Goal: Communication & Community: Answer question/provide support

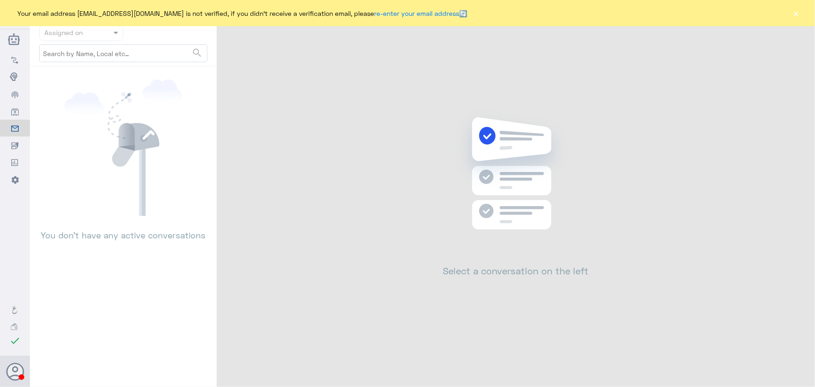
click at [794, 14] on button "×" at bounding box center [796, 12] width 9 height 9
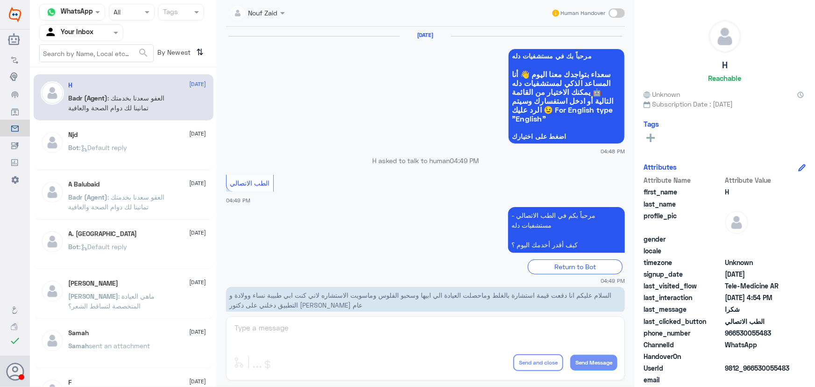
scroll to position [445, 0]
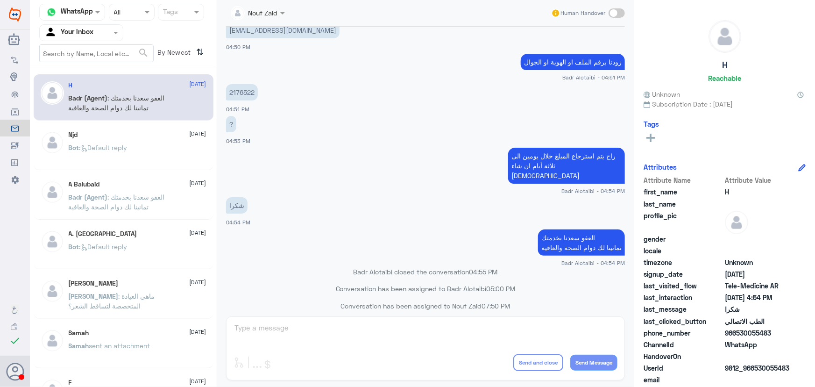
click at [61, 43] on nav "Channel WhatsApp Status × All Tags Agent Filter Your Inbox search By Newest ⇅" at bounding box center [123, 36] width 187 height 64
click at [61, 40] on div "Agent Filter Your Inbox" at bounding box center [81, 32] width 84 height 17
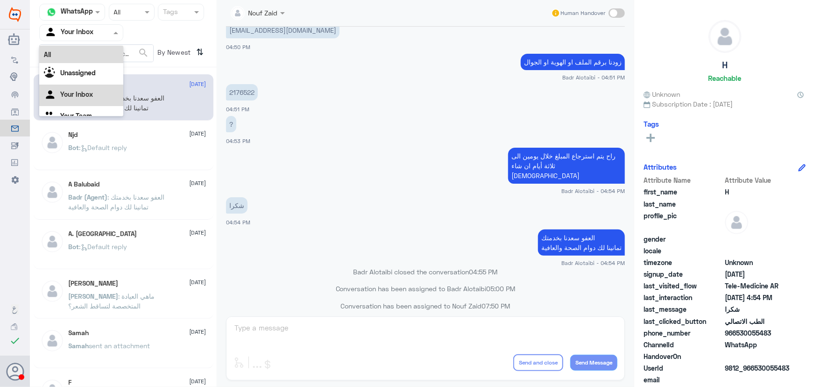
click at [64, 51] on div "All" at bounding box center [81, 54] width 84 height 17
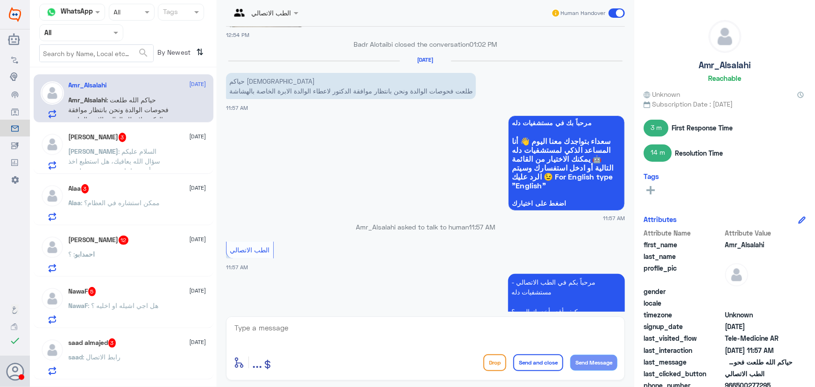
scroll to position [1129, 0]
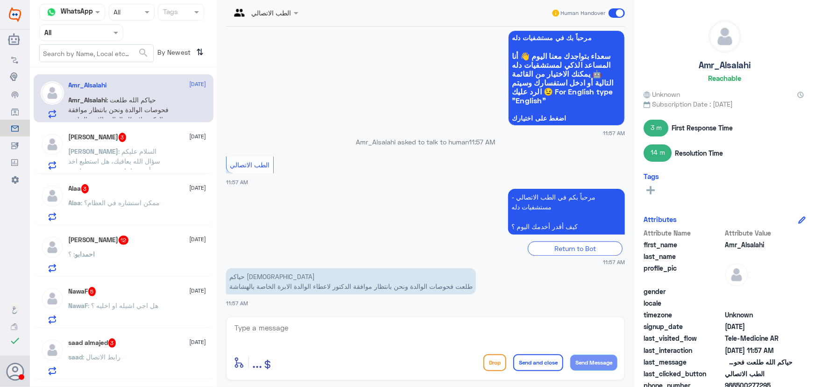
click at [296, 339] on textarea at bounding box center [426, 332] width 384 height 23
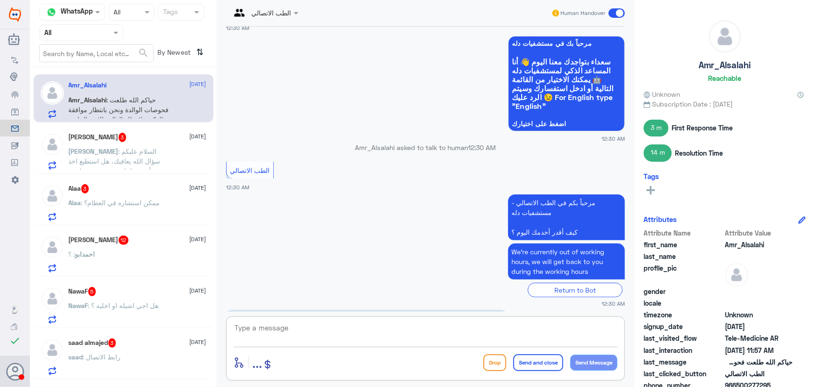
scroll to position [0, 0]
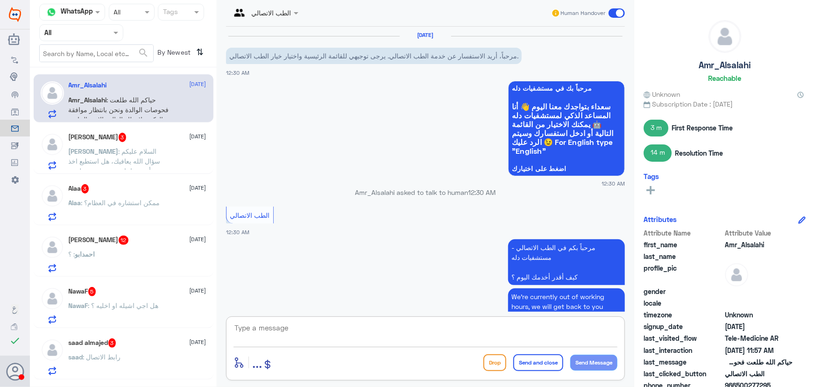
click at [313, 332] on textarea at bounding box center [426, 332] width 384 height 23
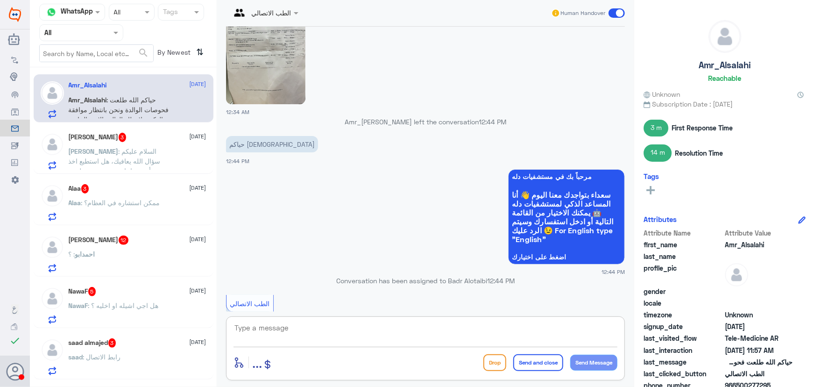
scroll to position [552, 0]
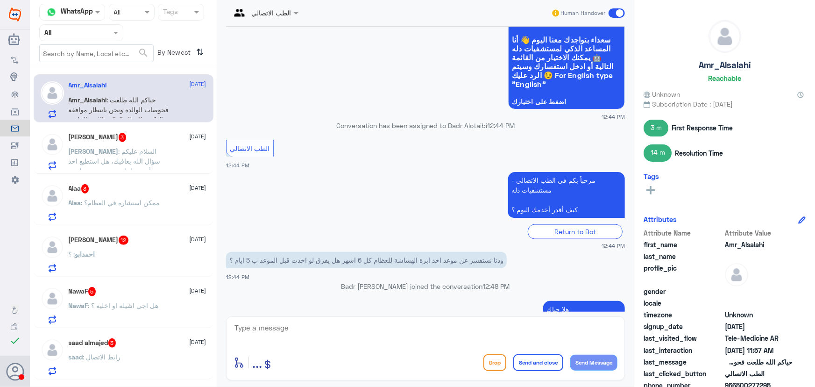
drag, startPoint x: 625, startPoint y: 173, endPoint x: 630, endPoint y: 175, distance: 5.3
click at [628, 175] on div "12 Aug 2025 مرحباً، أريد الاستفسار عن خدمة الطب الاتصالي. يرجى توجيهي للقائمة ا…" at bounding box center [425, 169] width 408 height 285
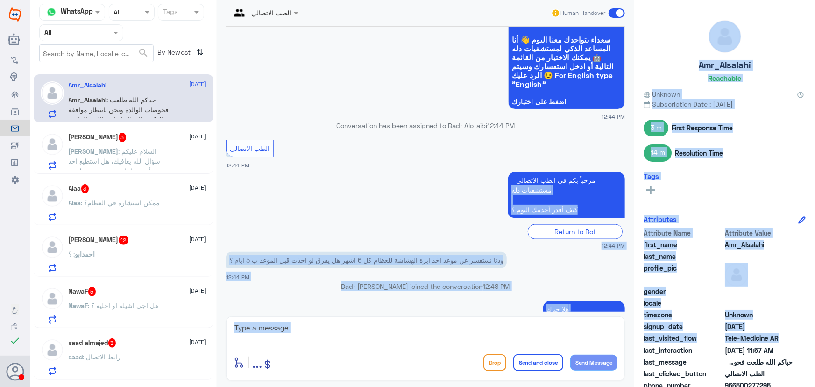
drag, startPoint x: 630, startPoint y: 175, endPoint x: 636, endPoint y: 338, distance: 163.1
click at [644, 350] on div "Channel WhatsApp Status × All Tags Agent Filter All search By Newest ⇅ Amr_Alsa…" at bounding box center [422, 195] width 785 height 390
click at [619, 281] on p "Badr Alotaibi joined the conversation 12:48 PM" at bounding box center [425, 286] width 399 height 10
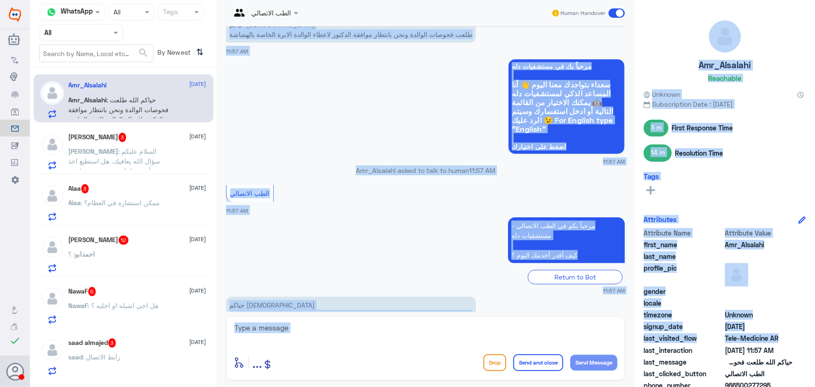
scroll to position [1129, 0]
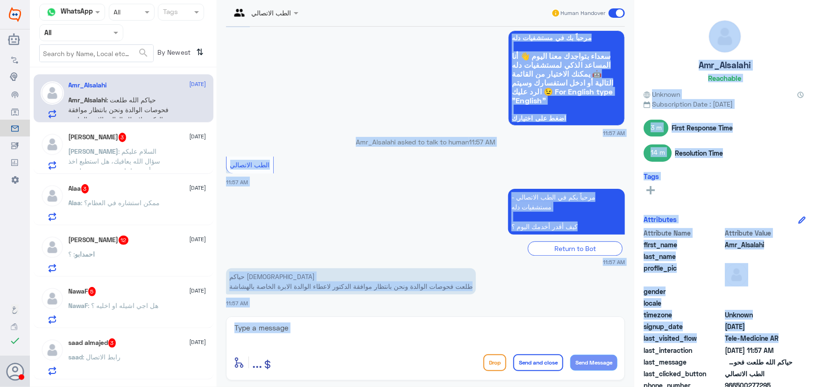
click at [542, 306] on div "حياكم الله طلعت فحوصات الوالدة ونحن بانتظار موافقة الدكتور لاعطاء الوالدة الابر…" at bounding box center [425, 287] width 399 height 42
click at [524, 312] on div "الطب الاتصالي Human Handover 12 Aug 2025 مرحباً، أريد الاستفسار عن خدمة الطب ال…" at bounding box center [426, 195] width 418 height 390
click at [388, 248] on div "Return to Bot" at bounding box center [425, 248] width 399 height 14
click at [290, 343] on textarea at bounding box center [426, 332] width 384 height 23
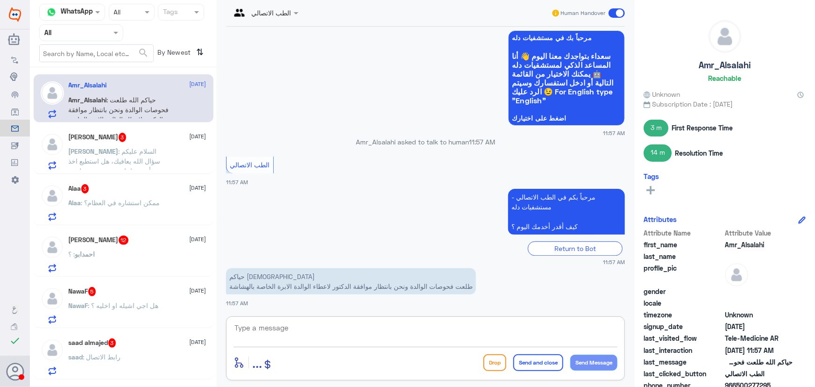
click at [288, 326] on textarea at bounding box center [426, 332] width 384 height 23
click at [295, 335] on textarea at bounding box center [426, 332] width 384 height 23
paste textarea "مرحباً معك نوف من الطب الاتصالي"
type textarea "مرحباً معك نوف من الطب الاتصالي"
click at [600, 358] on button "Send Message" at bounding box center [593, 363] width 47 height 16
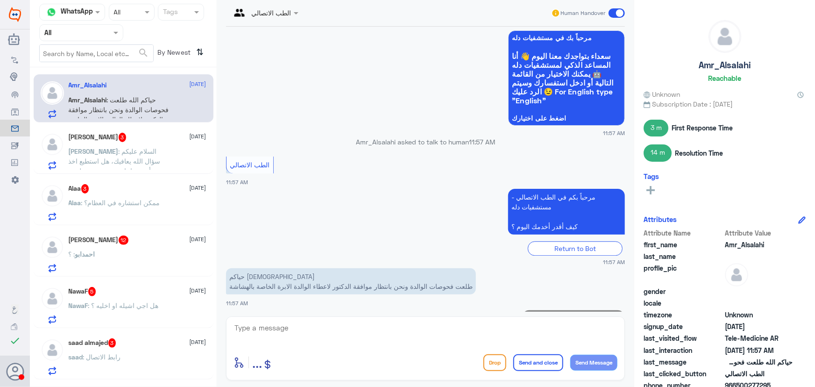
scroll to position [1159, 0]
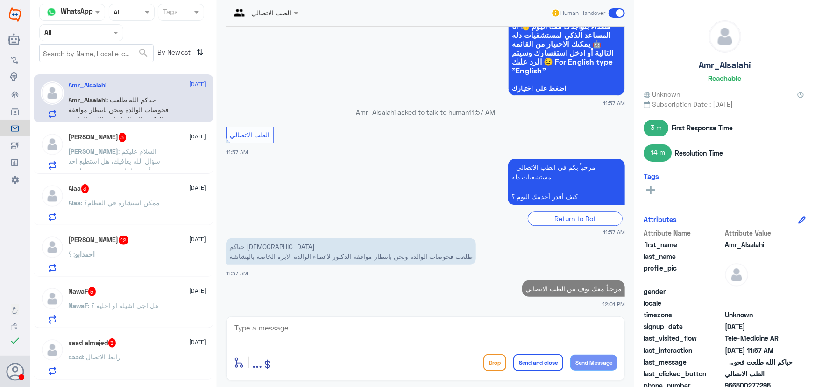
click at [550, 327] on textarea at bounding box center [426, 332] width 384 height 23
type textarea "i"
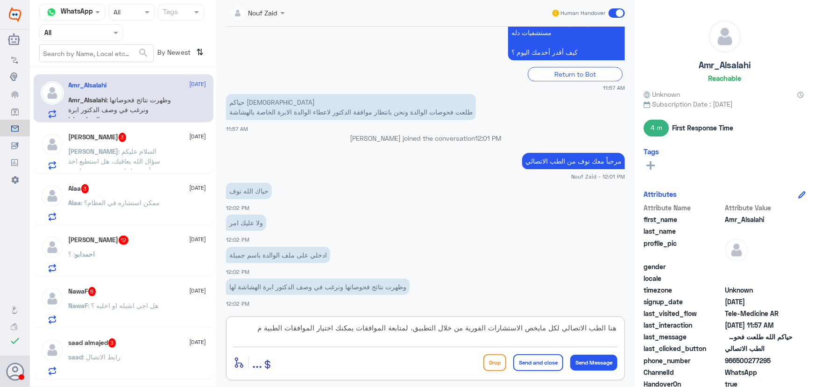
scroll to position [1318, 0]
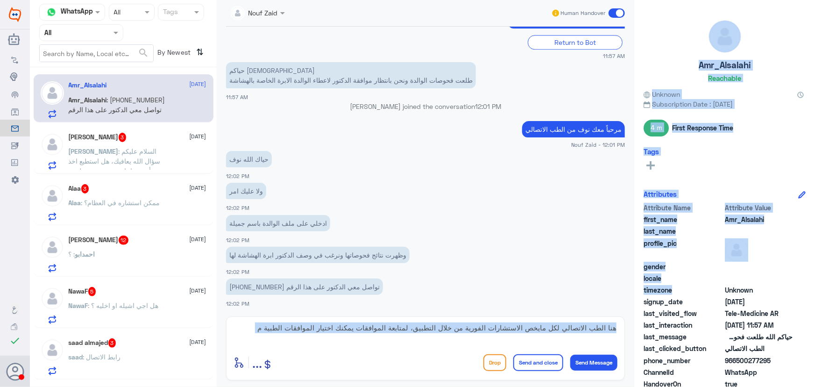
drag, startPoint x: 500, startPoint y: 298, endPoint x: 668, endPoint y: 299, distance: 168.2
click at [687, 298] on div "Channel WhatsApp Status × All Tags Agent Filter All search By Newest ⇅ Amr_Alsa…" at bounding box center [422, 195] width 785 height 390
click at [266, 324] on textarea "هنا الطب الاتصالي لكل مايخص الاستشارات الفورية من خلال التطبيق، لمتابعة الموافق…" at bounding box center [426, 332] width 384 height 23
click at [252, 329] on textarea "هنا الطب الاتصالي لكل مايخص الاستشارات الفورية من خلال التطبيق، لمتابعة الموافق…" at bounding box center [426, 332] width 384 height 23
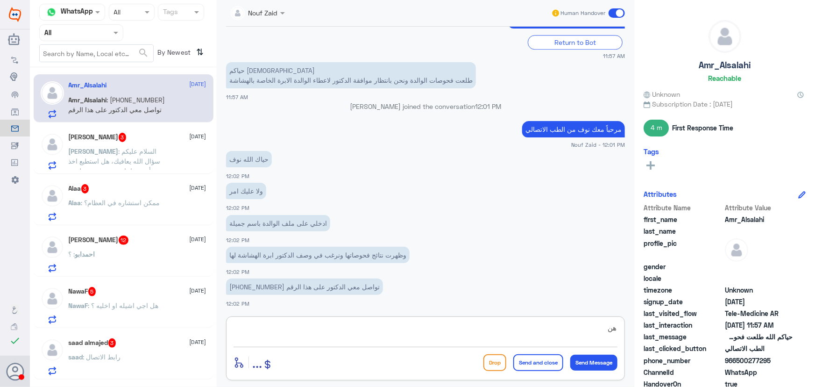
type textarea "ه"
type textarea "س"
click at [606, 328] on textarea "الان سيتم تواصل الطبيب معك" at bounding box center [426, 332] width 384 height 23
click at [491, 330] on textarea "الان سيتم تواصل الطبيب معك" at bounding box center [426, 332] width 384 height 23
click at [616, 328] on textarea "الان سيتم تواصل الطبيب معك" at bounding box center [426, 332] width 384 height 23
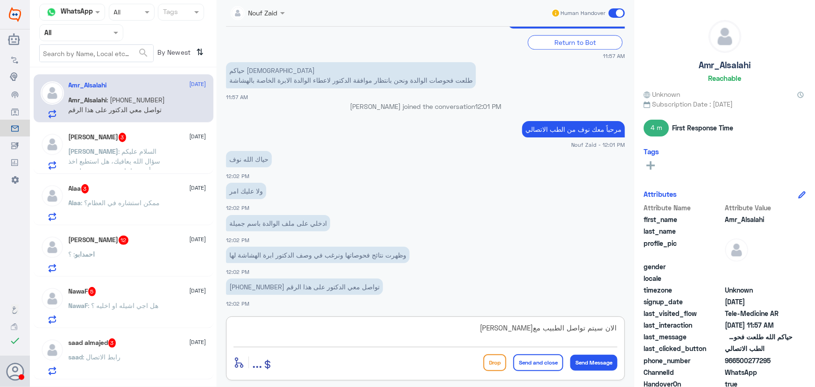
click at [530, 327] on textarea "الان سيتم تواصل الطبيب معك" at bounding box center [426, 332] width 384 height 23
type textarea "الان سيتم تواصل الطبيب معك وفتح مراجعة"
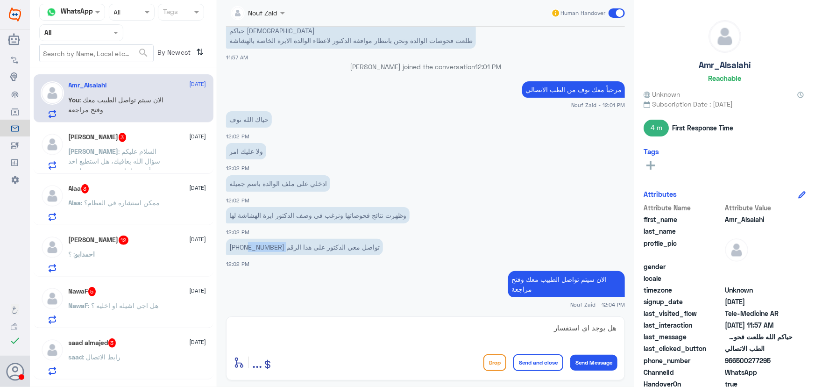
drag, startPoint x: 247, startPoint y: 246, endPoint x: 283, endPoint y: 252, distance: 36.5
click at [283, 252] on p "⁦[PHONE_NUMBER]⁩ تواصل معي الدكتور على هذا الرقم" at bounding box center [304, 247] width 157 height 16
copy p "11 444 1489"
drag, startPoint x: 741, startPoint y: 360, endPoint x: 772, endPoint y: 358, distance: 30.9
click at [772, 358] on span "966500277295" at bounding box center [759, 361] width 68 height 10
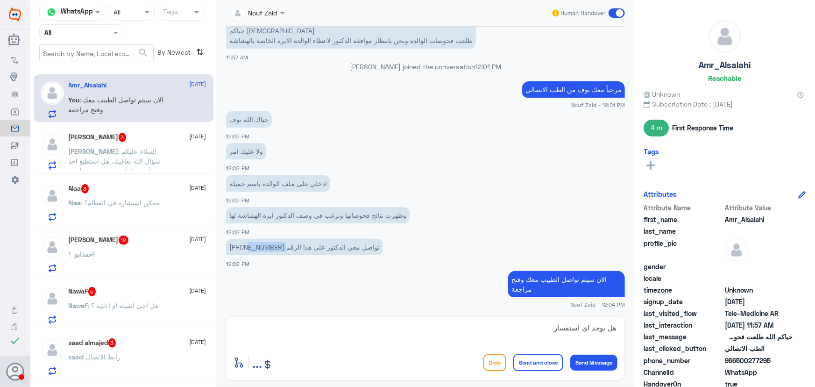
copy span "500277295"
drag, startPoint x: 448, startPoint y: 337, endPoint x: 547, endPoint y: 328, distance: 99.4
click at [547, 328] on textarea "هل يوجد اي استفسار" at bounding box center [426, 332] width 384 height 23
type textarea "هل يوجد اي استفسار آخر؟"
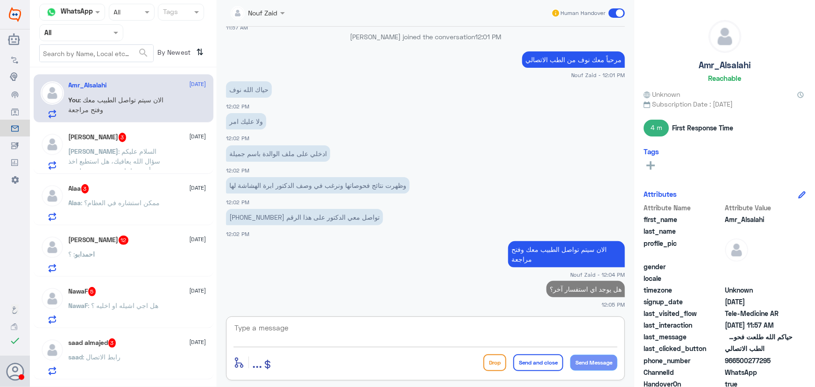
click at [84, 150] on span "[PERSON_NAME]" at bounding box center [94, 151] width 50 height 8
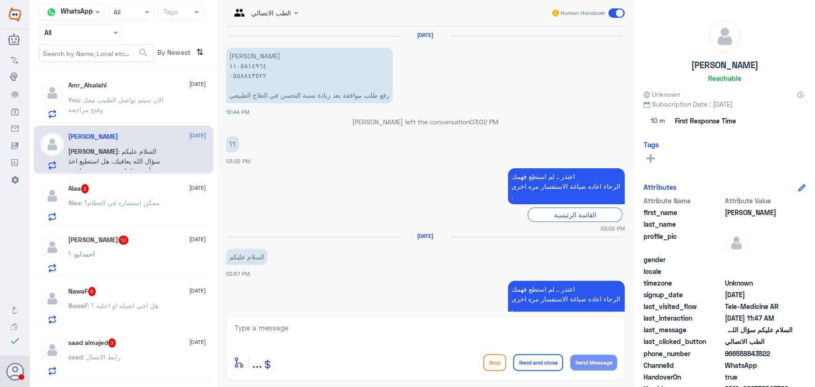
scroll to position [796, 0]
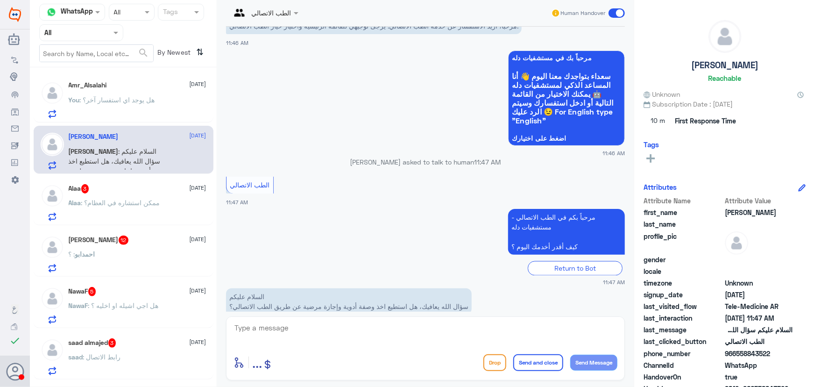
click at [364, 322] on textarea at bounding box center [426, 332] width 384 height 23
paste textarea "مرحباً معك نوف من الطب الاتصالي"
type textarea "مرحباً معك نوف من الطب الاتصالي"
click at [589, 364] on button "Send Message" at bounding box center [593, 363] width 47 height 16
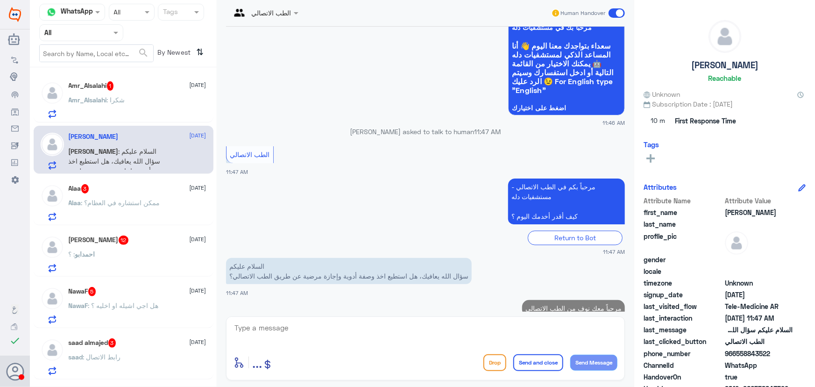
click at [575, 231] on div "Return to Bot" at bounding box center [575, 238] width 95 height 14
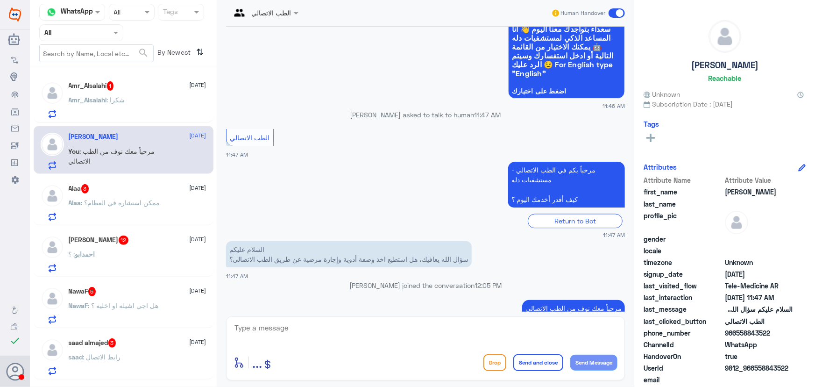
click at [531, 320] on div "enter flow name ... Drop Send and close Send Message" at bounding box center [425, 348] width 399 height 64
click at [367, 328] on textarea at bounding box center [426, 332] width 384 height 23
paste textarea "يمكنك تلقي الاستشاره الفورية من خلال التطبيق عن طريق خدمة "الاستشارة الفورية" و…"
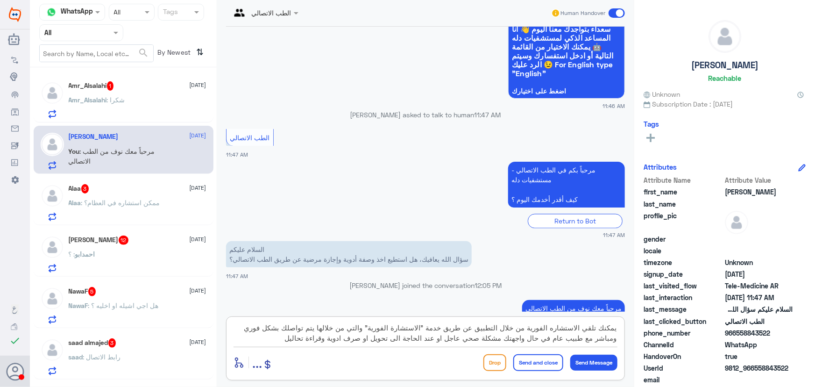
click at [465, 341] on textarea "يمكنك تلقي الاستشاره الفورية من خلال التطبيق عن طريق خدمة "الاستشارة الفورية" و…" at bounding box center [426, 332] width 384 height 23
type textarea "يمكنك تلقي الاستشاره الفورية من خلال التطبيق عن طريق خدمة "الاستشارة الفورية" و…"
click at [544, 359] on button "Send and close" at bounding box center [538, 362] width 50 height 17
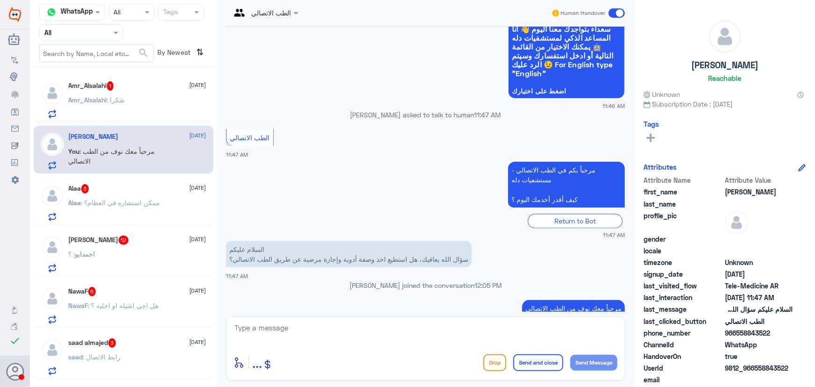
scroll to position [915, 0]
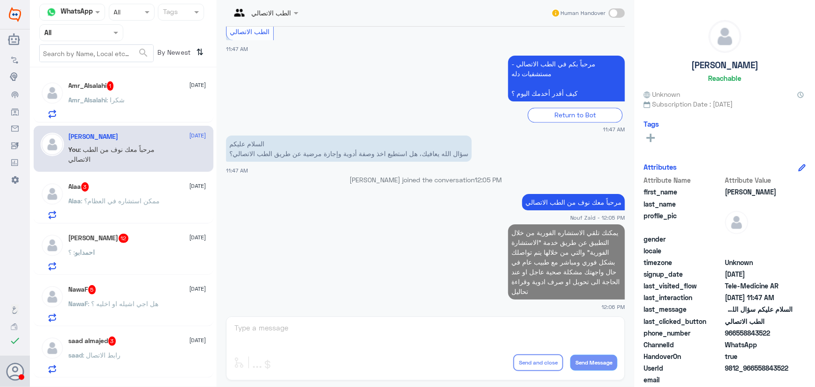
click at [144, 209] on p "Alaa : ممكن استشاره في العظام؟" at bounding box center [115, 207] width 92 height 23
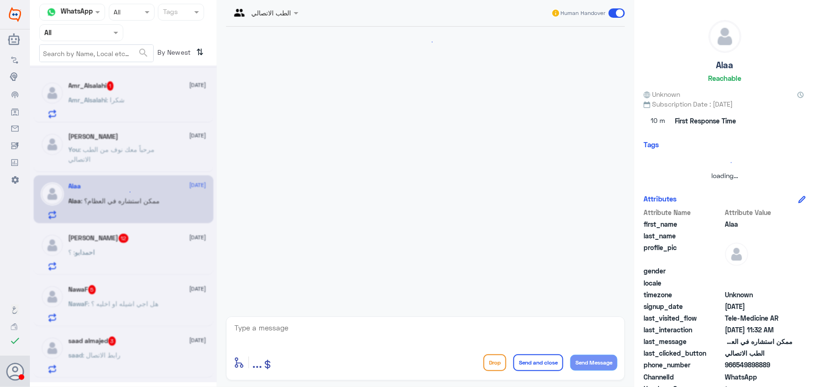
scroll to position [41, 0]
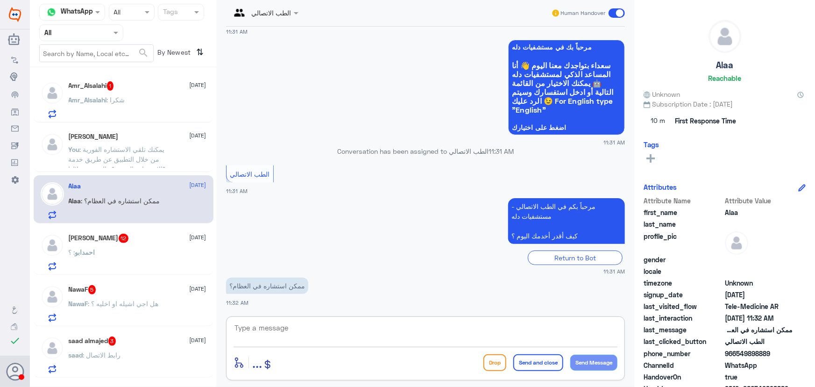
click at [327, 325] on textarea at bounding box center [426, 332] width 384 height 23
paste textarea "مرحباً معك نوف من الطب الاتصالي"
type textarea "مرحباً معك نوف من الطب الاتصالي"
click at [580, 366] on button "Send Message" at bounding box center [593, 363] width 47 height 16
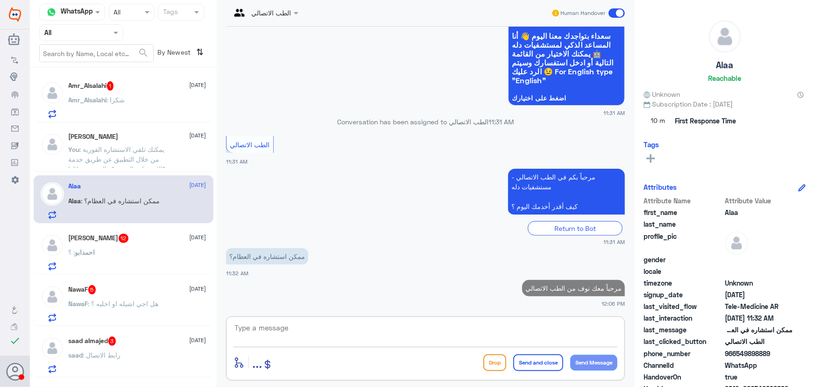
click at [483, 325] on textarea at bounding box center [426, 332] width 384 height 23
click at [257, 333] on textarea at bounding box center [426, 332] width 384 height 23
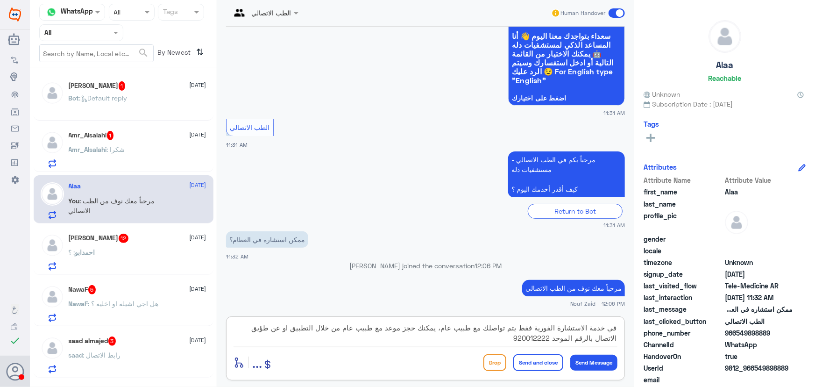
drag, startPoint x: 348, startPoint y: 328, endPoint x: 380, endPoint y: 330, distance: 31.9
click at [380, 330] on textarea "في خدمة الاستشارة الفورية فقط يتم تواصلك مع طبيب عام، يمكنك حجز موعد مع طبيب عا…" at bounding box center [426, 332] width 384 height 23
drag, startPoint x: 605, startPoint y: 327, endPoint x: 631, endPoint y: 329, distance: 25.3
click at [631, 329] on div "الطب الاتصالي Human Handover 14 Aug 2025 مرحباً، أريد الاستفسار عن خدمة الطب ال…" at bounding box center [426, 195] width 418 height 390
click at [528, 328] on textarea "خدمة الاستشارة الفورية فقط يتم تواصلك مع طبيب عام، يمكنك حجز موعد من خلال التطب…" at bounding box center [426, 332] width 384 height 23
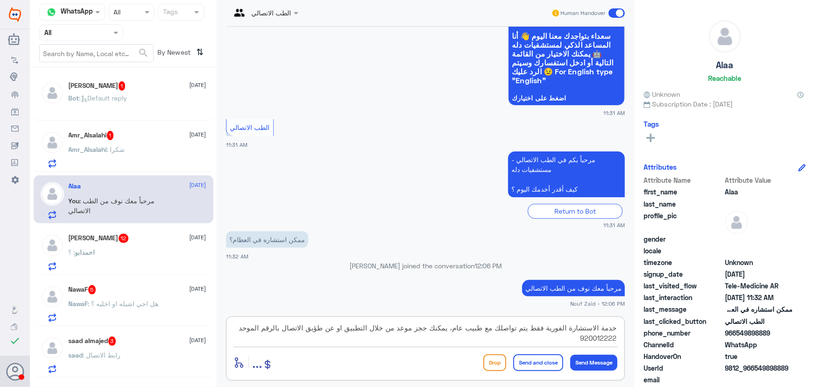
click at [319, 328] on textarea "خدمة الاستشارة الفورية فقط يتم تواصلك مع طبيب عام، يمكنك حجز موعد من خلال التطب…" at bounding box center [426, 332] width 384 height 23
type textarea "خدمة الاستشارة الفورية فقط يتم تواصلك مع طبيب عام، يمكنك حجز موعد من خلال التطب…"
click at [530, 361] on button "Send and close" at bounding box center [538, 362] width 50 height 17
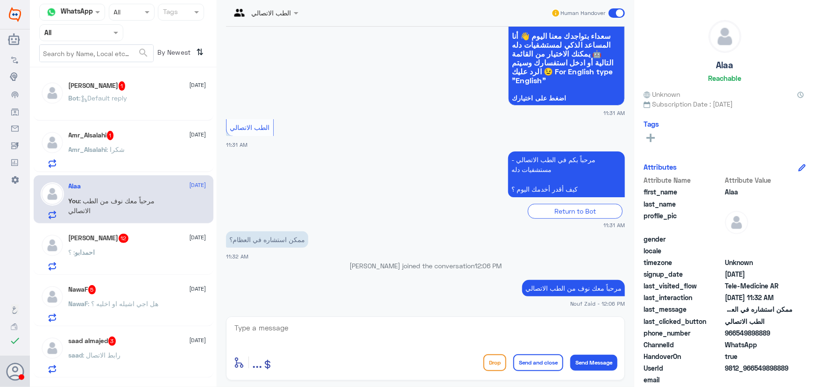
scroll to position [130, 0]
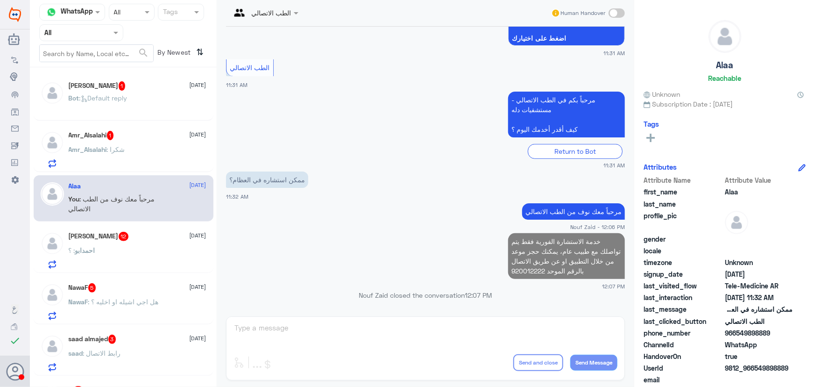
click at [133, 144] on div "Amr_Alsalahi 1 14 August Amr_Alsalahi : شكرا" at bounding box center [138, 149] width 138 height 37
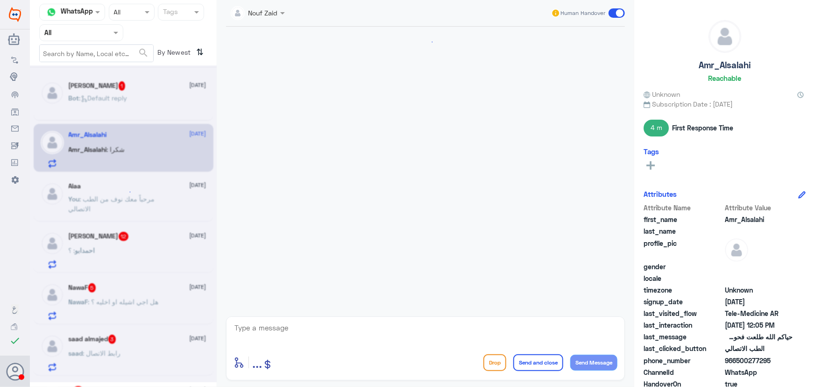
scroll to position [561, 0]
click at [327, 325] on textarea at bounding box center [426, 332] width 384 height 23
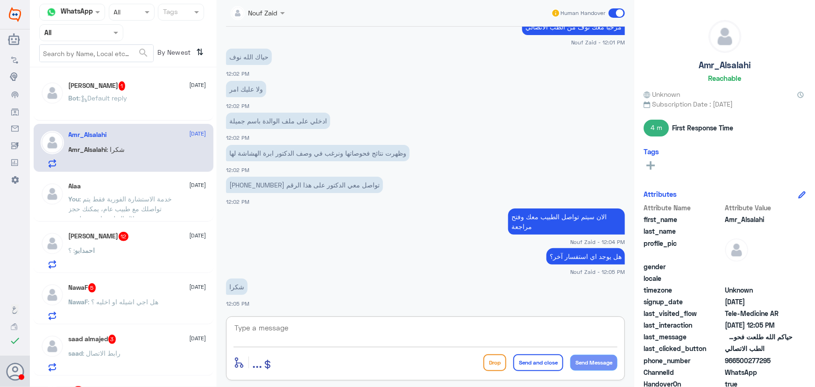
paste textarea "العفو, نسعد بخدمتكم ونتمنى لك دوام الصحه والعافيه"
type textarea "العفو, نسعد بخدمتكم ونتمنى لك دوام الصحه والعافيه"
click at [534, 360] on button "Send and close" at bounding box center [538, 362] width 50 height 17
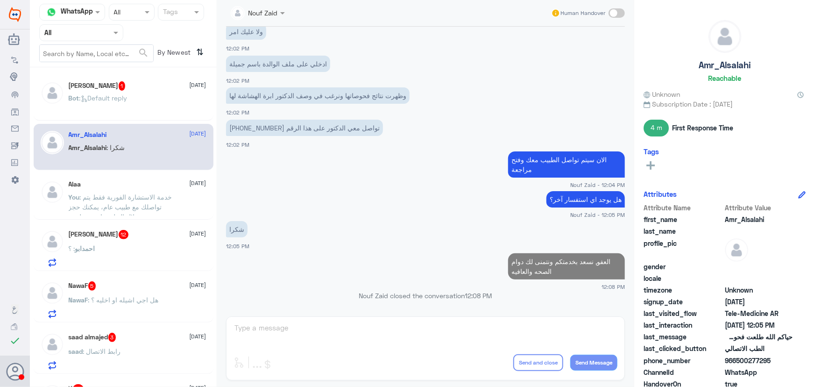
click at [140, 117] on div "Abdulrahman 1 14 August Bot : Default reply" at bounding box center [124, 97] width 180 height 46
click at [152, 100] on div "Bot : Default reply" at bounding box center [138, 105] width 138 height 21
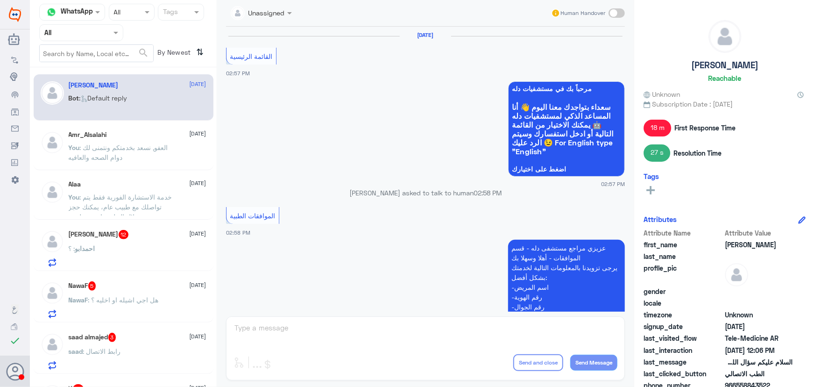
scroll to position [811, 0]
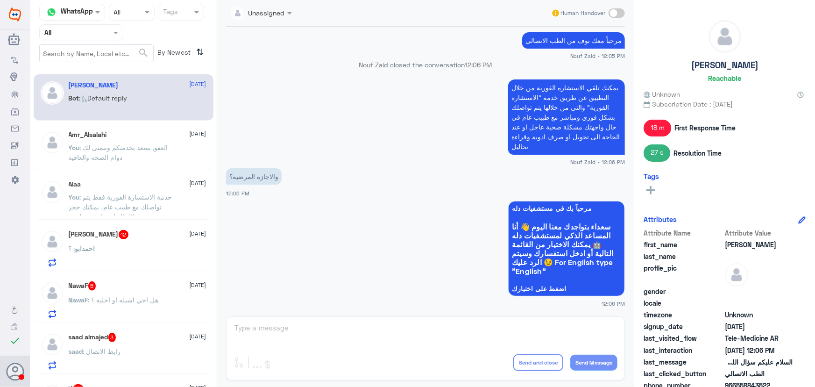
click at [290, 327] on div "Unassigned Human Handover 7 Jul 2025 القائمة الرئيسية 02:57 PM مرحباً بك في مست…" at bounding box center [426, 195] width 418 height 390
click at [372, 327] on div "Unassigned Human Handover 7 Jul 2025 القائمة الرئيسية 02:57 PM مرحباً بك في مست…" at bounding box center [426, 195] width 418 height 390
click at [626, 14] on div "Unassigned Human Handover" at bounding box center [426, 13] width 418 height 27
click at [621, 14] on span at bounding box center [617, 12] width 16 height 9
click at [0, 0] on input "checkbox" at bounding box center [0, 0] width 0 height 0
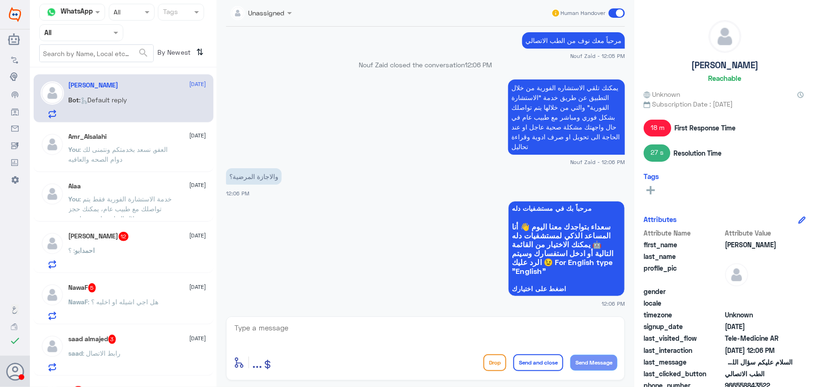
click at [399, 325] on textarea at bounding box center [426, 332] width 384 height 23
type textarea "يتم صرف الإجاز المرضيه عند الحاجة كما يرى الطبيب"
click at [530, 362] on button "Send and close" at bounding box center [538, 362] width 50 height 17
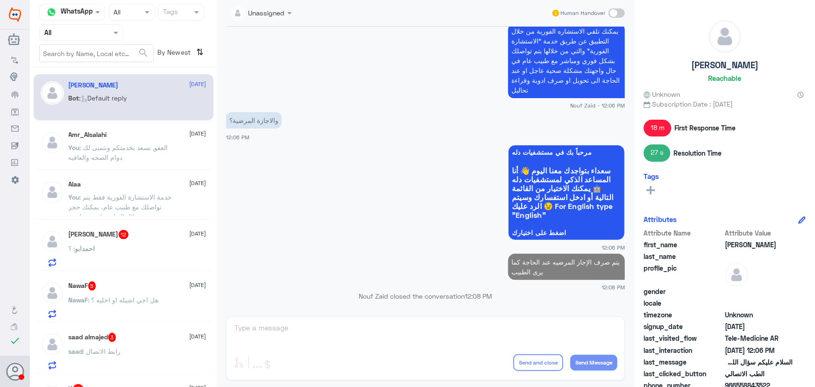
click at [134, 149] on span ": العفو, نسعد بخدمتكم ونتمنى لك دوام الصحه والعافيه" at bounding box center [119, 152] width 100 height 18
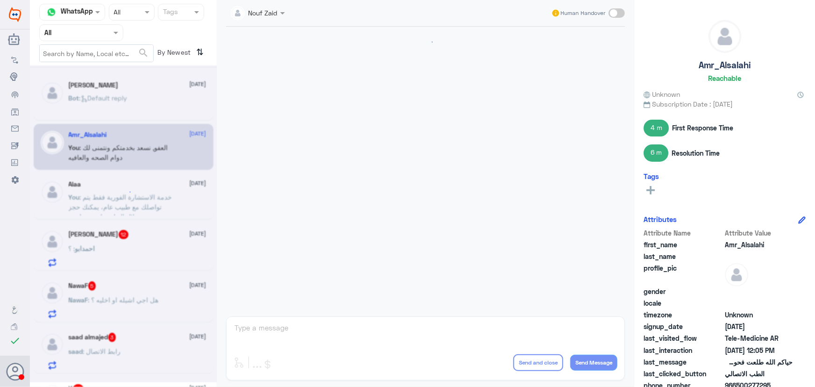
scroll to position [459, 0]
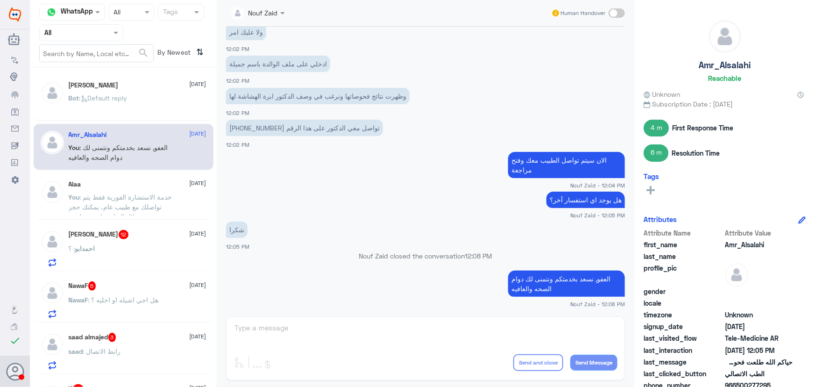
click at [149, 189] on div "Alaa 14 August You : خدمة الاستشارة الفورية فقط يتم تواصلك مع طبيب عام، يمكنك ح…" at bounding box center [138, 197] width 138 height 35
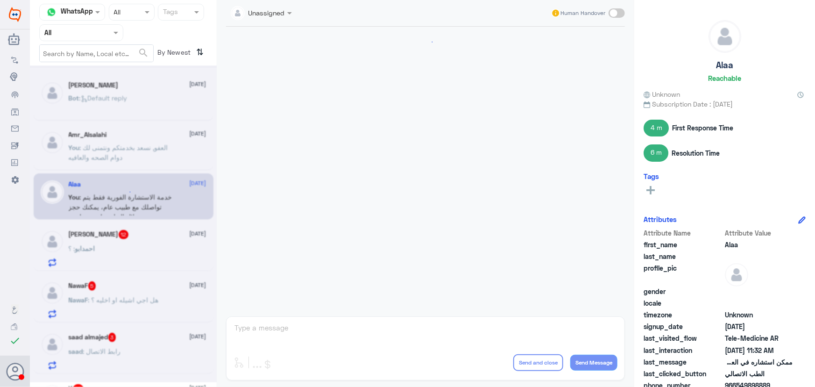
scroll to position [164, 0]
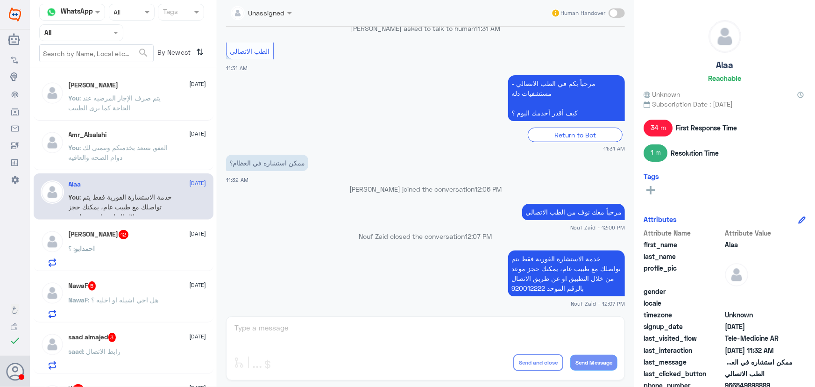
click at [142, 157] on p "You : العفو, نسعد بخدمتكم ونتمنى لك دوام الصحه والعافيه" at bounding box center [121, 153] width 105 height 23
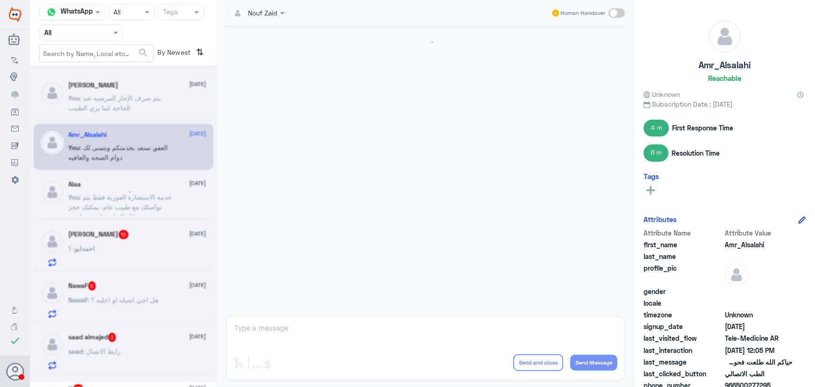
scroll to position [459, 0]
click at [164, 217] on div "Alaa 14 August You : خدمة الاستشارة الفورية فقط يتم تواصلك مع طبيب عام، يمكنك ح…" at bounding box center [124, 196] width 180 height 46
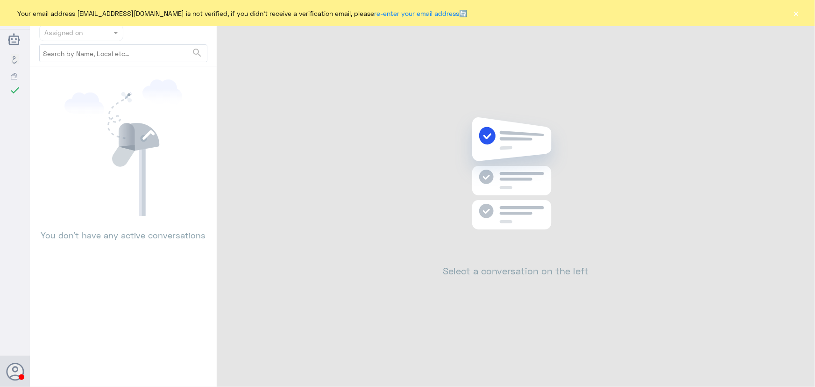
click at [797, 15] on button "×" at bounding box center [796, 12] width 9 height 9
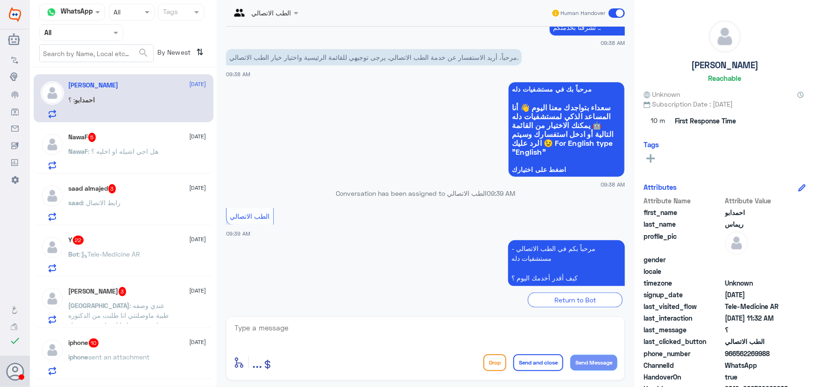
scroll to position [617, 0]
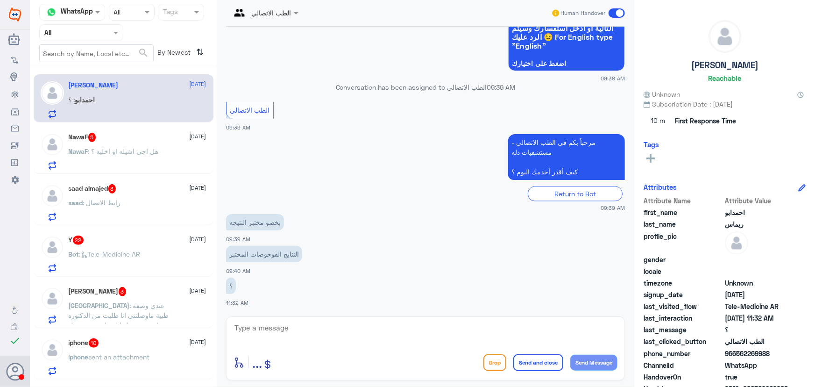
click at [297, 318] on div "الطب الاتصالي Human Handover [DATE] Conversation has been assigned to Amaal alk…" at bounding box center [426, 195] width 418 height 390
click at [298, 322] on textarea at bounding box center [426, 332] width 384 height 23
paste textarea "مرحباً معك نوف من الطب الاتصالي كيف اقدر أساعدك؟"
type textarea "مرحباً معك نوف من الطب الاتصالي كيف اقدر أساعدك؟"
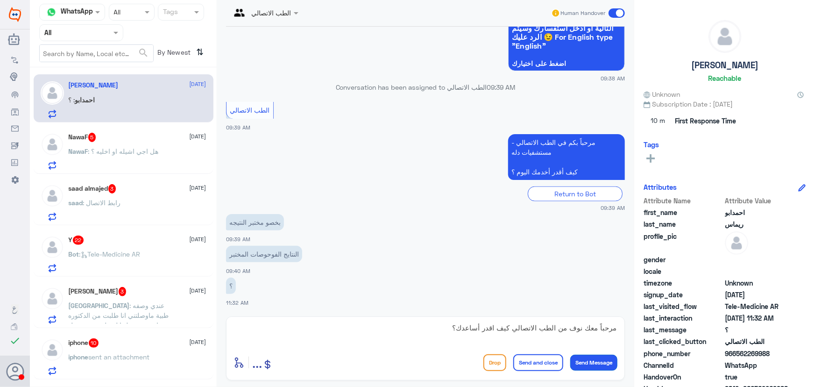
drag, startPoint x: 596, startPoint y: 366, endPoint x: 573, endPoint y: 350, distance: 27.9
click at [596, 366] on button "Send Message" at bounding box center [593, 363] width 47 height 16
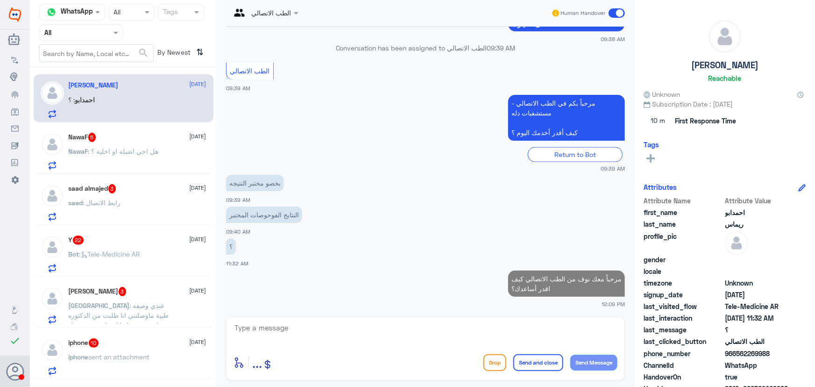
click at [159, 157] on p "NawaF : هل اجي اشيله او اخليه ؟" at bounding box center [114, 157] width 90 height 23
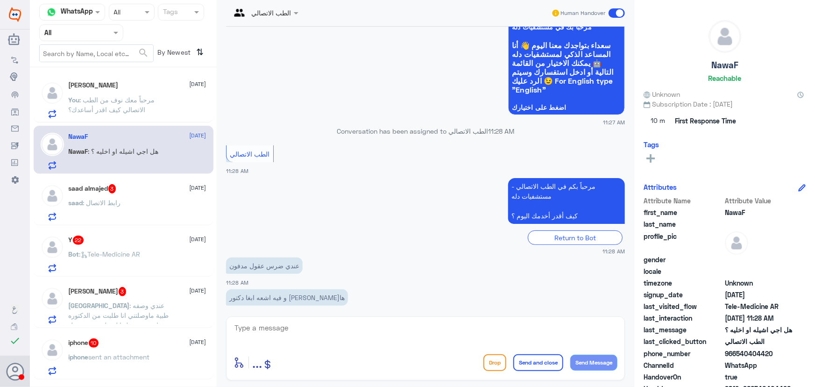
scroll to position [105, 0]
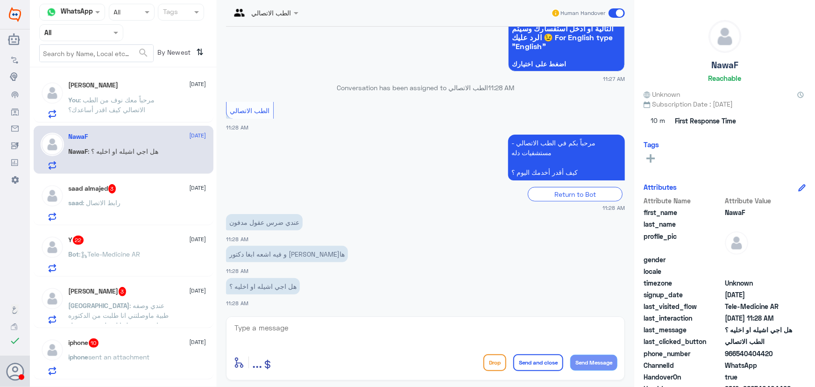
click at [329, 321] on textarea at bounding box center [426, 332] width 384 height 23
paste textarea "مرحباً معك نوف من الطب الاتصالي"
type textarea "مرحباً معك نوف من الطب الاتصالي"
click at [600, 360] on button "Send Message" at bounding box center [593, 363] width 47 height 16
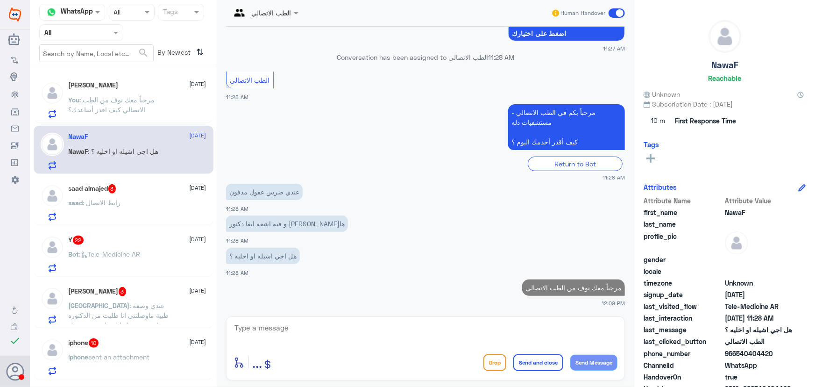
click at [518, 331] on textarea at bounding box center [426, 332] width 384 height 23
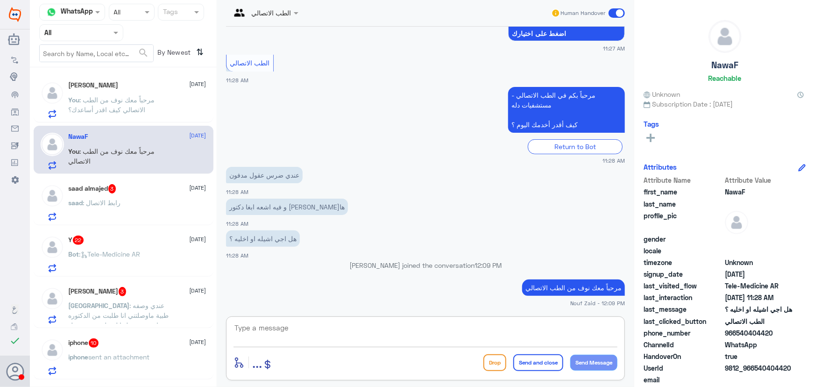
click at [408, 333] on textarea at bounding box center [426, 332] width 384 height 23
click at [561, 326] on textarea "هنا الطب الاتصالي لكل مايخص الاستشارات الفورية ممن خلال التطبيق" at bounding box center [426, 332] width 384 height 23
click at [403, 327] on textarea "هنا الطب الاتصالي لكل مايخص الاستشارات الفورية ممن خلال التطبيق" at bounding box center [426, 332] width 384 height 23
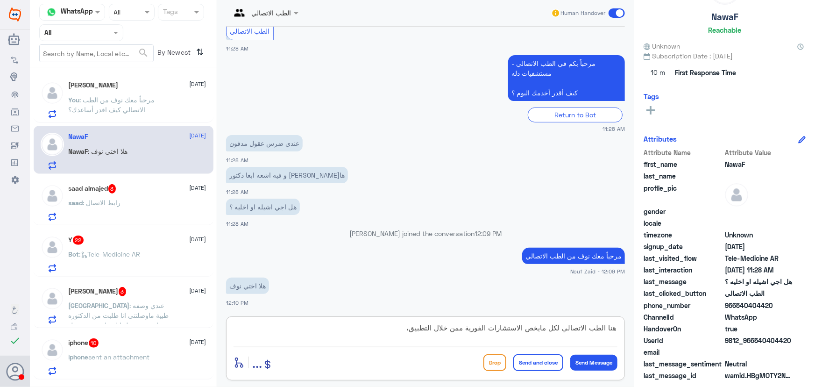
scroll to position [50, 0]
drag, startPoint x: 756, startPoint y: 340, endPoint x: 809, endPoint y: 340, distance: 52.8
click at [809, 340] on div "NawaF Reachable Unknown Subscription Date : 08/14/2025 10 m First Response Time…" at bounding box center [724, 195] width 181 height 390
copy span "540404420"
click at [334, 330] on textarea "هنا الطب الاتصالي لكل مايخص الاستشارات الفورية ممن خلال التطبيق،" at bounding box center [426, 332] width 384 height 23
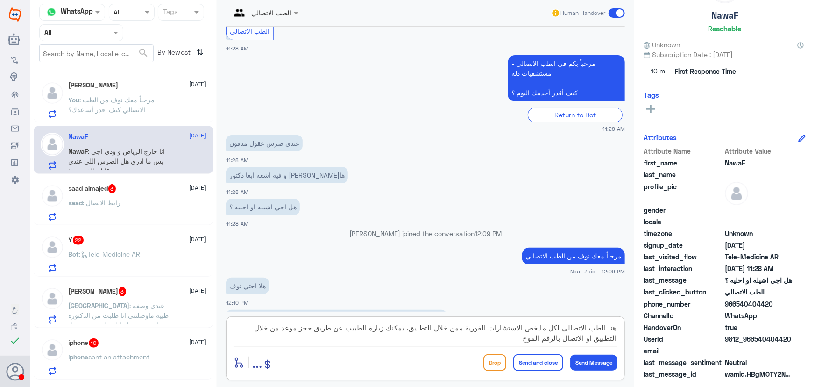
scroll to position [199, 0]
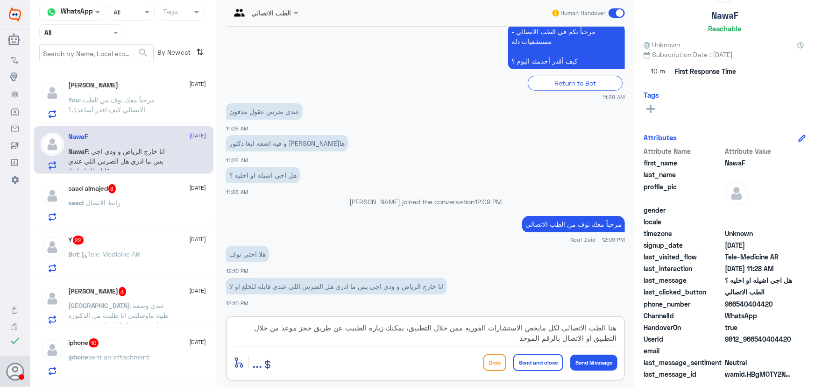
drag, startPoint x: 412, startPoint y: 327, endPoint x: 383, endPoint y: 344, distance: 33.1
click at [384, 344] on textarea "هنا الطب الاتصالي لكل مايخص الاستشارات الفورية ممن خلال التطبيق، يمكنك زيارة ال…" at bounding box center [426, 332] width 384 height 23
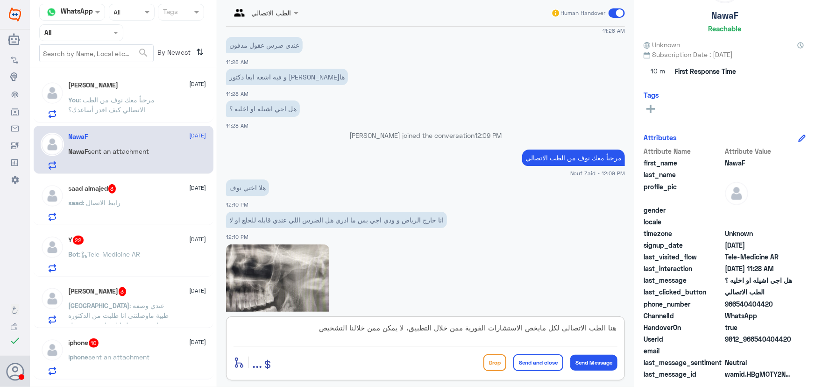
scroll to position [327, 0]
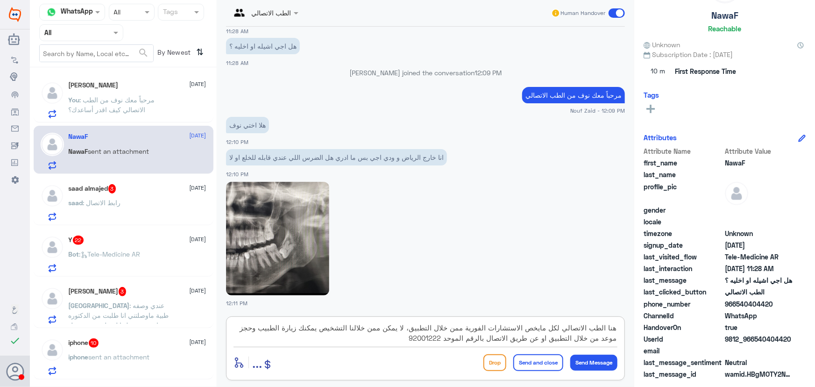
click at [378, 326] on textarea "هنا الطب الاتصالي لكل مايخص الاستشارات الفورية ممن خلال التطبيق، لا يمكن ممن خل…" at bounding box center [426, 332] width 384 height 23
click at [464, 339] on textarea "هنا الطب الاتصالي لكل مايخص الاستشارات الفورية ممن خلال التطبيق، لا يمكن من خلا…" at bounding box center [426, 332] width 384 height 23
click at [430, 340] on textarea "هنا الطب الاتصالي لكل مايخص الاستشارات الفورية ممن خلال التطبيق، لا يمكن من خلا…" at bounding box center [426, 332] width 384 height 23
type textarea "هنا الطب الاتصالي لكل مايخص الاستشارات الفورية ممن خلال التطبيق، لا يمكن من خلا…"
click at [527, 355] on button "Send and close" at bounding box center [538, 362] width 50 height 17
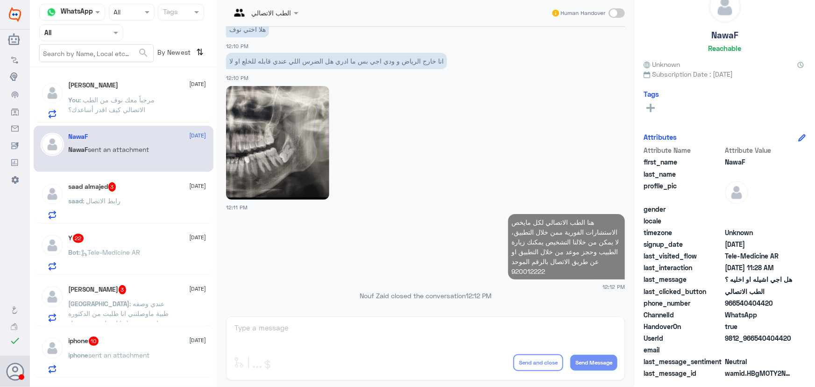
scroll to position [29, 0]
click at [121, 200] on div "saad : رابط الاتصال" at bounding box center [138, 208] width 138 height 21
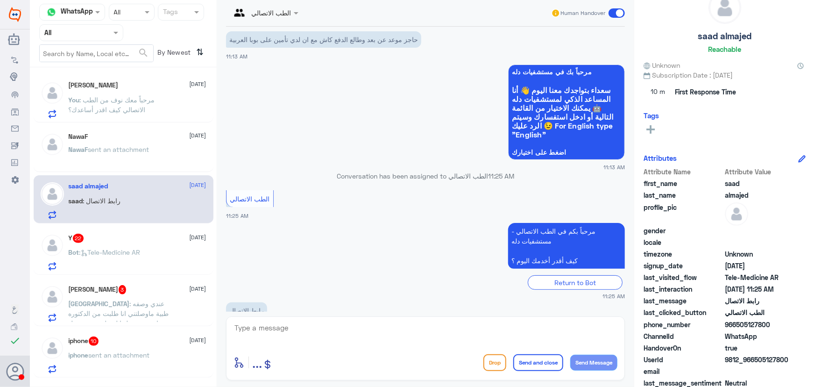
scroll to position [41, 0]
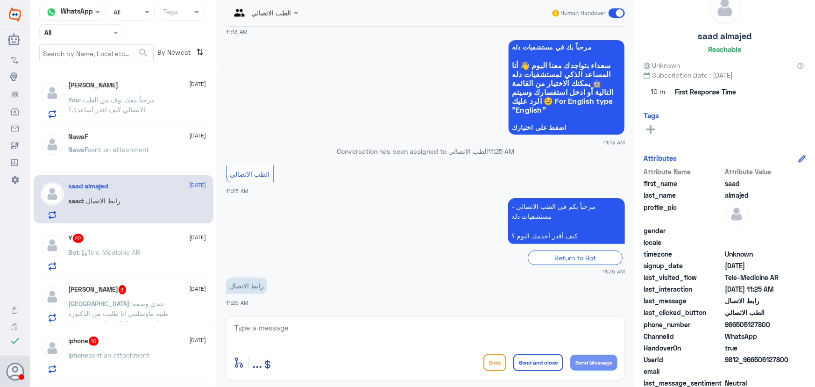
click at [304, 327] on textarea at bounding box center [426, 332] width 384 height 23
click at [319, 322] on textarea at bounding box center [426, 332] width 384 height 23
click at [318, 320] on div "enter flow name ... Drop Send and close Send Message" at bounding box center [425, 348] width 399 height 64
click at [318, 322] on textarea at bounding box center [426, 332] width 384 height 23
paste textarea "مرحباً معك نوف من الطب الاتصالي"
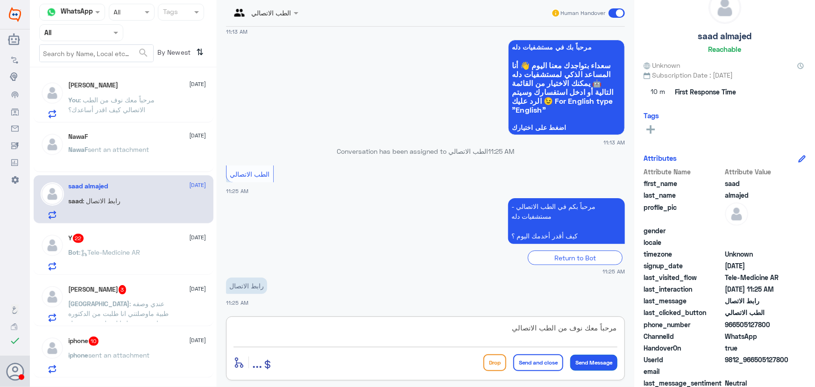
type textarea "مرحباً معك نوف من الطب الاتصالي"
click at [592, 357] on button "Send Message" at bounding box center [593, 363] width 47 height 16
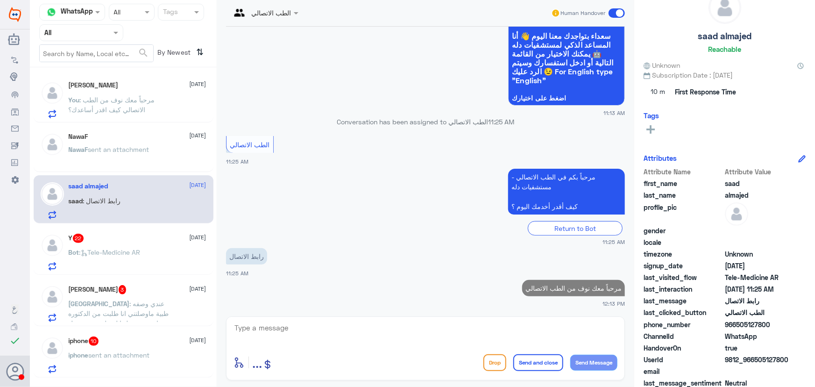
drag, startPoint x: 756, startPoint y: 359, endPoint x: 797, endPoint y: 360, distance: 40.2
click at [797, 360] on div "UserId 9812_966505127800" at bounding box center [725, 361] width 162 height 12
copy span "505127800"
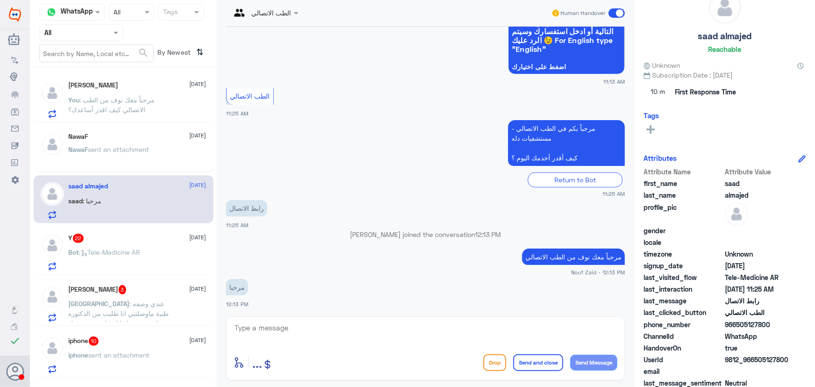
scroll to position [103, 0]
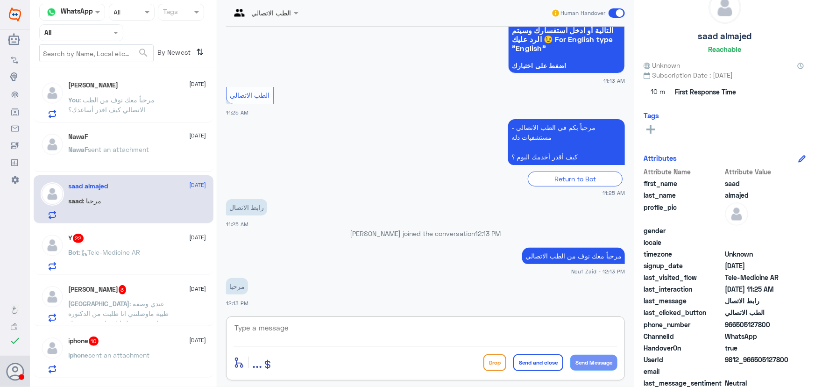
click at [378, 326] on textarea at bounding box center [426, 332] width 384 height 23
click at [104, 90] on div "احمدابو ريماس 14 August You : مرحباً معك نوف من الطب الاتصالي كيف اقدر أساعدك؟" at bounding box center [138, 99] width 138 height 37
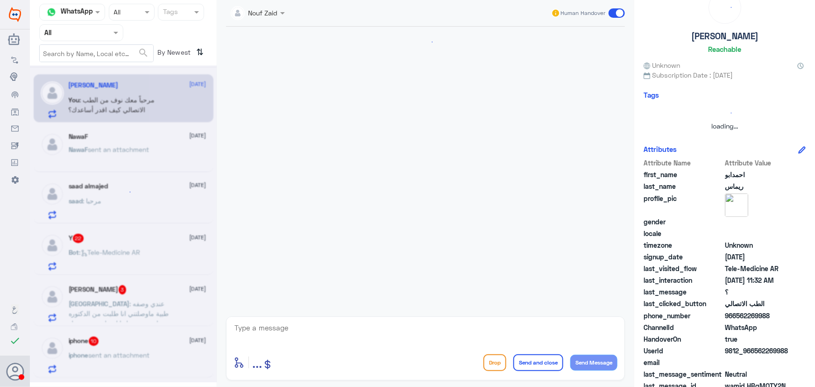
scroll to position [654, 0]
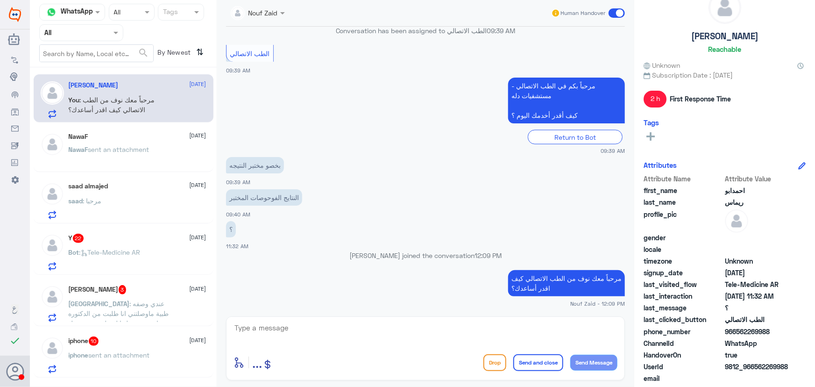
click at [144, 150] on span "sent an attachment" at bounding box center [118, 149] width 61 height 8
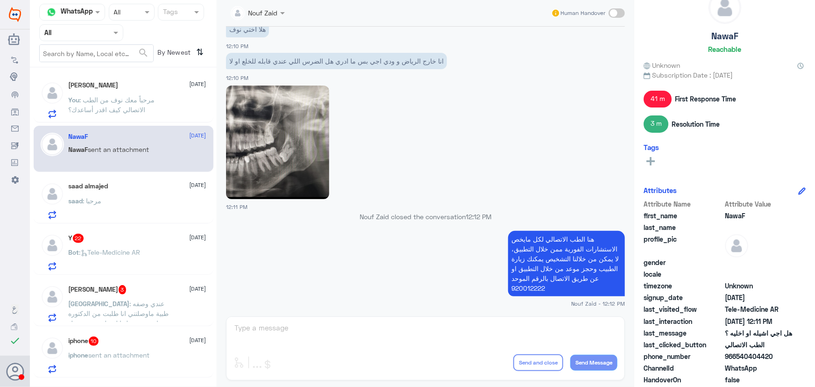
click at [160, 246] on div "Y 22 14 August Bot : Tele-Medicine AR" at bounding box center [138, 252] width 138 height 37
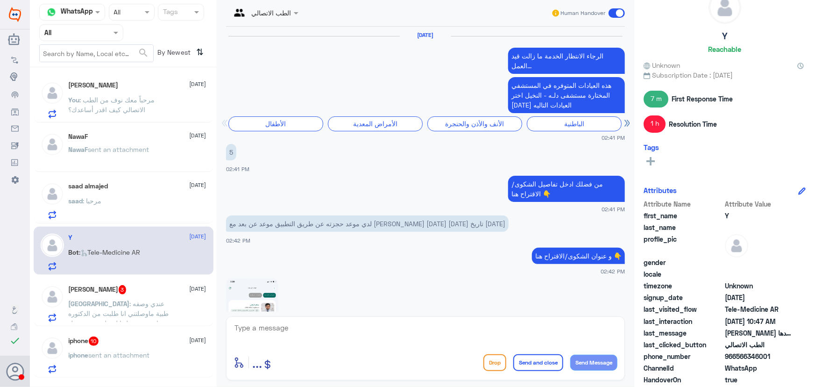
scroll to position [718, 0]
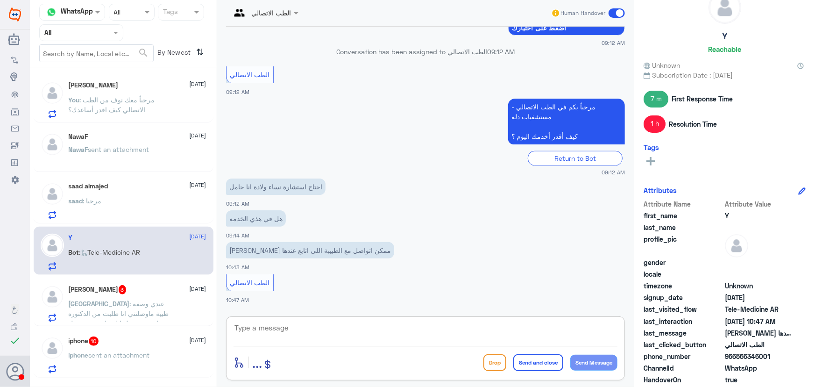
click at [331, 332] on textarea at bounding box center [426, 332] width 384 height 23
click at [277, 323] on textarea at bounding box center [426, 332] width 384 height 23
paste textarea "مرحباً معك نوف من الطب الاتصالي"
type textarea "مرحباً معك نوف من الطب الاتصالي"
click at [579, 363] on button "Send Message" at bounding box center [593, 363] width 47 height 16
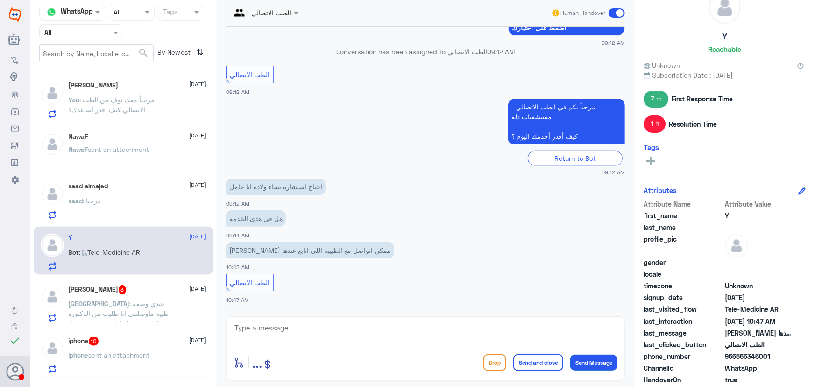
scroll to position [747, 0]
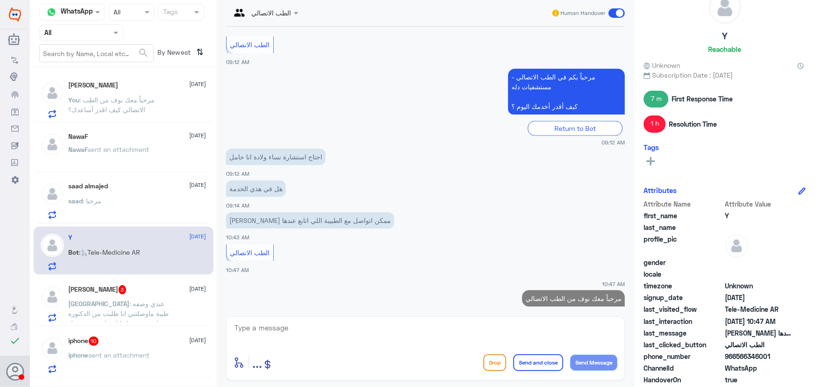
click at [505, 323] on textarea at bounding box center [426, 332] width 384 height 23
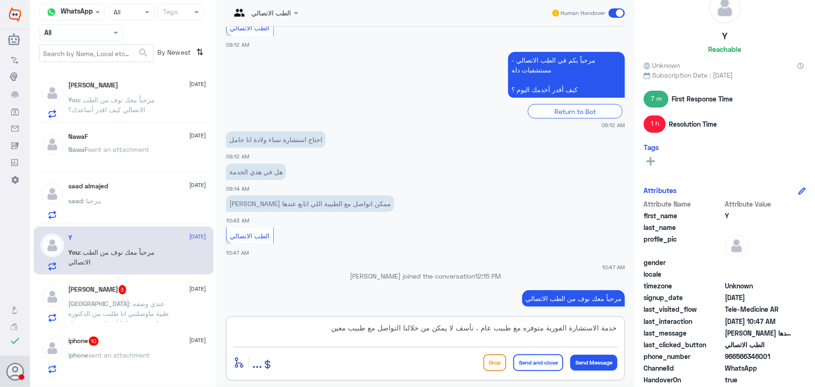
click at [524, 326] on textarea "خدمة الاستشارة الفورية متوفره مع طبيب عام ، نأسف لا يمكن من خلالنا التواصل مع ط…" at bounding box center [426, 332] width 384 height 23
type textarea "خدمة الاستشارة الفورية متوفره فقط مع طبيب عام ، نأسف لا يمكن من خلالنا التواصل …"
click at [529, 360] on button "Send and close" at bounding box center [538, 362] width 50 height 17
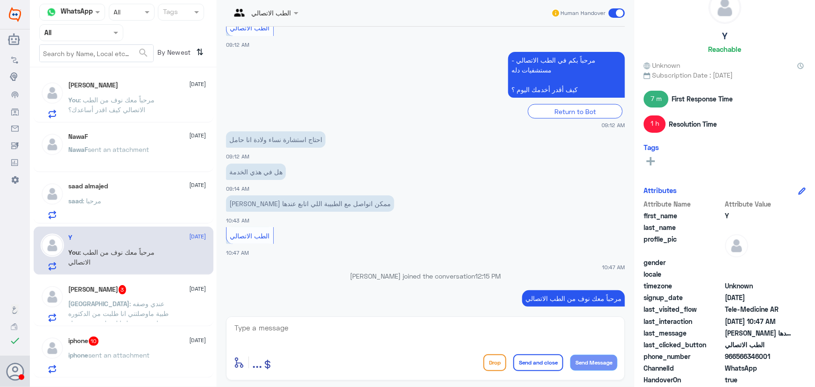
scroll to position [797, 0]
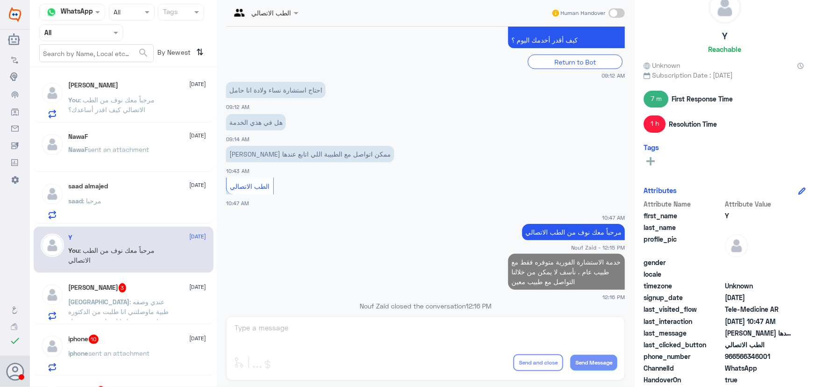
click at [142, 298] on span ": عندي وصفه طبية ماوصلتني انا طلبت من الدكتوره انه يتم توصليها لمنزلي متى توصل" at bounding box center [119, 312] width 100 height 28
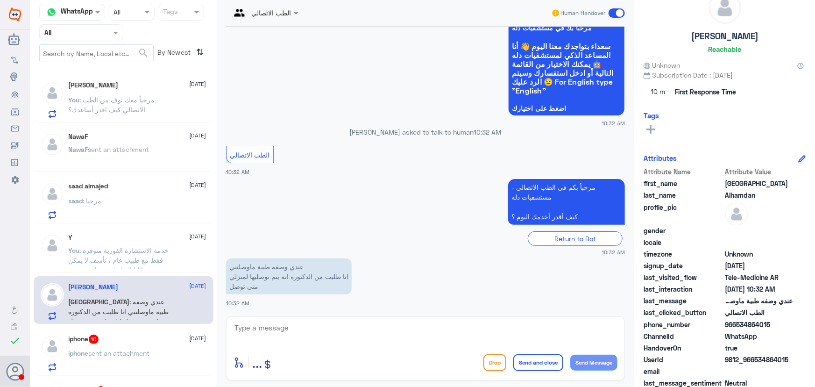
scroll to position [61, 0]
click at [259, 331] on textarea at bounding box center [426, 332] width 384 height 23
paste textarea "مرحباً معك نوف من الطب الاتصالي"
type textarea "مرحباً معك نوف من الطب الاتصالي"
click at [600, 364] on button "Send Message" at bounding box center [593, 363] width 47 height 16
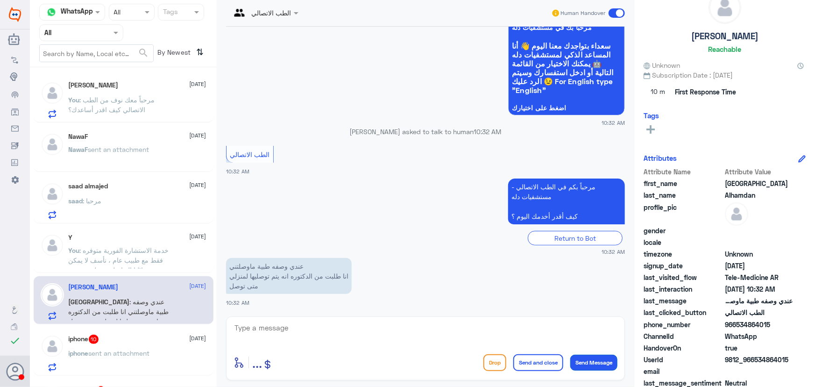
scroll to position [90, 0]
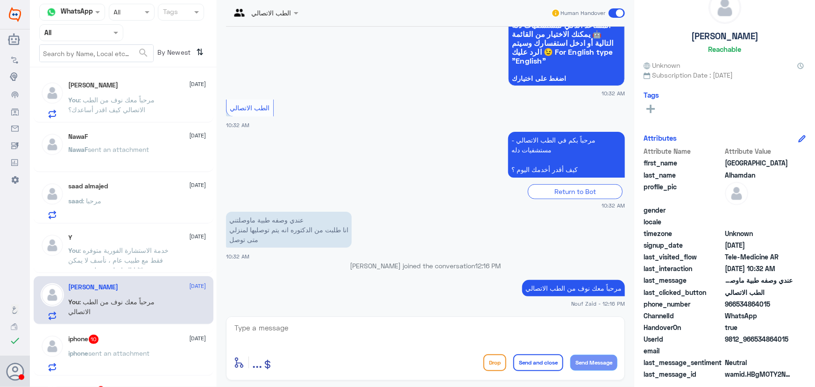
click at [124, 198] on div "saad : مرحبا" at bounding box center [138, 208] width 138 height 21
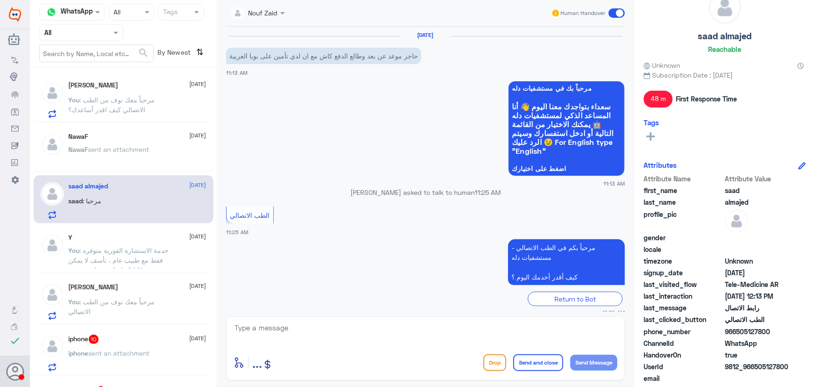
scroll to position [120, 0]
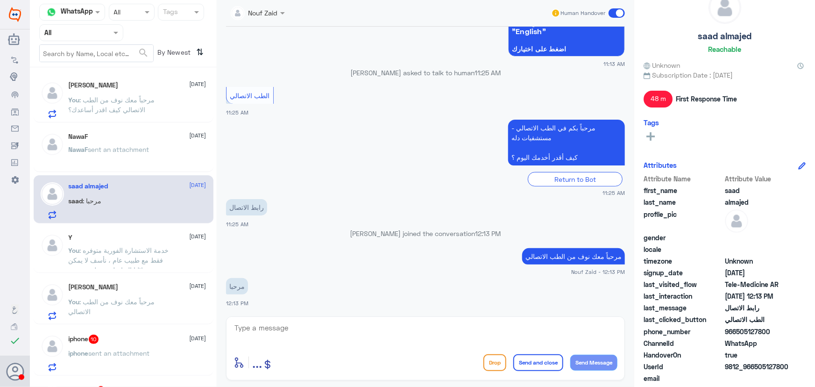
click at [330, 336] on textarea at bounding box center [426, 332] width 384 height 23
type textarea "تم تحديث التأمين الخاص بكم"
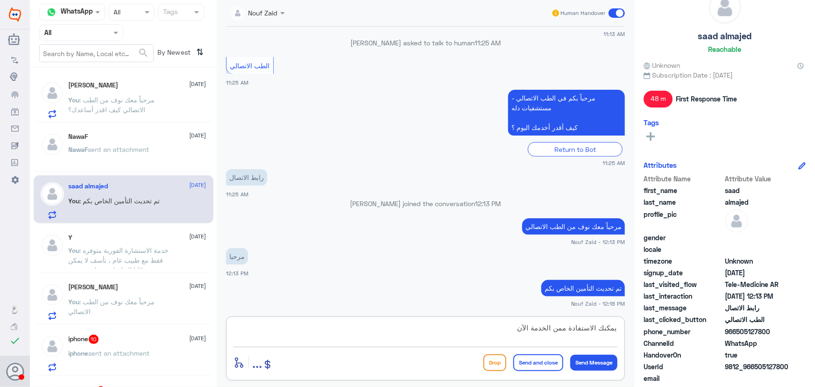
click at [561, 330] on textarea "يمكنك الاستفادة ممن الخدمة الآن" at bounding box center [426, 332] width 384 height 23
click at [510, 327] on textarea "يمكنك الاستفادة من الخدمة الآن" at bounding box center [426, 332] width 384 height 23
type textarea "يمكنك الاستفادة من الخدمة الآن"
click at [582, 356] on button "Send Message" at bounding box center [593, 363] width 47 height 16
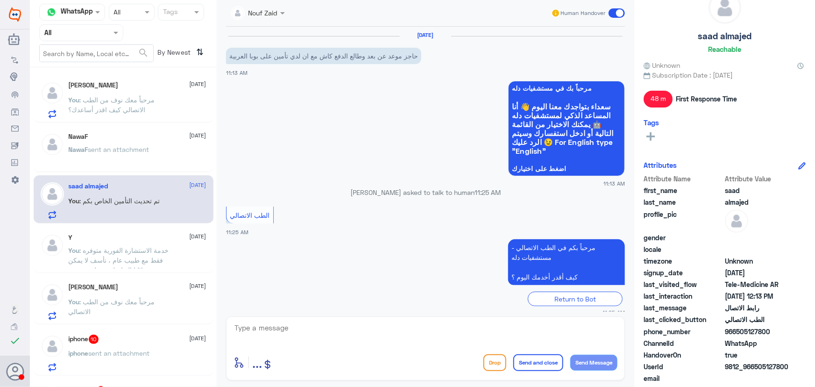
scroll to position [179, 0]
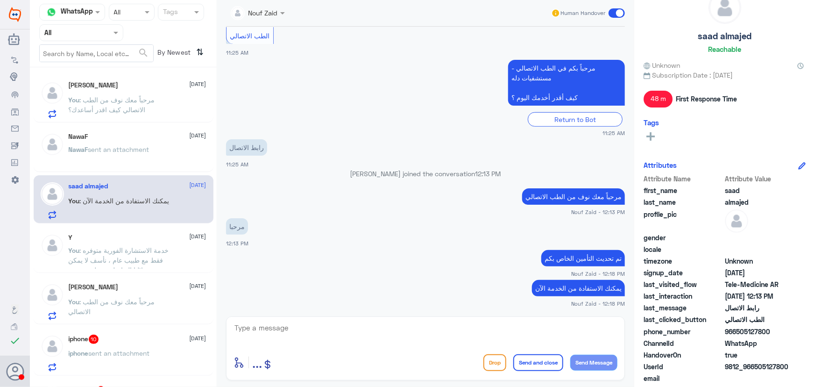
click at [159, 241] on div "Y 14 August" at bounding box center [138, 238] width 138 height 8
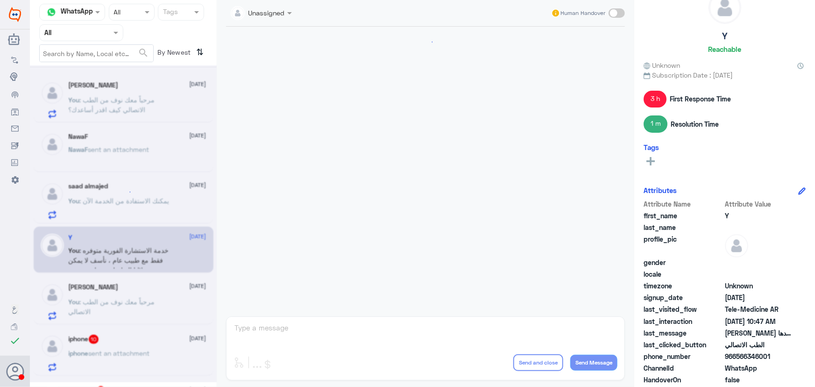
scroll to position [631, 0]
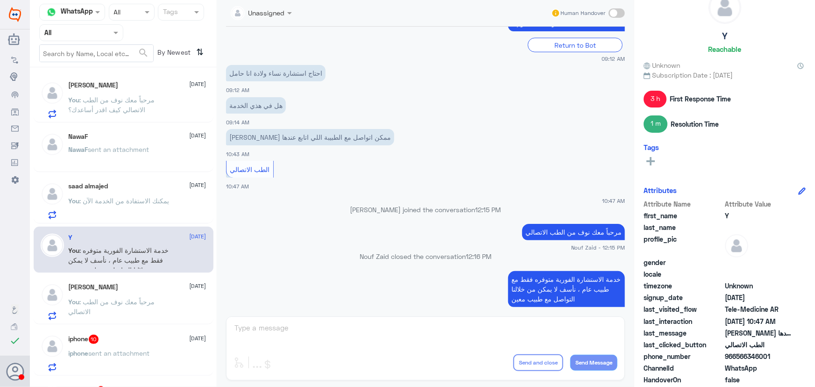
click at [142, 300] on div "Haifa Alhamdan 14 August You : مرحباً معك نوف من الطب الاتصالي" at bounding box center [138, 301] width 138 height 37
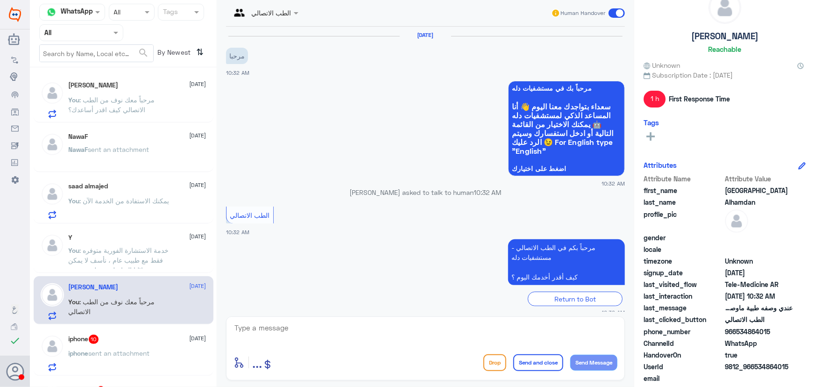
scroll to position [107, 0]
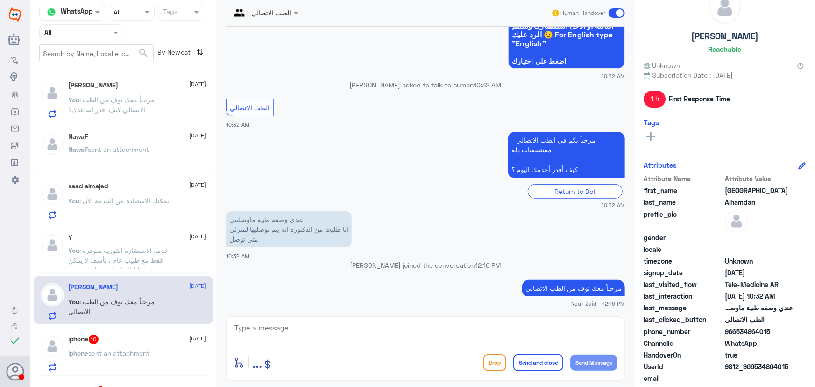
click at [126, 150] on span "sent an attachment" at bounding box center [118, 149] width 61 height 8
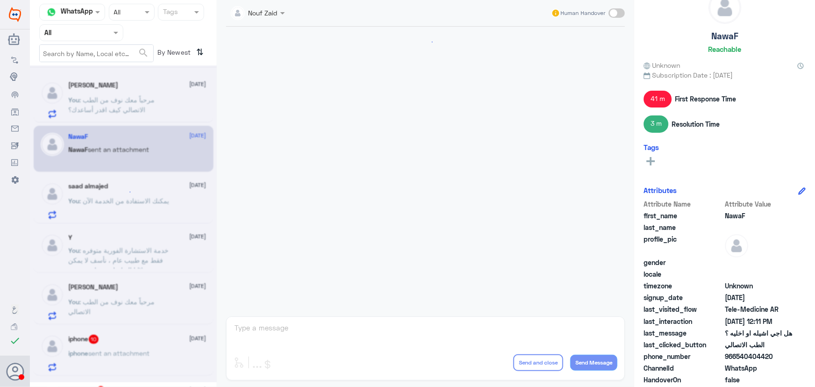
scroll to position [441, 0]
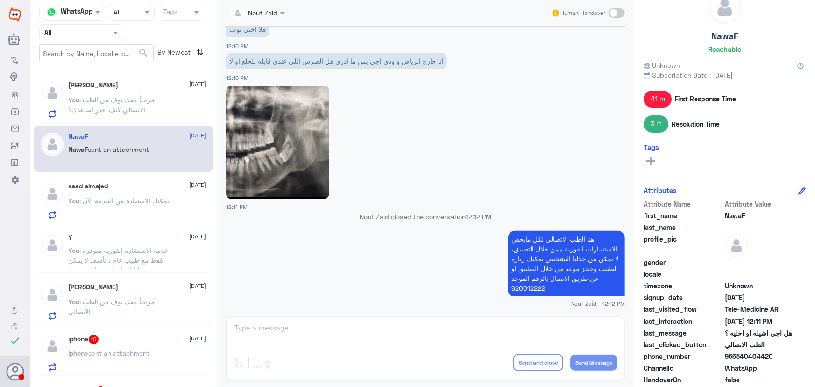
click at [129, 292] on div "Haifa Alhamdan 14 August You : مرحباً معك نوف من الطب الاتصالي" at bounding box center [138, 301] width 138 height 37
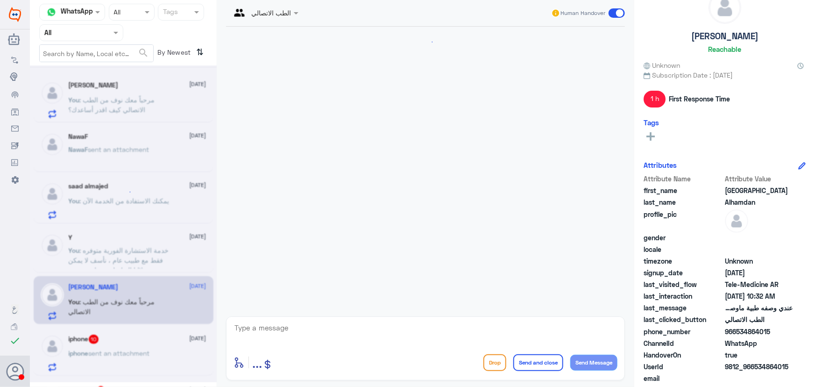
scroll to position [107, 0]
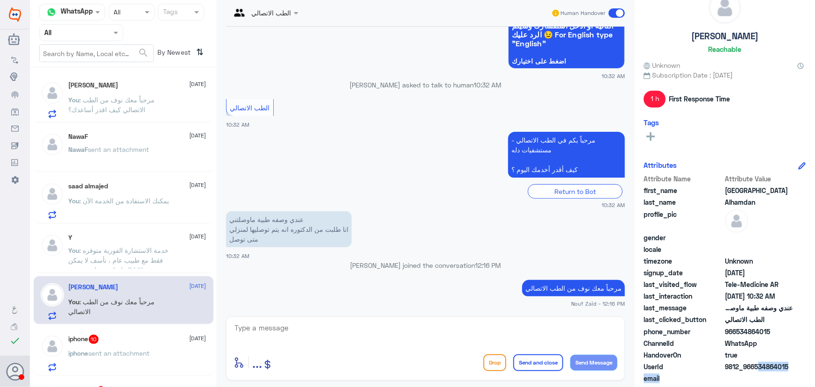
drag, startPoint x: 754, startPoint y: 365, endPoint x: 813, endPoint y: 375, distance: 60.1
click at [813, 375] on div "Haifa Alhamdan Reachable Unknown Subscription Date : 08/14/2025 1 h First Respo…" at bounding box center [724, 195] width 181 height 390
copy div "534864015 email"
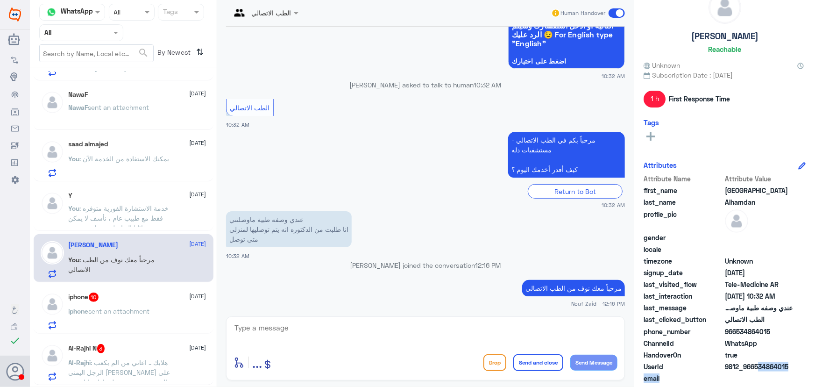
scroll to position [0, 0]
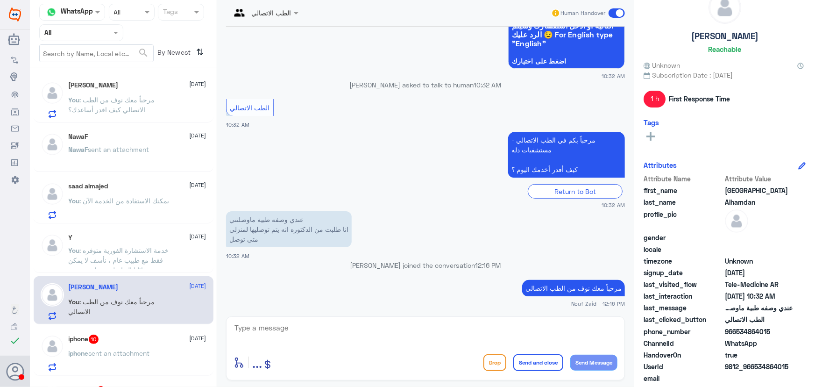
click at [292, 325] on textarea at bounding box center [426, 332] width 384 height 23
click at [332, 334] on textarea at bounding box center [426, 332] width 384 height 23
type textarea "ي"
drag, startPoint x: 618, startPoint y: 327, endPoint x: 605, endPoint y: 333, distance: 14.0
click at [618, 329] on textarea "مدة التوصيل من 2-3 ايام" at bounding box center [426, 332] width 384 height 23
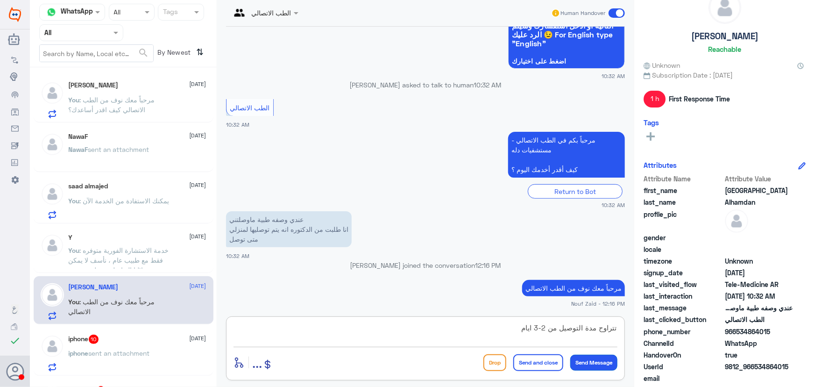
type textarea "تتراوح مدة التوصيل من 2-3 ايام"
click at [590, 364] on button "Send Message" at bounding box center [593, 363] width 47 height 16
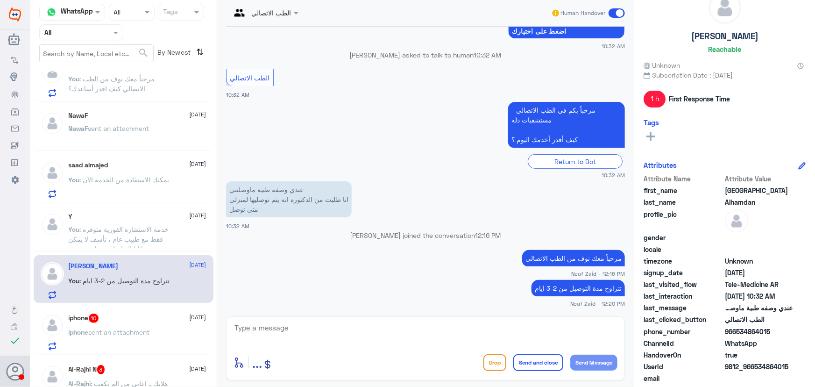
scroll to position [42, 0]
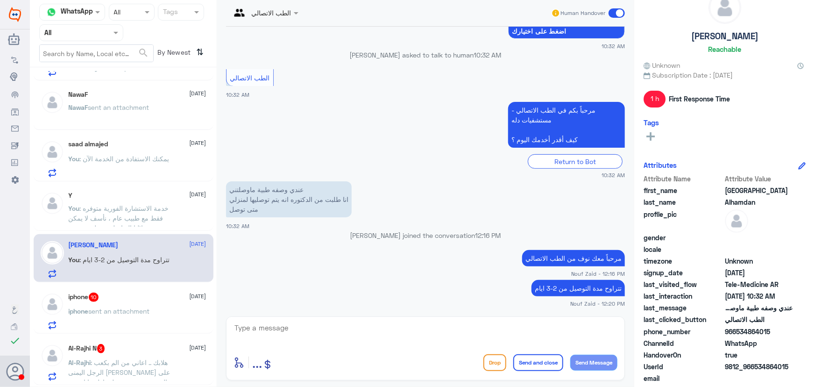
click at [125, 304] on div "iphone 10 14 August iphone sent an attachment" at bounding box center [138, 310] width 138 height 37
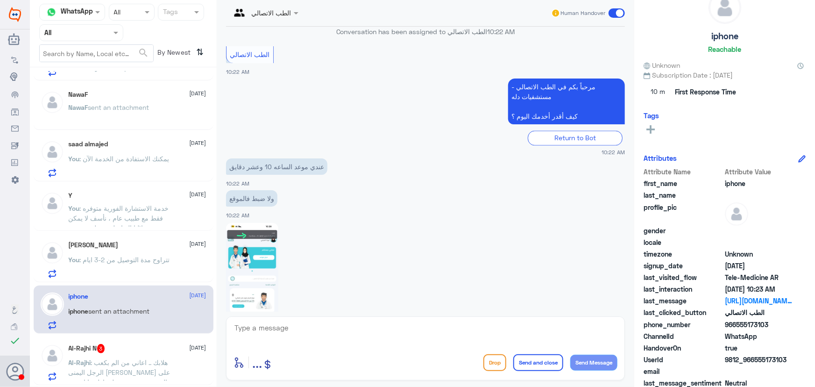
scroll to position [849, 0]
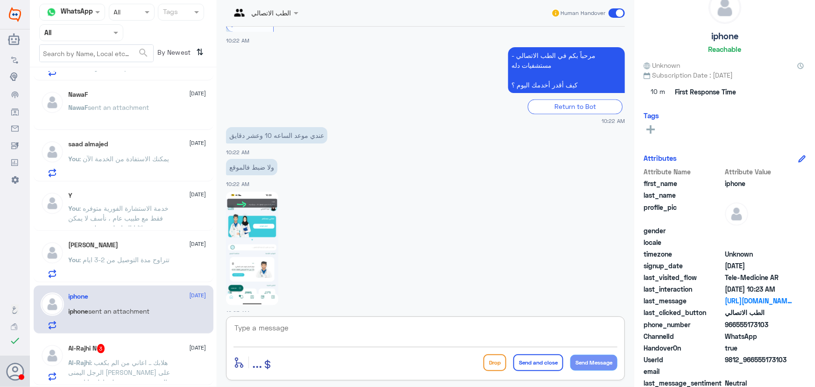
click at [320, 337] on textarea at bounding box center [426, 332] width 384 height 23
drag, startPoint x: 755, startPoint y: 360, endPoint x: 795, endPoint y: 356, distance: 40.3
click at [795, 356] on div "UserId 9812_966555173103" at bounding box center [725, 361] width 162 height 12
copy span "555173103"
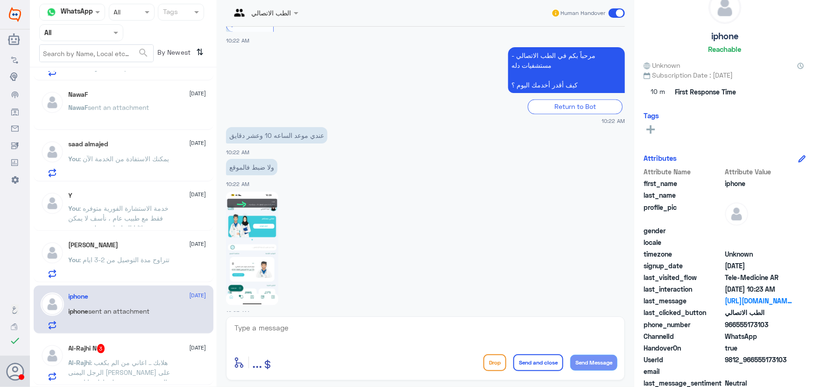
click at [336, 333] on textarea at bounding box center [426, 332] width 384 height 23
type textarea "ر"
drag, startPoint x: 471, startPoint y: 333, endPoint x: 668, endPoint y: 320, distance: 197.6
click at [668, 320] on div "Channel WhatsApp Status × All Tags Agent Filter All search By Newest ⇅ احمدابو …" at bounding box center [422, 195] width 785 height 390
paste textarea "مرحباً معك نوف من الطب الاتصالي"
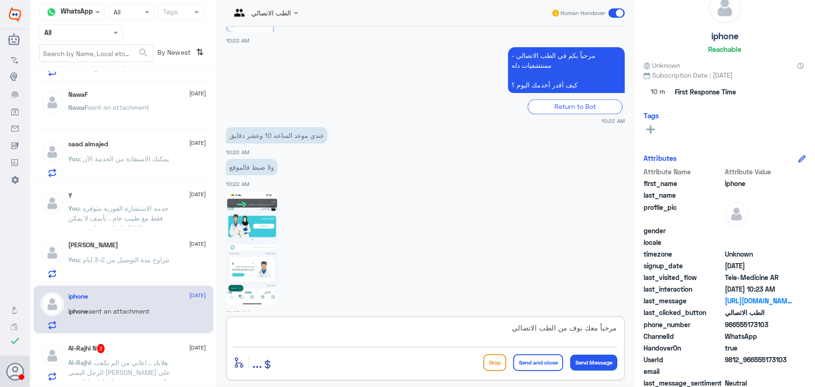
type textarea "مرحباً معك نوف من الطب الاتصالي"
click at [587, 359] on button "Send Message" at bounding box center [593, 363] width 47 height 16
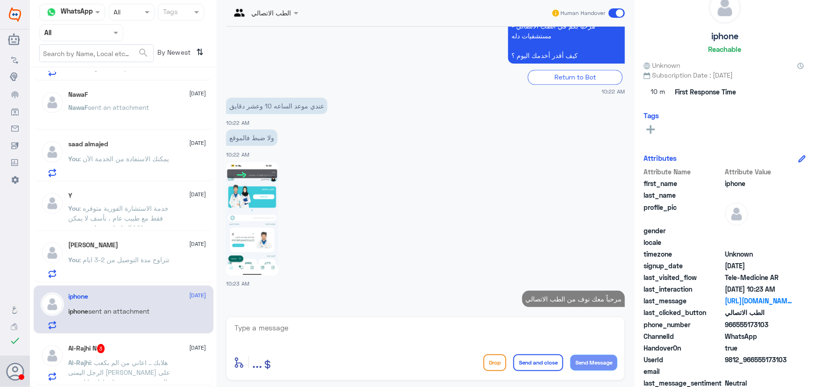
click at [516, 319] on div "enter flow name ... Drop Send and close Send Message" at bounding box center [425, 348] width 399 height 64
click at [512, 329] on textarea at bounding box center [426, 332] width 384 height 23
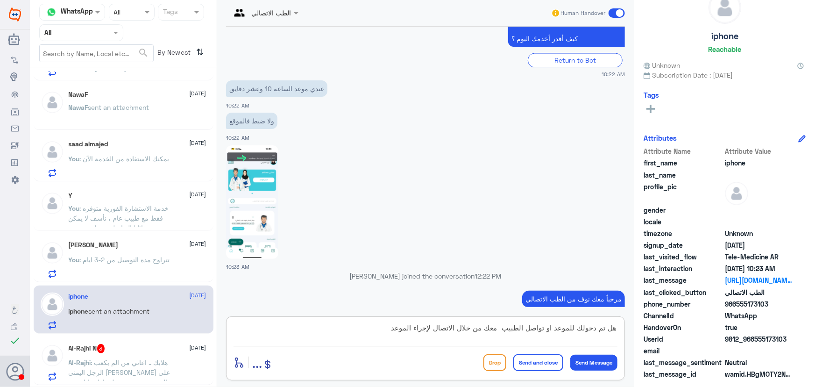
click at [500, 328] on textarea "هل تم دخولك للموعد او تواصل الطبيب معك من خلال الاتصال لإجراء الموعد" at bounding box center [426, 332] width 384 height 23
click at [395, 327] on textarea "هل تم دخولك للموعد او تواصل الطبيب معك من خلال الاتصال لإجراء الموعد" at bounding box center [426, 332] width 384 height 23
type textarea "هل تم دخولك للموعد او تواصل الطبيب معك من خلال الاتصال لإجراء الموعد؟"
click at [602, 360] on button "Send Message" at bounding box center [593, 363] width 47 height 16
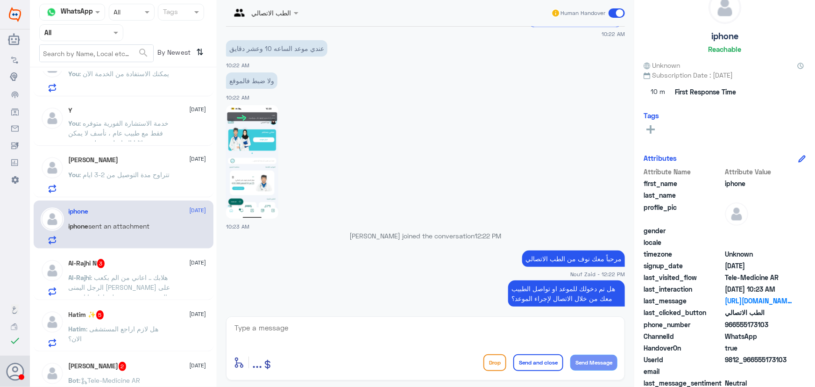
scroll to position [982, 0]
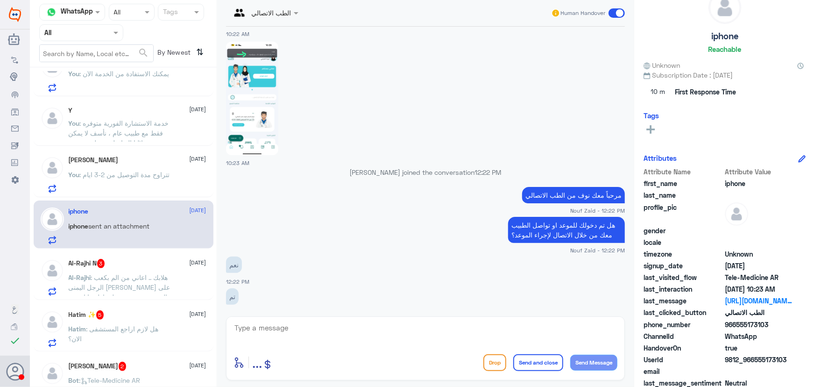
click at [326, 326] on textarea at bounding box center [426, 332] width 384 height 23
paste textarea "العفو, نسعد بخدمتكم ونتمنى لك دوام الصحه والعافيه"
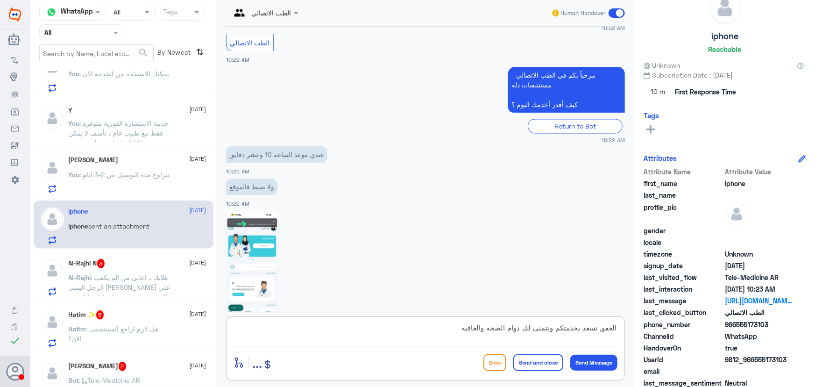
scroll to position [0, 0]
drag, startPoint x: 594, startPoint y: 330, endPoint x: 630, endPoint y: 328, distance: 36.0
click at [630, 328] on div "الطب الاتصالي Human Handover 7 Feb 2025 السلام عليكم 11:27 AM مرحباً بك في مستش…" at bounding box center [426, 195] width 418 height 390
type textarea "نسعد بخدمتكم ونتمنى لك دوام الصحه والعافيه"
click at [544, 367] on button "Send and close" at bounding box center [538, 362] width 50 height 17
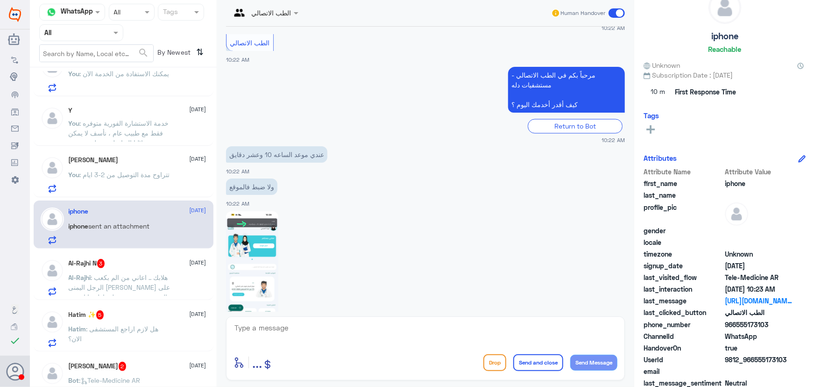
scroll to position [1022, 0]
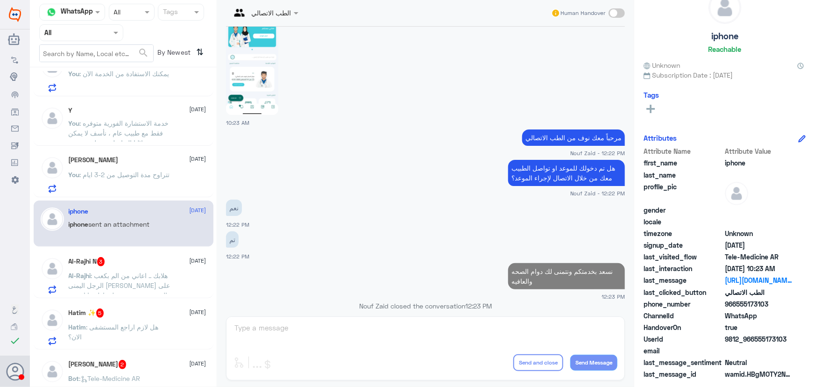
click at [125, 278] on span ": هلابك .. اعاني من الم بكعب الرجل اليمنى ياثر على المشي ويشد مره علي اول ما اص…" at bounding box center [120, 289] width 102 height 37
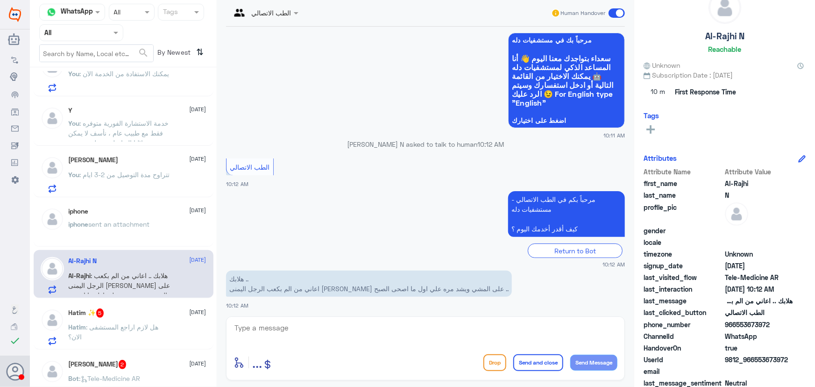
scroll to position [51, 0]
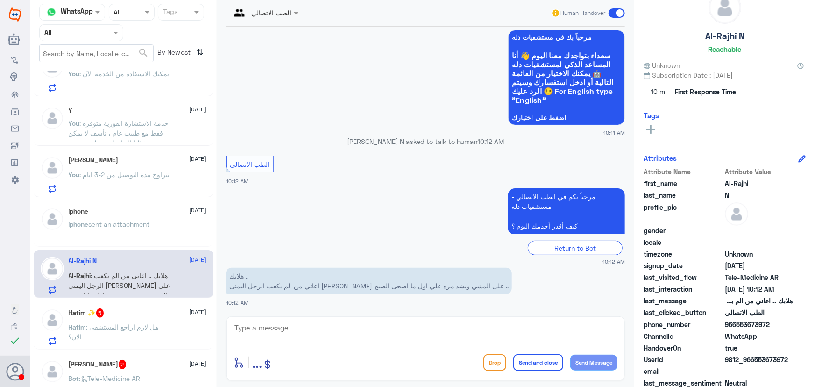
click at [299, 327] on textarea at bounding box center [426, 332] width 384 height 23
paste textarea "مرحباً معك نوف من الطب الاتصالي"
type textarea "مرحباً معك نوف من الطب الاتصالي"
click at [607, 362] on button "Send Message" at bounding box center [593, 363] width 47 height 16
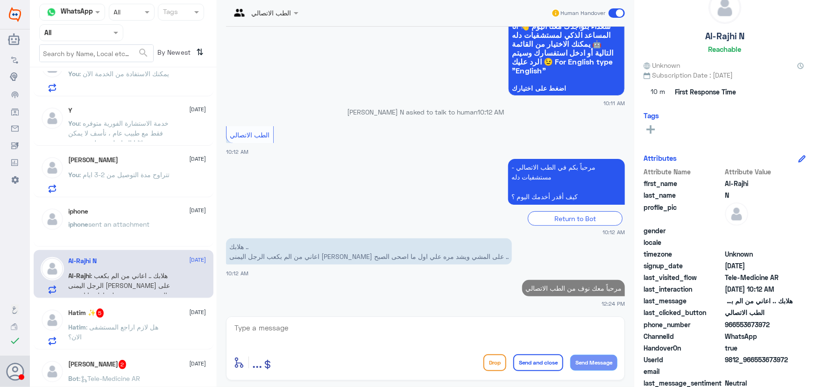
click at [550, 329] on textarea at bounding box center [426, 332] width 384 height 23
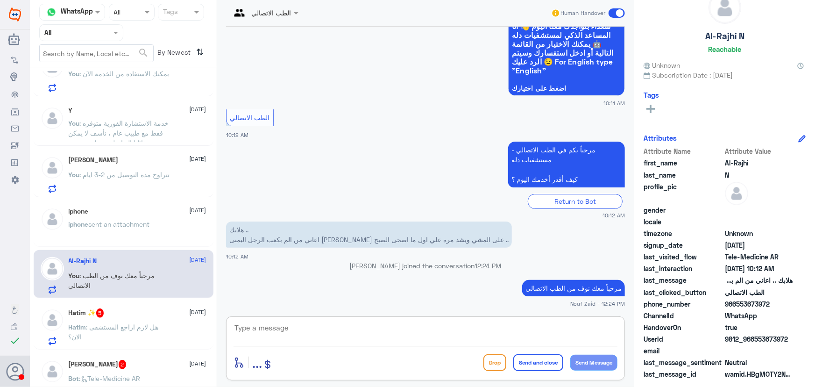
click at [427, 334] on textarea at bounding box center [426, 332] width 384 height 23
type textarea "ي"
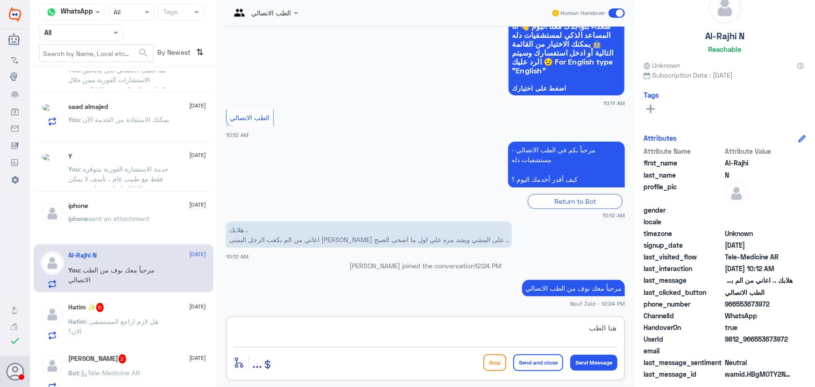
scroll to position [129, 0]
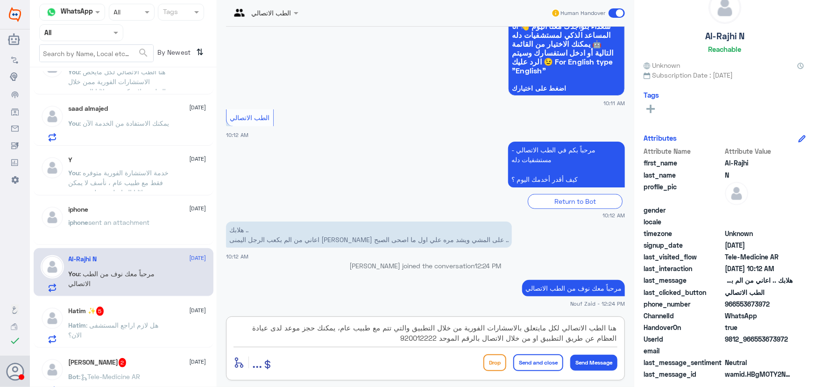
click at [509, 330] on textarea "هنا الطب الاتصالي لكل مايتعلق بالاسشارات الفورية من خلال التطبيق والتي تتم مع ط…" at bounding box center [426, 332] width 384 height 23
drag, startPoint x: 490, startPoint y: 326, endPoint x: 497, endPoint y: 324, distance: 7.4
click at [491, 326] on textarea "هنا الطب الاتصالي لكل مايتعلق بالاستشارات الفورية من خلال التطبيق والتي تتم مع …" at bounding box center [426, 332] width 384 height 23
type textarea "هنا الطب الاتصالي لكل مايتعلق بالاستشارة الفورية من خلال التطبيق والتي تتم مع ط…"
click at [528, 359] on button "Send and close" at bounding box center [538, 362] width 50 height 17
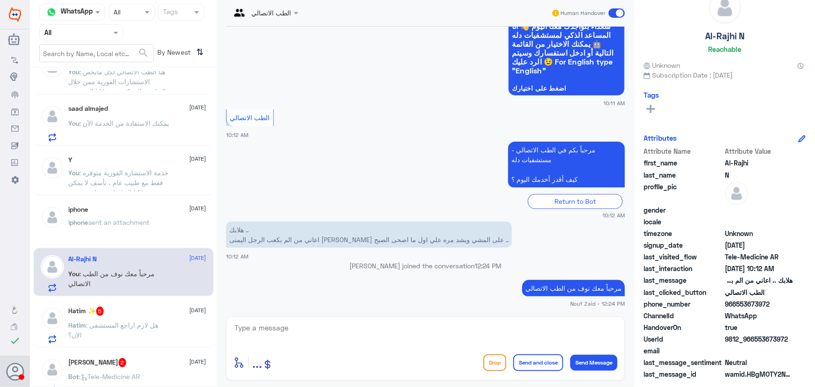
scroll to position [159, 0]
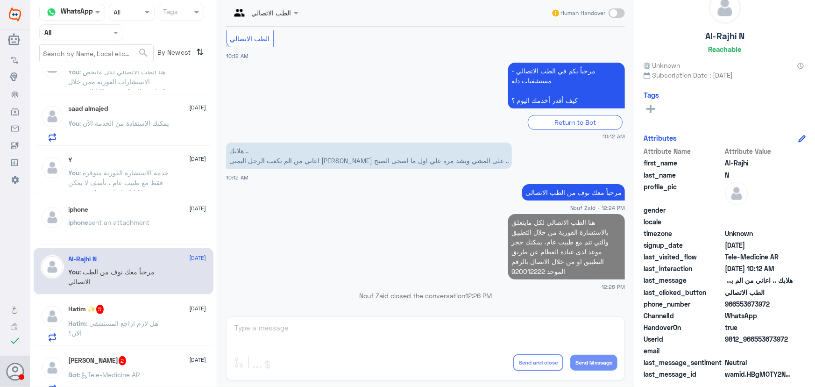
click at [159, 320] on p "Hatim : هل لازم اراجع المستشفى الان؟" at bounding box center [121, 329] width 105 height 23
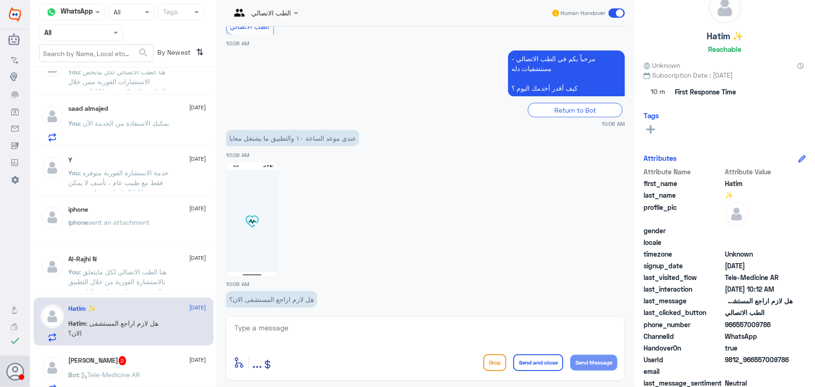
scroll to position [202, 0]
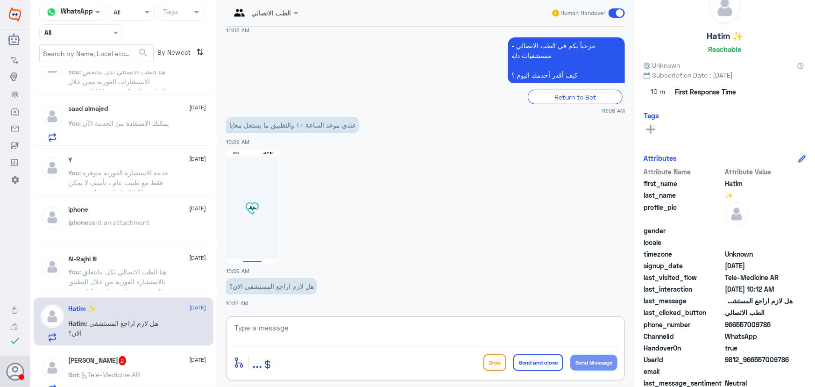
drag, startPoint x: 380, startPoint y: 330, endPoint x: 375, endPoint y: 320, distance: 11.7
click at [378, 329] on textarea at bounding box center [426, 332] width 384 height 23
paste textarea "مرحباً معك نوف من الطب الاتصالي"
type textarea "مرحباً معك نوف من الطب الاتصالي"
click at [591, 370] on div "Drop Send and close Send Message" at bounding box center [551, 362] width 134 height 17
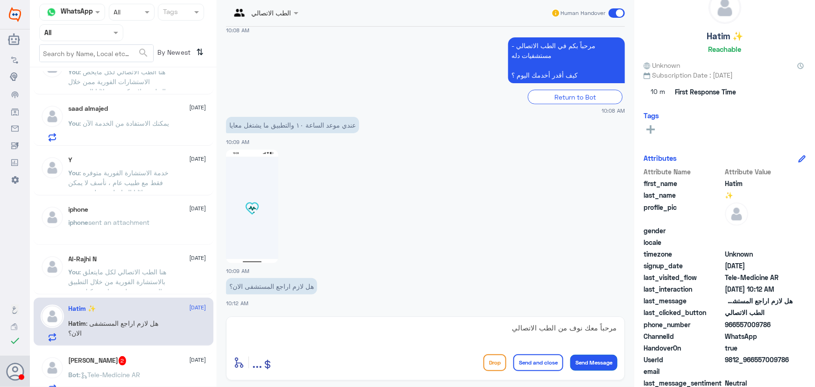
click at [586, 362] on button "Send Message" at bounding box center [593, 363] width 47 height 16
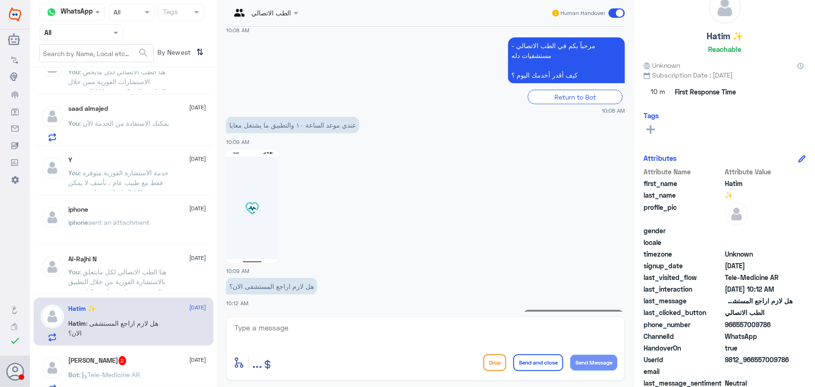
scroll to position [232, 0]
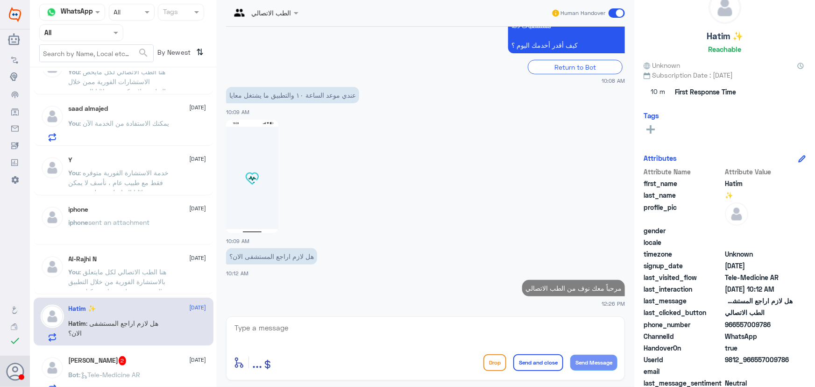
click at [492, 329] on textarea at bounding box center [426, 332] width 384 height 23
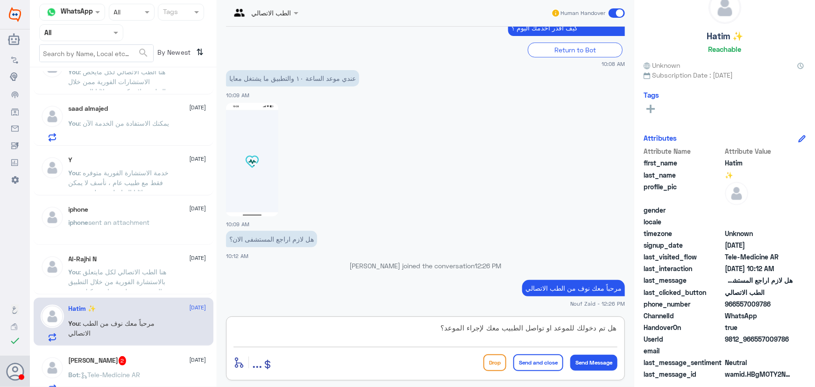
type textarea "هل تم دخولك للموعد او تواصل الطبيب معك لإجراء الموعد؟"
click at [539, 364] on button "Send and close" at bounding box center [538, 362] width 50 height 17
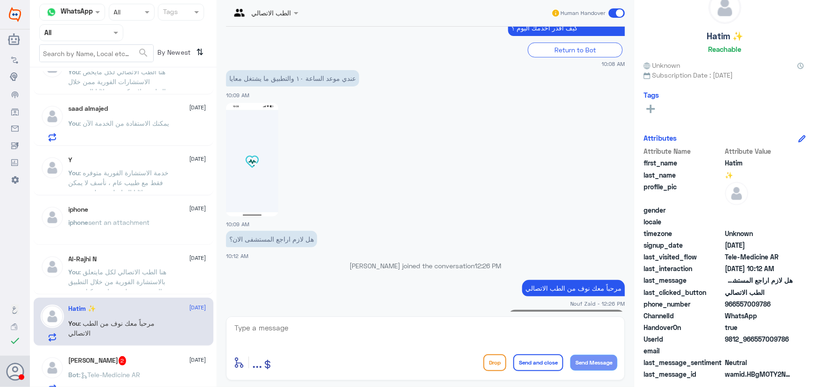
scroll to position [271, 0]
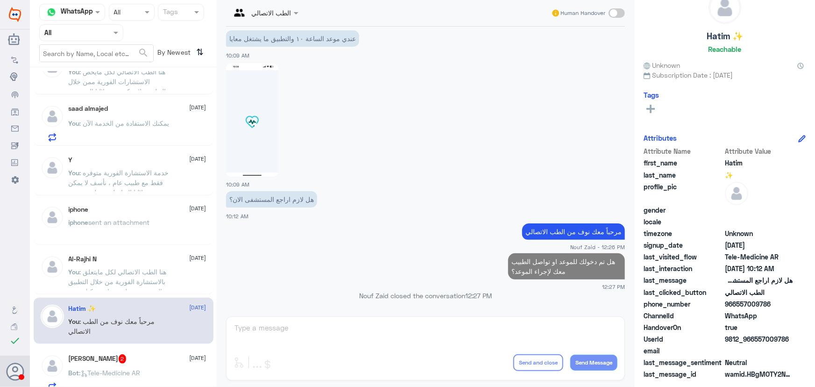
drag, startPoint x: 612, startPoint y: 14, endPoint x: 613, endPoint y: 28, distance: 14.6
click at [612, 13] on span at bounding box center [617, 12] width 16 height 9
click at [0, 0] on input "checkbox" at bounding box center [0, 0] width 0 height 0
drag, startPoint x: 755, startPoint y: 337, endPoint x: 804, endPoint y: 340, distance: 48.6
click at [804, 340] on div "Hatim ✨ Reachable Unknown Subscription Date : 08/14/2025 Tags Attributes Attrib…" at bounding box center [724, 195] width 181 height 390
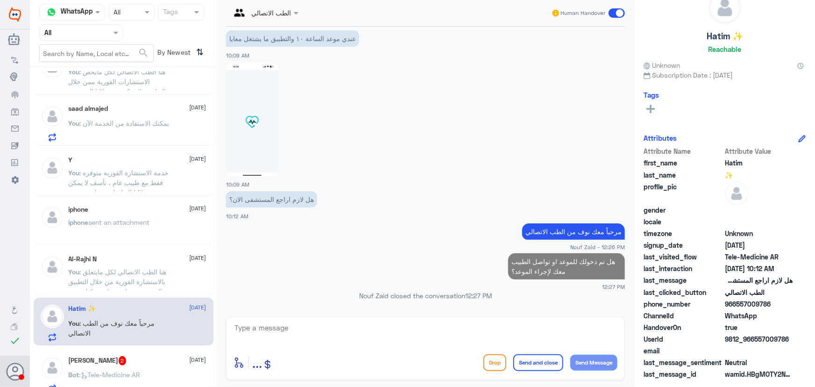
copy span "557009786"
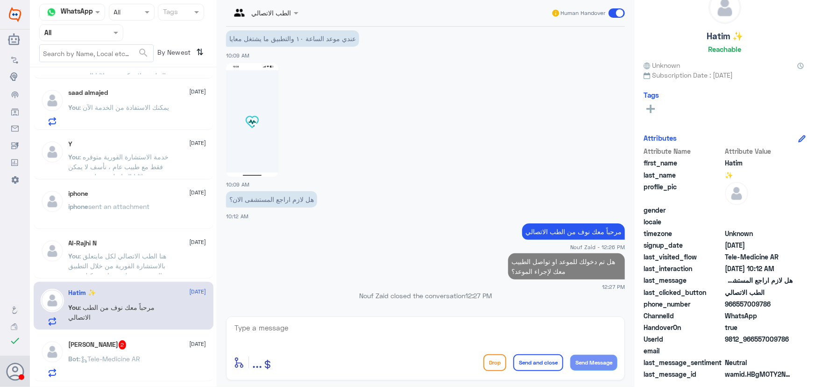
scroll to position [171, 0]
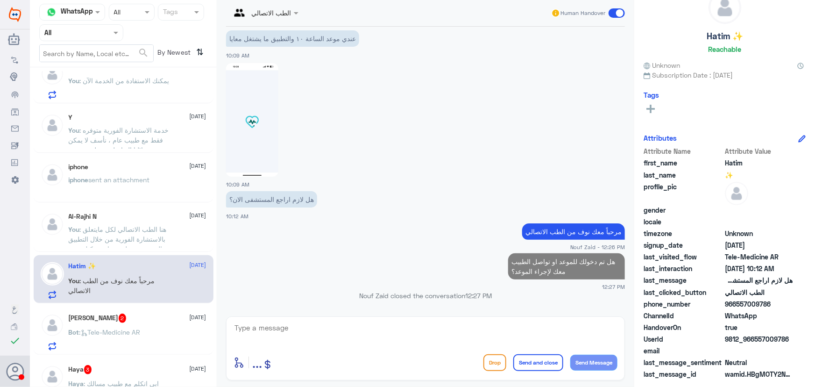
click at [154, 318] on div "Faisal Almutairi 2 14 August" at bounding box center [138, 317] width 138 height 9
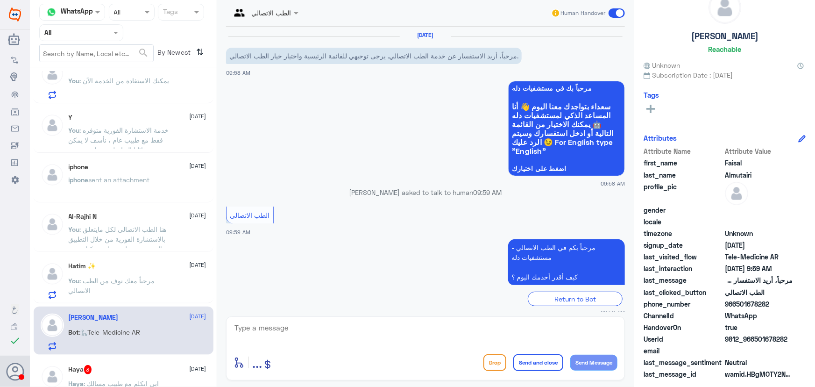
scroll to position [9, 0]
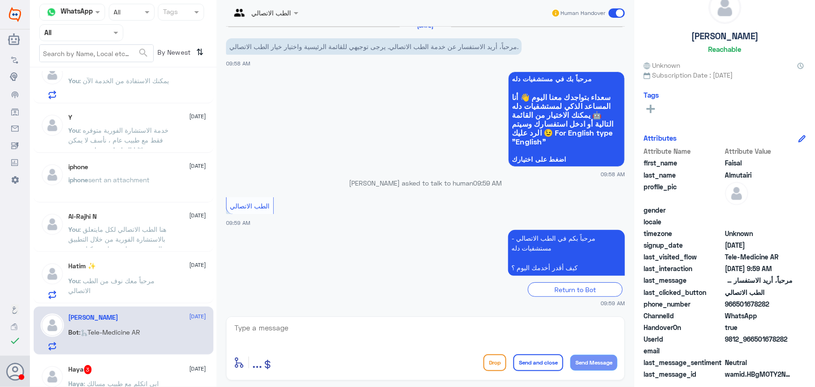
click at [419, 314] on div "الطب الاتصالي Human Handover 14 Aug 2025 مرحباً، أريد الاستفسار عن خدمة الطب ال…" at bounding box center [426, 195] width 418 height 390
click at [405, 335] on textarea at bounding box center [426, 332] width 384 height 23
paste textarea "2043344"
type textarea "2043344"
drag, startPoint x: 287, startPoint y: 323, endPoint x: 111, endPoint y: 348, distance: 177.9
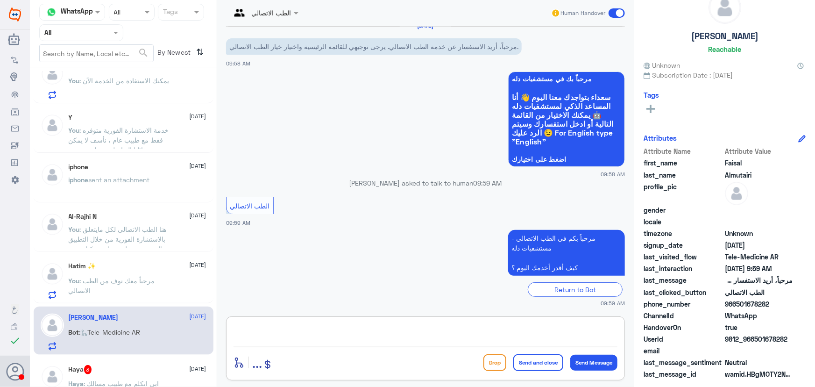
click at [111, 348] on div "Channel WhatsApp Status × All Tags Agent Filter All search By Newest ⇅ Haifa Al…" at bounding box center [422, 195] width 785 height 390
paste textarea "مرحباً معك نوف من الطب الاتصالي"
type textarea "مرحباً معك نوف من الطب الاتصالي"
drag, startPoint x: 481, startPoint y: 337, endPoint x: 739, endPoint y: 302, distance: 259.8
click at [739, 302] on div "Channel WhatsApp Status × All Tags Agent Filter All search By Newest ⇅ Haifa Al…" at bounding box center [422, 195] width 785 height 390
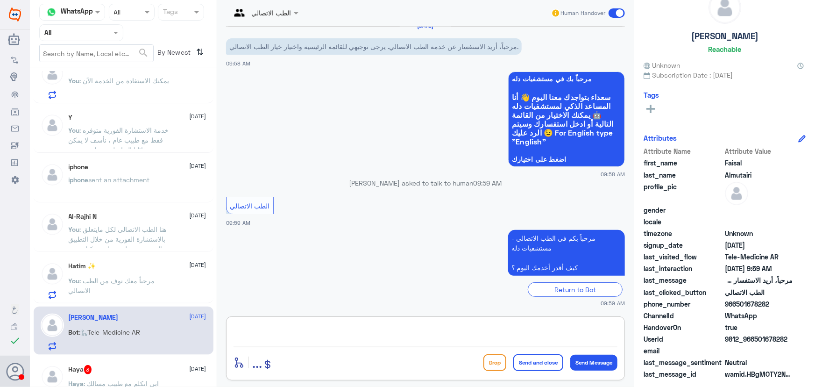
paste textarea "مرحباً معك نوف من الطب الاتصالي كيف اقدر أساعدك؟"
type textarea "مرحباً معك نوف من الطب الاتصالي كيف اقدر أساعدك؟"
click at [599, 360] on button "Send Message" at bounding box center [593, 363] width 47 height 16
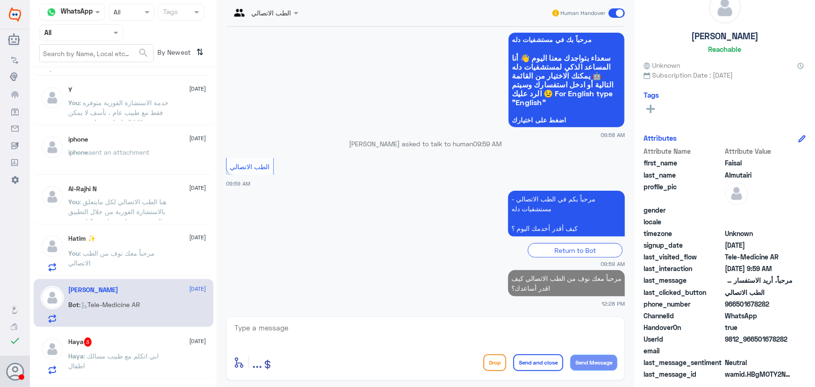
scroll to position [214, 0]
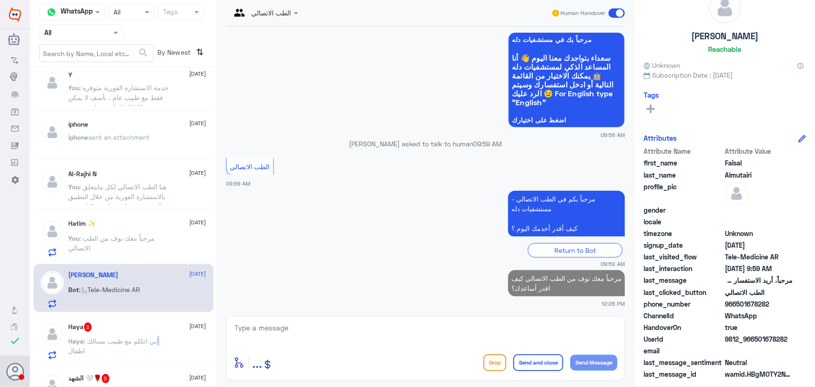
click at [159, 337] on span ": ابي اتكلم مع طبيب مسالك اطفال" at bounding box center [114, 346] width 91 height 18
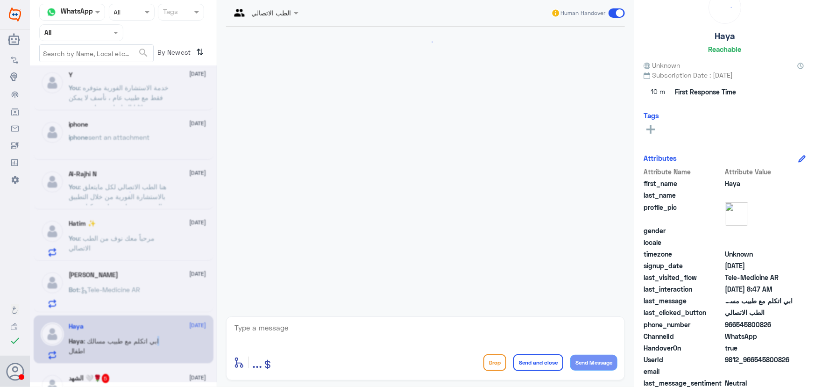
scroll to position [77, 0]
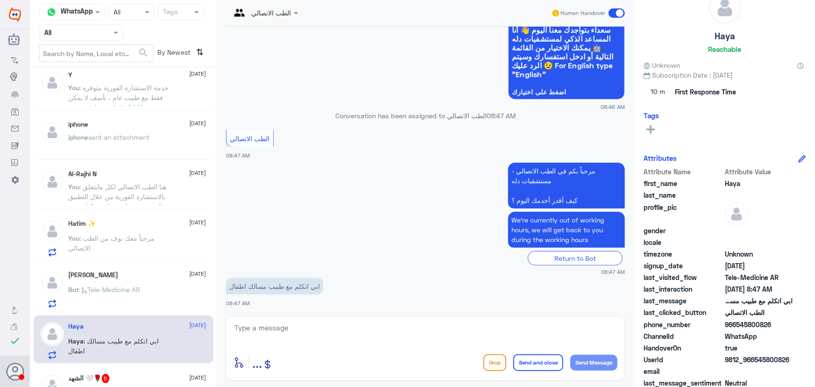
click at [368, 331] on textarea at bounding box center [426, 332] width 384 height 23
paste textarea "مرحباً معك نوف من الطب الاتصالي"
type textarea "مرحباً معك نوف من الطب الاتصالي"
drag, startPoint x: 595, startPoint y: 363, endPoint x: 568, endPoint y: 352, distance: 28.7
click at [593, 361] on button "Send Message" at bounding box center [593, 363] width 47 height 16
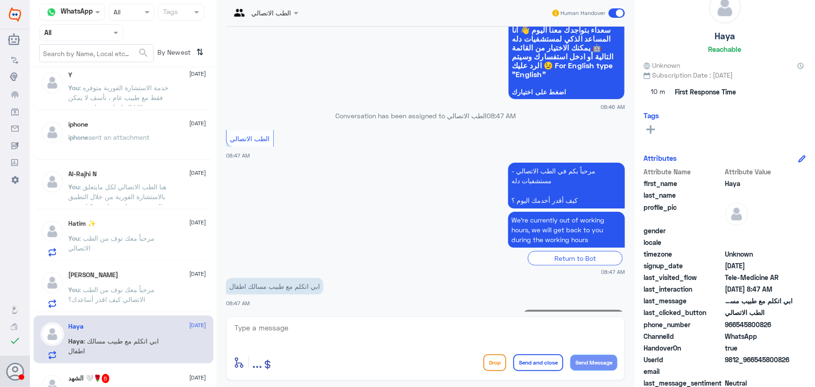
scroll to position [107, 0]
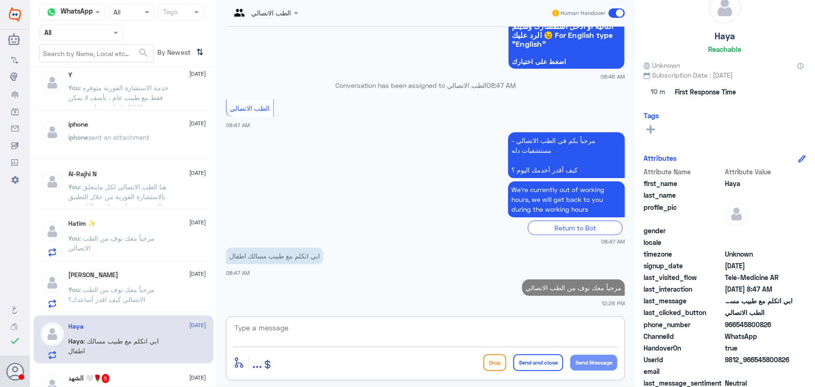
click at [518, 328] on textarea at bounding box center [426, 332] width 384 height 23
click at [306, 329] on textarea at bounding box center [426, 332] width 384 height 23
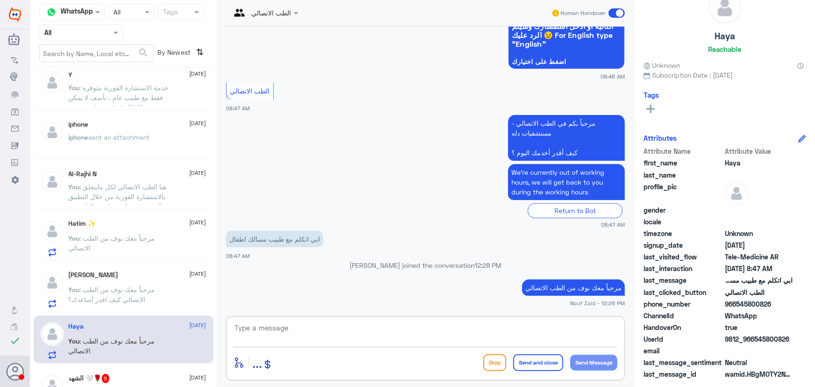
scroll to position [384, 0]
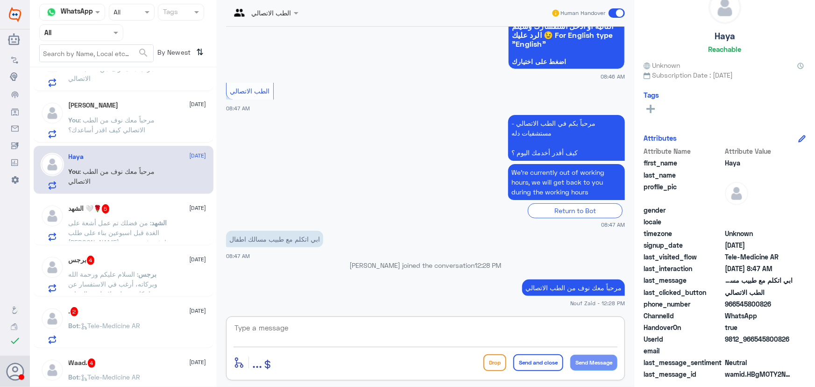
click at [154, 218] on p "الشهد : من فضلك تم عمل أشعة على الغدة قبل اسبوعين بناء على طلب الدكتور خالد الد…" at bounding box center [121, 229] width 105 height 23
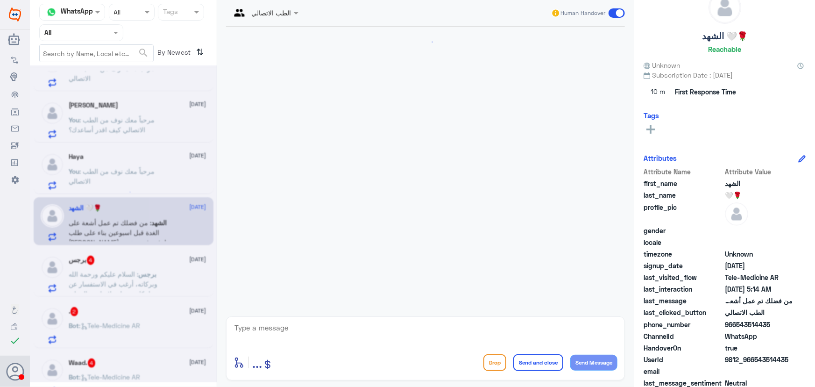
scroll to position [409, 0]
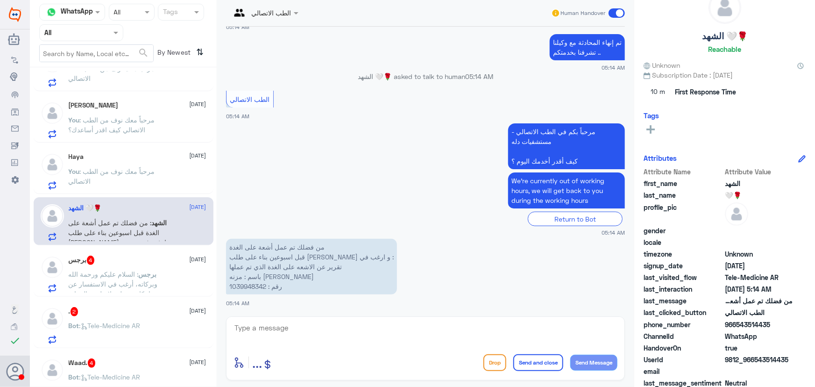
click at [329, 328] on textarea at bounding box center [426, 332] width 384 height 23
paste textarea "مرحباً معك نوف من الطب الاتصالي"
type textarea "مرحباً معك نوف من الطب الاتصالي"
click at [609, 364] on button "Send Message" at bounding box center [593, 363] width 47 height 16
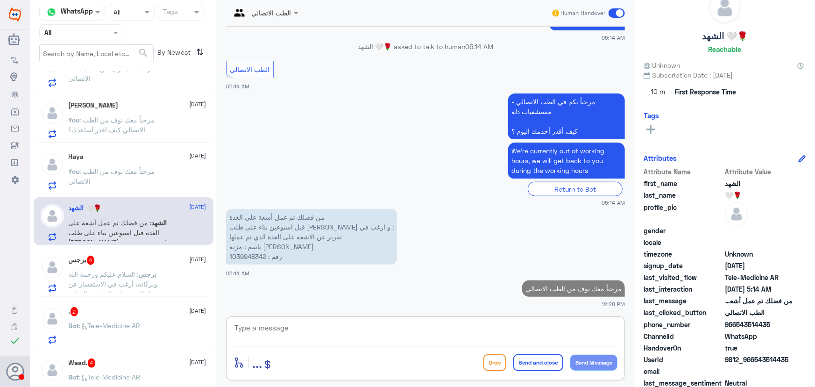
click at [520, 322] on textarea at bounding box center [426, 332] width 384 height 23
click at [448, 332] on textarea at bounding box center [426, 332] width 384 height 23
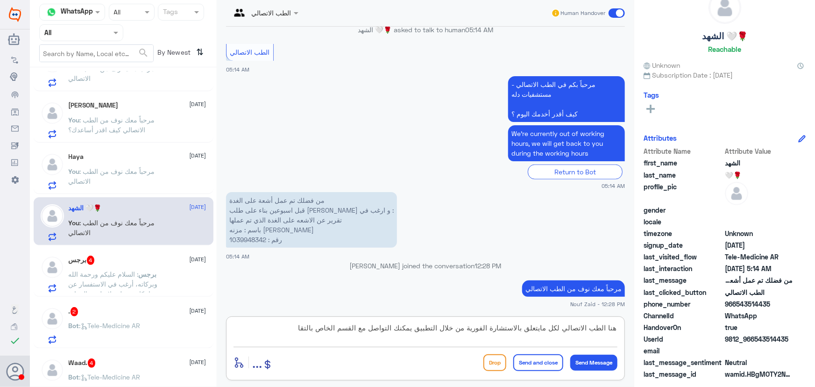
scroll to position [385, 0]
paste textarea "التقارير الطبيه 0550181732"
drag, startPoint x: 244, startPoint y: 327, endPoint x: 294, endPoint y: 331, distance: 50.6
click at [294, 331] on textarea "هنا الطب الاتصالي لكل مايتعلق بالاستشارة الفورية من خلال التطبيق يمكنك التواصل …" at bounding box center [426, 332] width 384 height 23
click at [419, 328] on textarea "هنا الطب الاتصالي لكل مايتعلق بالاستشارة الفورية من خلال التطبيق يمكنك التواصل …" at bounding box center [426, 332] width 384 height 23
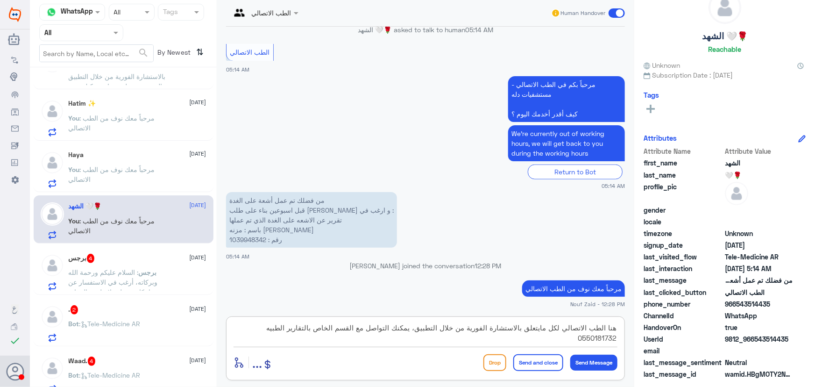
click at [276, 327] on textarea "هنا الطب الاتصالي لكل مايتعلق بالاستشارة الفورية من خلال التطبيق، يمكنك التواصل…" at bounding box center [426, 332] width 384 height 23
type textarea "هنا الطب الاتصالي لكل مايتعلق بالاستشارة الفورية من خلال التطبيق، يمكنك التواصل…"
click at [533, 362] on button "Send and close" at bounding box center [538, 362] width 50 height 17
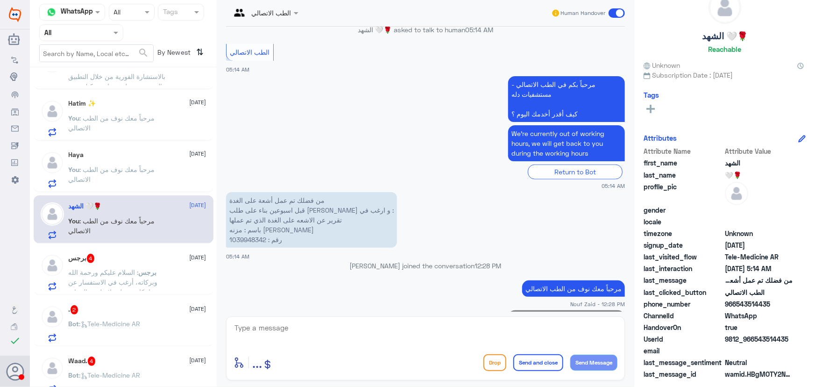
scroll to position [499, 0]
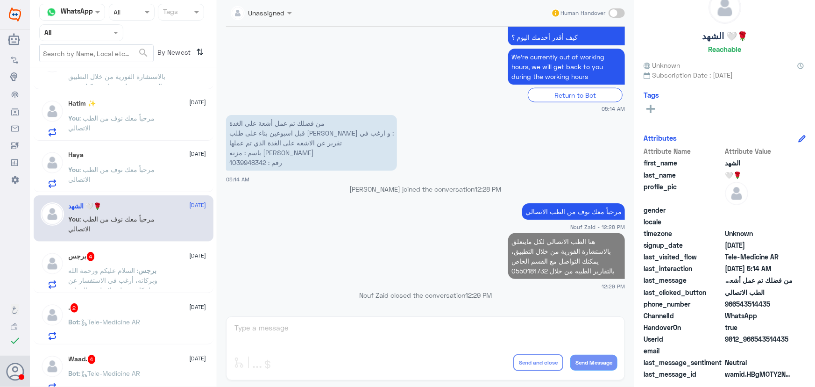
click at [140, 265] on p "برجس : السلام عليكم ورحمة الله وبركاته، أرغب في الاستفسار عن إمكانية عمل علاج ل…" at bounding box center [121, 276] width 105 height 23
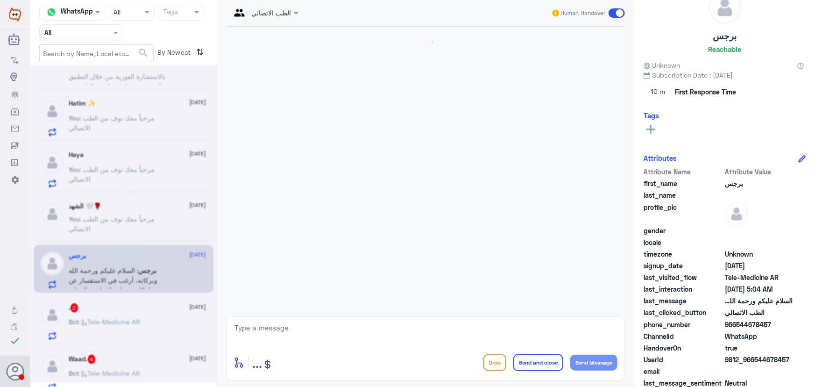
scroll to position [277, 0]
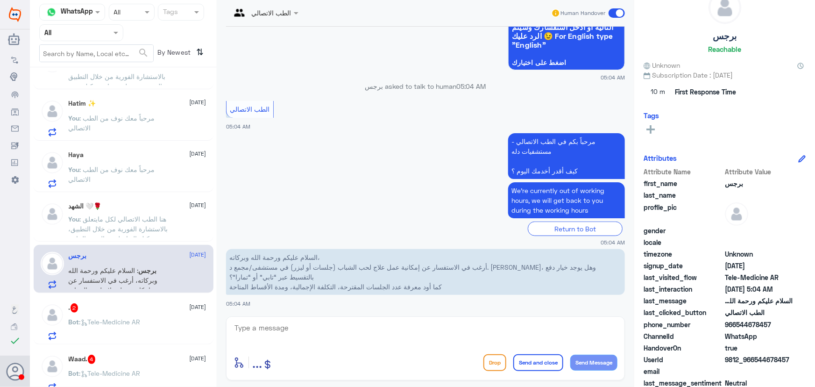
click at [295, 322] on textarea at bounding box center [426, 332] width 384 height 23
paste textarea "مرحباً معك نوف من الطب الاتصالي"
type textarea "مرحباً معك نوف من الطب الاتصالي"
click at [608, 359] on button "Send Message" at bounding box center [593, 363] width 47 height 16
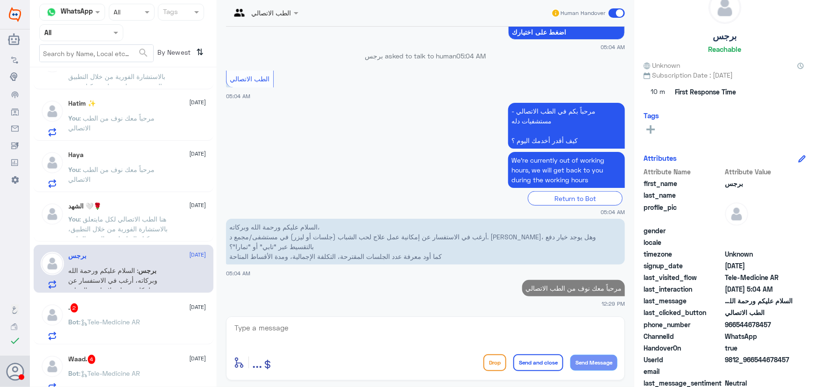
drag, startPoint x: 754, startPoint y: 358, endPoint x: 811, endPoint y: 359, distance: 56.5
click at [811, 359] on div "برجس Reachable Unknown Subscription Date : 08/14/2025 10 m First Response Time …" at bounding box center [724, 195] width 181 height 390
copy span "544678457"
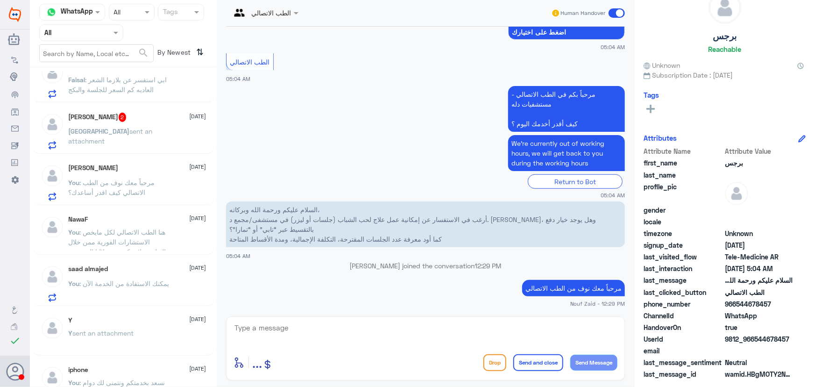
scroll to position [0, 0]
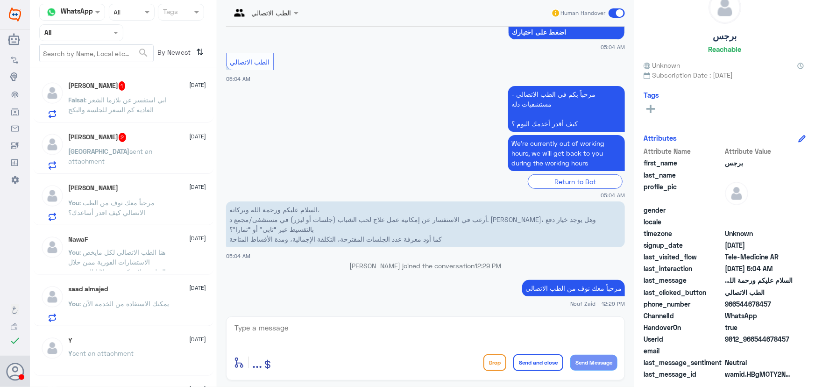
click at [144, 155] on p "Haifa sent an attachment" at bounding box center [121, 157] width 105 height 23
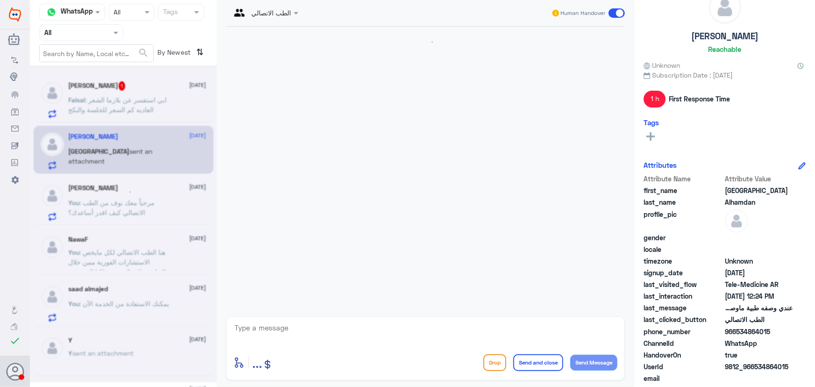
scroll to position [221, 0]
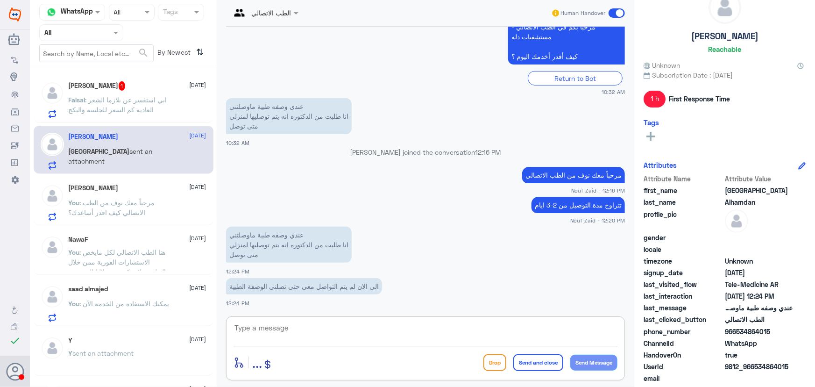
click at [310, 329] on textarea at bounding box center [426, 332] width 384 height 23
type textarea "لحظات من فضلك"
drag, startPoint x: 754, startPoint y: 364, endPoint x: 815, endPoint y: 368, distance: 60.9
click at [815, 368] on div "Haifa Alhamdan Reachable Unknown Subscription Date : 08/14/2025 1 h First Respo…" at bounding box center [724, 195] width 181 height 390
copy span "534864015"
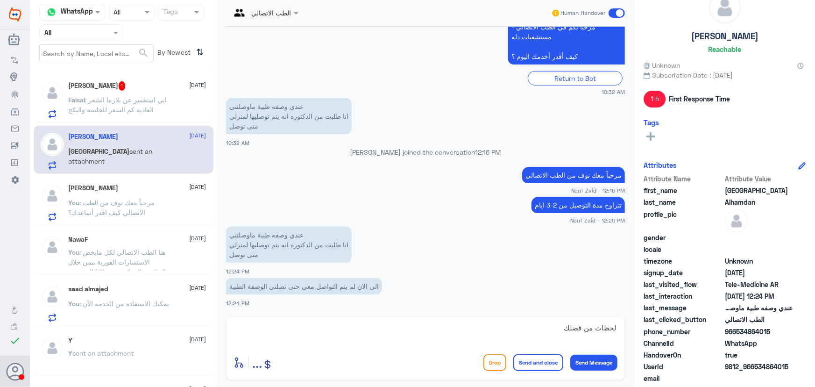
click at [91, 96] on span ": ابي استفسر عن بلازما الشعر العاديه كم السعر للجلسة والبكج" at bounding box center [118, 105] width 99 height 18
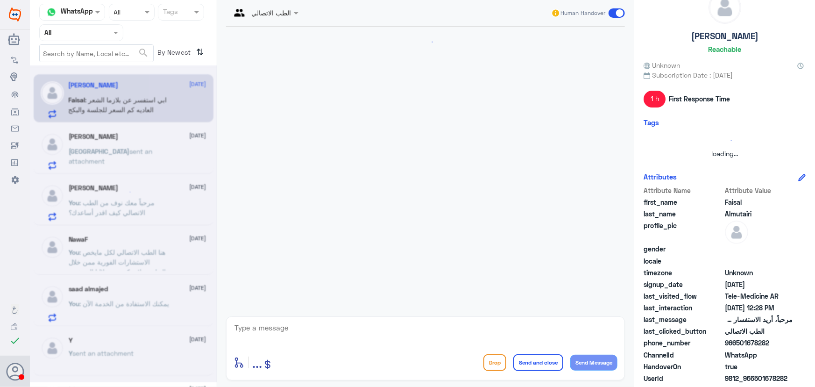
scroll to position [98, 0]
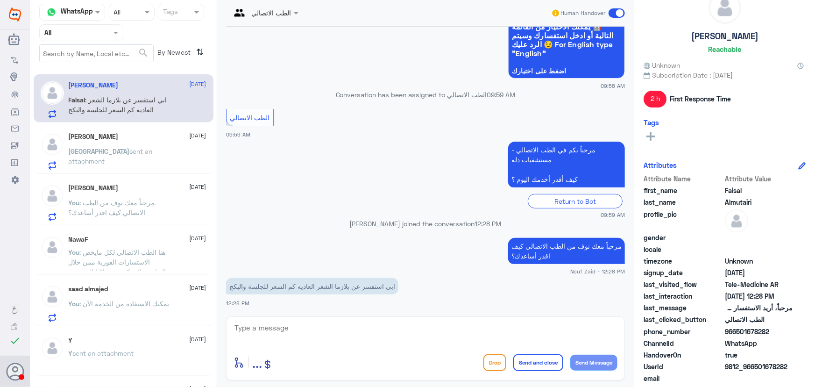
click at [125, 153] on span "sent an attachment" at bounding box center [111, 156] width 84 height 18
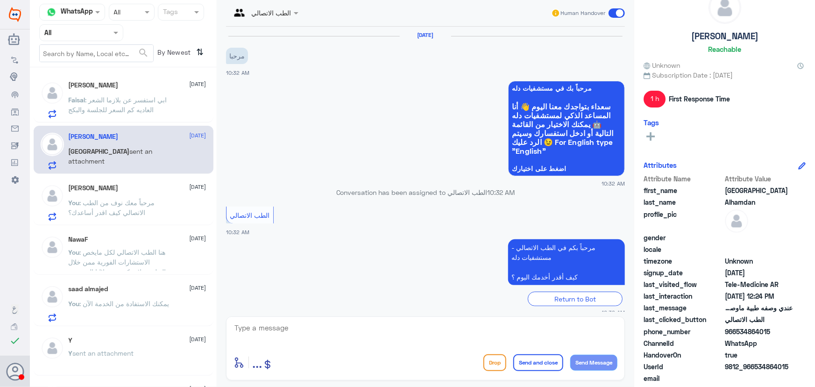
scroll to position [221, 0]
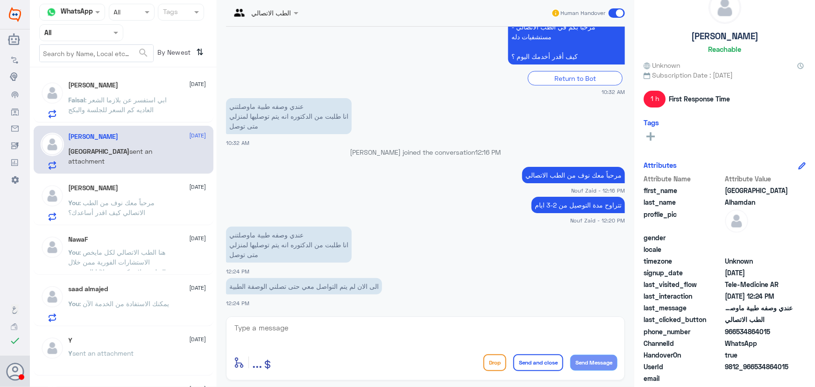
click at [466, 341] on textarea at bounding box center [426, 332] width 384 height 23
type textarea "موعدك كان مع الدكتوره لافيه صحيح ؟"
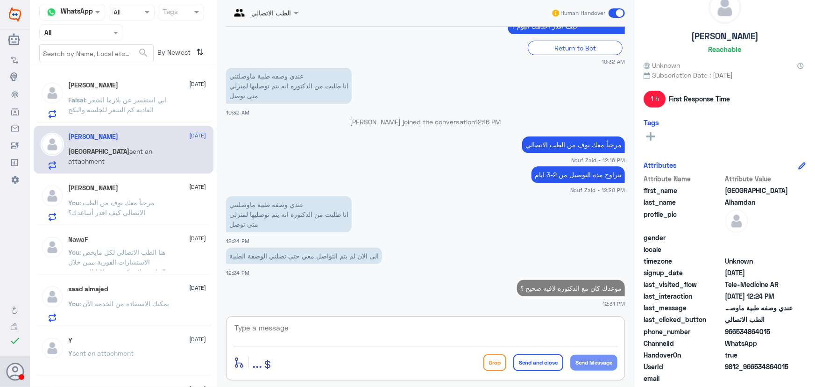
click at [142, 217] on p "You : مرحباً معك نوف من الطب الاتصالي كيف اقدر أساعدك؟" at bounding box center [121, 209] width 105 height 23
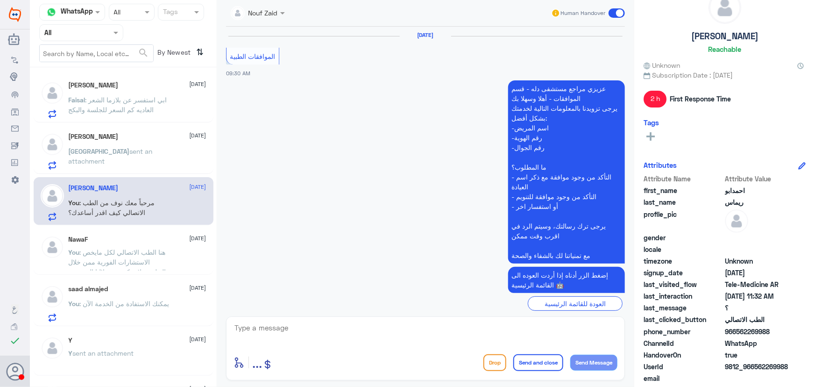
scroll to position [654, 0]
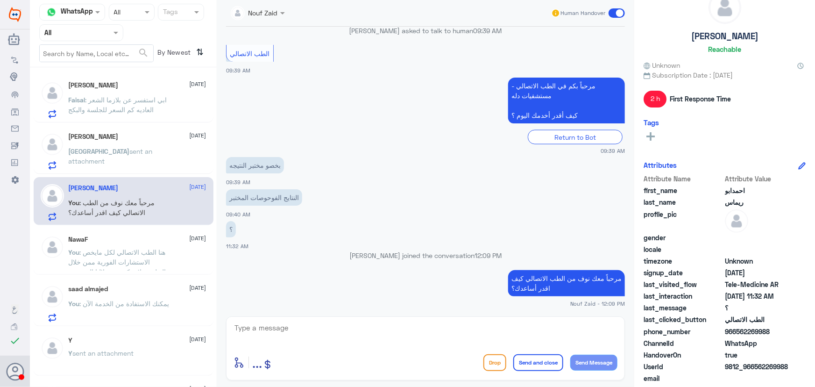
click at [137, 96] on span ": ابي استفسر عن بلازما الشعر العاديه كم السعر للجلسة والبكج" at bounding box center [118, 105] width 99 height 18
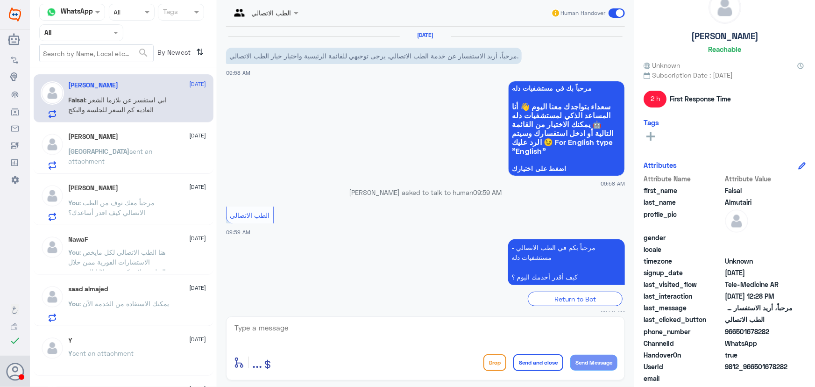
scroll to position [98, 0]
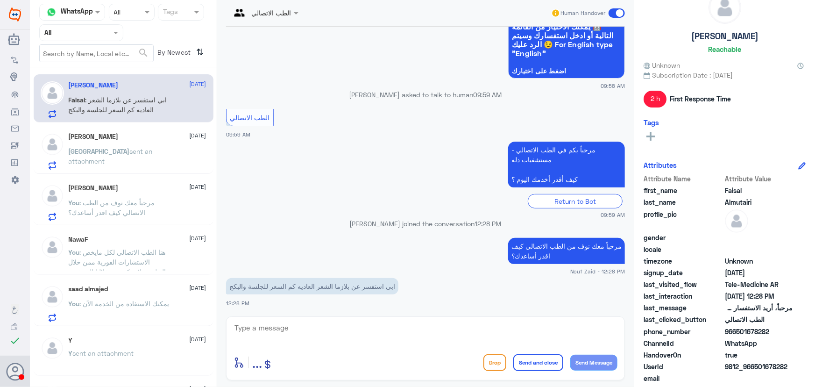
click at [133, 253] on span ": هنا الطب الاتصالي لكل مايخص الاستشارات الفورية ممن خلال التطبيق، لا يمكن من خ…" at bounding box center [118, 276] width 98 height 57
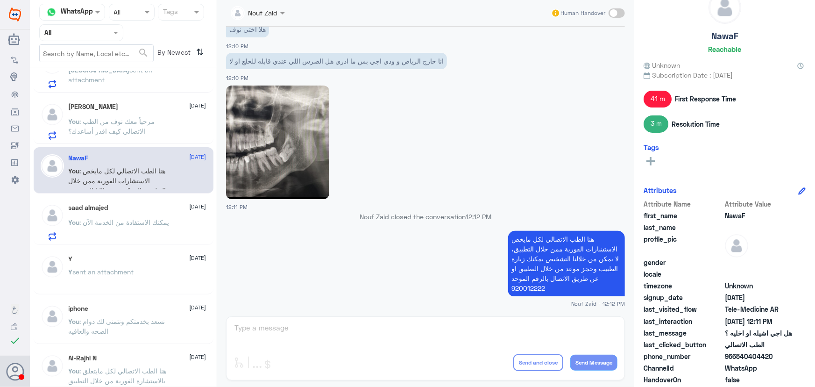
scroll to position [85, 0]
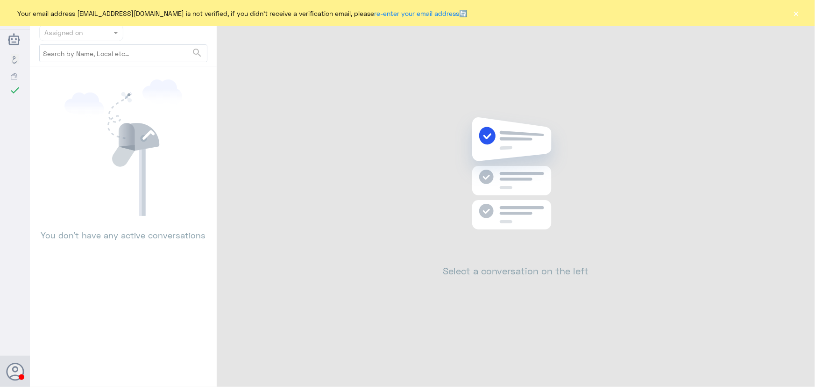
click at [799, 12] on button "×" at bounding box center [796, 12] width 9 height 9
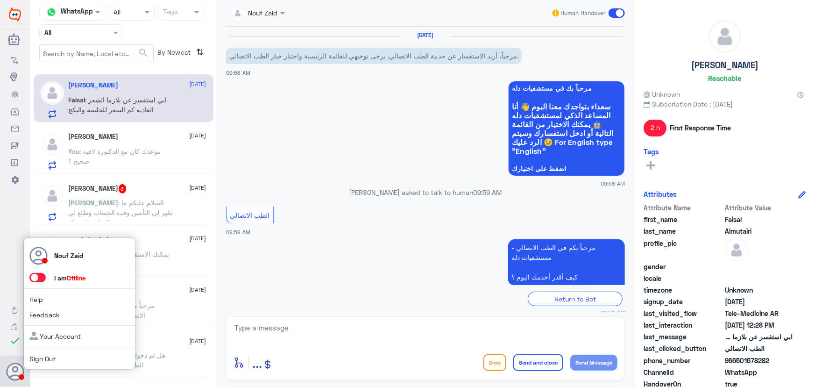
scroll to position [98, 0]
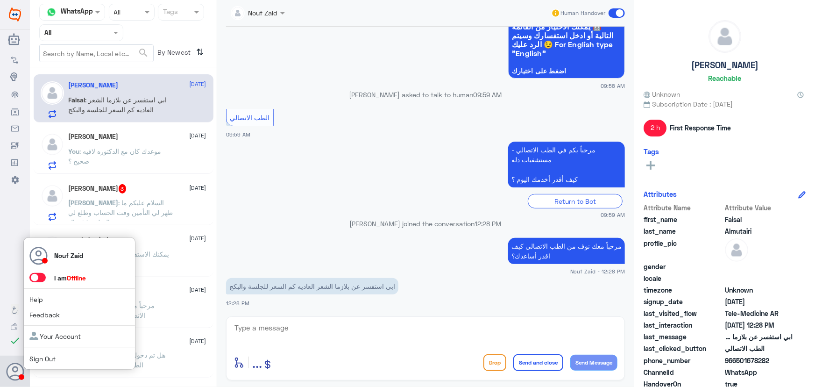
click at [39, 273] on span at bounding box center [37, 277] width 16 height 9
click at [0, 0] on input "checkbox" at bounding box center [0, 0] width 0 height 0
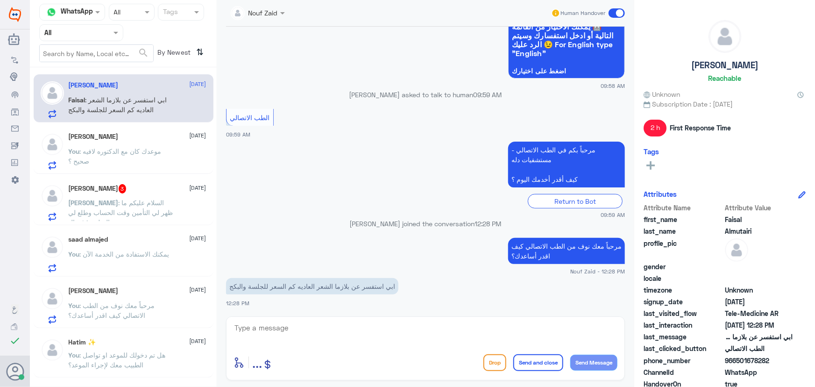
click at [142, 185] on div "Abdulrahman 3 14 August" at bounding box center [138, 188] width 138 height 9
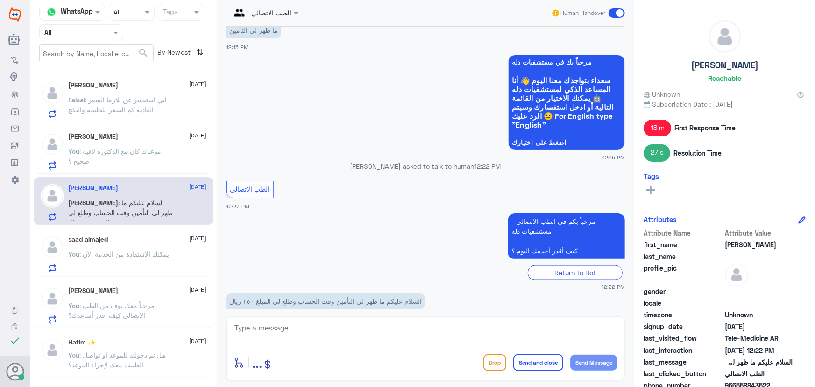
scroll to position [565, 0]
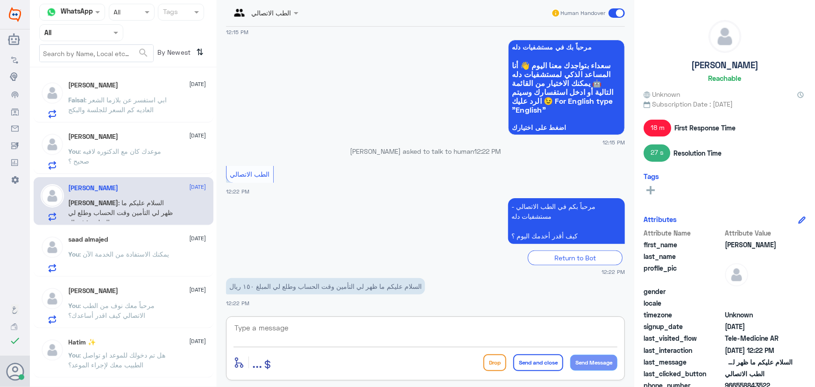
click at [351, 327] on textarea at bounding box center [426, 332] width 384 height 23
click at [349, 328] on textarea at bounding box center [426, 332] width 384 height 23
type textarea "لحظات من فضلك"
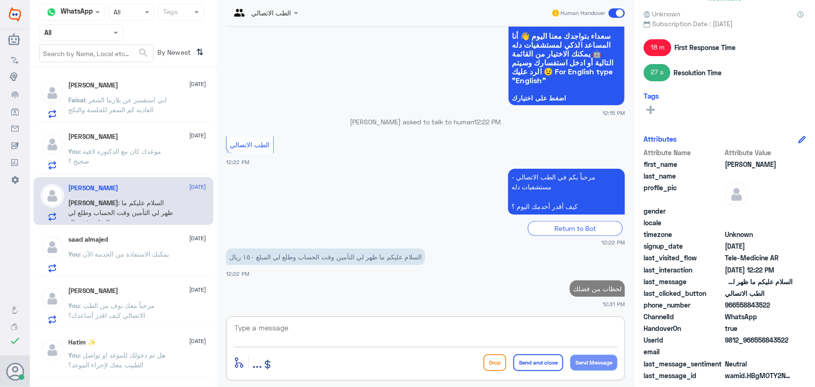
scroll to position [81, 0]
drag, startPoint x: 736, startPoint y: 300, endPoint x: 783, endPoint y: 304, distance: 47.3
click at [783, 304] on span "966558843522" at bounding box center [759, 304] width 68 height 10
copy span "558843522"
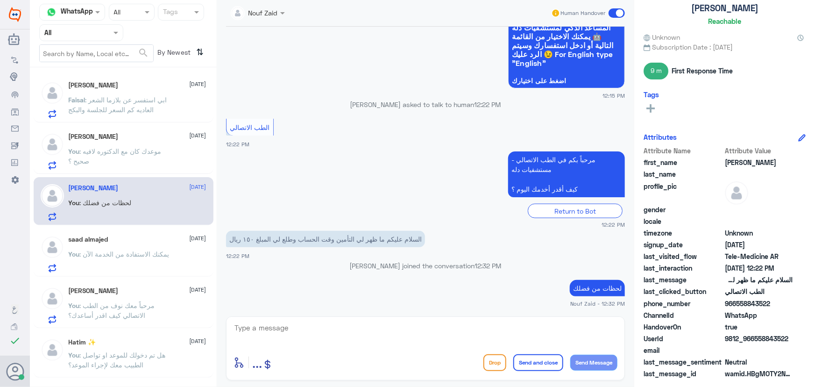
scroll to position [57, 0]
click at [369, 332] on textarea at bounding box center [426, 332] width 384 height 23
type textarea "تم اضافة التامين الخاص كم يمكنك الاستفادة من الخدمة الآن"
drag, startPoint x: 586, startPoint y: 365, endPoint x: 581, endPoint y: 369, distance: 6.3
click at [587, 363] on button "Send Message" at bounding box center [593, 363] width 47 height 16
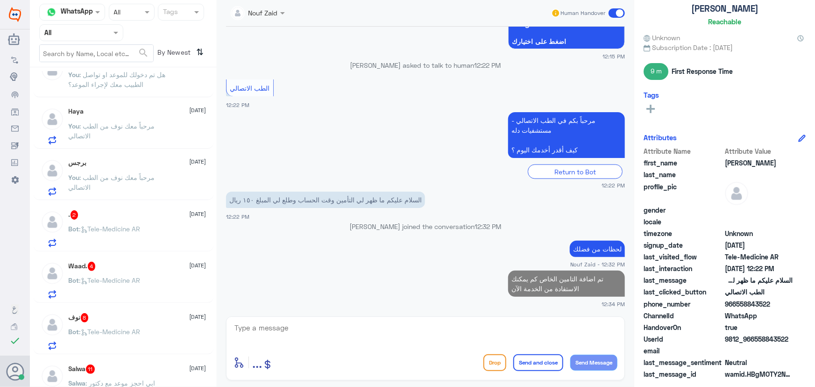
scroll to position [382, 0]
click at [141, 141] on p "Bot : Tele-Medicine AR" at bounding box center [105, 133] width 72 height 23
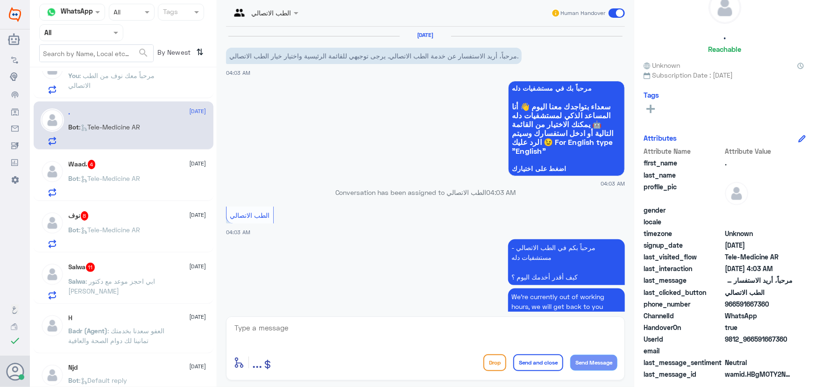
scroll to position [45, 0]
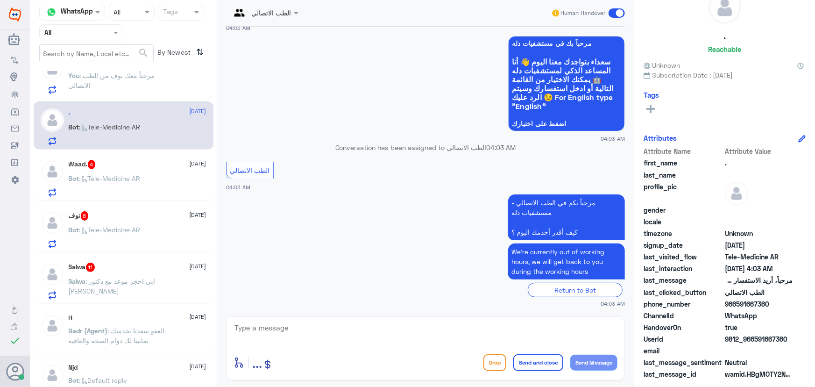
click at [337, 330] on textarea at bounding box center [426, 332] width 384 height 23
paste textarea "مرحباً معك نوف من الطب الاتصالي كيف اقدر أساعدك؟"
type textarea "مرحباً معك نوف من الطب الاتصالي كيف اقدر أساعدك؟"
drag, startPoint x: 593, startPoint y: 368, endPoint x: 575, endPoint y: 362, distance: 19.8
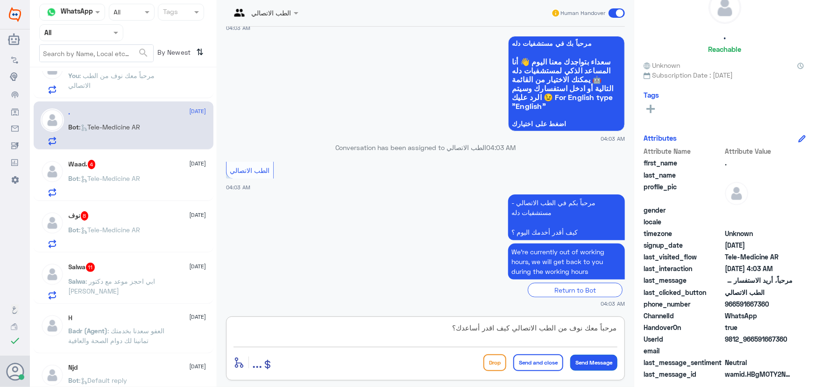
click at [593, 367] on button "Send Message" at bounding box center [593, 363] width 47 height 16
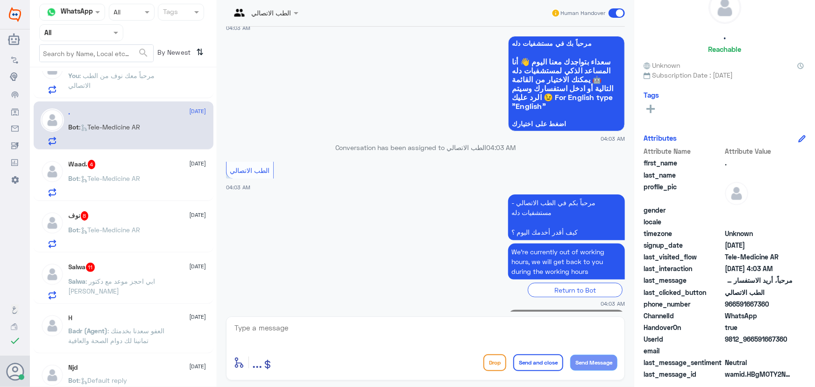
scroll to position [85, 0]
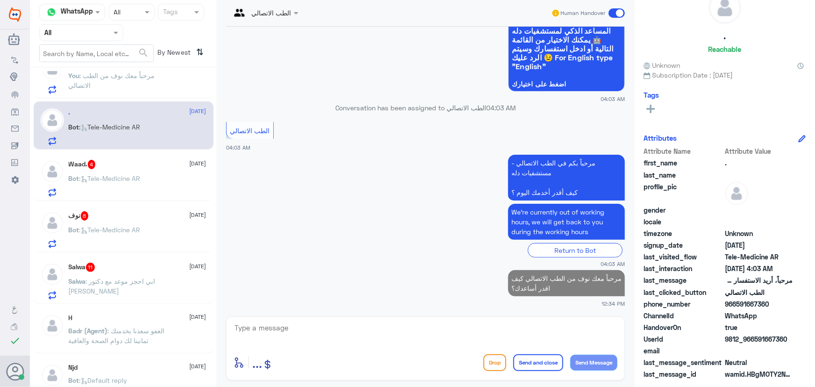
click at [156, 176] on div "Bot : Tele-Medicine AR" at bounding box center [138, 186] width 138 height 21
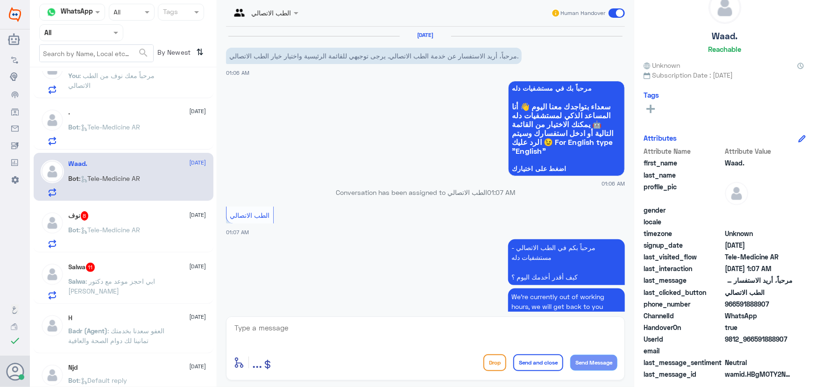
scroll to position [299, 0]
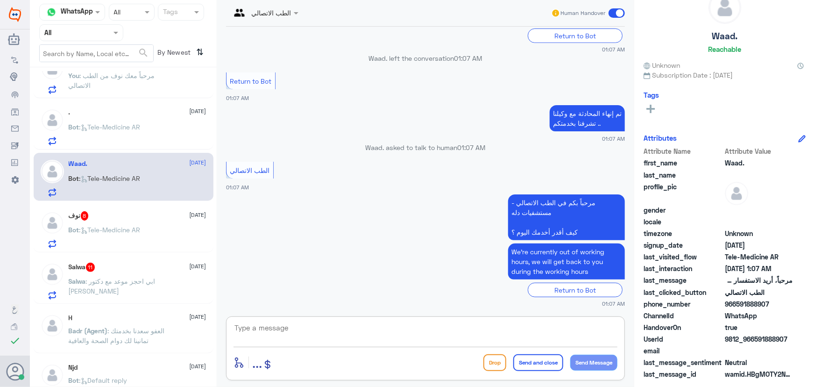
click at [313, 330] on textarea at bounding box center [426, 332] width 384 height 23
click at [261, 320] on div "enter flow name ... Drop Send and close Send Message" at bounding box center [425, 348] width 399 height 64
click at [259, 325] on textarea at bounding box center [426, 332] width 384 height 23
click at [306, 337] on textarea at bounding box center [426, 332] width 384 height 23
click at [302, 332] on textarea at bounding box center [426, 332] width 384 height 23
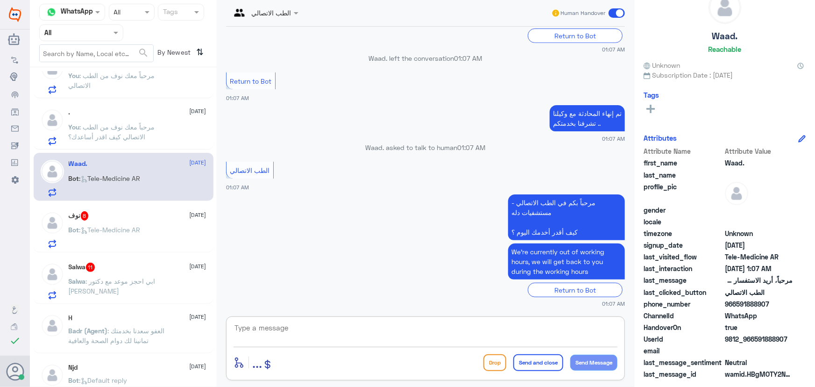
paste textarea "مرحباً معك نوف من الطب الاتصالي كيف اقدر أساعدك؟"
type textarea "مرحباً معك نوف من الطب الاتصالي كيف اقدر أساعدك؟"
click at [605, 361] on button "Send Message" at bounding box center [593, 363] width 47 height 16
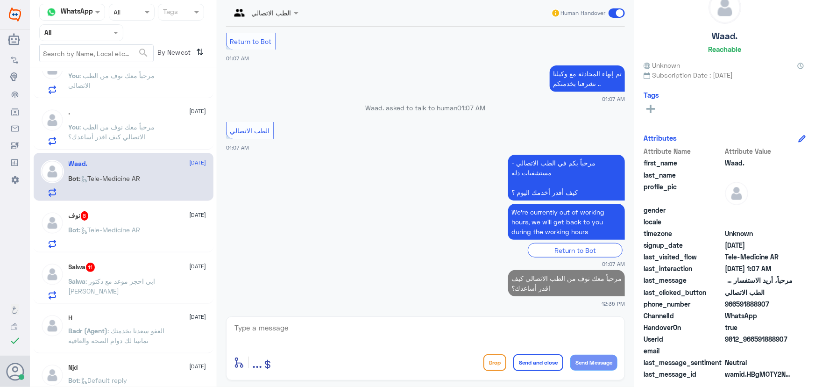
click at [178, 239] on div "Bot : Tele-Medicine AR" at bounding box center [138, 237] width 138 height 21
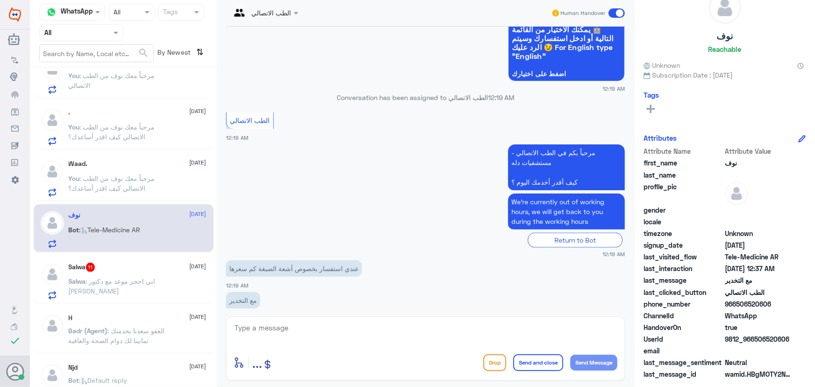
scroll to position [586, 0]
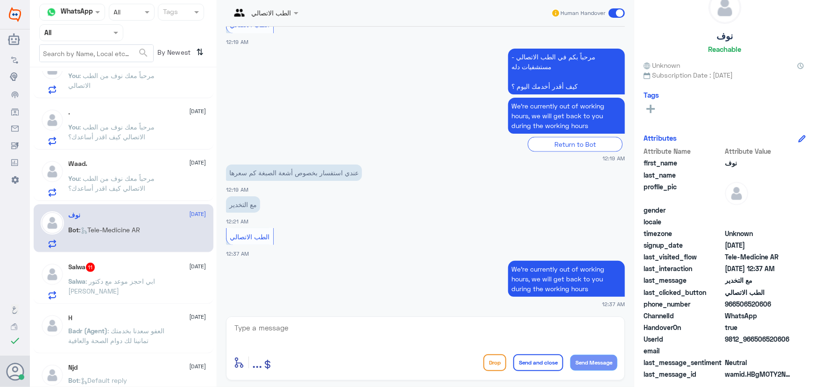
click at [320, 323] on textarea at bounding box center [426, 332] width 384 height 23
click at [321, 324] on textarea at bounding box center [426, 332] width 384 height 23
click at [306, 331] on textarea at bounding box center [426, 332] width 384 height 23
paste textarea "مرحباً معك نوف من الطب الاتصالي"
type textarea "مرحباً معك نوف من الطب الاتصالي"
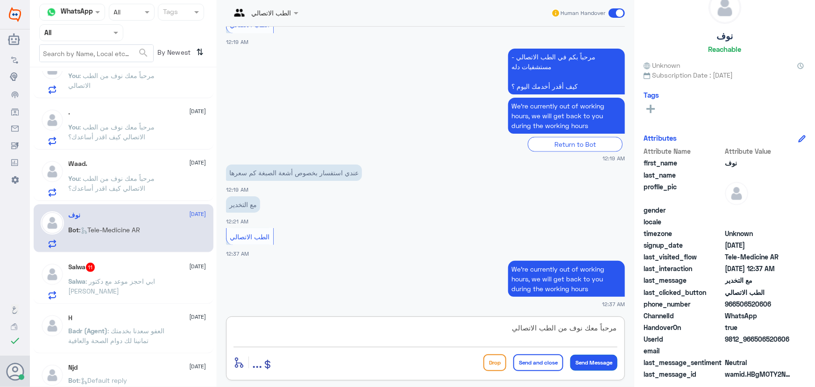
click at [584, 367] on button "Send Message" at bounding box center [593, 363] width 47 height 16
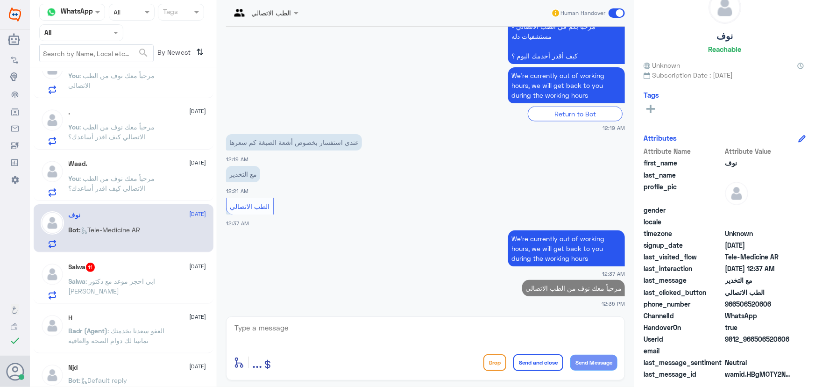
click at [484, 327] on textarea at bounding box center [426, 332] width 384 height 23
click at [476, 341] on textarea at bounding box center [426, 332] width 384 height 23
click at [332, 328] on textarea at bounding box center [426, 332] width 384 height 23
click at [334, 328] on textarea at bounding box center [426, 332] width 384 height 23
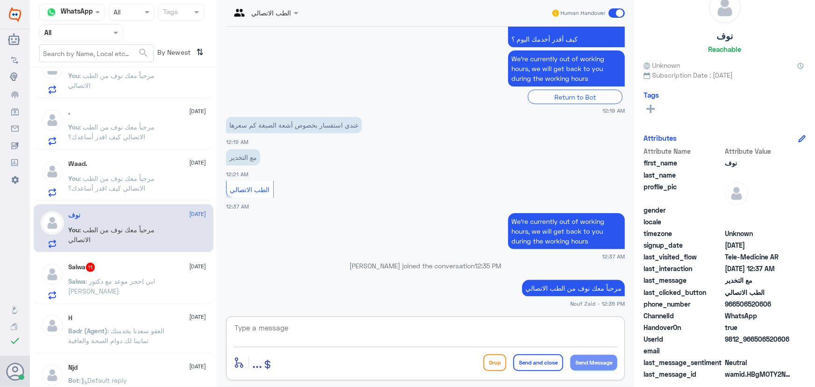
paste textarea "نعتذر لا يمكننا تحديد التكلفه الا بعد رفع طلب من الطبيب"
type textarea "نعتذر لا يمكننا تحديد التكلفه الا بعد رفع طلب من الطبيب"
drag, startPoint x: 537, startPoint y: 363, endPoint x: 525, endPoint y: 356, distance: 14.4
click at [535, 363] on button "Send and close" at bounding box center [538, 362] width 50 height 17
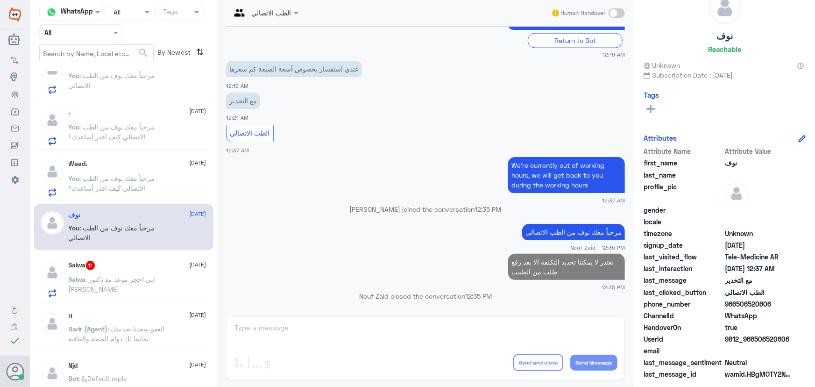
click at [178, 267] on div "Salwa 11 14 August" at bounding box center [138, 265] width 138 height 9
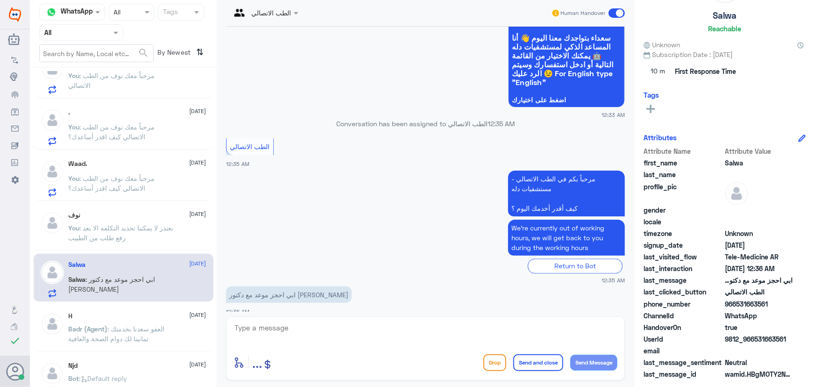
scroll to position [911, 0]
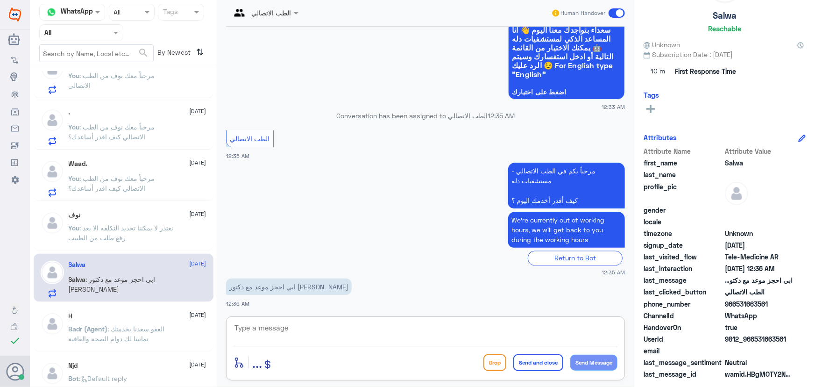
click at [299, 327] on textarea at bounding box center [426, 332] width 384 height 23
click at [297, 325] on textarea at bounding box center [426, 332] width 384 height 23
click at [296, 320] on div "enter flow name ... Drop Send and close Send Message" at bounding box center [425, 348] width 399 height 64
drag, startPoint x: 425, startPoint y: 342, endPoint x: 418, endPoint y: 337, distance: 8.0
click at [424, 342] on textarea at bounding box center [426, 332] width 384 height 23
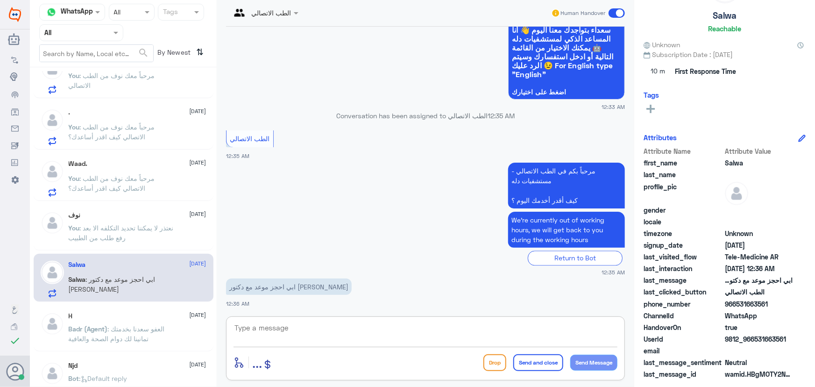
paste textarea "مرحباً معك نوف من الطب الاتصالي"
type textarea "مرحباً معك نوف من الطب الاتصالي"
click at [597, 357] on button "Send Message" at bounding box center [593, 363] width 47 height 16
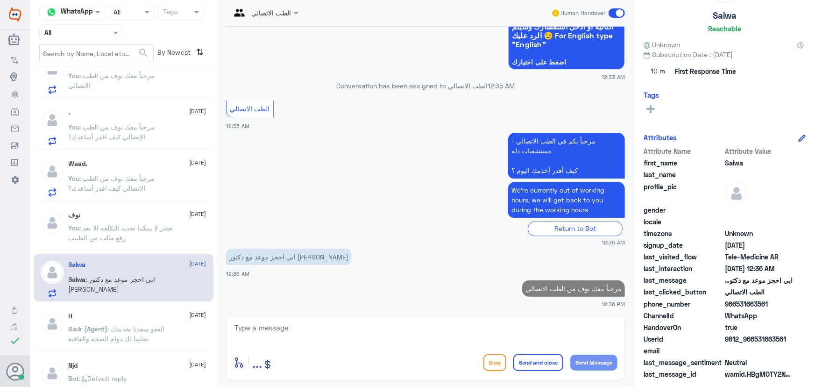
click at [544, 331] on textarea at bounding box center [426, 332] width 384 height 23
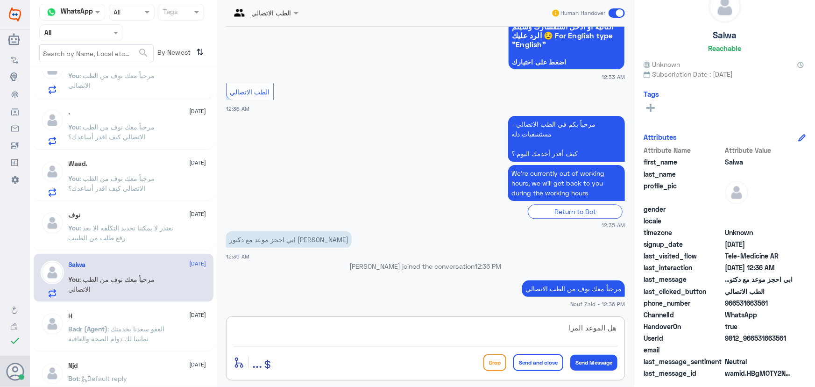
scroll to position [29, 0]
type textarea "هل الموعد المراد حجزه في دله النخيل؟"
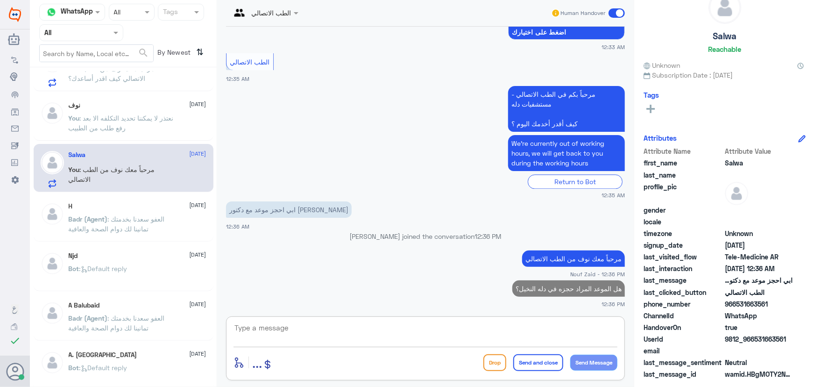
scroll to position [509, 0]
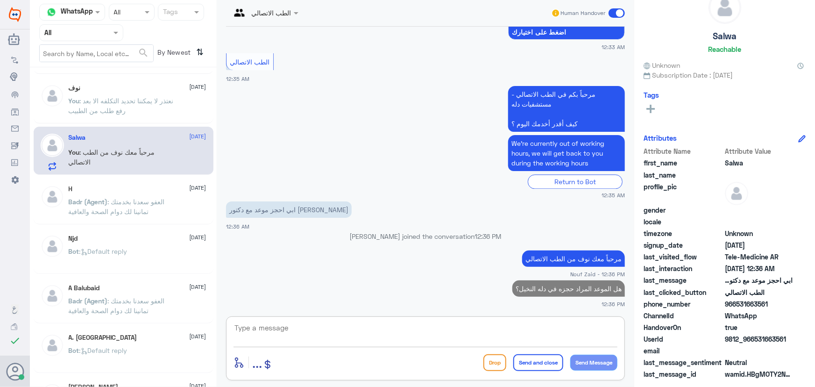
click at [140, 193] on div "H [DATE][PERSON_NAME] (Agent) : العفو [PERSON_NAME] بخدمتك تمانينا لك دوام الصح…" at bounding box center [138, 202] width 138 height 35
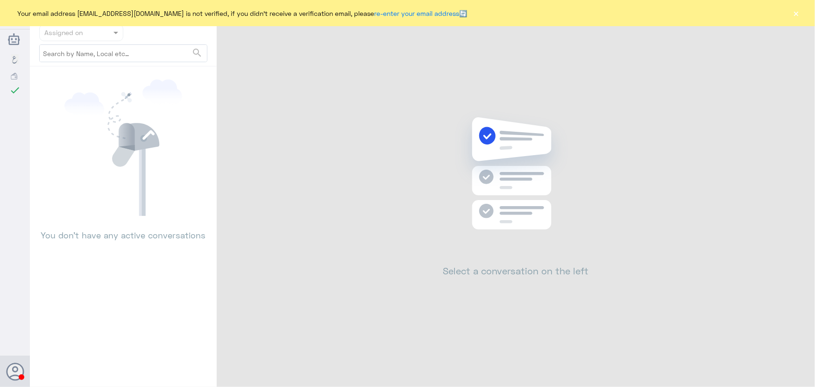
click at [799, 20] on div "Your email address [EMAIL_ADDRESS][DOMAIN_NAME] is not verified, if you didn't …" at bounding box center [407, 13] width 815 height 26
click at [798, 16] on button "×" at bounding box center [796, 12] width 9 height 9
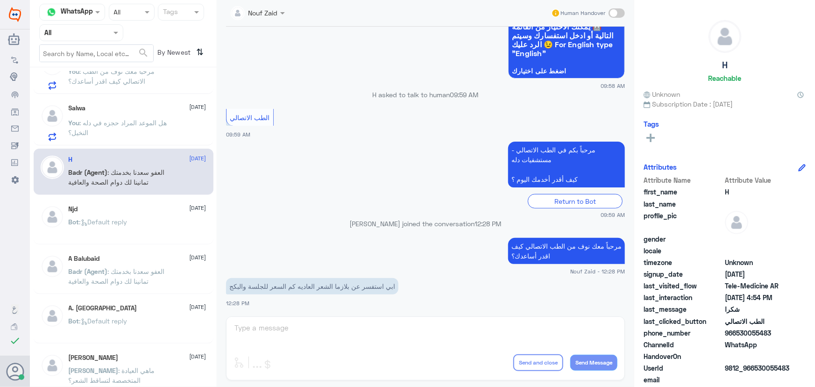
scroll to position [509, 0]
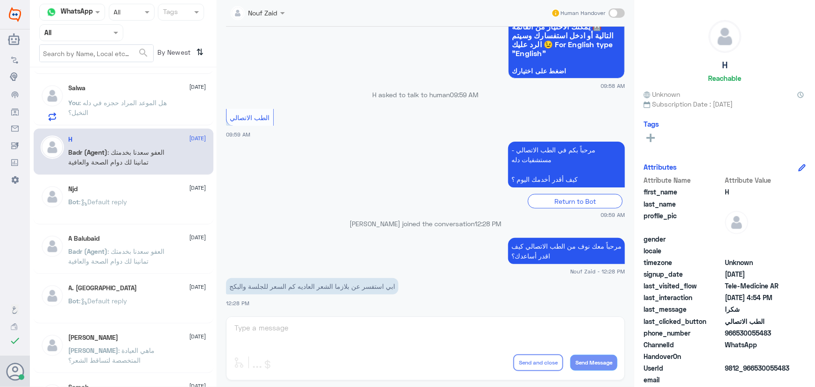
click at [311, 340] on div "Nouf Zaid Human Handover 14 Aug 2025 مرحباً، أريد الاستفسار عن خدمة الطب الاتصا…" at bounding box center [426, 195] width 418 height 390
drag, startPoint x: 310, startPoint y: 340, endPoint x: 295, endPoint y: 332, distance: 16.9
click at [308, 338] on div "Nouf Zaid Human Handover 14 Aug 2025 مرحباً، أريد الاستفسار عن خدمة الطب الاتصا…" at bounding box center [426, 195] width 418 height 390
click at [294, 332] on div "Nouf Zaid Human Handover 14 Aug 2025 مرحباً، أريد الاستفسار عن خدمة الطب الاتصا…" at bounding box center [426, 195] width 418 height 390
drag, startPoint x: 292, startPoint y: 331, endPoint x: 231, endPoint y: 271, distance: 85.6
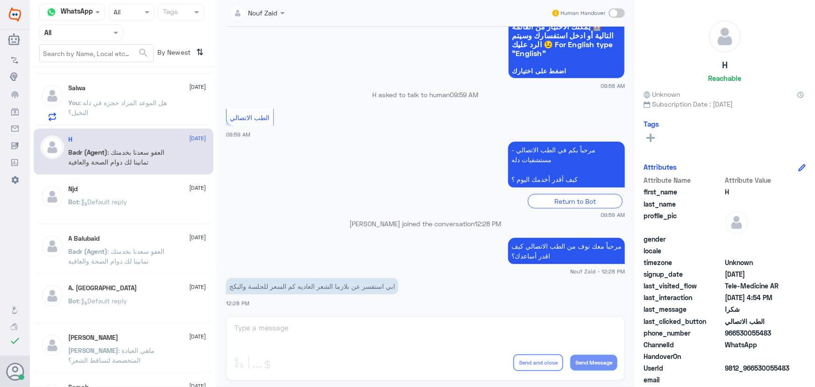
click at [288, 327] on div "Nouf Zaid Human Handover 14 Aug 2025 مرحباً، أريد الاستفسار عن خدمة الطب الاتصا…" at bounding box center [426, 195] width 418 height 390
click at [123, 188] on div "Njd 10 August" at bounding box center [138, 189] width 138 height 8
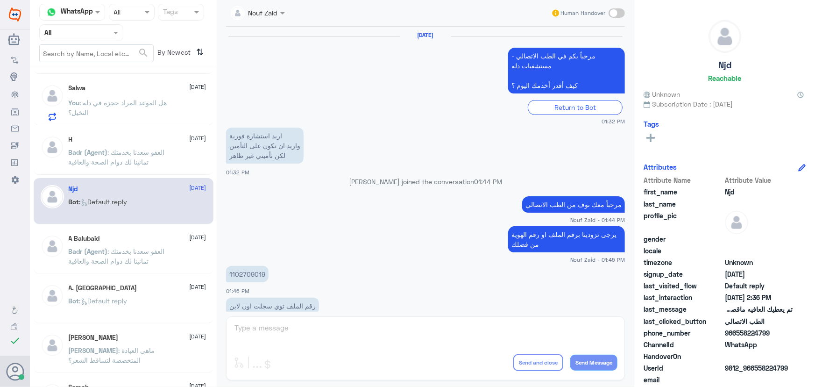
scroll to position [619, 0]
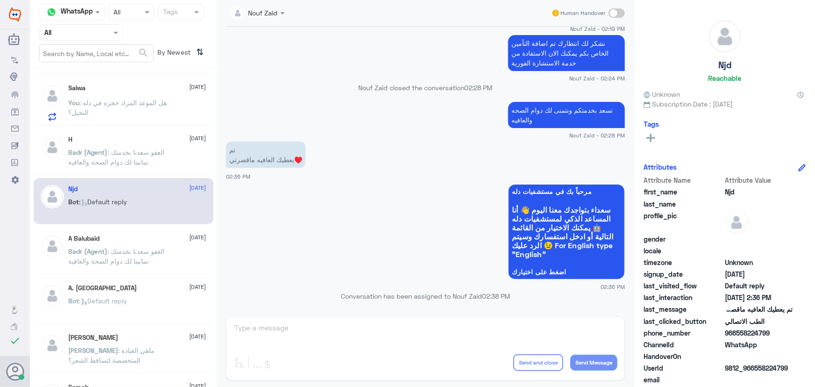
click at [124, 149] on span ": العفو سعدنا بخدمتك تمانينا لك دوام الصحة والعافية" at bounding box center [117, 157] width 96 height 18
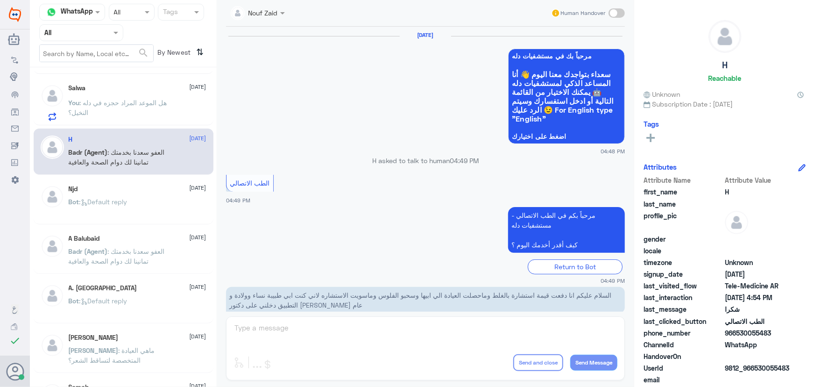
scroll to position [445, 0]
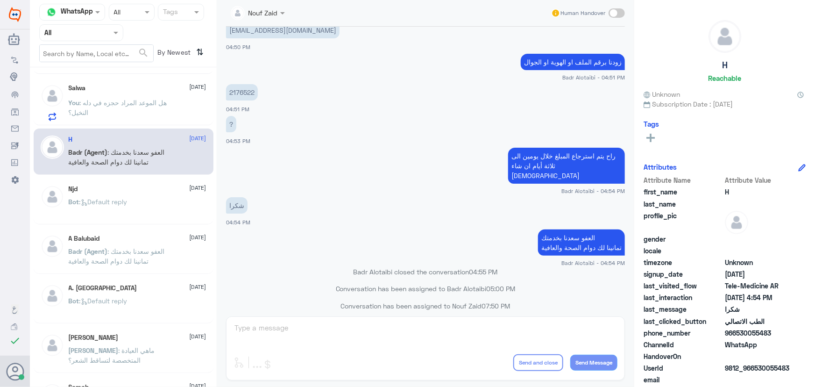
drag, startPoint x: 147, startPoint y: 214, endPoint x: 146, endPoint y: 210, distance: 4.9
click at [146, 210] on div "Bot : Default reply" at bounding box center [138, 209] width 138 height 21
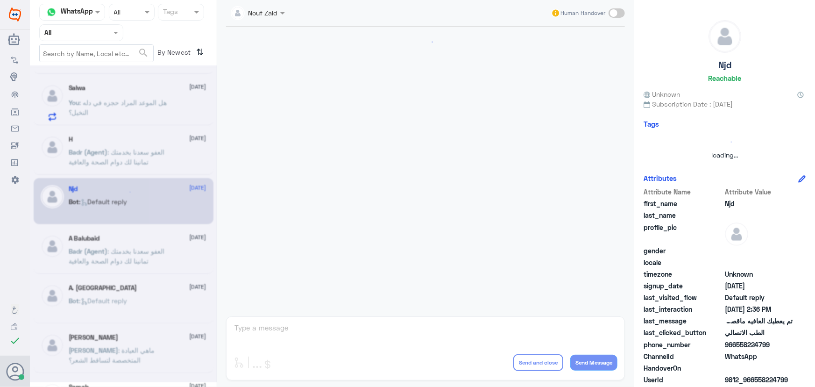
scroll to position [619, 0]
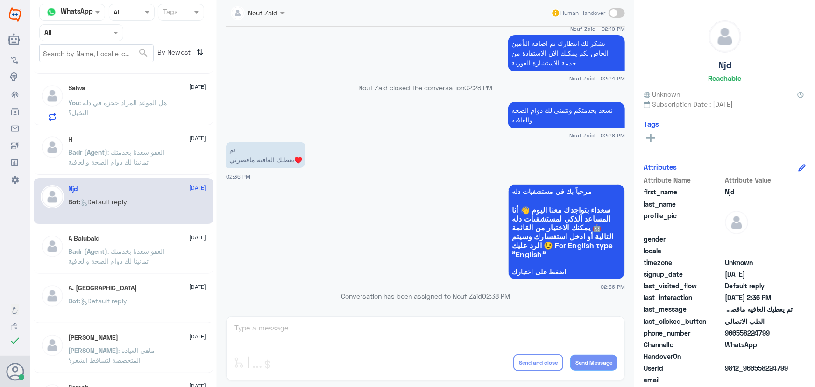
click at [134, 193] on div "Njd 10 August Bot : Default reply" at bounding box center [138, 202] width 138 height 35
click at [128, 151] on span ": العفو سعدنا بخدمتك تمانينا لك دوام الصحة والعافية" at bounding box center [117, 157] width 96 height 18
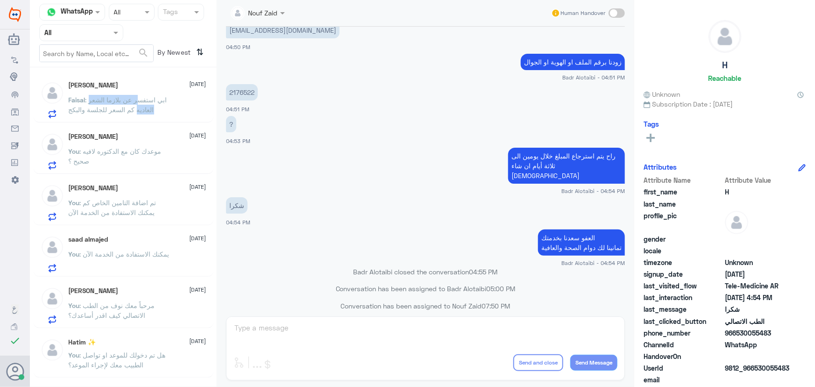
click at [138, 106] on p "Faisal : ابي استفسر عن بلازما الشعر العاديه كم السعر للجلسة والبكج" at bounding box center [121, 106] width 105 height 23
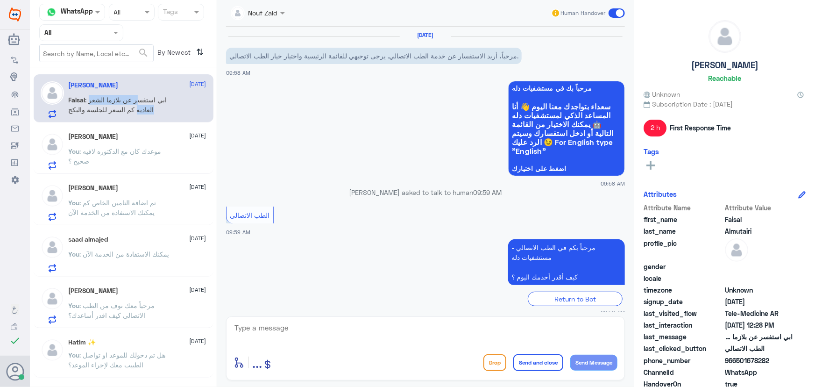
scroll to position [98, 0]
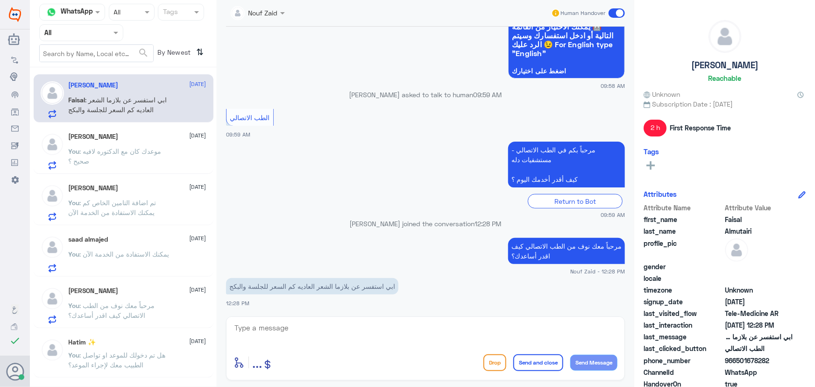
click at [294, 331] on textarea at bounding box center [426, 332] width 384 height 23
click at [303, 335] on textarea at bounding box center [426, 332] width 384 height 23
click at [112, 142] on div "Haifa Alhamdan 14 August You : موعدك كان مع الدكتوره لافيه صحيح ؟" at bounding box center [138, 151] width 138 height 37
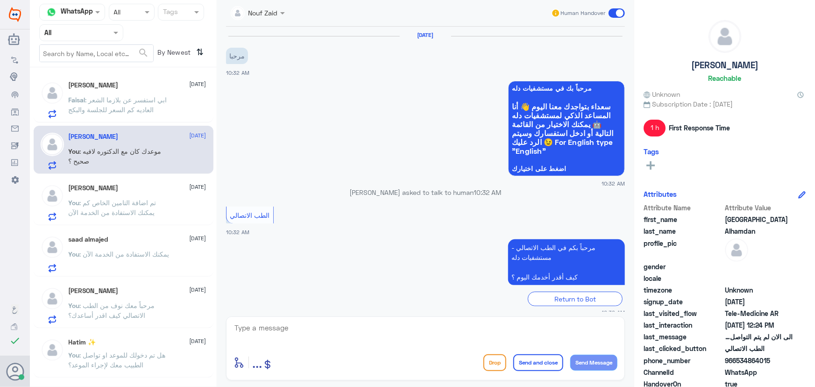
scroll to position [251, 0]
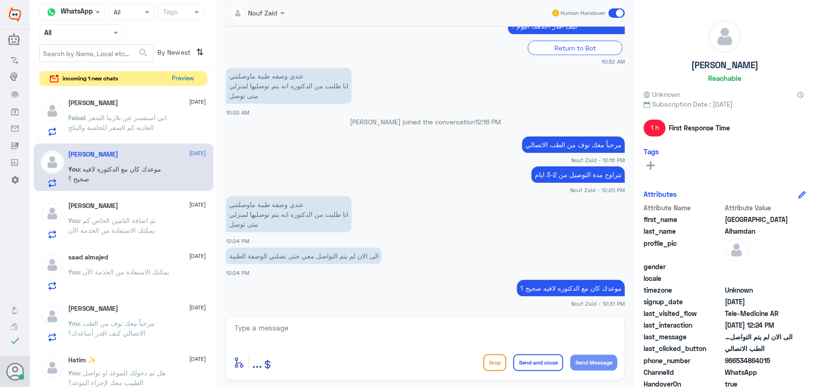
click at [175, 78] on button "Preview" at bounding box center [183, 78] width 29 height 14
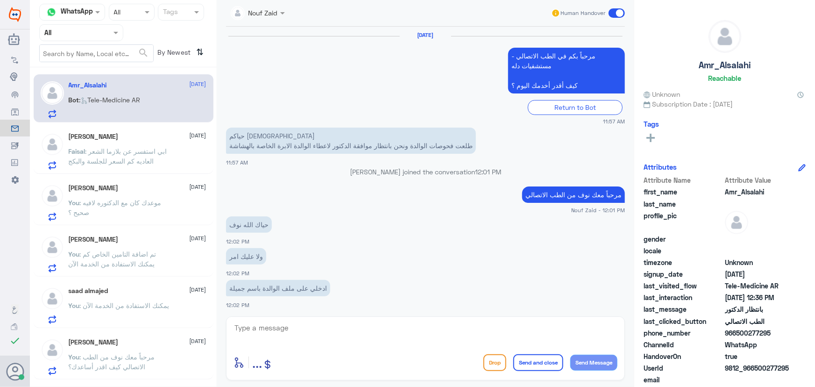
scroll to position [495, 0]
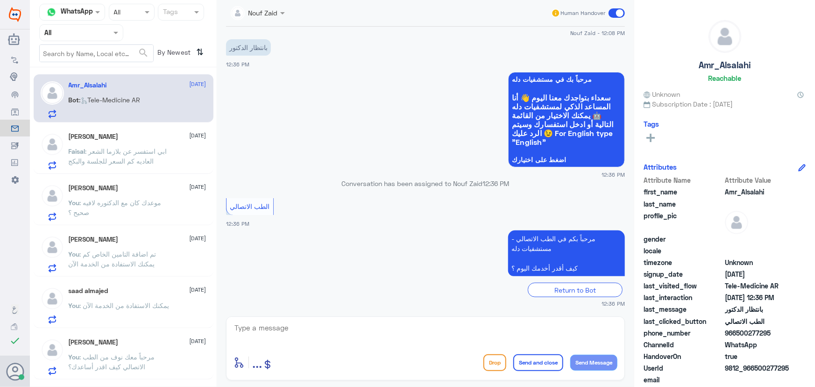
click at [331, 323] on textarea at bounding box center [426, 332] width 384 height 23
click at [310, 325] on textarea at bounding box center [426, 332] width 384 height 23
click at [330, 332] on textarea at bounding box center [426, 332] width 384 height 23
click at [305, 322] on textarea at bounding box center [426, 332] width 384 height 23
click at [165, 154] on p "Faisal : ابي استفسر عن بلازما الشعر العاديه كم السعر للجلسة والبكج" at bounding box center [121, 157] width 105 height 23
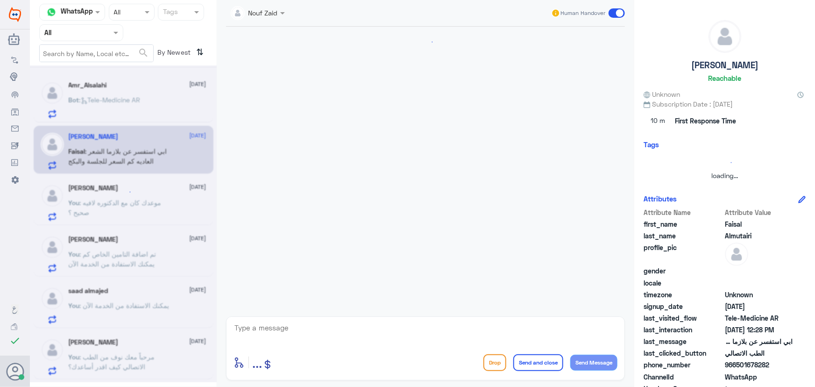
scroll to position [98, 0]
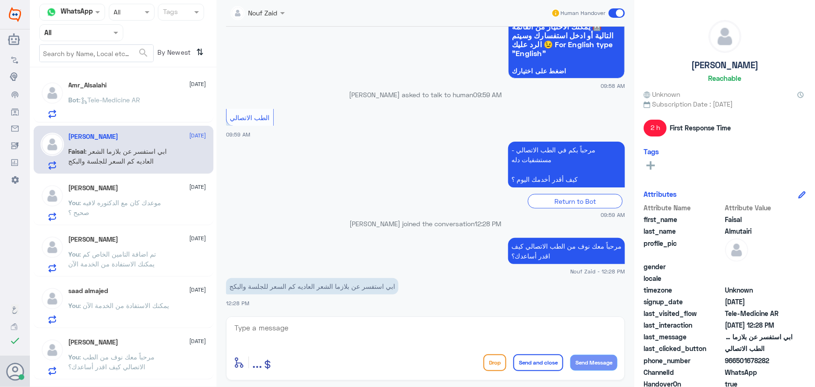
drag, startPoint x: 122, startPoint y: 70, endPoint x: 132, endPoint y: 102, distance: 33.8
click at [122, 71] on div "Amr_Alsalahi 14 August Bot : Tele-Medicine AR Faisal Almutairi 14 August Faisal…" at bounding box center [123, 230] width 187 height 319
click at [134, 103] on p "Bot : Tele-Medicine AR" at bounding box center [105, 106] width 72 height 23
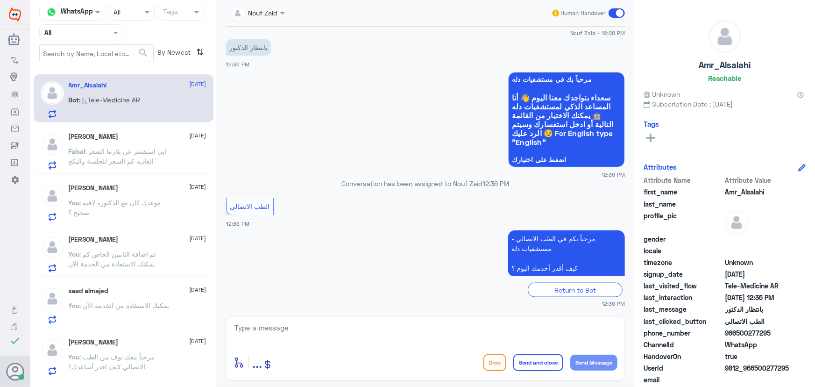
drag, startPoint x: 613, startPoint y: 13, endPoint x: 549, endPoint y: 37, distance: 68.2
click at [613, 14] on span at bounding box center [617, 12] width 16 height 9
click at [0, 0] on input "checkbox" at bounding box center [0, 0] width 0 height 0
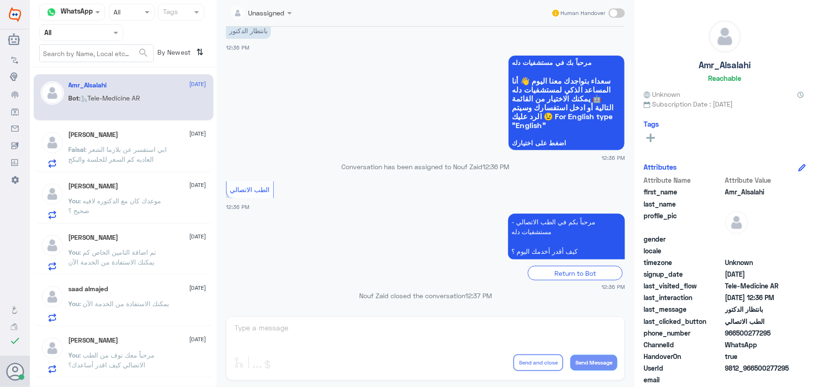
drag, startPoint x: 105, startPoint y: 173, endPoint x: 102, endPoint y: 137, distance: 36.0
click at [104, 172] on div "Amr_Alsalahi 14 August Bot : Tele-Medicine AR Faisal Almutairi 14 August Faisal…" at bounding box center [123, 230] width 187 height 319
click at [102, 128] on div "Faisal Almutairi 14 August Faisal : ابي استفسر عن بلازما الشعر العاديه كم السعر…" at bounding box center [124, 148] width 180 height 48
click at [112, 141] on div "Faisal Almutairi 14 August Faisal : ابي استفسر عن بلازما الشعر العاديه كم السعر…" at bounding box center [138, 149] width 138 height 37
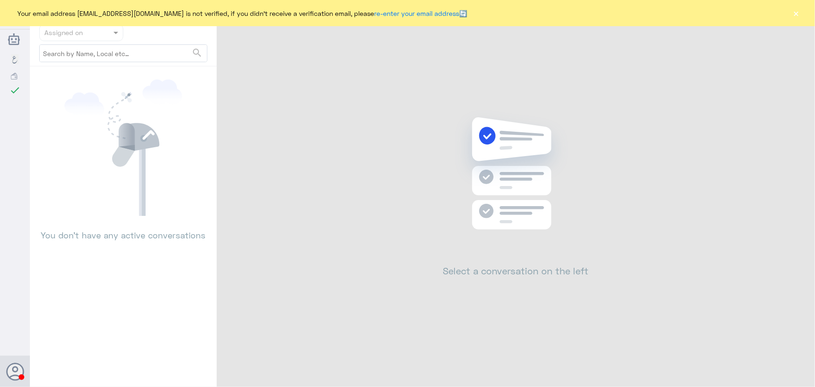
click at [804, 16] on div "Your email address [EMAIL_ADDRESS][DOMAIN_NAME] is not verified, if you didn't …" at bounding box center [407, 13] width 815 height 26
drag, startPoint x: 802, startPoint y: 15, endPoint x: 797, endPoint y: 14, distance: 5.9
click at [800, 15] on div "Your email address [EMAIL_ADDRESS][DOMAIN_NAME] is not verified, if you didn't …" at bounding box center [407, 13] width 815 height 26
drag, startPoint x: 796, startPoint y: 13, endPoint x: 710, endPoint y: 47, distance: 91.9
click at [795, 13] on button "×" at bounding box center [796, 12] width 9 height 9
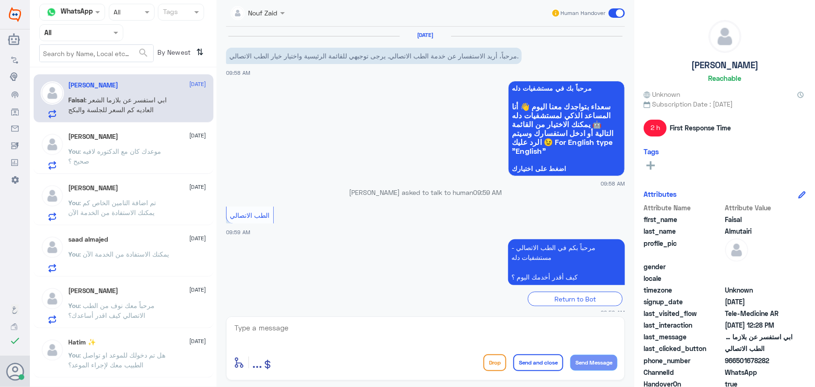
scroll to position [98, 0]
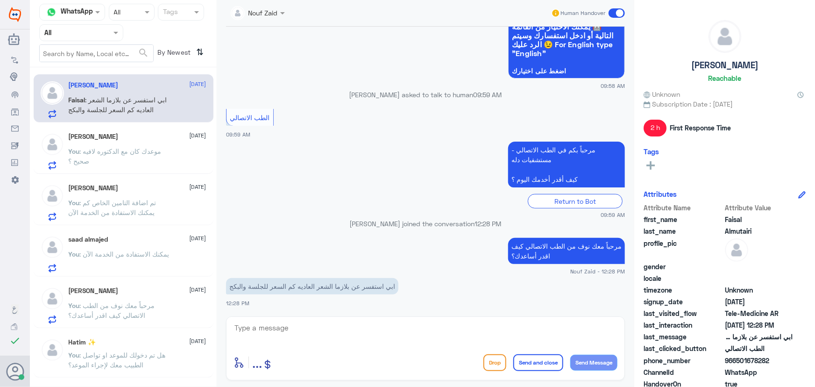
click at [115, 135] on h5 "[PERSON_NAME]" at bounding box center [94, 137] width 50 height 8
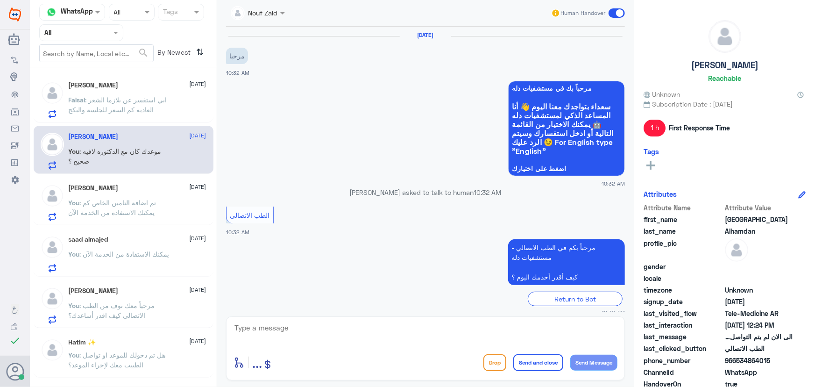
scroll to position [251, 0]
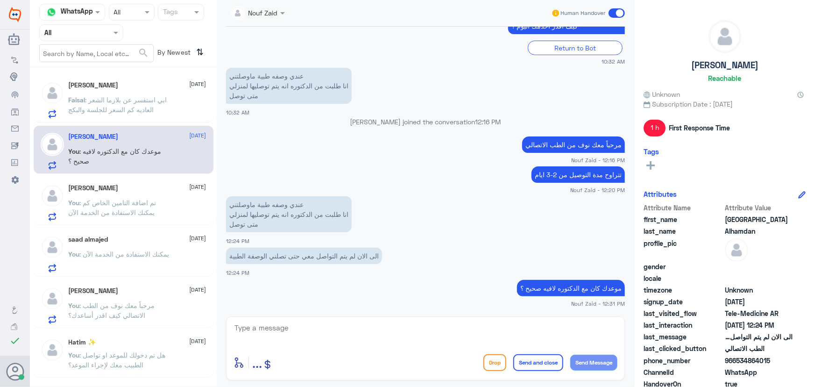
click at [132, 100] on span ": ابي استفسر عن بلازما الشعر العاديه كم السعر للجلسة والبكج" at bounding box center [118, 105] width 99 height 18
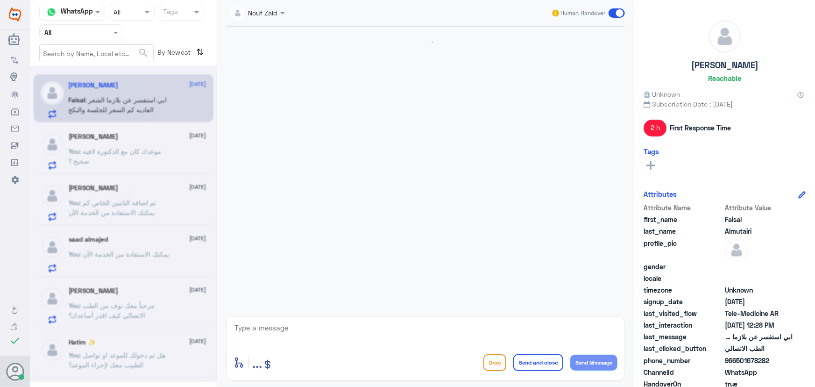
scroll to position [98, 0]
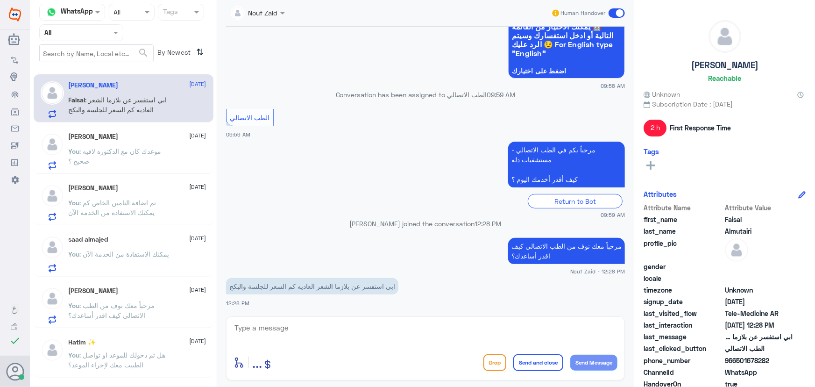
click at [98, 42] on nav "Channel WhatsApp Status × All Tags Agent Filter All search By Newest ⇅" at bounding box center [123, 36] width 187 height 64
click at [98, 34] on div at bounding box center [81, 32] width 83 height 11
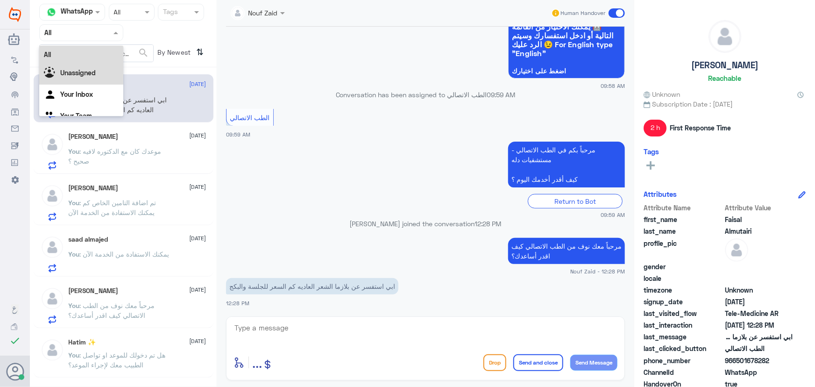
click at [93, 69] on b "Unassigned" at bounding box center [78, 73] width 36 height 8
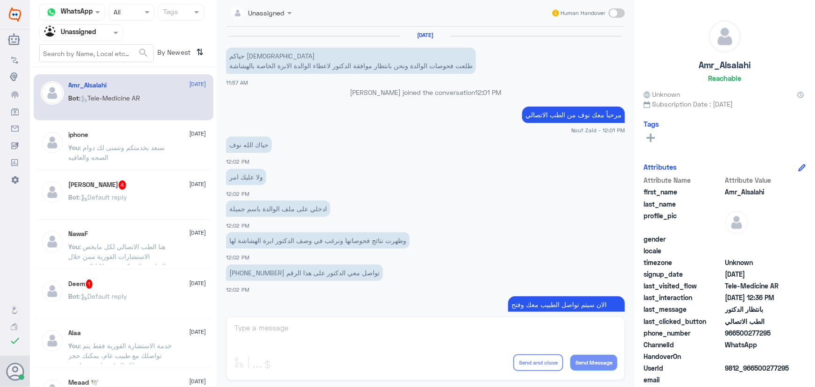
scroll to position [433, 0]
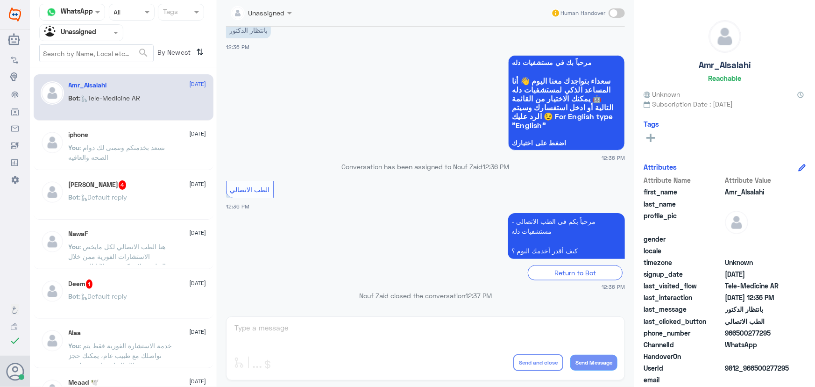
drag, startPoint x: 367, startPoint y: 326, endPoint x: 475, endPoint y: 164, distance: 194.2
click at [367, 314] on div "Unassigned Human Handover [DATE] حياكم الله طلعت فحوصات الوالدة ونحن بانتظار مو…" at bounding box center [426, 195] width 418 height 390
drag, startPoint x: 623, startPoint y: 13, endPoint x: 447, endPoint y: 14, distance: 176.1
click at [622, 13] on span at bounding box center [617, 12] width 16 height 9
click at [0, 0] on input "checkbox" at bounding box center [0, 0] width 0 height 0
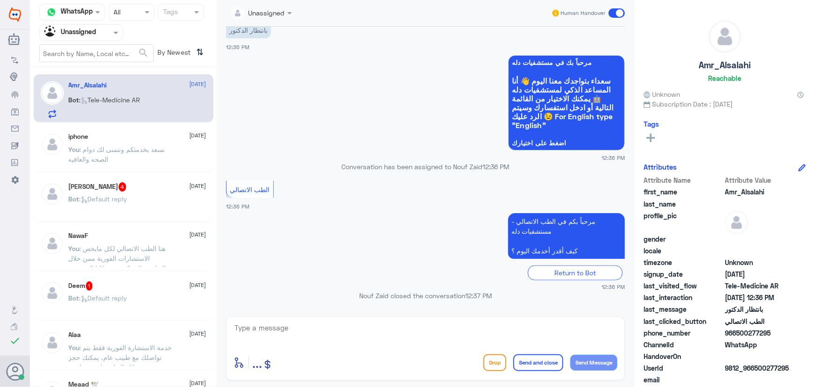
click at [370, 334] on textarea at bounding box center [426, 332] width 384 height 23
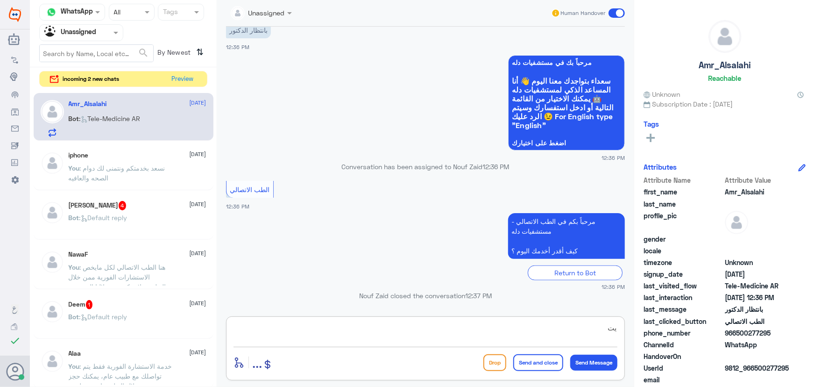
type textarea "ي"
click at [194, 78] on button "Preview" at bounding box center [183, 78] width 29 height 14
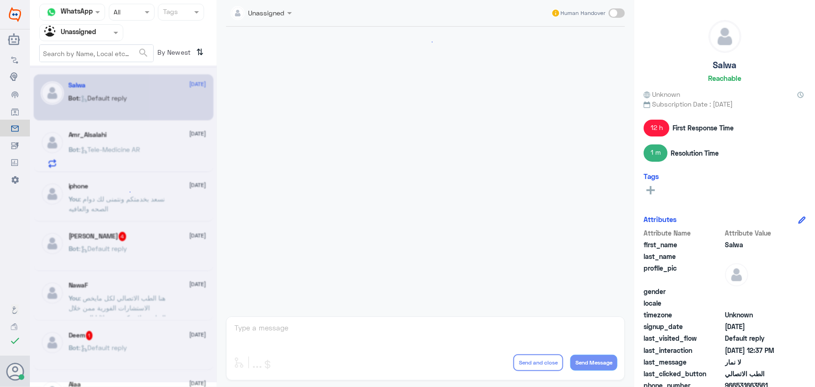
scroll to position [906, 0]
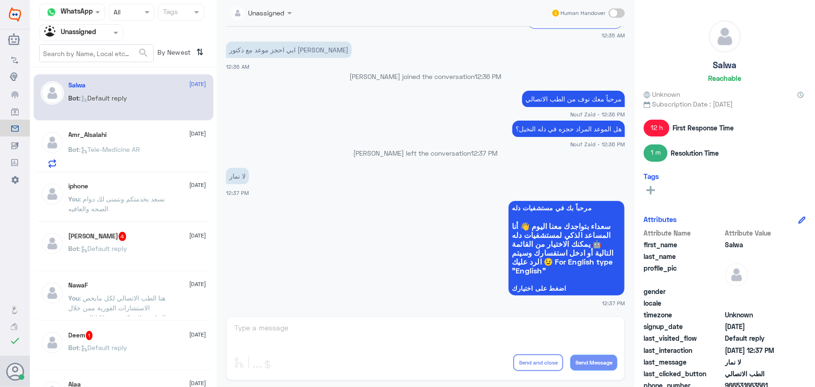
click at [409, 327] on div "Unassigned Human Handover [DATE] اهلاً [GEOGRAPHIC_DATA]! مرحباً بك في مستشفيات…" at bounding box center [426, 195] width 418 height 390
click at [100, 24] on div "Agent Filter Unassigned" at bounding box center [81, 32] width 84 height 17
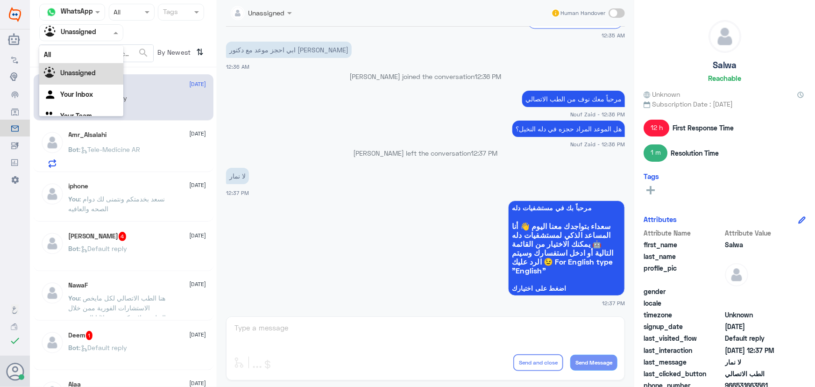
scroll to position [12, 0]
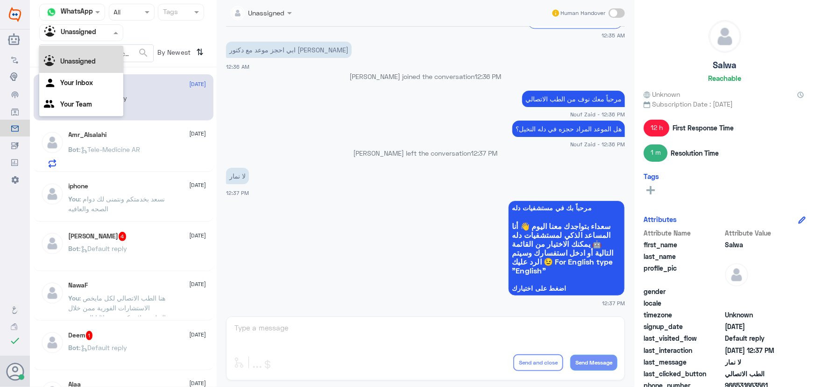
click at [92, 46] on div "All" at bounding box center [81, 42] width 84 height 17
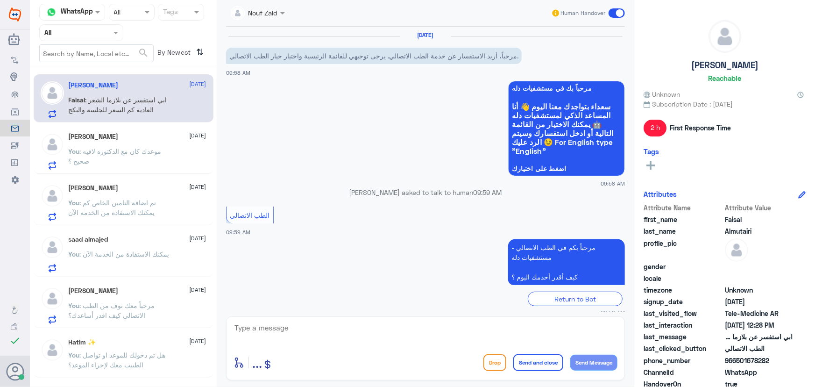
scroll to position [98, 0]
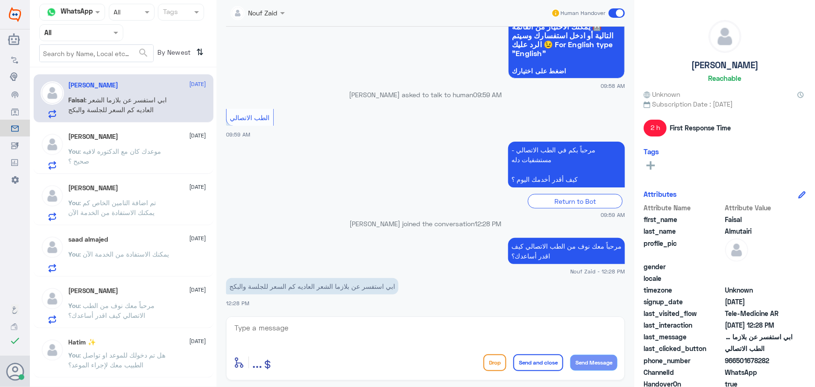
click at [146, 137] on div "[PERSON_NAME] [DATE]" at bounding box center [138, 137] width 138 height 8
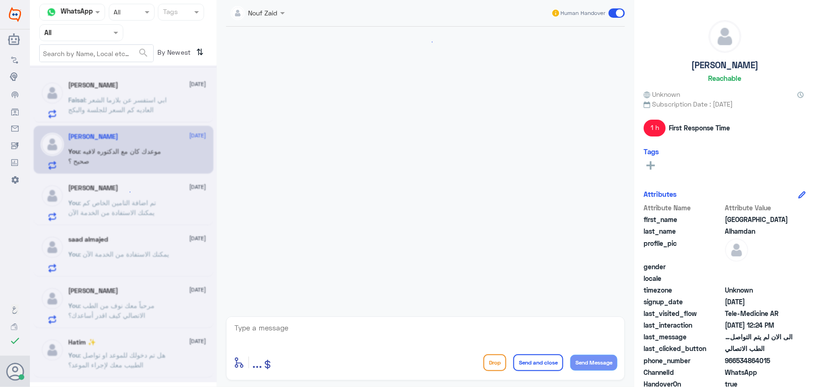
scroll to position [251, 0]
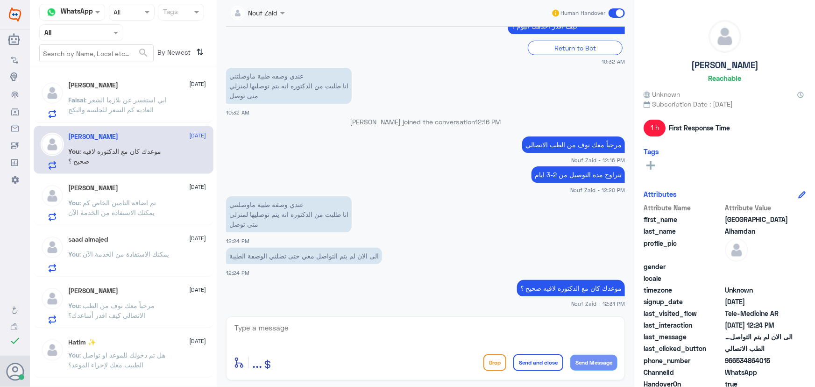
click at [142, 184] on div "[PERSON_NAME] [DATE]" at bounding box center [138, 188] width 138 height 8
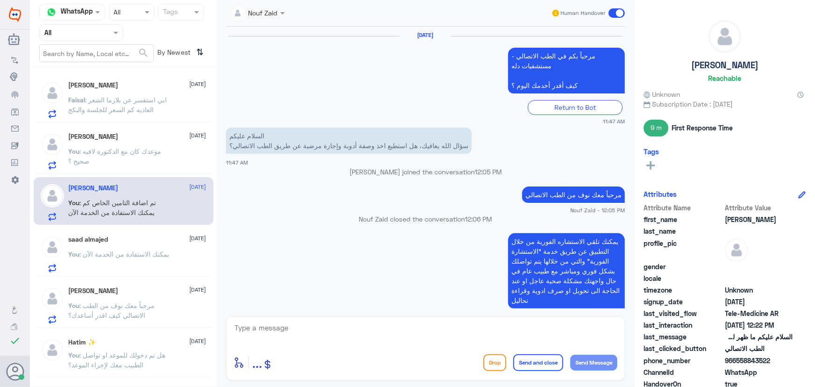
scroll to position [600, 0]
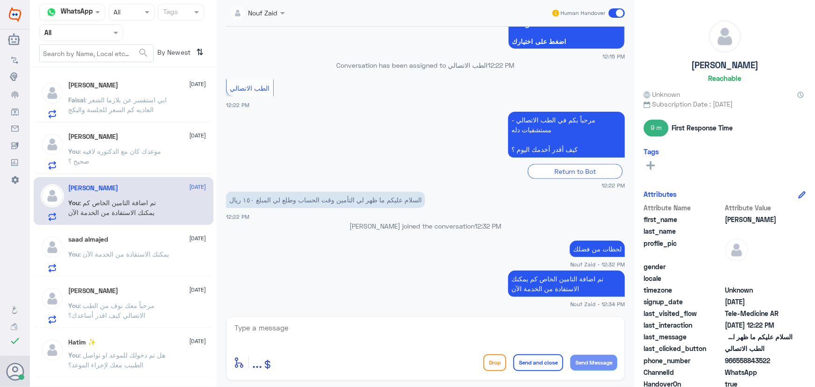
click at [135, 158] on p "You : موعدك كان مع الدكتوره لافيه صحيح ؟" at bounding box center [121, 157] width 105 height 23
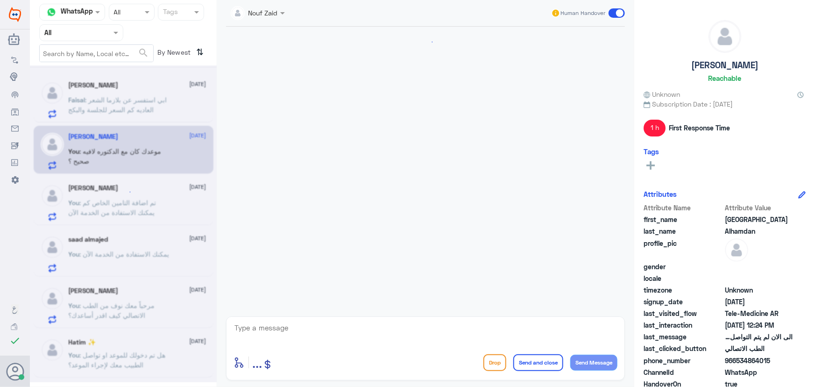
scroll to position [251, 0]
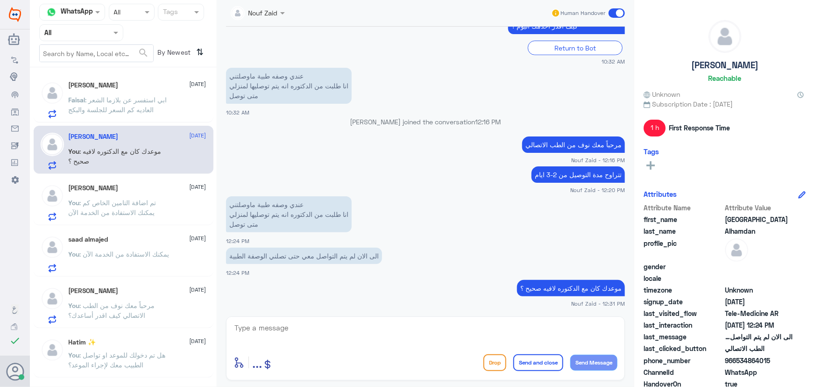
drag, startPoint x: 73, startPoint y: 17, endPoint x: 71, endPoint y: 24, distance: 6.9
click at [71, 24] on nav "Channel WhatsApp Status × All Tags Agent Filter All search By Newest ⇅" at bounding box center [123, 36] width 187 height 64
click at [113, 36] on span at bounding box center [117, 33] width 12 height 10
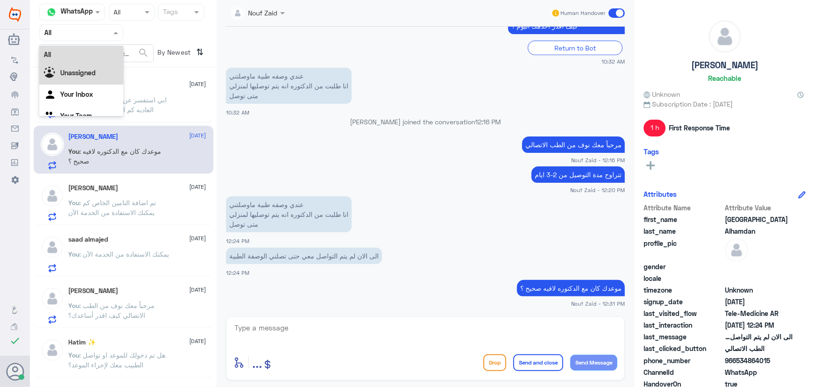
click at [97, 70] on div "Unassigned" at bounding box center [81, 73] width 84 height 21
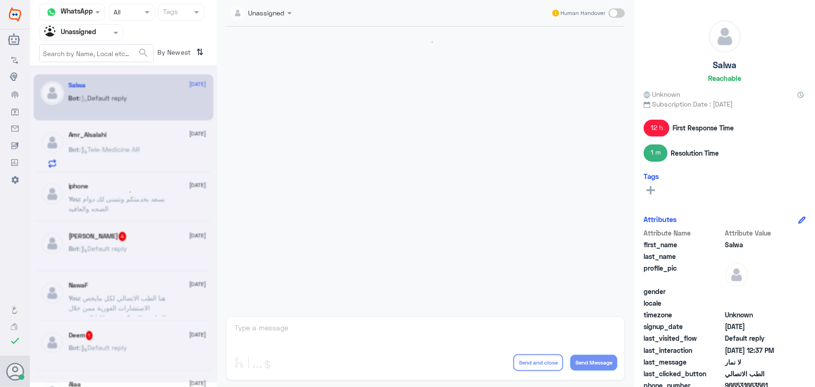
scroll to position [906, 0]
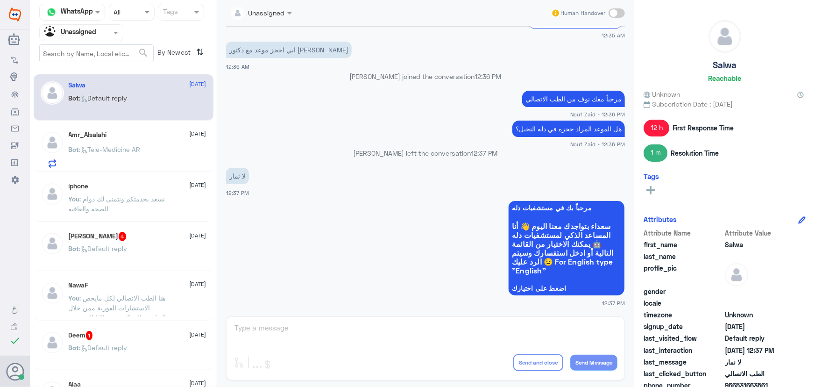
drag, startPoint x: 617, startPoint y: 14, endPoint x: 607, endPoint y: 25, distance: 14.2
click at [614, 16] on span at bounding box center [617, 12] width 16 height 9
click at [0, 0] on input "checkbox" at bounding box center [0, 0] width 0 height 0
click at [343, 328] on textarea at bounding box center [426, 332] width 384 height 23
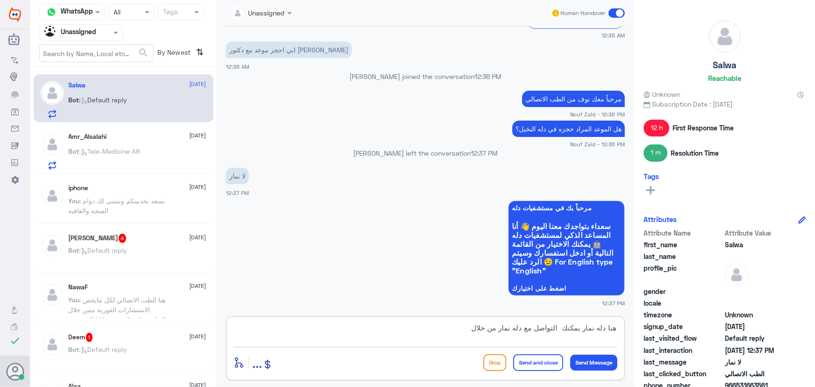
drag, startPoint x: 583, startPoint y: 329, endPoint x: 593, endPoint y: 329, distance: 10.8
click at [593, 329] on textarea "هنا دله نمار يمكنك التواصل مع دله نمار من خلال" at bounding box center [426, 332] width 384 height 23
click at [552, 327] on textarea "هنا دله النخيل يمكنك التواصل مع دله نمار من خلال" at bounding box center [426, 332] width 384 height 23
click at [440, 335] on textarea "هنا دله النخيل يمكنك التواصل مع دله نمار من خلال" at bounding box center [426, 332] width 384 height 23
paste textarea "من خلال رقم دله -نمار 0546022896"
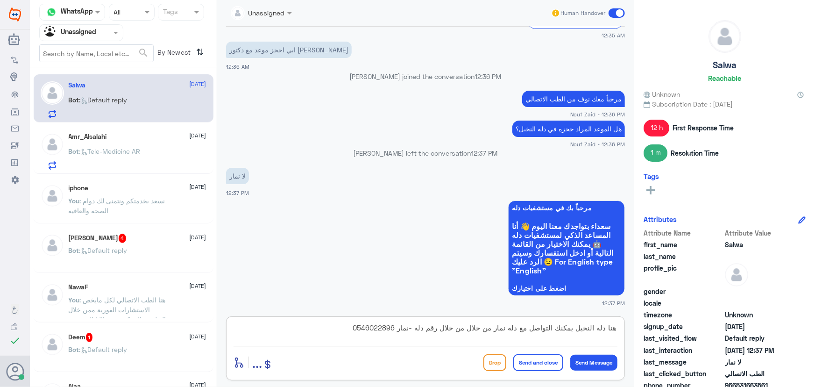
drag, startPoint x: 400, startPoint y: 328, endPoint x: 468, endPoint y: 332, distance: 67.8
click at [468, 332] on textarea "هنا دله النخيل يمكنك التواصل مع دله نمار من خلال من خلال رقم دله -نمار 05460228…" at bounding box center [426, 332] width 384 height 23
type textarea "هنا دله النخيل يمكنك التواصل مع دله نمار من خلال 0546022896"
click at [552, 366] on button "Send and close" at bounding box center [538, 362] width 50 height 17
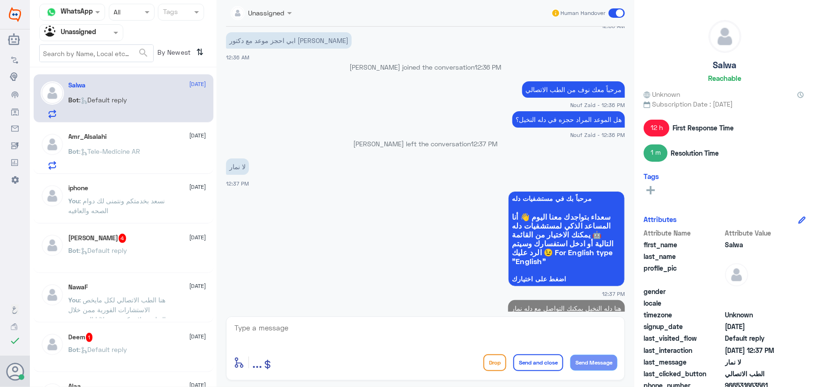
scroll to position [946, 0]
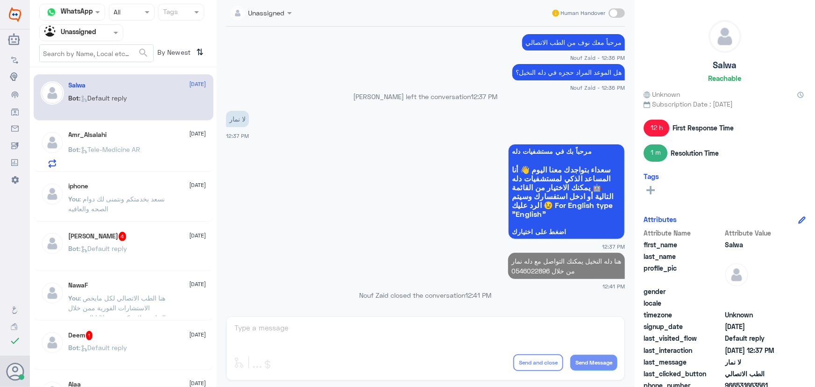
click at [149, 149] on div "Bot : Tele-Medicine AR" at bounding box center [138, 157] width 138 height 21
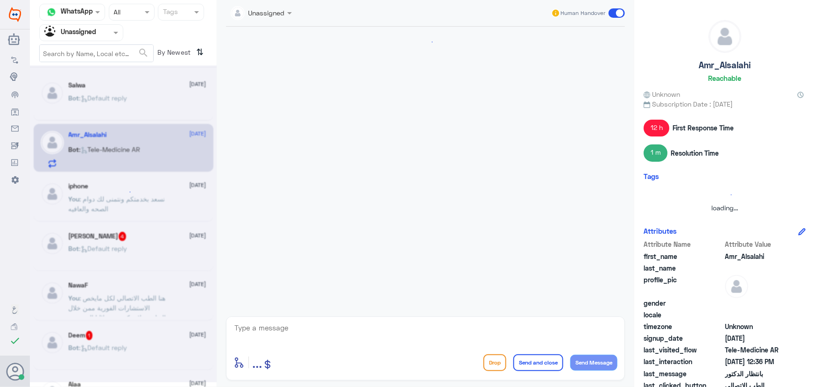
scroll to position [433, 0]
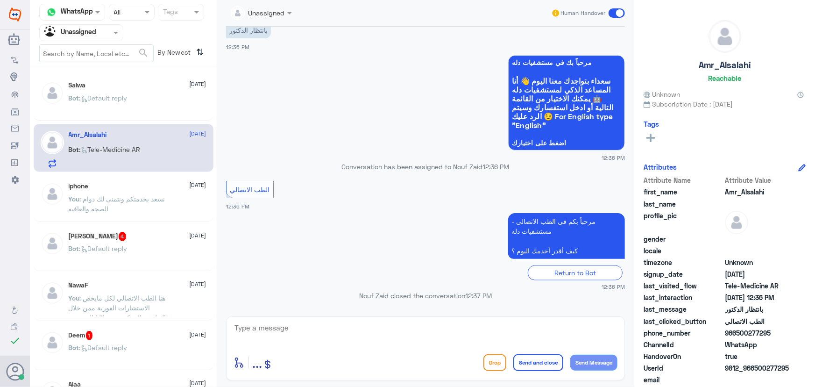
click at [384, 329] on textarea at bounding box center [426, 332] width 384 height 23
click at [321, 322] on textarea at bounding box center [426, 332] width 384 height 23
drag, startPoint x: 614, startPoint y: 15, endPoint x: 609, endPoint y: 19, distance: 6.6
click at [614, 14] on span at bounding box center [617, 12] width 16 height 9
click at [0, 0] on input "checkbox" at bounding box center [0, 0] width 0 height 0
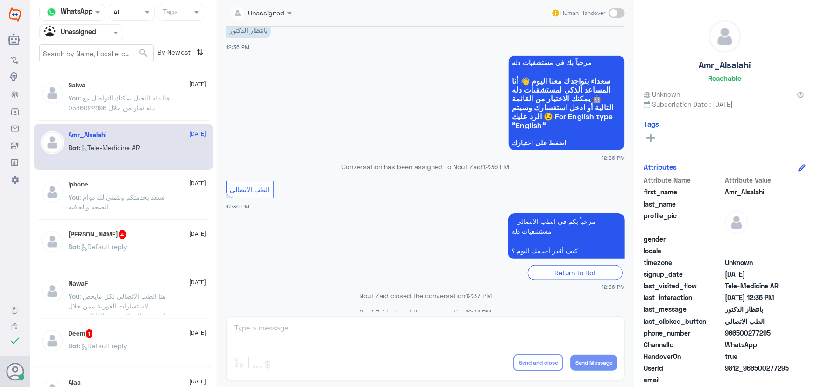
scroll to position [449, 0]
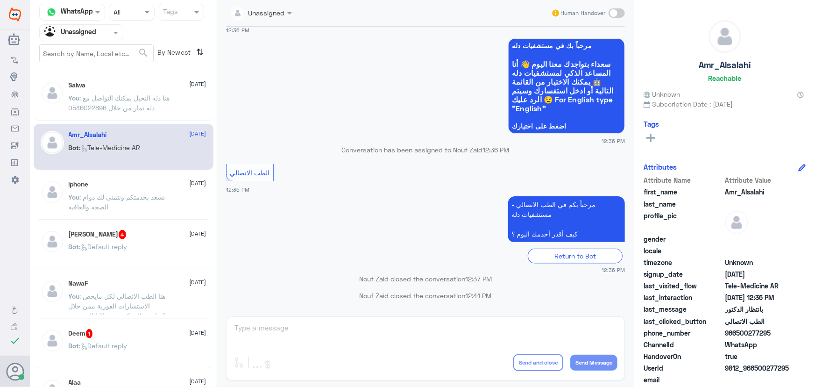
click at [94, 183] on div "iphone [DATE]" at bounding box center [138, 184] width 138 height 8
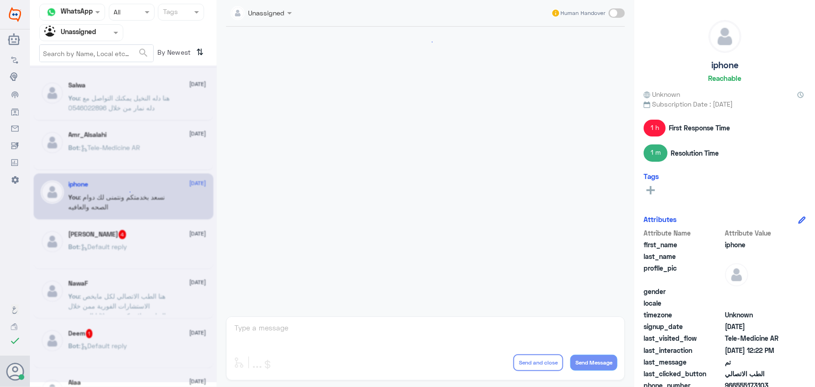
scroll to position [654, 0]
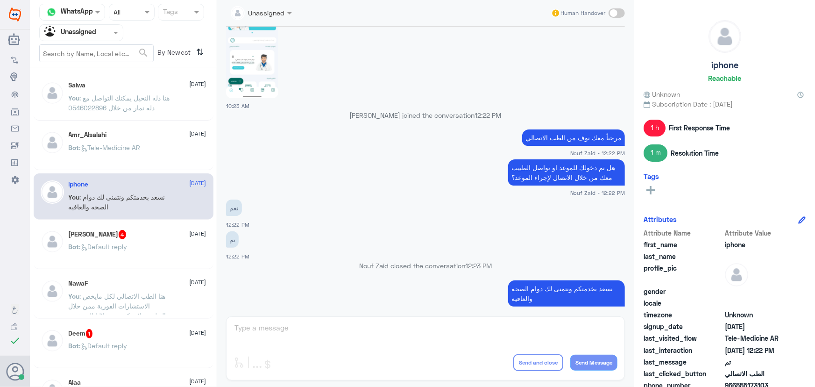
click at [98, 249] on span ": Default reply" at bounding box center [103, 246] width 48 height 8
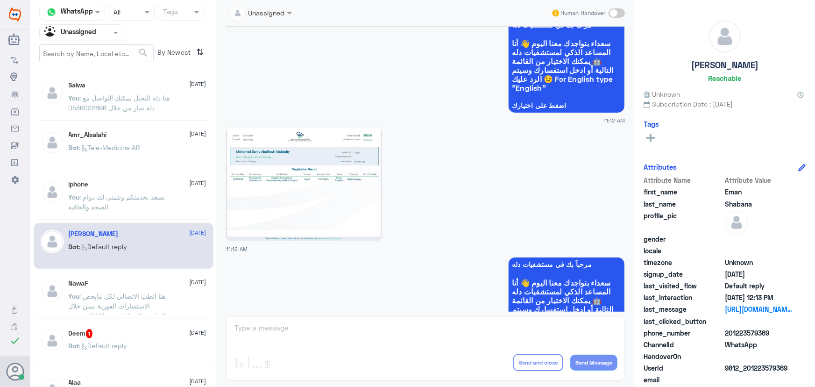
scroll to position [548, 0]
click at [78, 29] on input "text" at bounding box center [69, 32] width 51 height 11
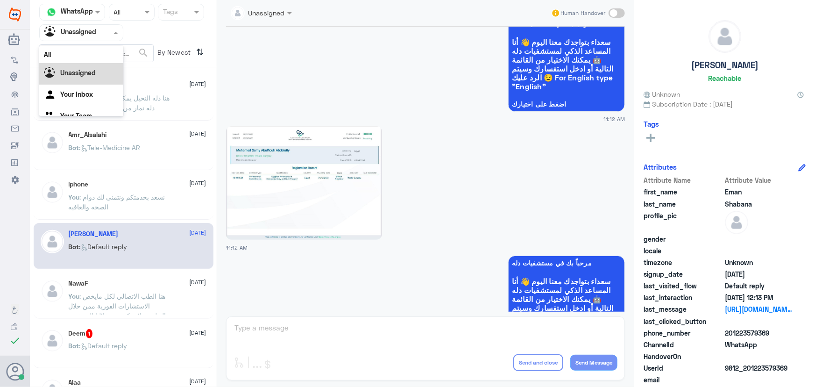
scroll to position [12, 0]
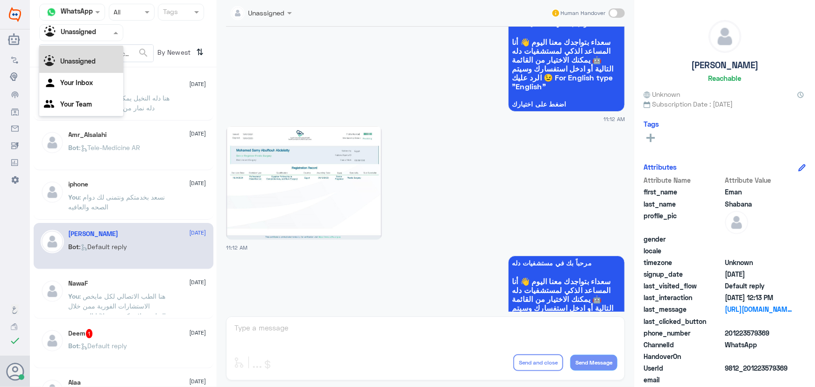
click at [79, 48] on div "All" at bounding box center [81, 42] width 84 height 17
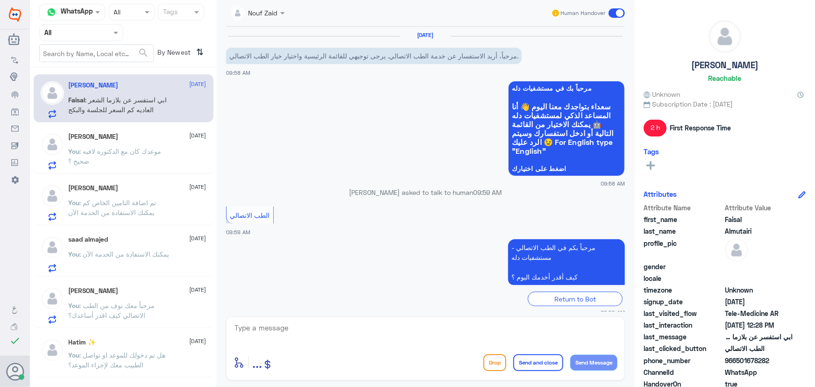
scroll to position [98, 0]
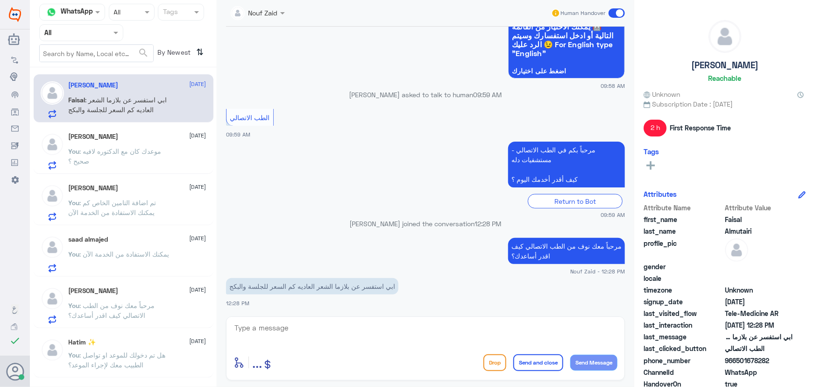
click at [78, 35] on input "text" at bounding box center [69, 32] width 51 height 11
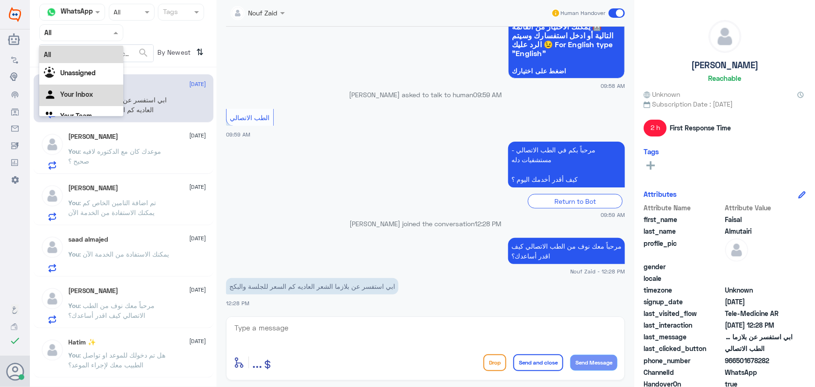
click at [87, 85] on div "Your Inbox" at bounding box center [81, 95] width 84 height 21
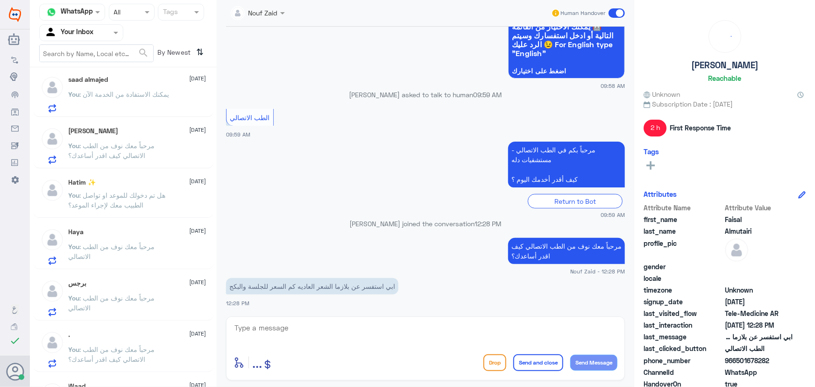
scroll to position [255, 0]
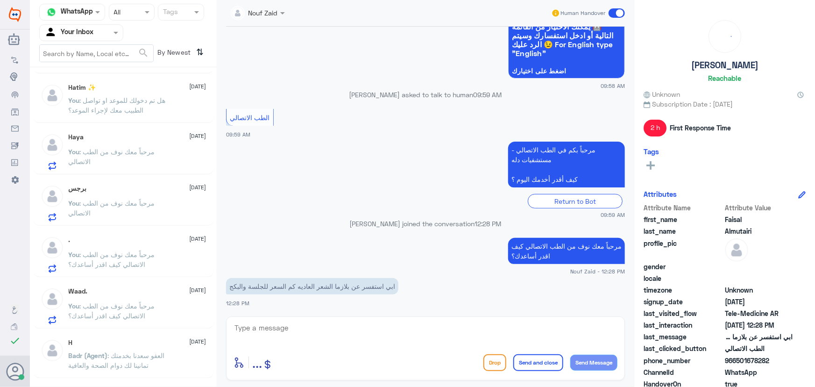
click at [130, 304] on span ": مرحباً معك نوف من الطب الاتصالي كيف اقدر أساعدك؟" at bounding box center [112, 311] width 86 height 18
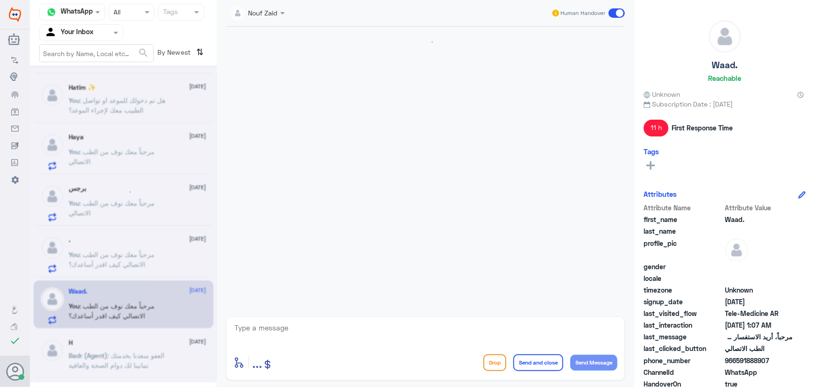
scroll to position [356, 0]
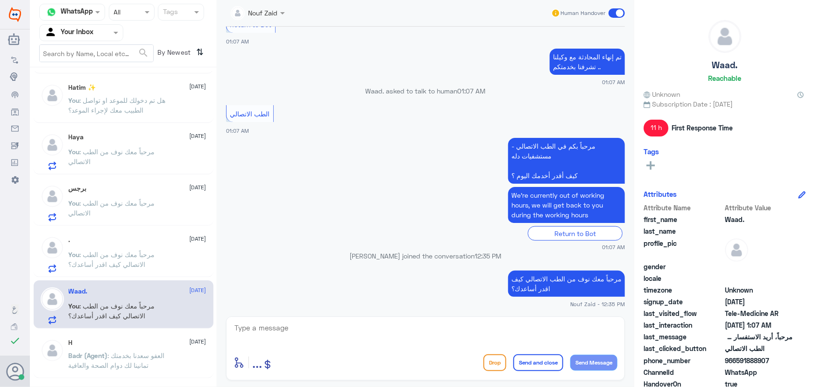
click at [154, 244] on div ". 14 August You : مرحباً معك نوف من الطب الاتصالي كيف اقدر أساعدك؟" at bounding box center [138, 254] width 138 height 37
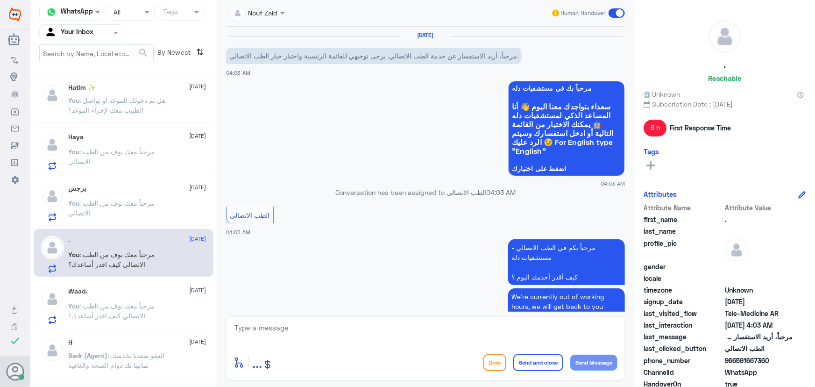
scroll to position [102, 0]
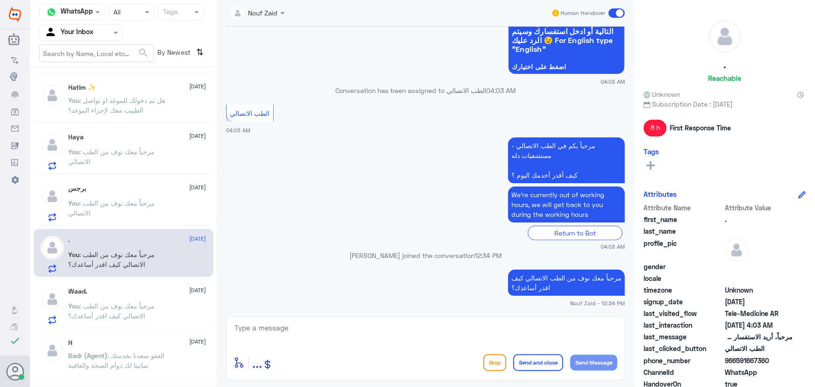
click at [134, 188] on div "برجس 14 August" at bounding box center [138, 189] width 138 height 8
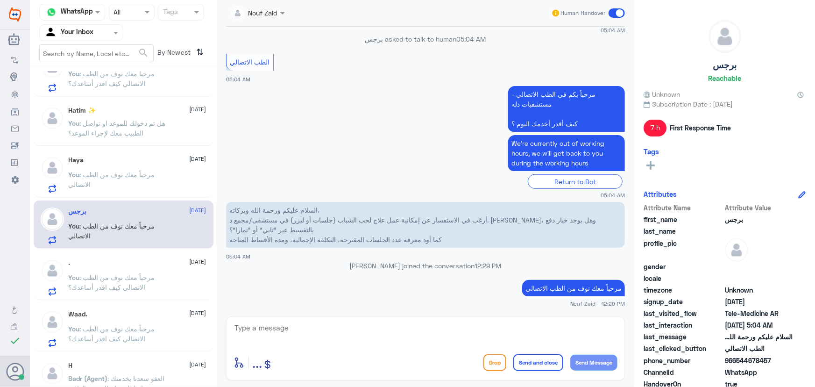
scroll to position [212, 0]
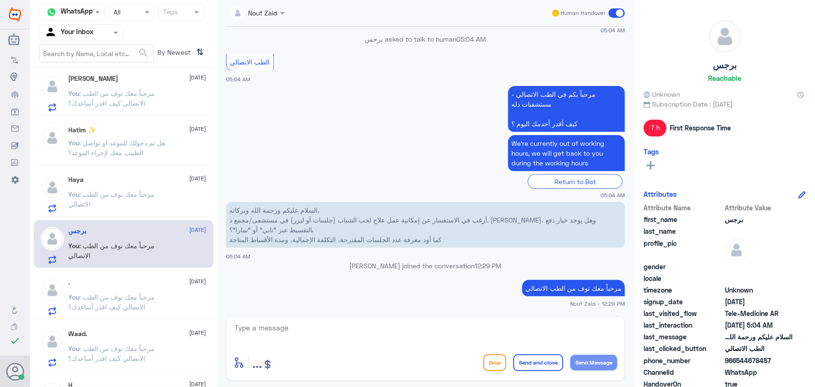
click at [352, 316] on div "enter flow name ... Drop Send and close Send Message" at bounding box center [425, 348] width 399 height 64
click at [350, 326] on textarea at bounding box center [426, 332] width 384 height 23
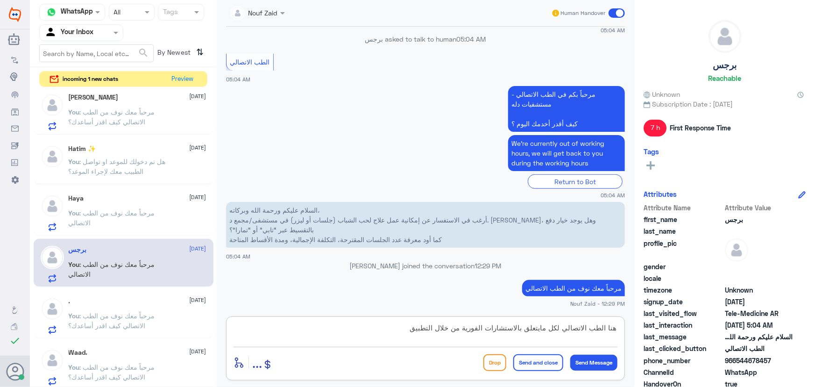
click at [565, 332] on textarea "هنا الطب الاتصالي لكل مايتعلق بالاستشارات الفورية من خلال التطبيق" at bounding box center [426, 332] width 384 height 23
drag, startPoint x: 531, startPoint y: 327, endPoint x: 320, endPoint y: 330, distance: 211.2
click at [320, 330] on textarea "هنا الطب الاتصالي لدله النخيل لكل مايتعلق بالاستشارات الفورية من خلال التطبيق" at bounding box center [426, 332] width 384 height 23
type textarea "هنا الطب الاتصالي لدله النخيل"
click at [538, 367] on button "Send and close" at bounding box center [538, 362] width 50 height 17
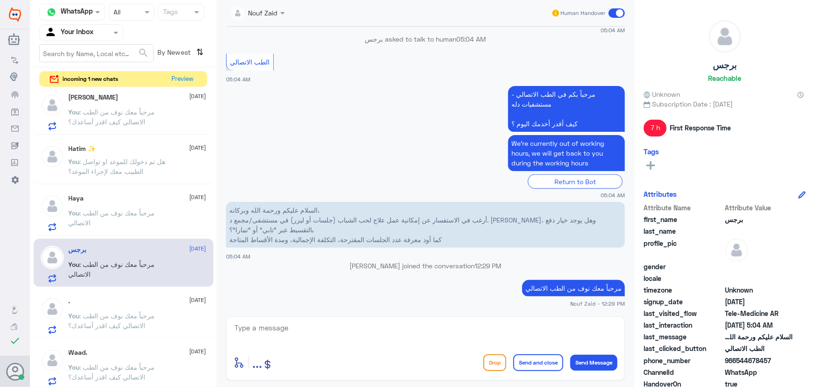
scroll to position [355, 0]
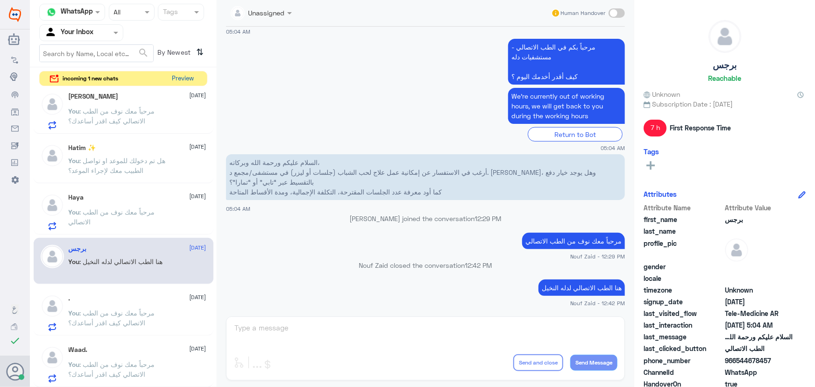
click at [185, 82] on button "Preview" at bounding box center [183, 78] width 29 height 14
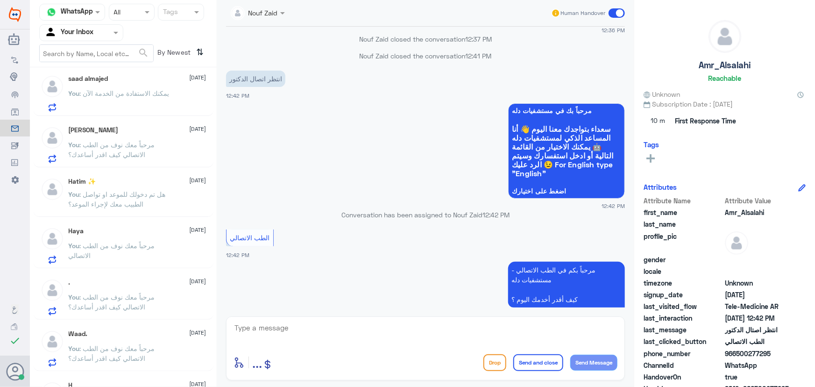
scroll to position [1316, 0]
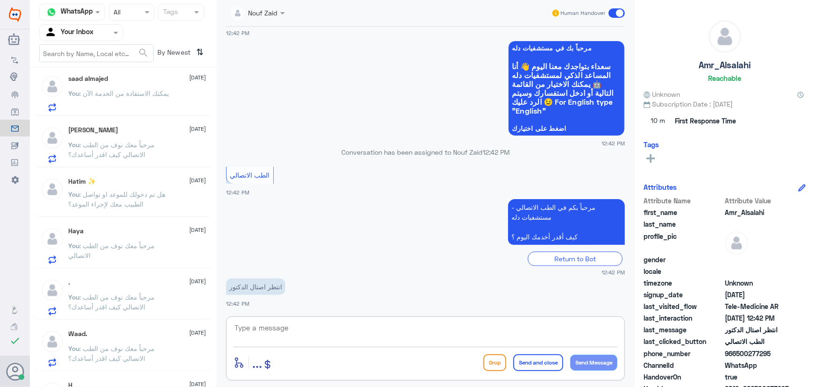
click at [352, 322] on textarea at bounding box center [426, 332] width 384 height 23
click at [349, 326] on textarea at bounding box center [426, 332] width 384 height 23
click at [313, 336] on textarea at bounding box center [426, 332] width 384 height 23
click at [304, 325] on textarea at bounding box center [426, 332] width 384 height 23
drag, startPoint x: 738, startPoint y: 353, endPoint x: 789, endPoint y: 353, distance: 50.9
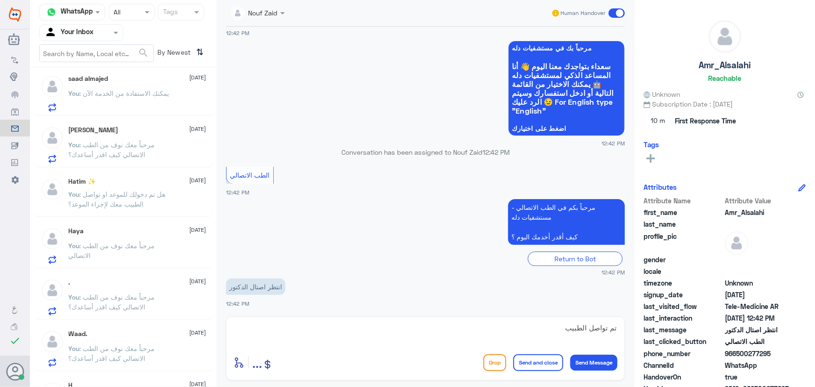
click at [789, 353] on span "966500277295" at bounding box center [759, 354] width 68 height 10
copy span "500277295"
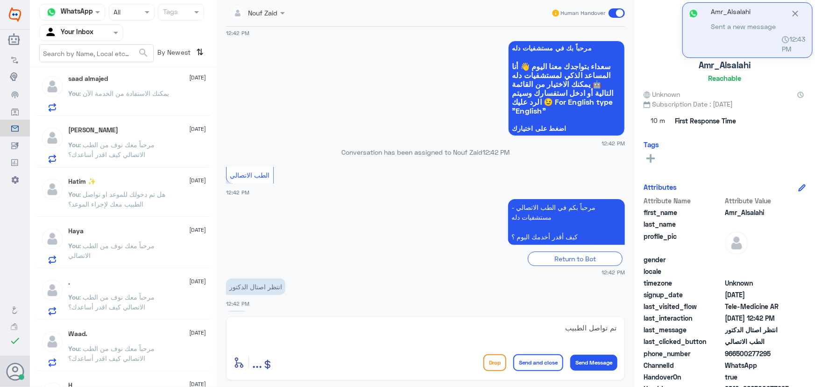
scroll to position [1348, 0]
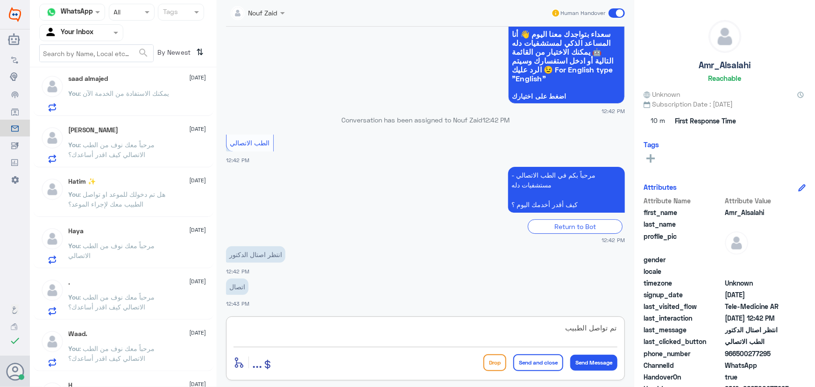
drag, startPoint x: 353, startPoint y: 329, endPoint x: 593, endPoint y: 332, distance: 240.1
click at [593, 332] on textarea "تم تواصل الطبيب" at bounding box center [426, 332] width 384 height 23
type textarea "تم تواص"
drag, startPoint x: 534, startPoint y: 330, endPoint x: 646, endPoint y: 326, distance: 112.2
click at [646, 326] on div "Channel WhatsApp Status × All Tags Agent Filter Your Inbox search By Newest ⇅ A…" at bounding box center [422, 195] width 785 height 390
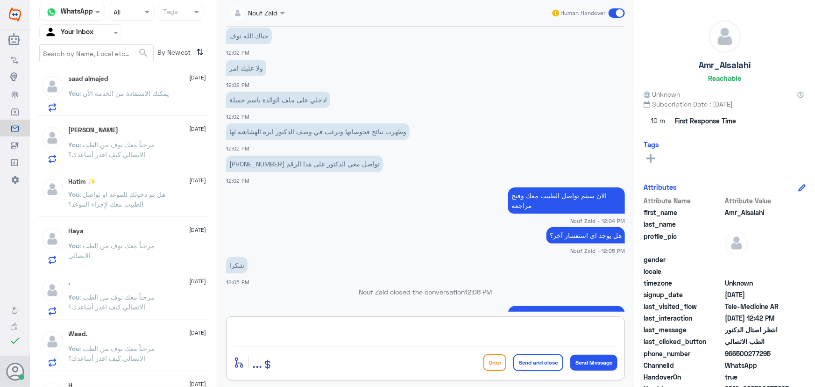
scroll to position [658, 0]
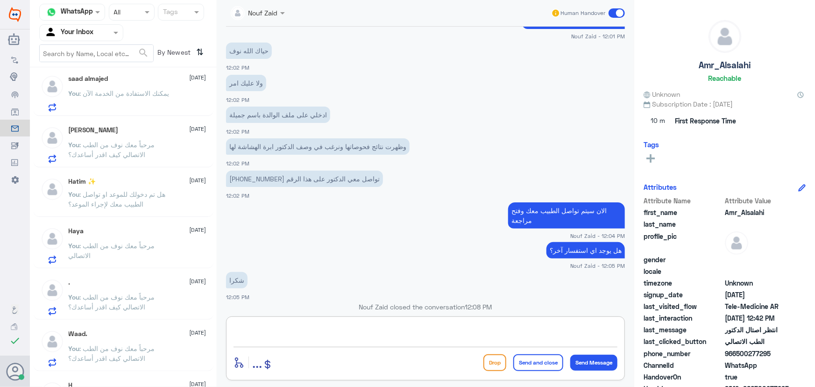
click at [340, 333] on textarea at bounding box center [426, 332] width 384 height 23
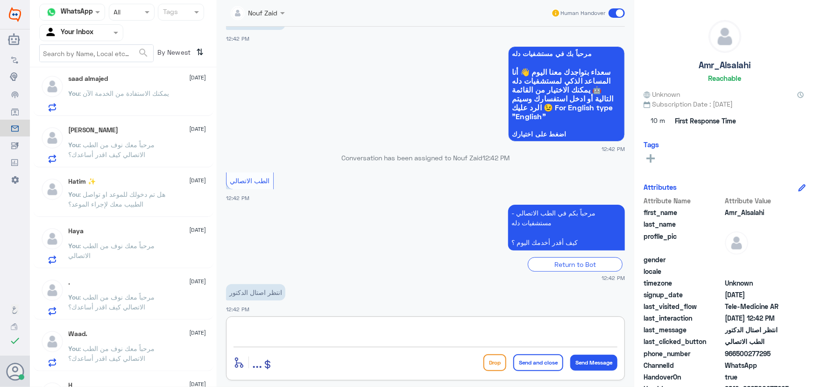
scroll to position [1380, 0]
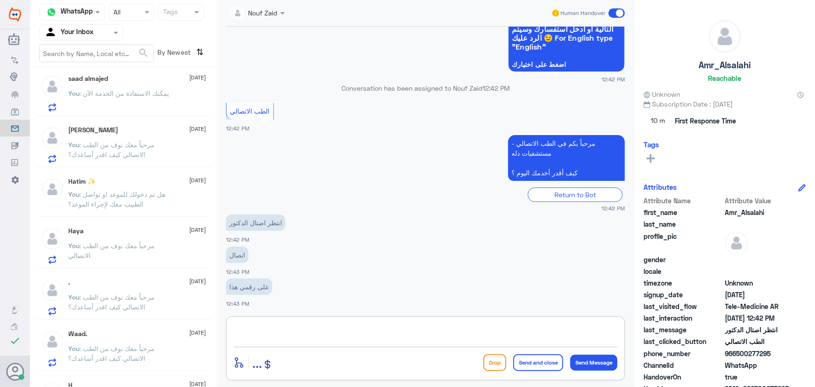
click at [359, 321] on div "enter flow name ... Drop Send and close Send Message" at bounding box center [425, 348] width 399 height 64
drag, startPoint x: 333, startPoint y: 338, endPoint x: 330, endPoint y: 332, distance: 6.7
click at [333, 338] on textarea at bounding box center [426, 332] width 384 height 23
type textarea "يرجى تزويدنا برقم الهويه او رقم الملف"
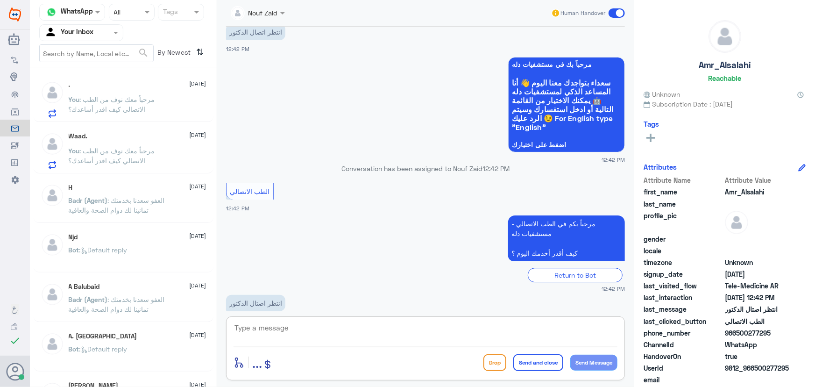
scroll to position [425, 0]
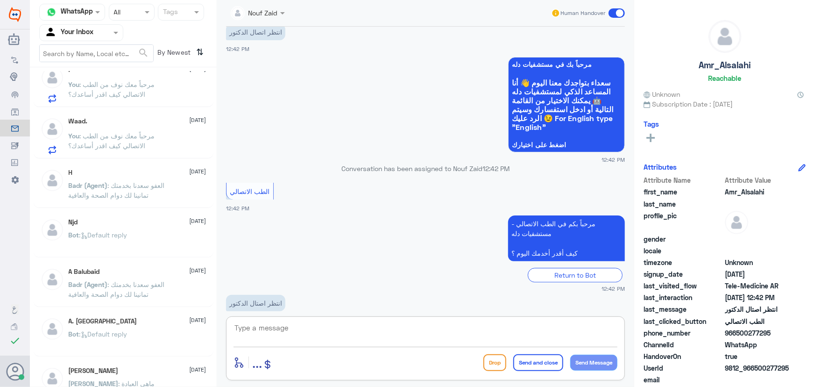
click at [121, 144] on span ": مرحباً معك نوف من الطب الاتصالي كيف اقدر أساعدك؟" at bounding box center [112, 141] width 86 height 18
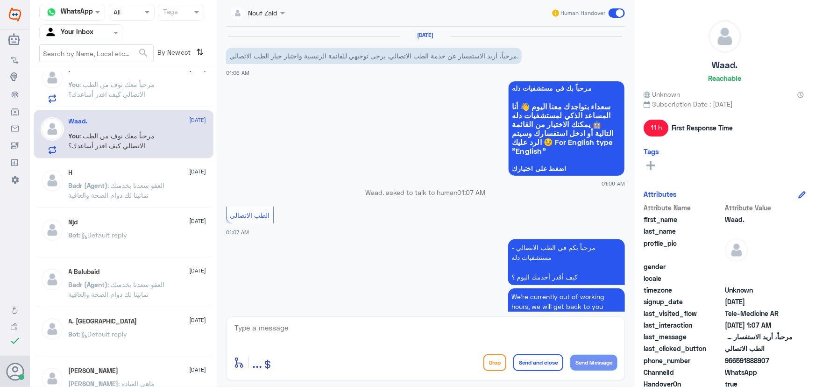
scroll to position [356, 0]
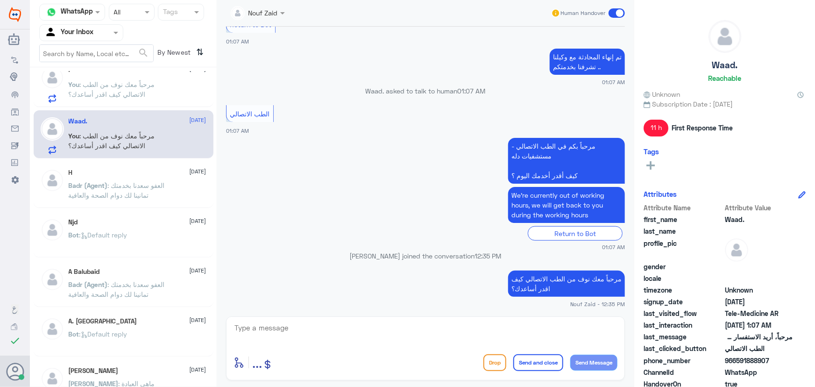
drag, startPoint x: 208, startPoint y: 184, endPoint x: 190, endPoint y: 182, distance: 18.3
click at [208, 183] on div "H 10 August Badr (Agent) : العفو سعدنا بخدمتك تمانينا لك دوام الصحة والعافية" at bounding box center [124, 185] width 180 height 46
click at [165, 181] on span ": العفو سعدنا بخدمتك تمانينا لك دوام الصحة والعافية" at bounding box center [117, 190] width 96 height 18
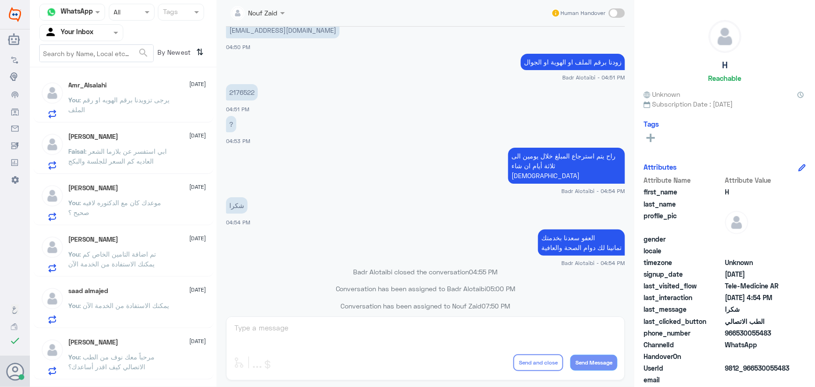
click at [133, 150] on span ": ابي استفسر عن بلازما الشعر العاديه كم السعر للجلسة والبكج" at bounding box center [118, 156] width 99 height 18
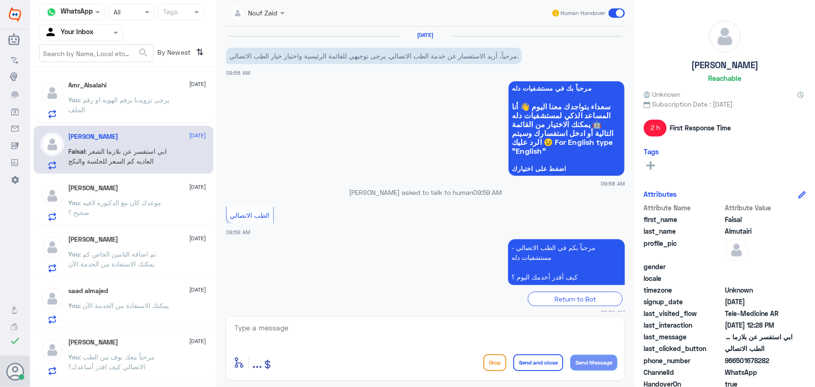
scroll to position [98, 0]
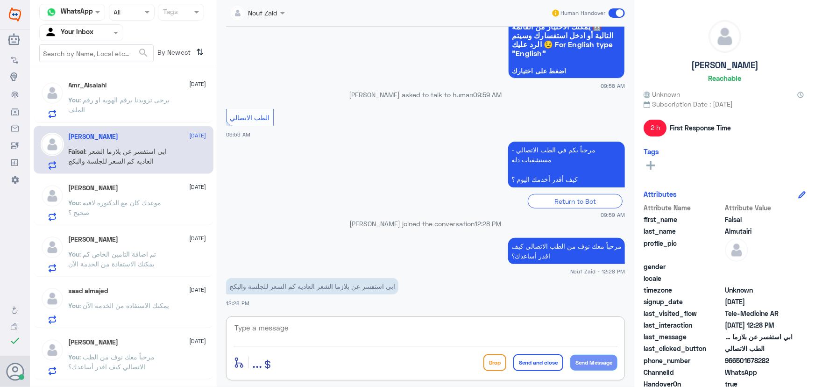
click at [306, 327] on textarea at bounding box center [426, 332] width 384 height 23
click at [146, 201] on span ": موعدك كان مع الدكتوره لافيه صحيح ؟" at bounding box center [115, 208] width 93 height 18
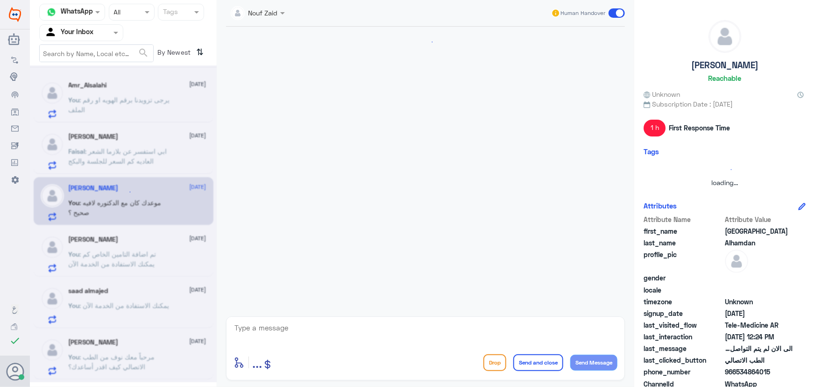
scroll to position [251, 0]
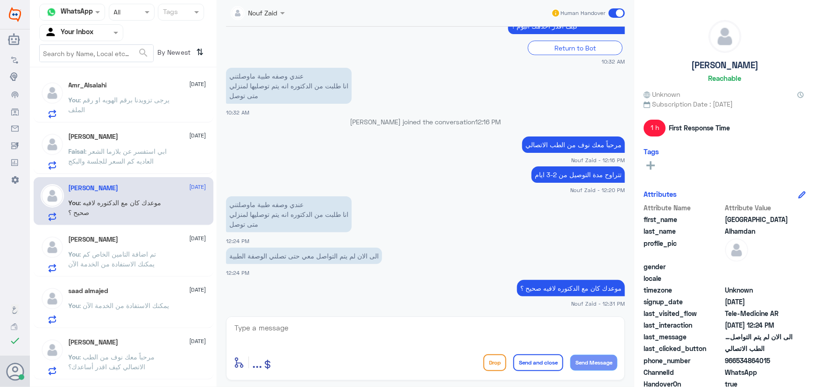
click at [149, 167] on p "Faisal : ابي استفسر عن بلازما الشعر العاديه كم السعر للجلسة والبكج" at bounding box center [121, 157] width 105 height 23
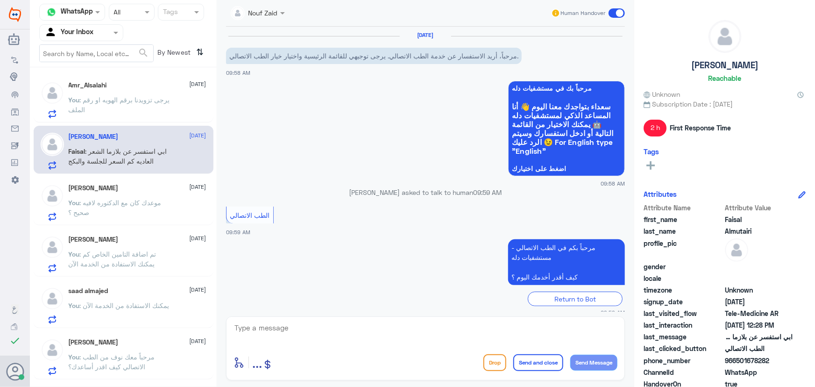
scroll to position [98, 0]
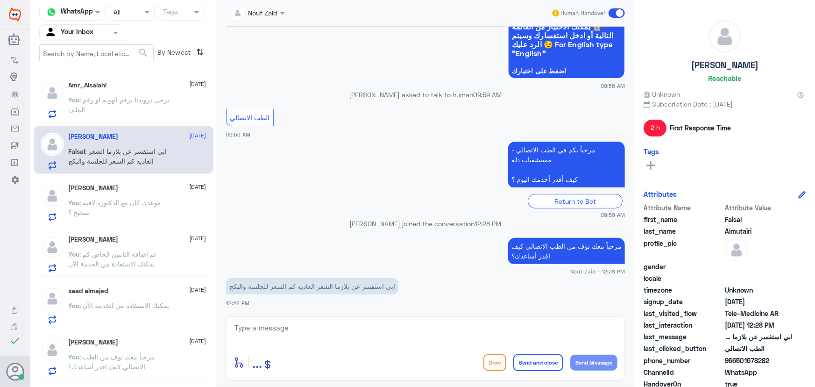
drag, startPoint x: 271, startPoint y: 332, endPoint x: 270, endPoint y: 321, distance: 10.8
click at [271, 329] on textarea at bounding box center [426, 332] width 384 height 23
click at [269, 327] on textarea at bounding box center [426, 332] width 384 height 23
drag, startPoint x: 737, startPoint y: 362, endPoint x: 776, endPoint y: 362, distance: 39.2
click at [776, 362] on span "966501678282" at bounding box center [759, 361] width 68 height 10
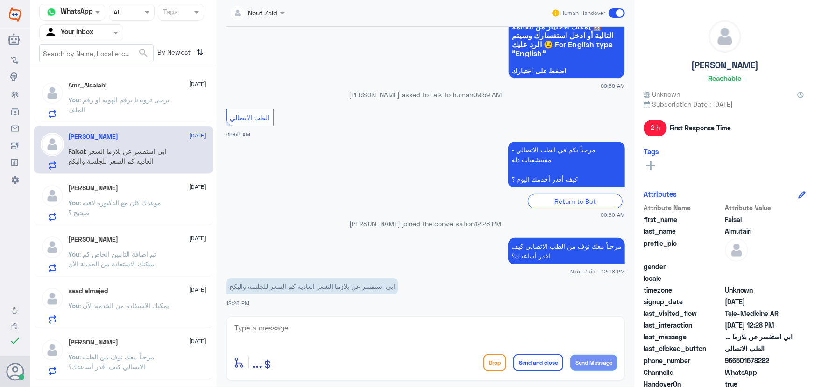
copy span "501678282"
click at [328, 322] on textarea at bounding box center [426, 332] width 384 height 23
drag, startPoint x: 295, startPoint y: 323, endPoint x: 295, endPoint y: 328, distance: 5.1
click at [295, 328] on textarea at bounding box center [426, 332] width 384 height 23
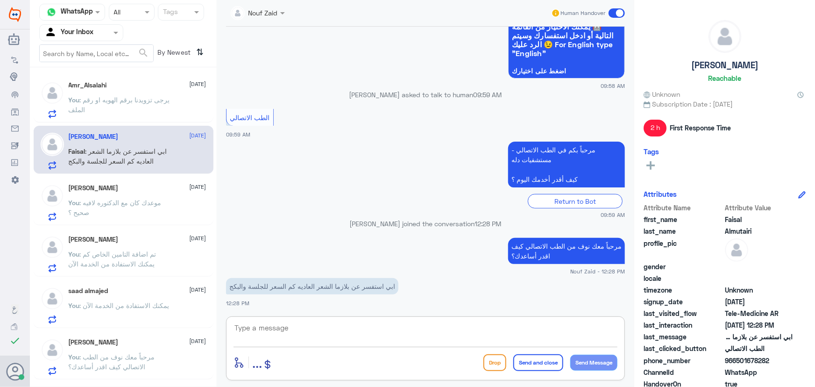
paste textarea "مرحباً معك نوف من الطب الاتصالي"
type textarea "مرحباً معك نوف من الطب الاتصالي"
click at [593, 366] on button "Send Message" at bounding box center [593, 363] width 47 height 16
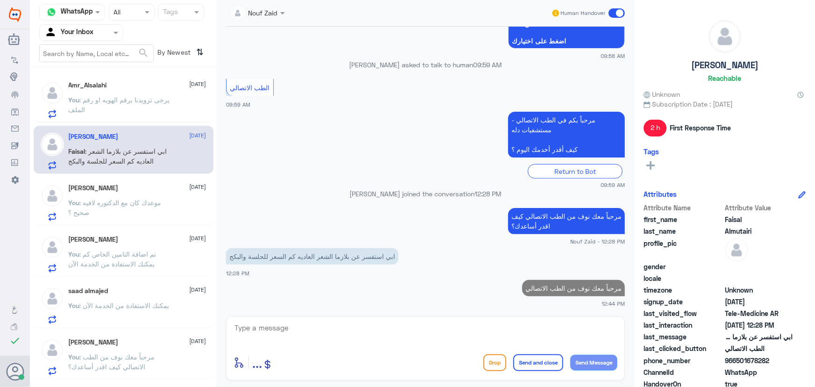
drag, startPoint x: 533, startPoint y: 327, endPoint x: 532, endPoint y: 351, distance: 24.3
click at [534, 332] on textarea at bounding box center [426, 332] width 384 height 23
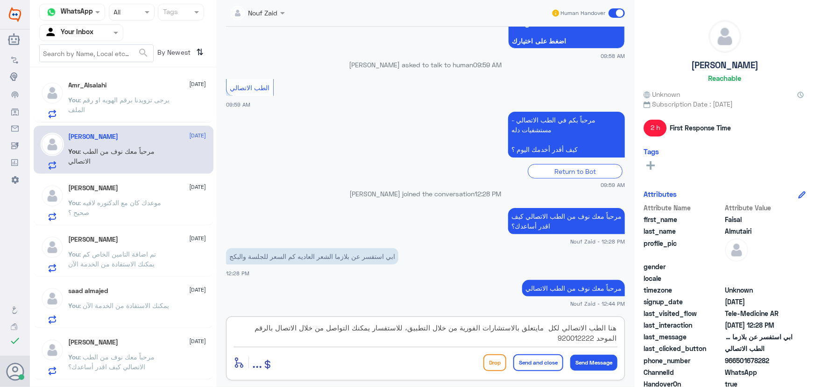
click at [546, 327] on textarea "هنا الطب الاتصالي لكل مايتعلق بالاستشارات الفورية من خلال التطبيق، للاستفسار يم…" at bounding box center [426, 332] width 384 height 23
type textarea "هنا الطب الاتصالي لكل مايتعلق بالاستشارات الفورية من خلال التطبيق، للاستفسار يم…"
click at [536, 359] on button "Send and close" at bounding box center [538, 362] width 50 height 17
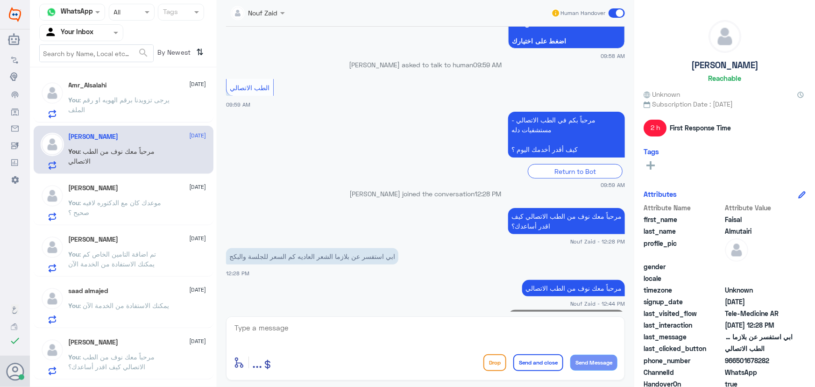
scroll to position [187, 0]
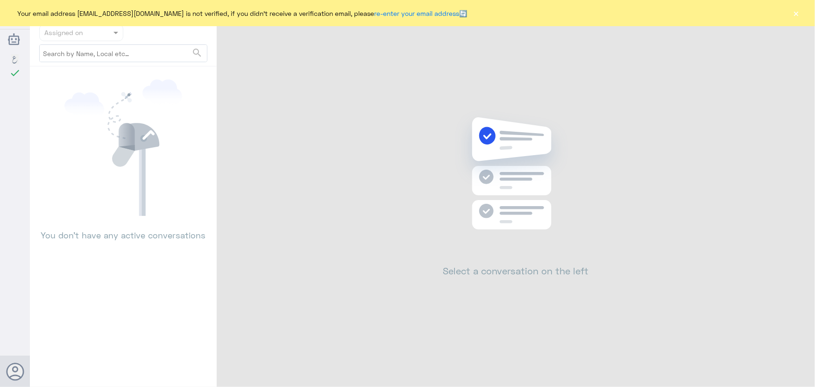
click at [792, 14] on button "×" at bounding box center [796, 12] width 9 height 9
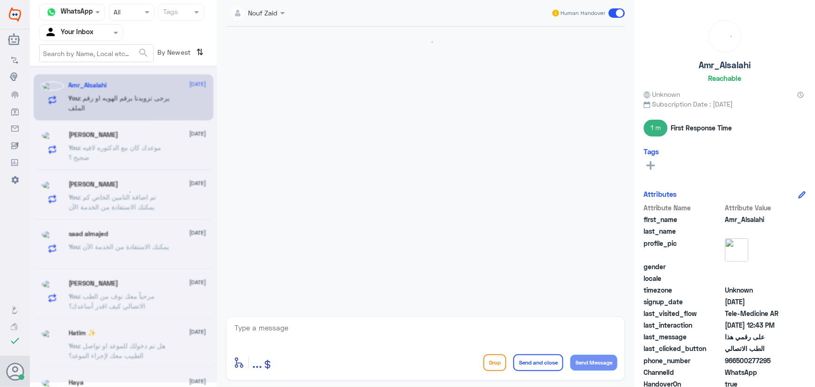
click at [92, 98] on span ": يرجى تزويدنا برقم الهويه او رقم الملف" at bounding box center [119, 103] width 101 height 18
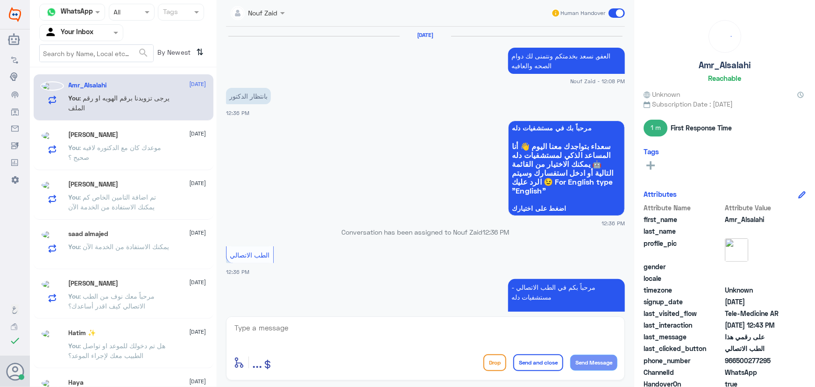
scroll to position [496, 0]
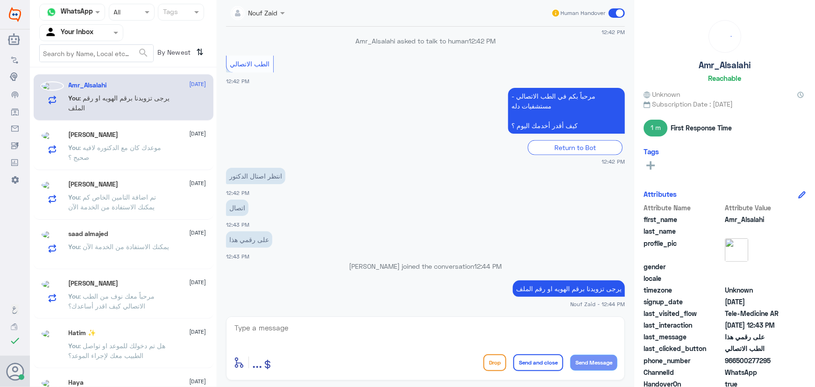
click at [110, 136] on h5 "[PERSON_NAME]" at bounding box center [94, 135] width 50 height 8
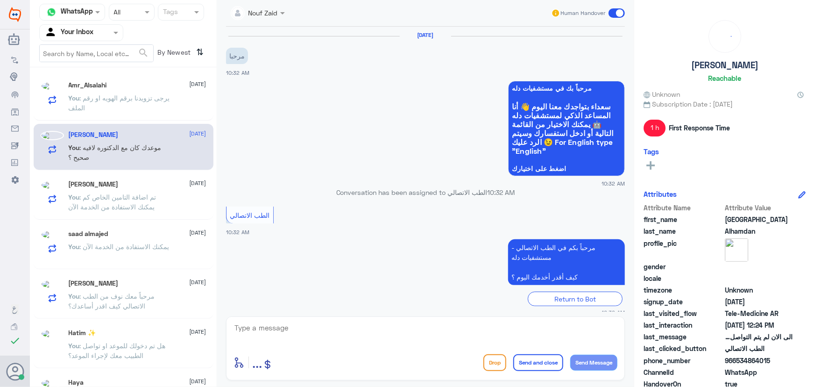
scroll to position [251, 0]
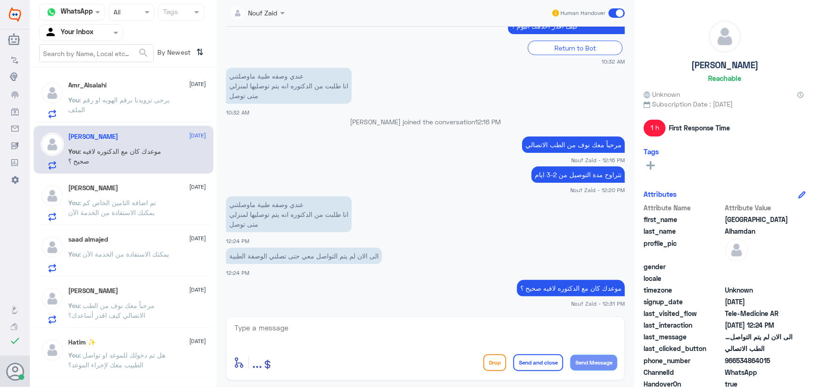
click at [138, 103] on p "You : يرجى تزويدنا برقم الهويه او رقم الملف" at bounding box center [121, 106] width 105 height 23
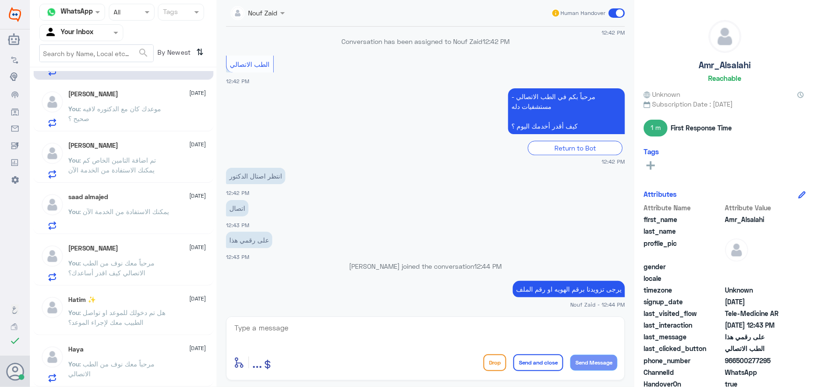
scroll to position [127, 0]
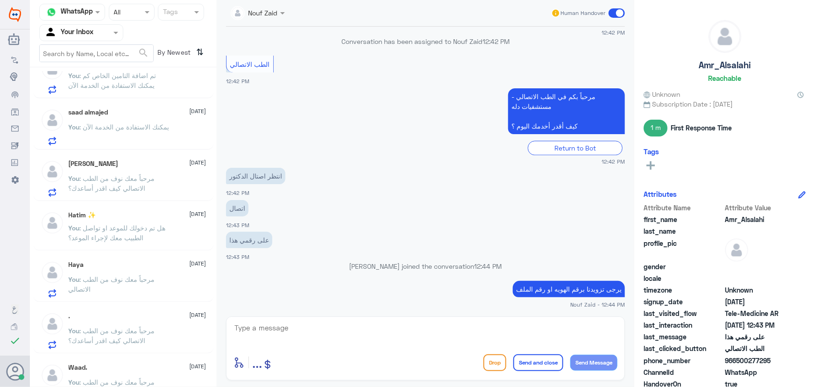
click at [140, 103] on div "[PERSON_NAME] [DATE] You : يمكنك الاستفادة من الخدمة الآن" at bounding box center [124, 125] width 180 height 48
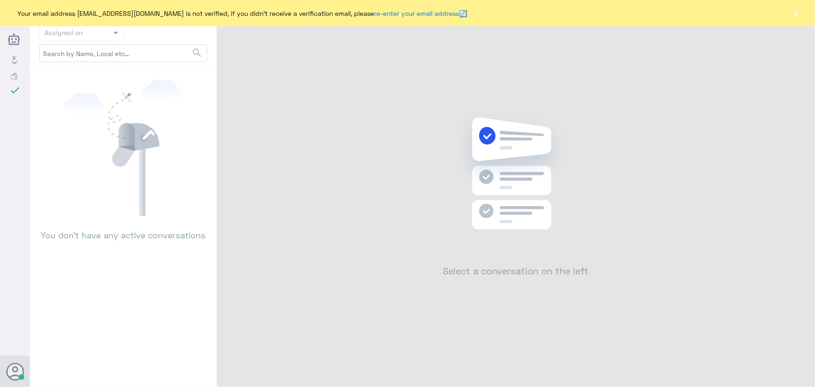
click at [794, 15] on button "×" at bounding box center [796, 12] width 9 height 9
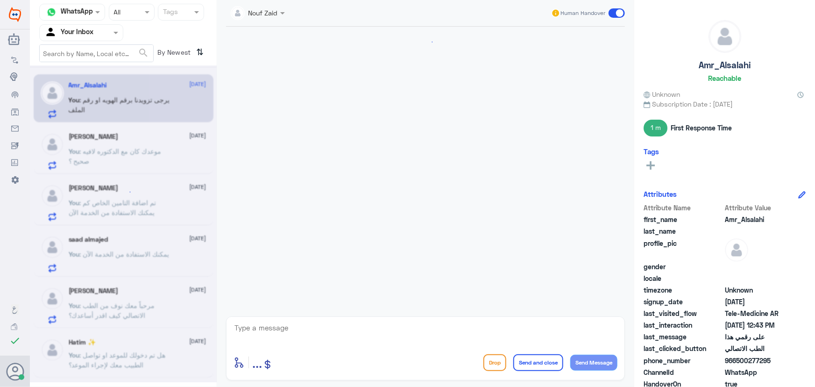
scroll to position [496, 0]
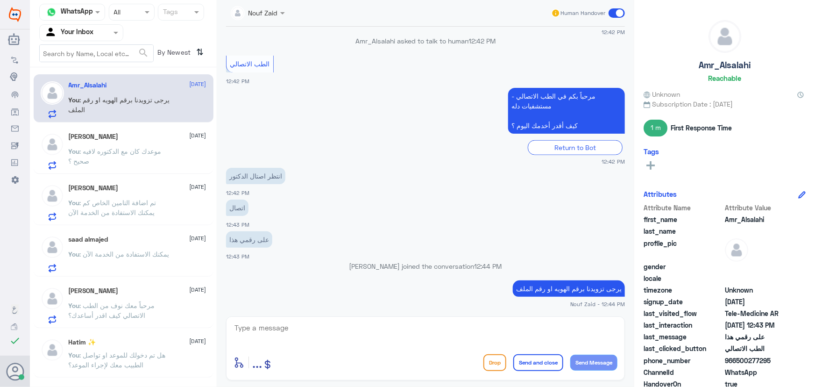
click at [114, 165] on p "You : موعدك كان مع الدكتوره لافيه صحيح ؟" at bounding box center [121, 157] width 105 height 23
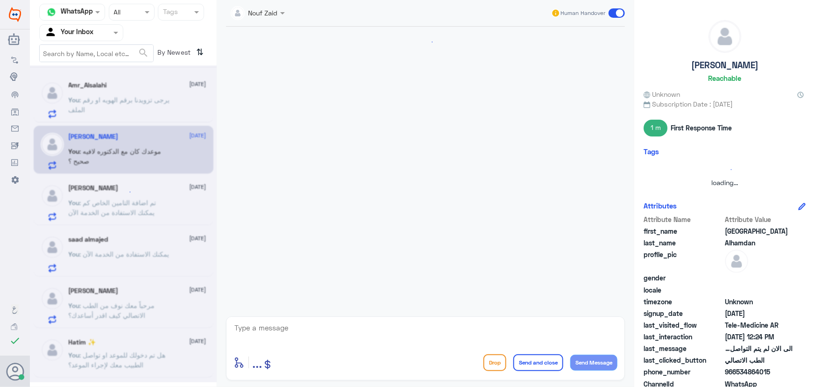
scroll to position [251, 0]
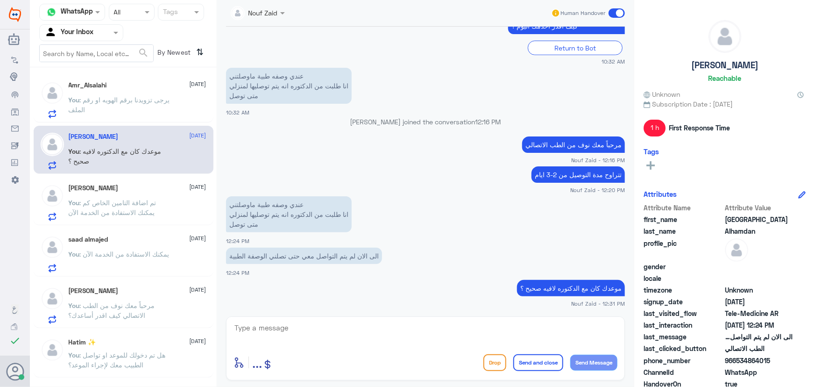
click at [129, 194] on div "Abdulrahman 14 August You : تم اضافة التامين الخاص كم يمكنك الاستفادة من الخدمة…" at bounding box center [138, 202] width 138 height 37
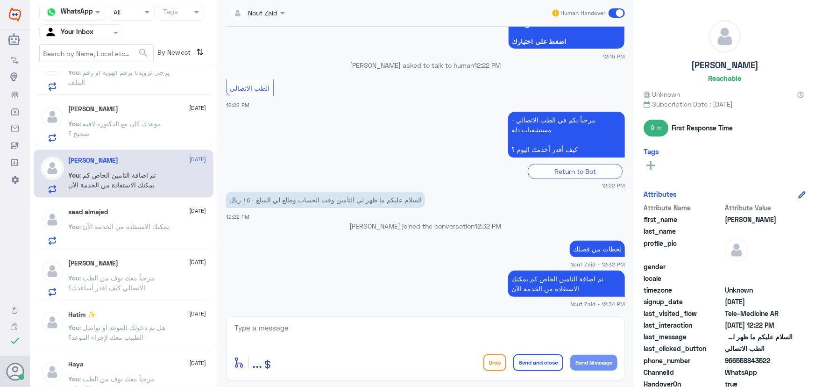
scroll to position [42, 0]
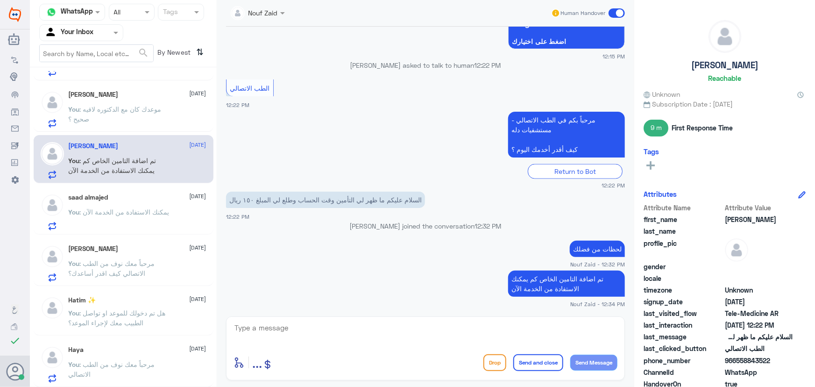
click at [612, 11] on span at bounding box center [617, 12] width 16 height 9
click at [0, 0] on input "checkbox" at bounding box center [0, 0] width 0 height 0
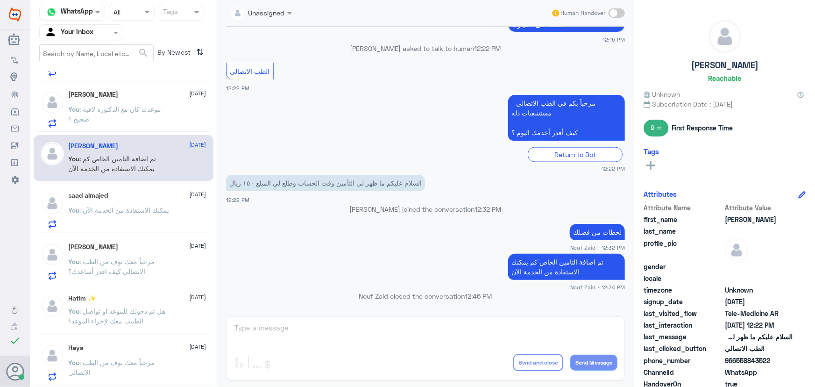
click at [145, 206] on span ": يمكنك الاستفادة من الخدمة الآن" at bounding box center [125, 210] width 90 height 8
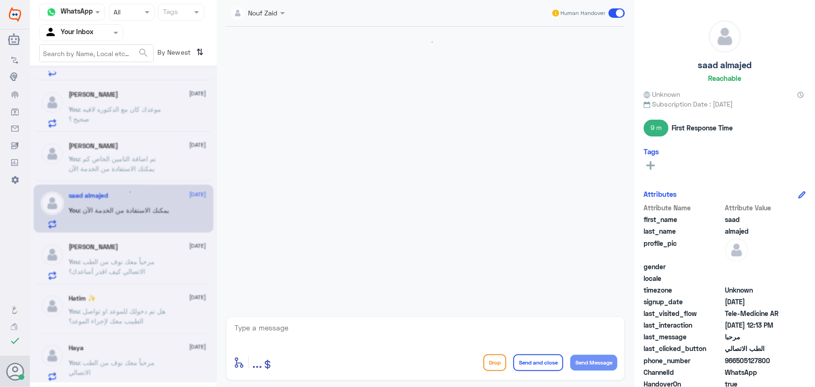
scroll to position [179, 0]
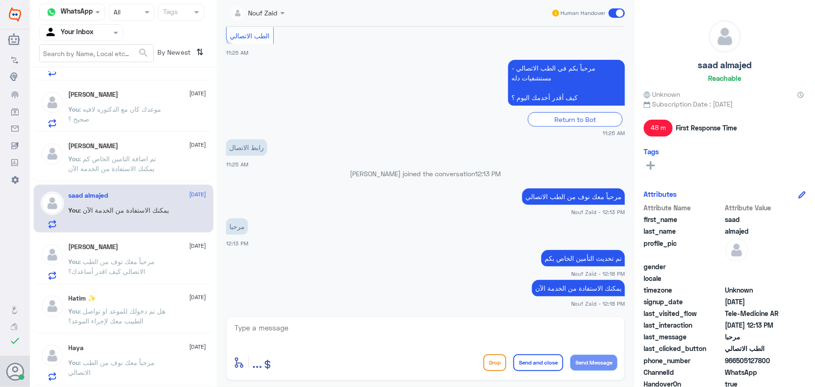
click at [622, 13] on span at bounding box center [617, 12] width 16 height 9
click at [0, 0] on input "checkbox" at bounding box center [0, 0] width 0 height 0
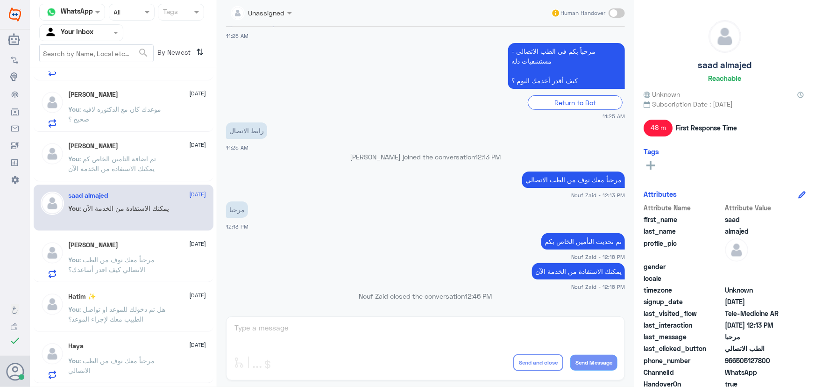
click at [155, 261] on p "You : مرحباً معك نوف من الطب الاتصالي كيف اقدر أساعدك؟" at bounding box center [121, 266] width 105 height 23
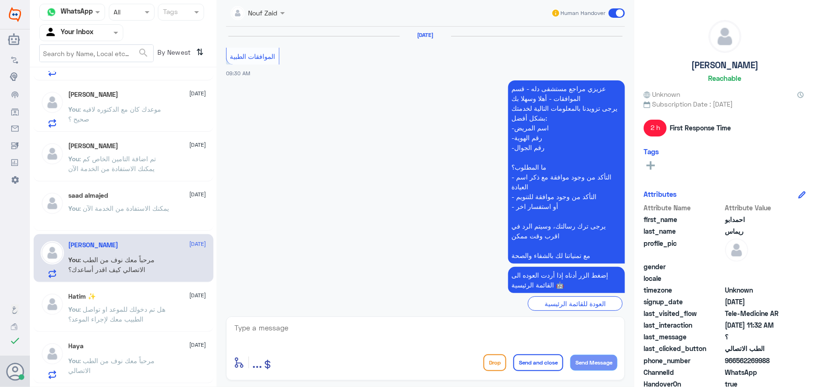
scroll to position [654, 0]
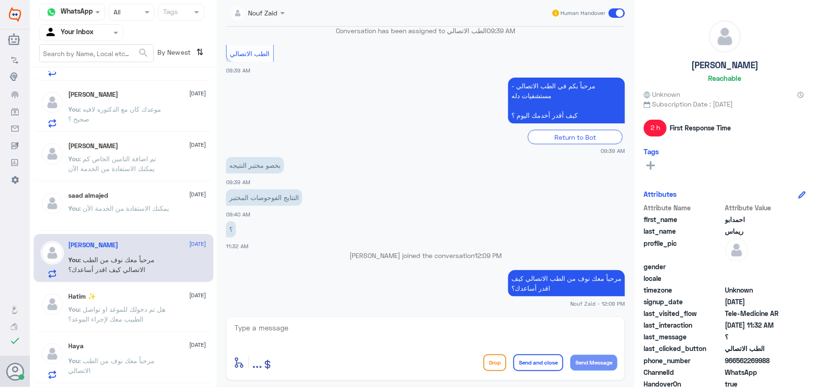
drag, startPoint x: 613, startPoint y: 12, endPoint x: 599, endPoint y: 22, distance: 17.7
click at [613, 12] on span at bounding box center [617, 12] width 16 height 9
click at [0, 0] on input "checkbox" at bounding box center [0, 0] width 0 height 0
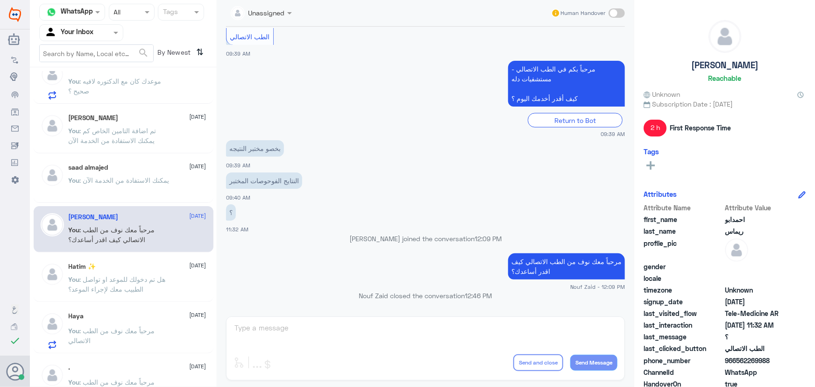
scroll to position [85, 0]
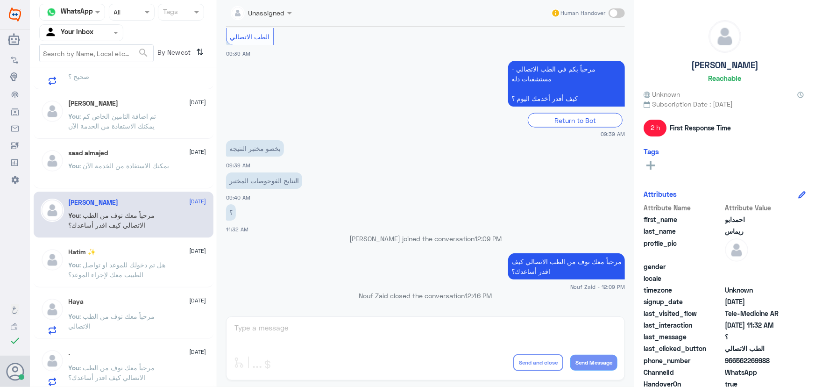
click at [96, 264] on span ": هل تم دخولك للموعد او تواصل الطبيب معك لإجراء الموعد؟" at bounding box center [117, 270] width 97 height 18
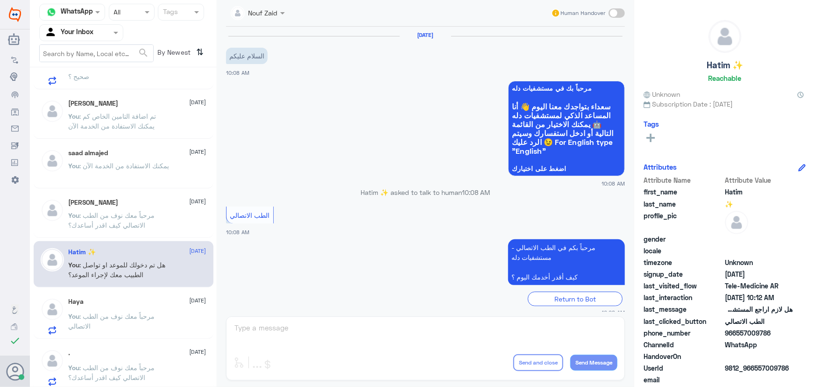
scroll to position [305, 0]
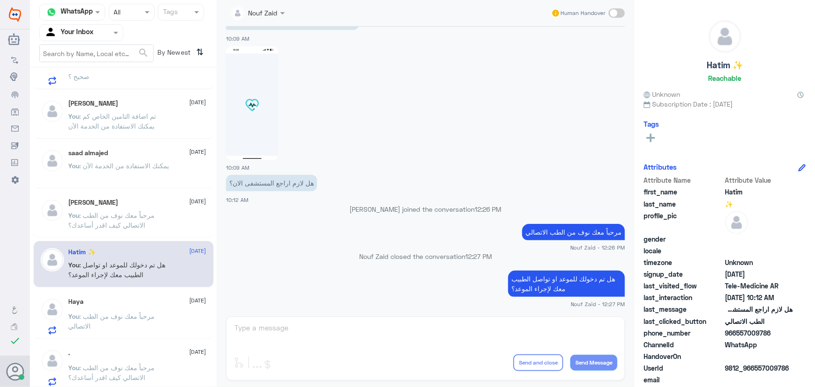
click at [118, 299] on div "Haya 14 August" at bounding box center [138, 302] width 138 height 8
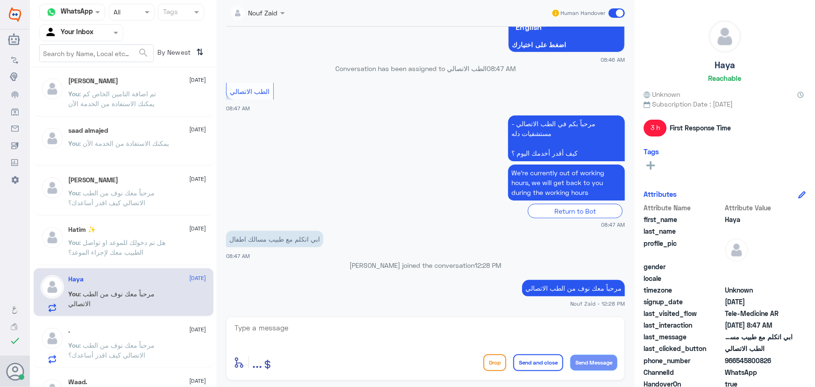
scroll to position [127, 0]
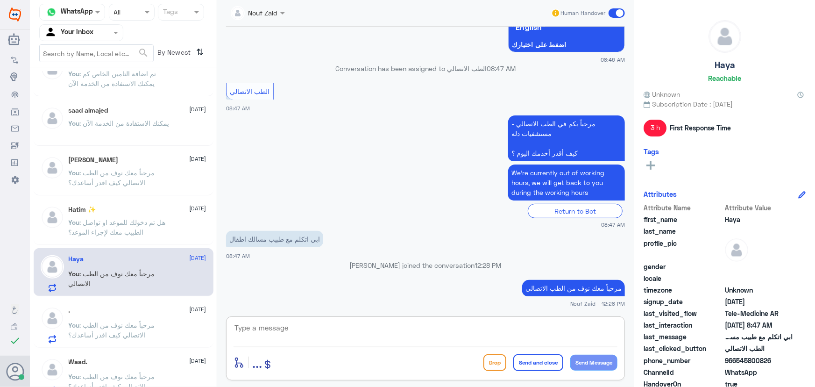
click at [290, 327] on textarea at bounding box center [426, 332] width 384 height 23
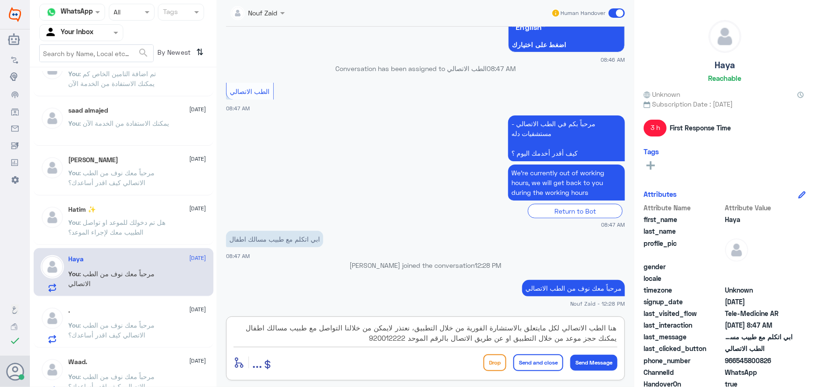
type textarea "هنا الطب الاتصالي لكل مايتعلق بالاستشارة الفورية من خلال التطبيق، نعتذر لايمكن …"
click at [540, 363] on button "Send and close" at bounding box center [538, 362] width 50 height 17
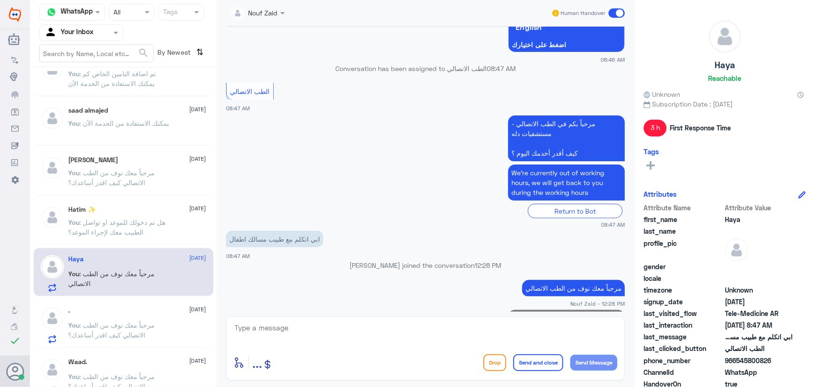
scroll to position [203, 0]
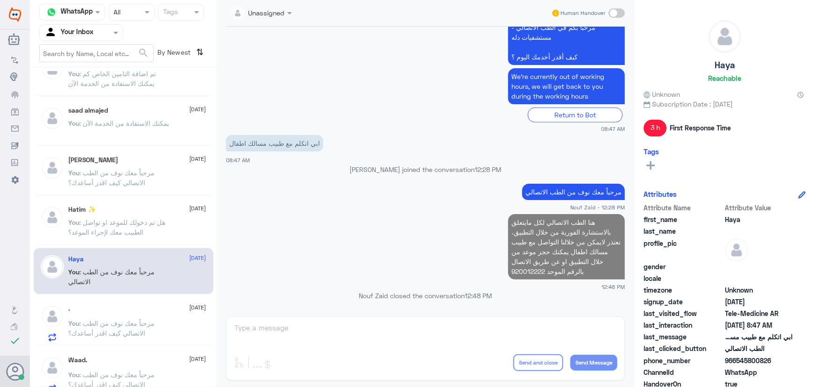
click at [137, 308] on div ". 14 August" at bounding box center [138, 309] width 138 height 8
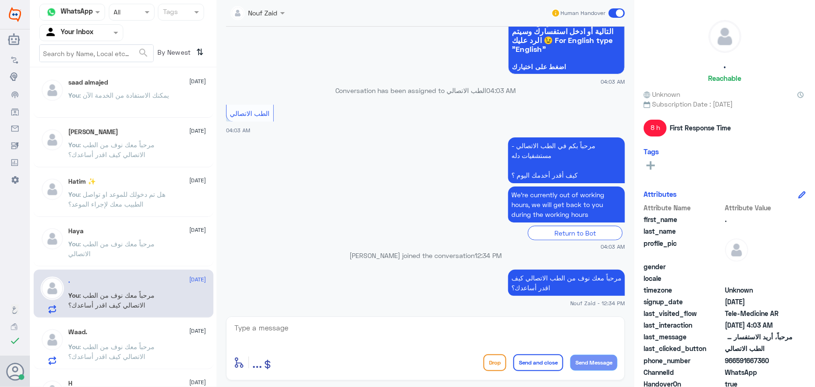
scroll to position [212, 0]
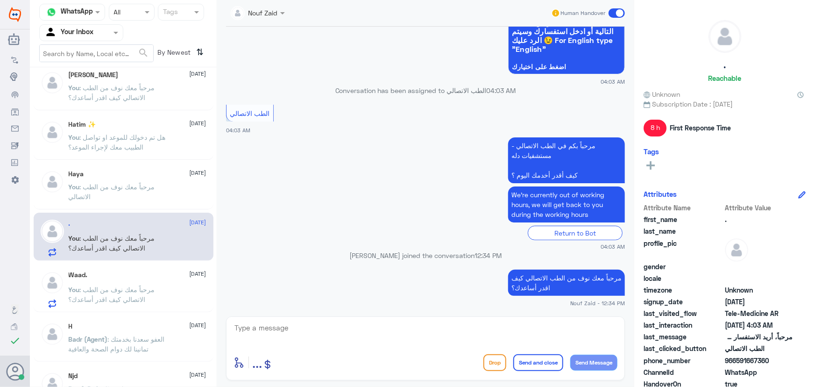
click at [171, 290] on p "You : مرحباً معك نوف من الطب الاتصالي كيف اقدر أساعدك؟" at bounding box center [121, 296] width 105 height 23
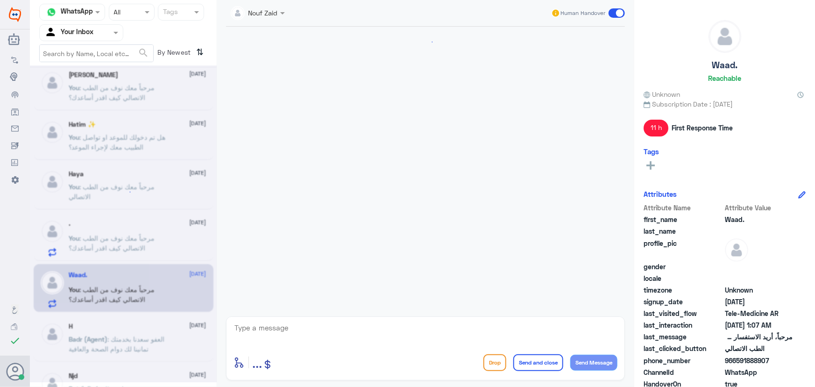
scroll to position [356, 0]
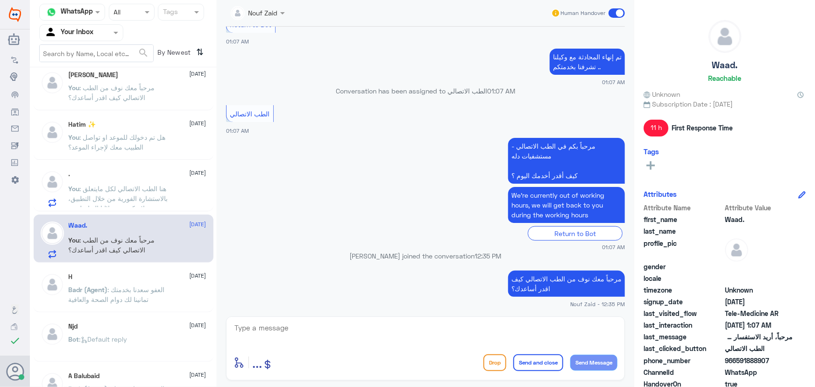
click at [159, 285] on span ": العفو سعدنا بخدمتك تمانينا لك دوام الصحة والعافية" at bounding box center [117, 294] width 96 height 18
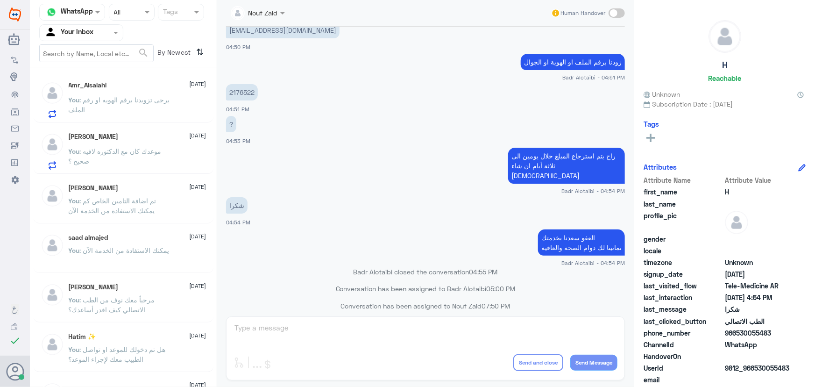
click at [175, 107] on div "You : يرجى تزويدنا برقم الهويه او رقم الملف" at bounding box center [138, 107] width 138 height 21
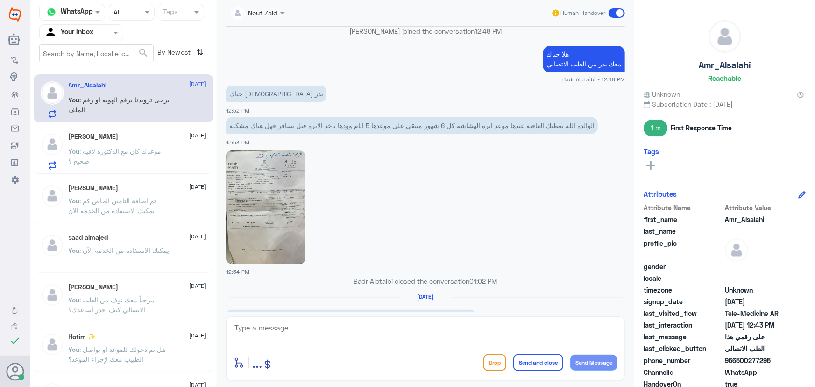
scroll to position [892, 0]
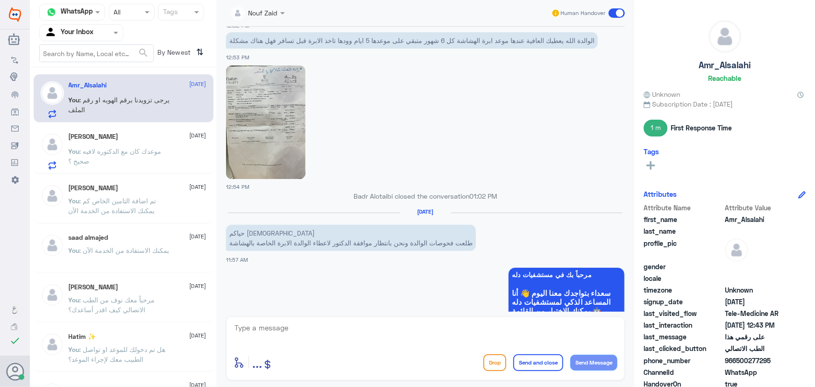
click at [252, 119] on img at bounding box center [265, 122] width 79 height 114
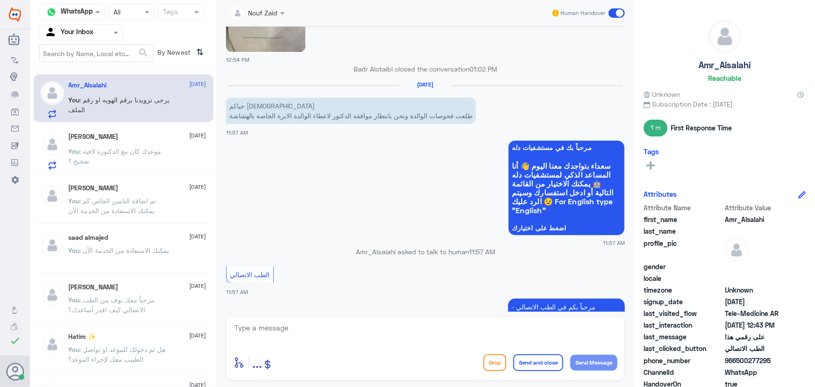
scroll to position [2211, 0]
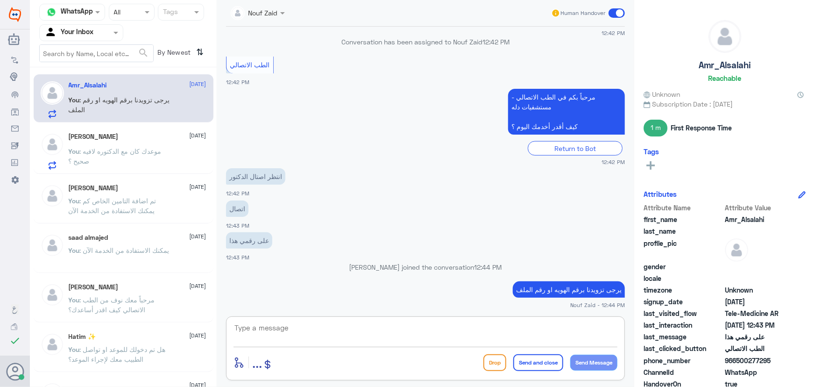
click at [415, 338] on textarea at bounding box center [426, 332] width 384 height 23
paste textarea "مرحباً معك نوف من الطب الاتصالي كيف اقدر أساعدك؟"
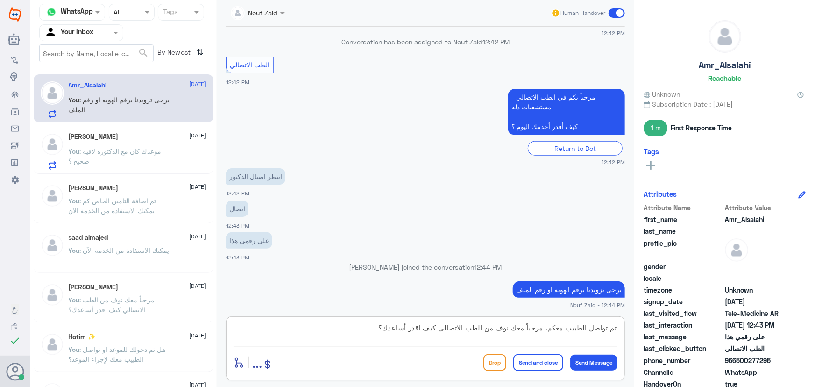
scroll to position [0, 0]
drag, startPoint x: 540, startPoint y: 327, endPoint x: 350, endPoint y: 330, distance: 189.7
click at [350, 330] on textarea "تم تواصل الطبيب معكم، مرحباً معك نوف من الطب الاتصالي كيف اقدر أساعدك؟" at bounding box center [426, 332] width 384 height 23
click at [597, 241] on app-msgs-text "على رقمي هذا" at bounding box center [425, 240] width 399 height 17
click at [521, 327] on textarea "تم تواصل الطبيب معكم،" at bounding box center [426, 332] width 384 height 23
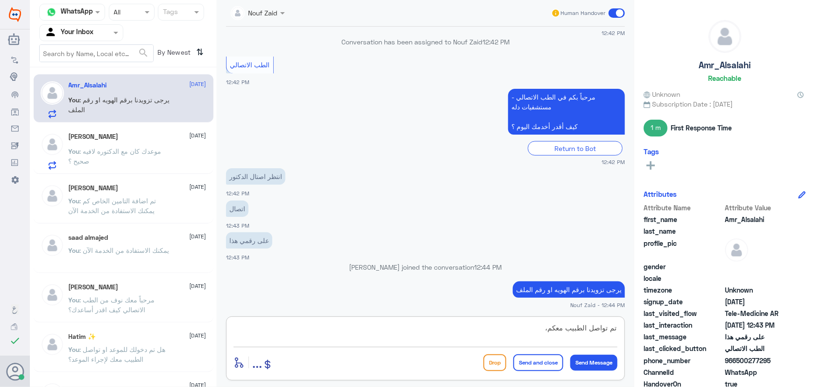
paste textarea "مرحباً معك نوف من الطب الاتصالي كيف اقدر أساعدك؟"
drag, startPoint x: 416, startPoint y: 329, endPoint x: 542, endPoint y: 330, distance: 126.6
click at [542, 330] on textarea "تم تواصل الطبيب معكم، مرحباً معك نوف من الطب الاتصالي كيف اقدر أساعدك؟" at bounding box center [426, 332] width 384 height 23
paste textarea "العفو, نسعد بخدمتكم ونتمنى لك دوام الصحه والعافيه"
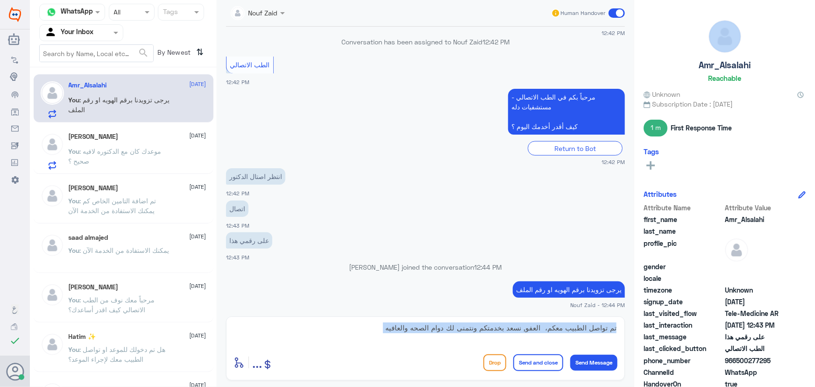
drag, startPoint x: 500, startPoint y: 349, endPoint x: 494, endPoint y: 312, distance: 37.9
click at [494, 313] on div "Nouf Zaid Human Handover 12 Aug 2025 مرحباً، أريد الاستفسار عن خدمة الطب الاتصا…" at bounding box center [426, 195] width 418 height 390
click at [508, 336] on textarea "تم تواصل الطبيب معكم، العفو, نسعد بخدمتكم ونتمنى لك دوام الصحه والعافيه" at bounding box center [426, 332] width 384 height 23
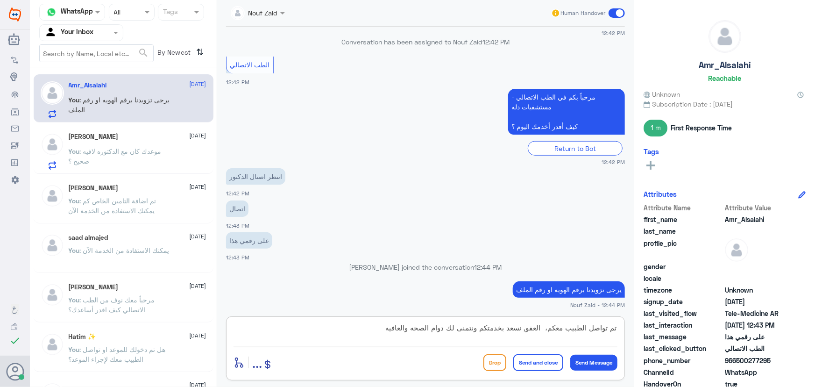
scroll to position [0, 0]
drag, startPoint x: 519, startPoint y: 329, endPoint x: 541, endPoint y: 326, distance: 23.2
click at [541, 326] on textarea "تم تواصل الطبيب معكم، العفو, نسعد بخدمتكم ونتمنى لك دوام الصحه والعافيه" at bounding box center [426, 332] width 384 height 23
type textarea "تم تواصل الطبيب معكم، نسعد بخدمتكم ونتمنى لك دوام الصحه والعافيه"
click at [524, 364] on button "Send and close" at bounding box center [538, 362] width 50 height 17
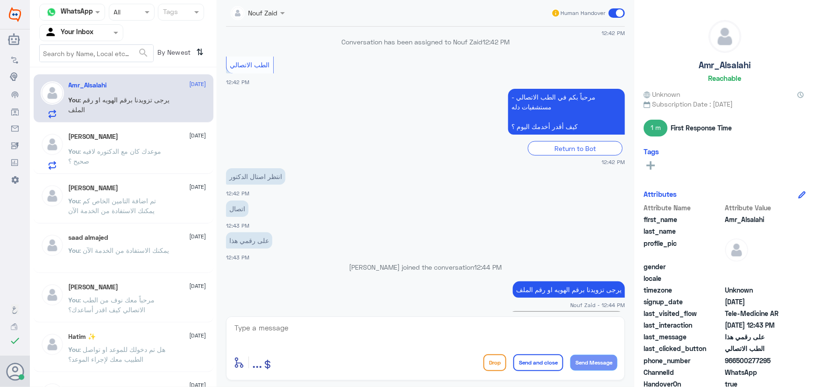
scroll to position [2251, 0]
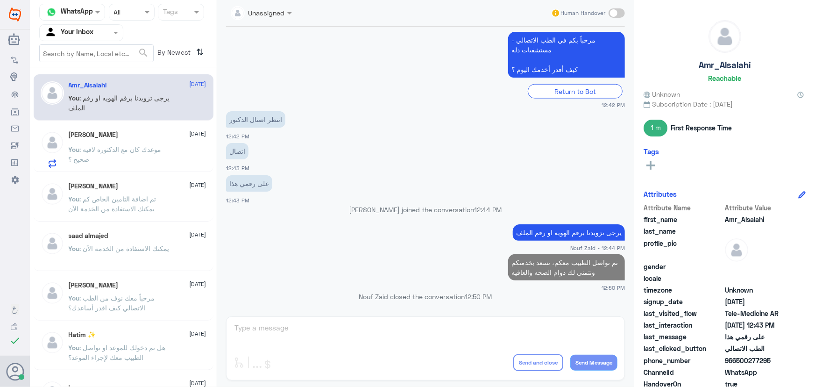
click at [87, 146] on span ": موعدك كان مع الدكتوره لافيه صحيح ؟" at bounding box center [115, 154] width 93 height 18
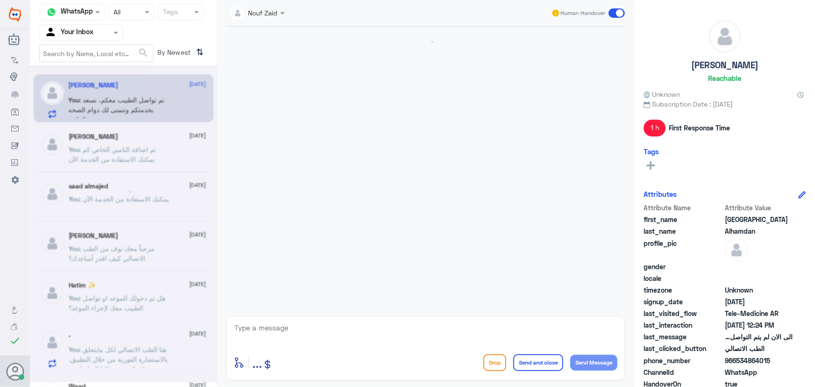
scroll to position [251, 0]
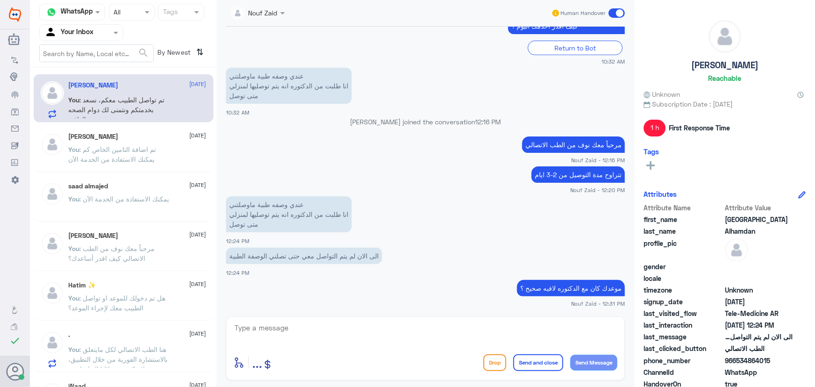
click at [142, 147] on span ": تم اضافة التامين الخاص كم يمكنك الاستفادة من الخدمة الآن" at bounding box center [113, 154] width 88 height 18
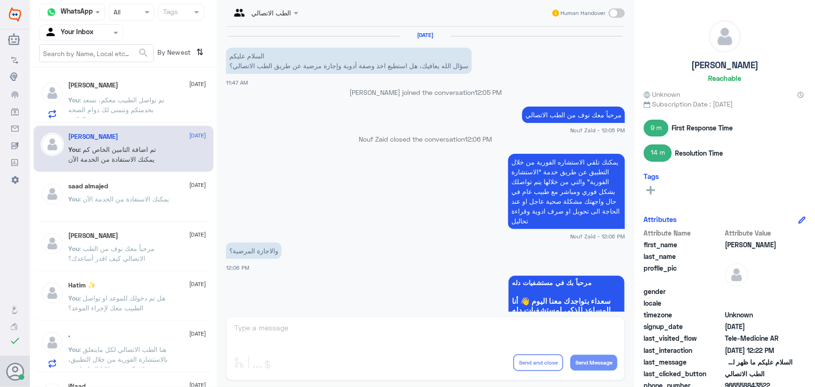
scroll to position [537, 0]
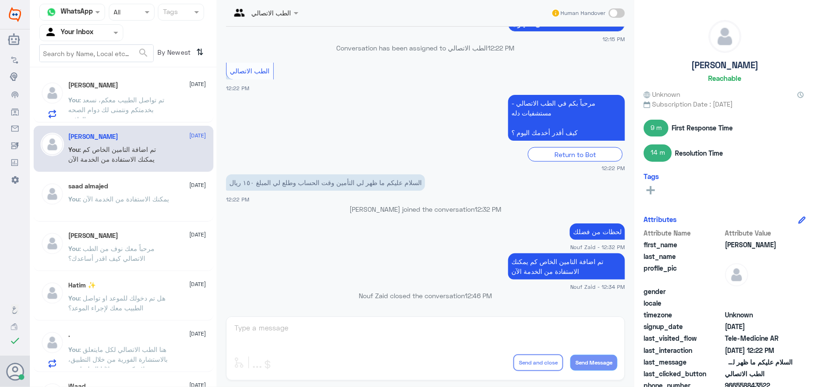
click at [160, 191] on div "saad almajed 14 August You : يمكنك الاستفادة من الخدمة الآن" at bounding box center [138, 199] width 138 height 35
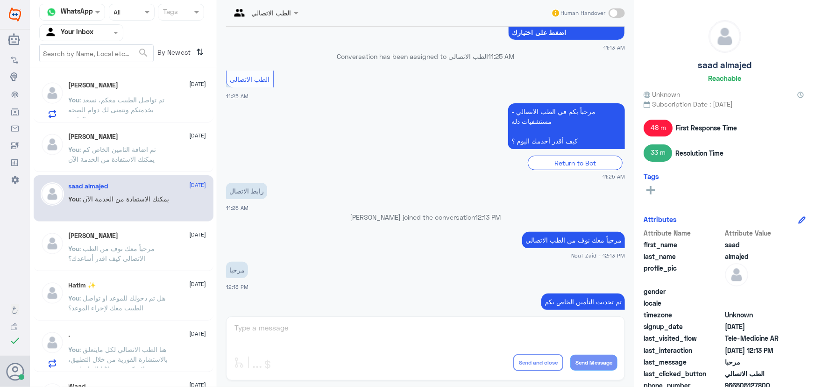
scroll to position [196, 0]
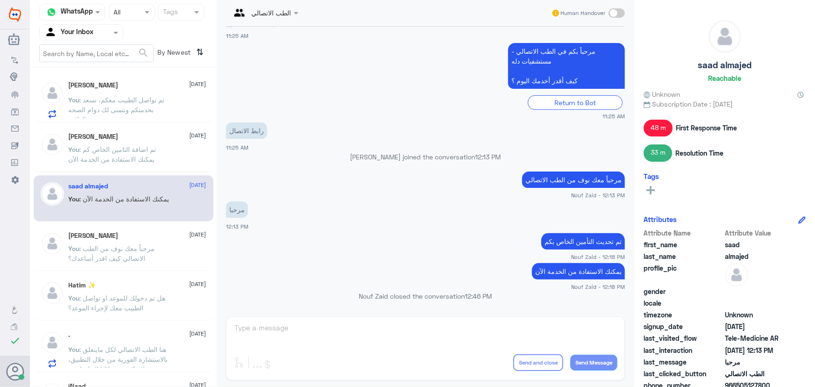
click at [150, 248] on span ": مرحباً معك نوف من الطب الاتصالي كيف اقدر أساعدك؟" at bounding box center [112, 253] width 86 height 18
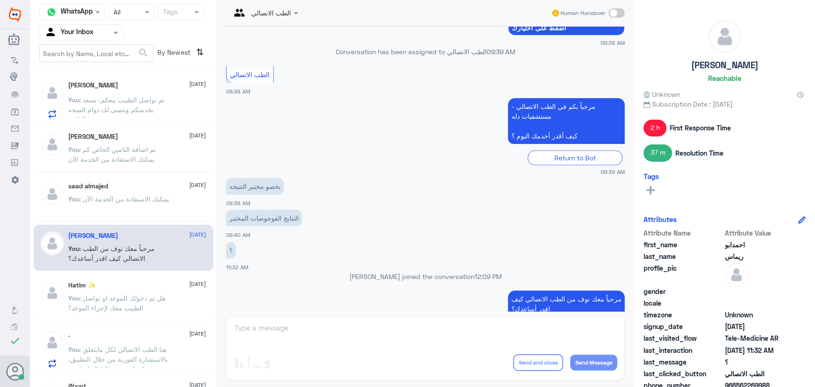
scroll to position [639, 0]
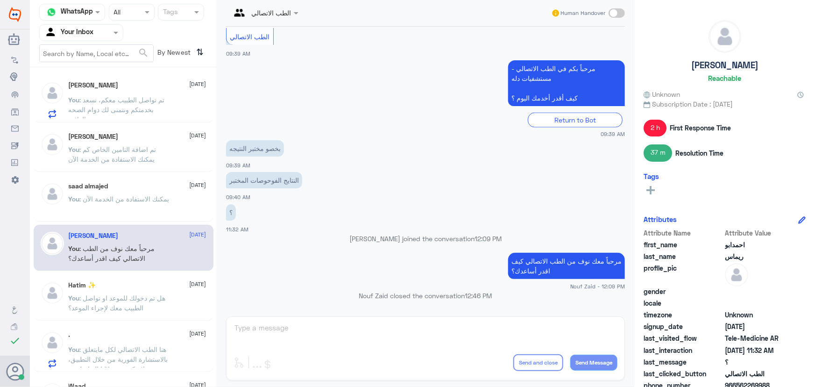
click at [128, 299] on span ": هل تم دخولك للموعد او تواصل الطبيب معك لإجراء الموعد؟" at bounding box center [117, 303] width 97 height 18
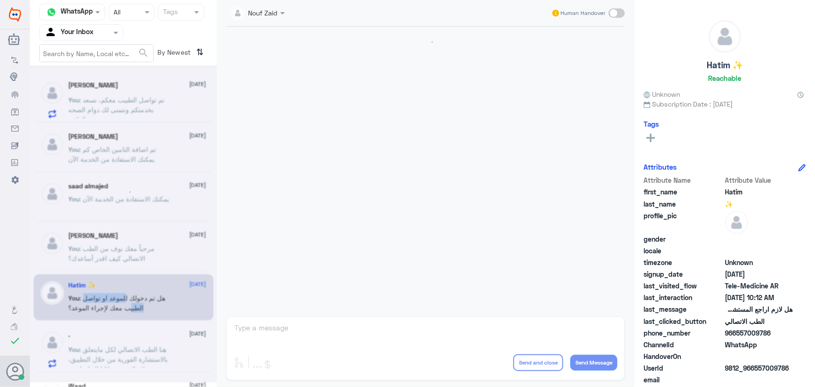
scroll to position [305, 0]
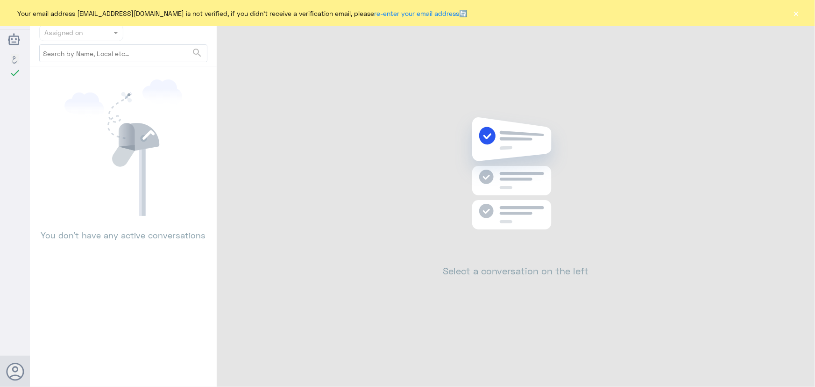
click at [798, 14] on button "×" at bounding box center [796, 12] width 9 height 9
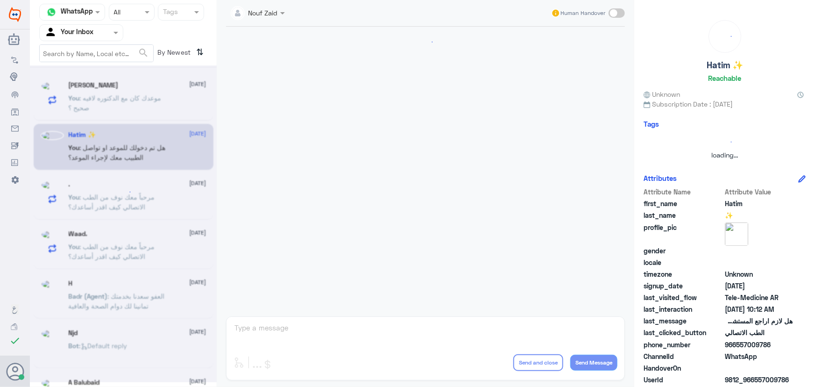
drag, startPoint x: 484, startPoint y: 138, endPoint x: 497, endPoint y: 132, distance: 14.4
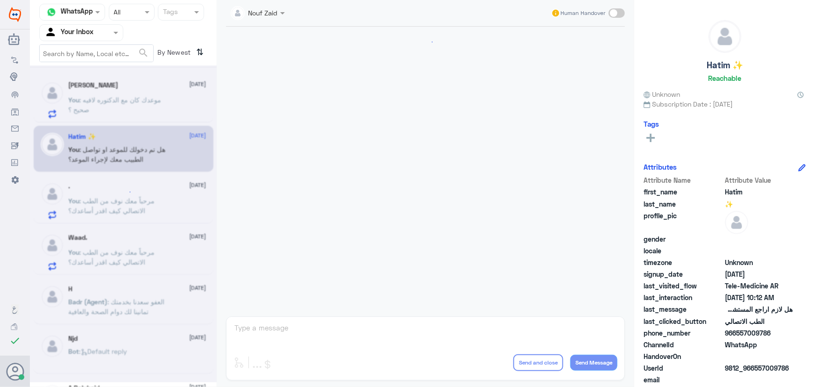
scroll to position [251, 0]
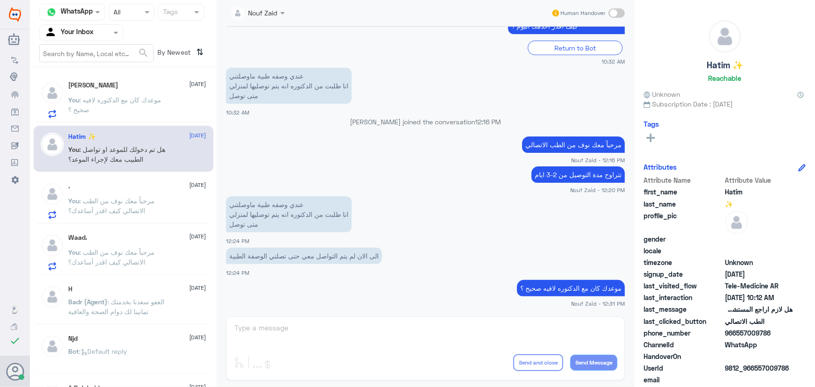
click at [489, 159] on small "Nouf Zaid - 12:16 PM" at bounding box center [425, 160] width 399 height 8
click at [129, 108] on p "You : موعدك كان مع الدكتوره لافيه صحيح ؟" at bounding box center [121, 106] width 105 height 23
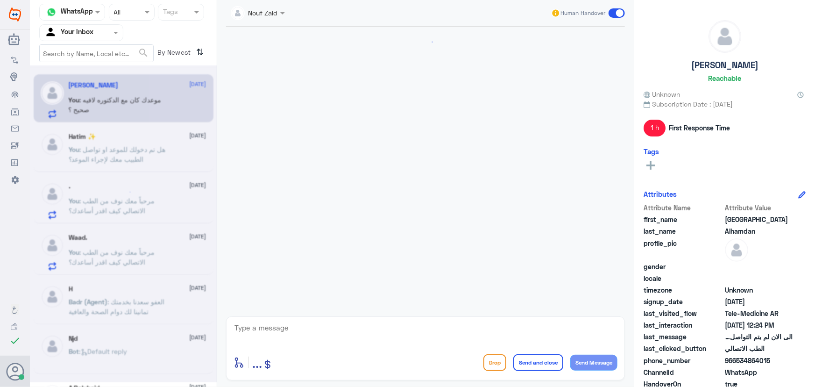
scroll to position [251, 0]
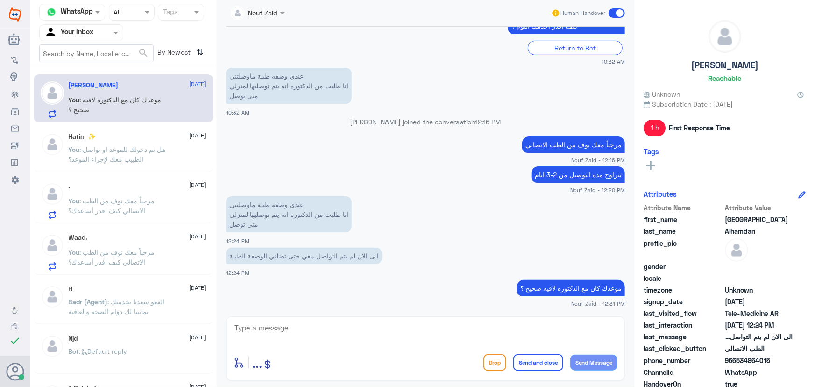
click at [135, 141] on div "Hatim ✨ [DATE] You : هل تم دخولك للموعد او تواصل الطبيب معك لإجراء الموعد؟" at bounding box center [138, 150] width 138 height 35
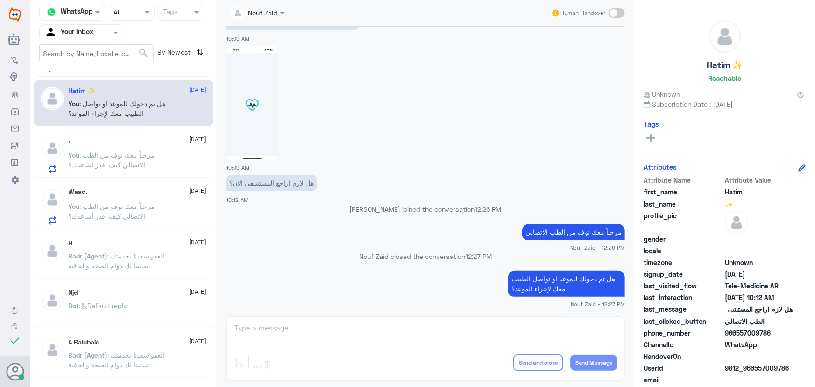
scroll to position [42, 0]
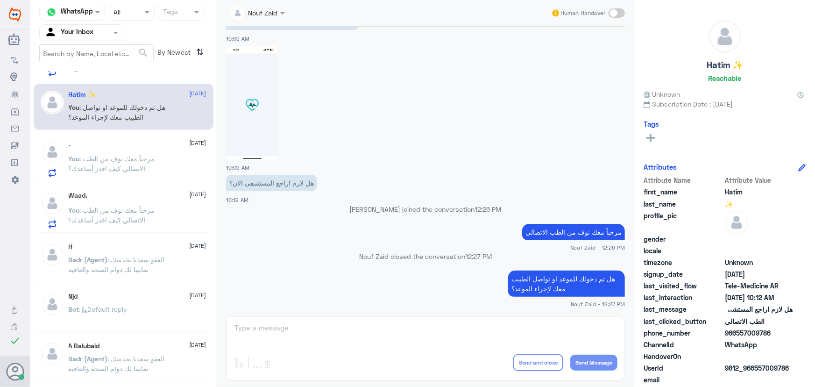
click at [144, 222] on span ": مرحباً معك نوف من الطب الاتصالي كيف اقدر أساعدك؟" at bounding box center [112, 215] width 86 height 18
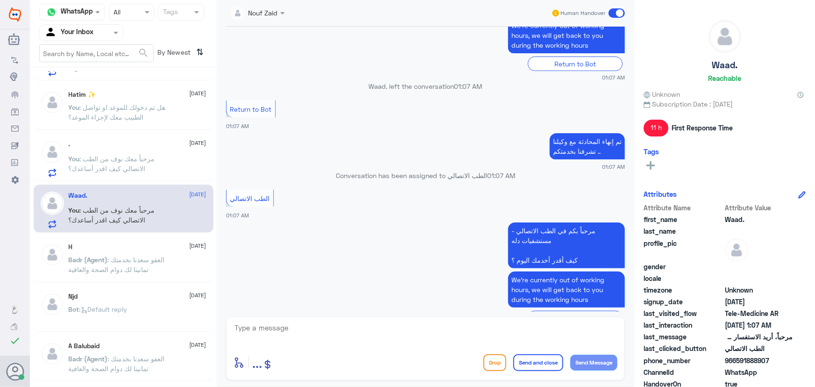
scroll to position [356, 0]
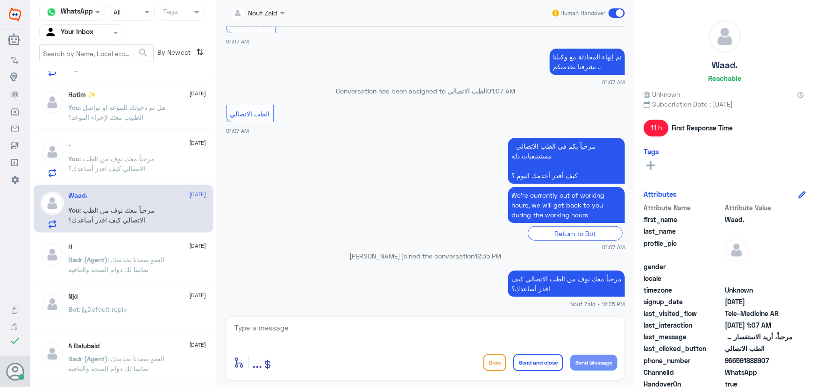
click at [615, 16] on span at bounding box center [617, 12] width 16 height 9
click at [0, 0] on input "checkbox" at bounding box center [0, 0] width 0 height 0
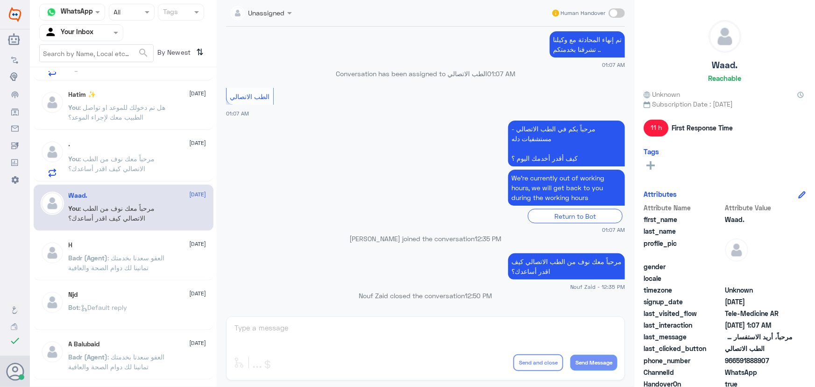
click at [102, 178] on div ". [DATE] You : مرحباً معك نوف من الطب الاتصالي كيف اقدر أساعدك؟" at bounding box center [124, 157] width 180 height 48
click at [112, 164] on span ": مرحباً معك نوف من الطب الاتصالي كيف اقدر أساعدك؟" at bounding box center [112, 164] width 86 height 18
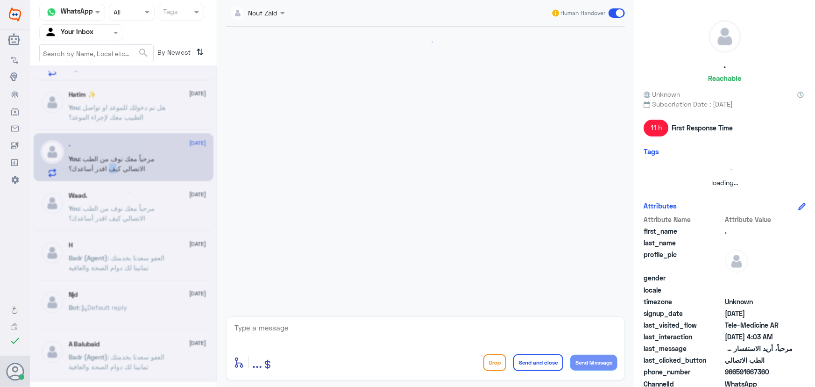
scroll to position [102, 0]
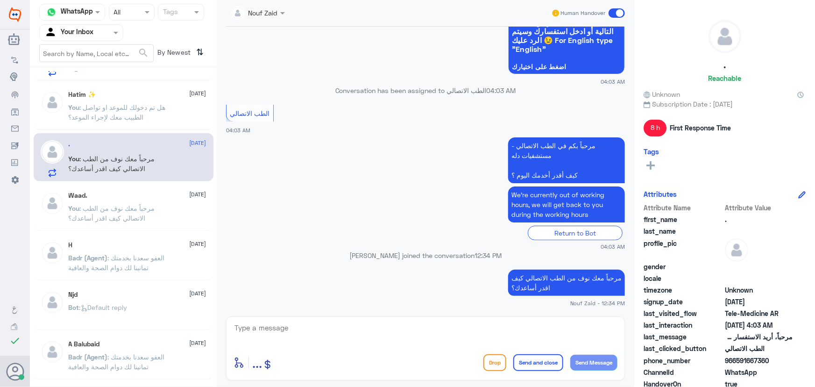
click at [608, 10] on div "Human Handover" at bounding box center [588, 13] width 74 height 17
click at [612, 14] on span at bounding box center [617, 12] width 16 height 9
click at [0, 0] on input "checkbox" at bounding box center [0, 0] width 0 height 0
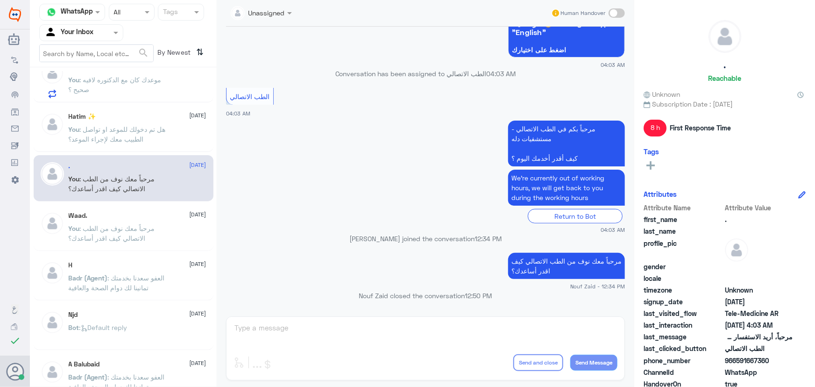
scroll to position [0, 0]
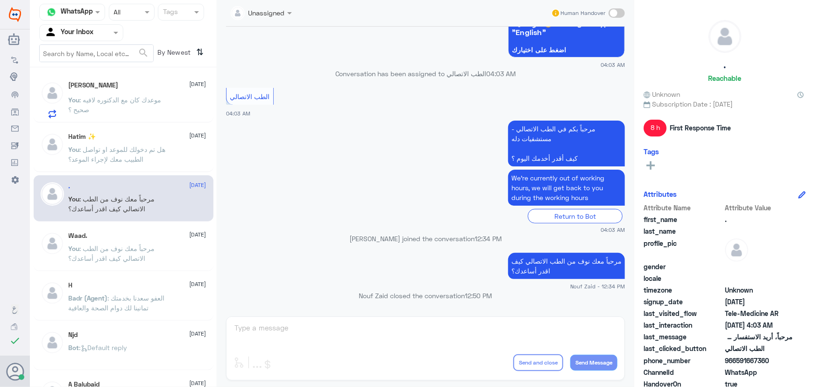
click at [140, 161] on span ": هل تم دخولك للموعد او تواصل الطبيب معك لإجراء الموعد؟" at bounding box center [117, 154] width 97 height 18
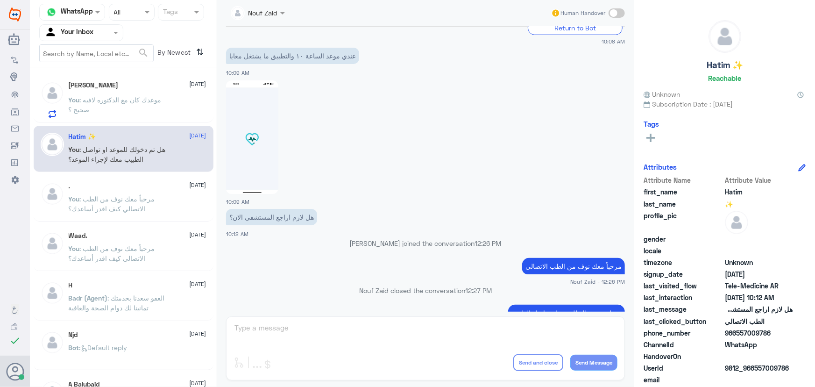
scroll to position [306, 0]
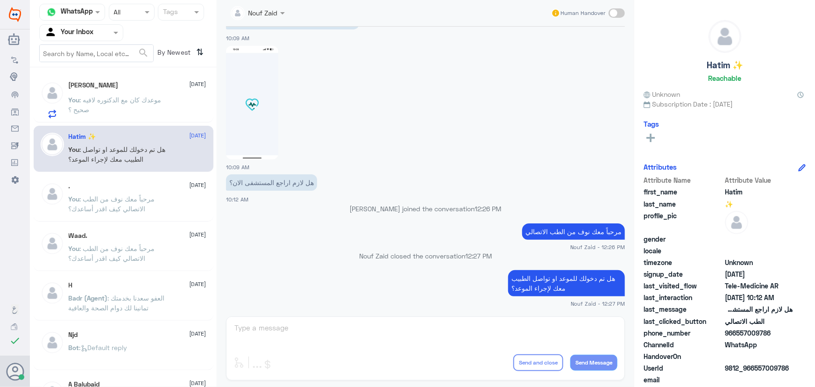
drag, startPoint x: 755, startPoint y: 369, endPoint x: 805, endPoint y: 368, distance: 50.0
click at [805, 368] on div "Hatim ✨ Reachable Unknown Subscription Date : [DATE] Tags Attributes Attribute …" at bounding box center [724, 195] width 181 height 390
copy span "557009786"
click at [134, 102] on span ": موعدك كان مع الدكتوره لافيه صحيح ؟" at bounding box center [115, 105] width 93 height 18
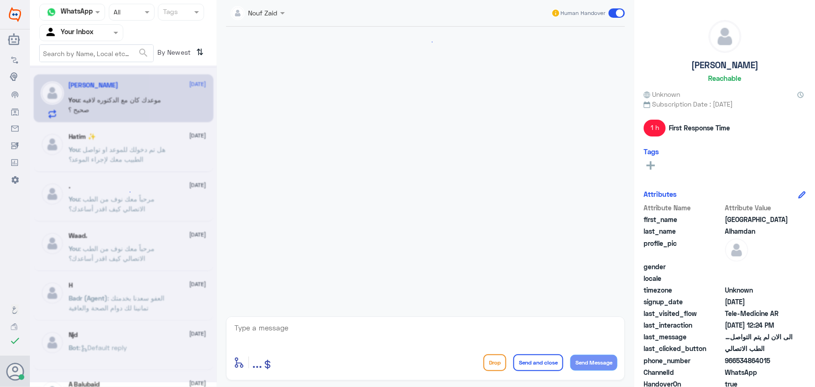
scroll to position [251, 0]
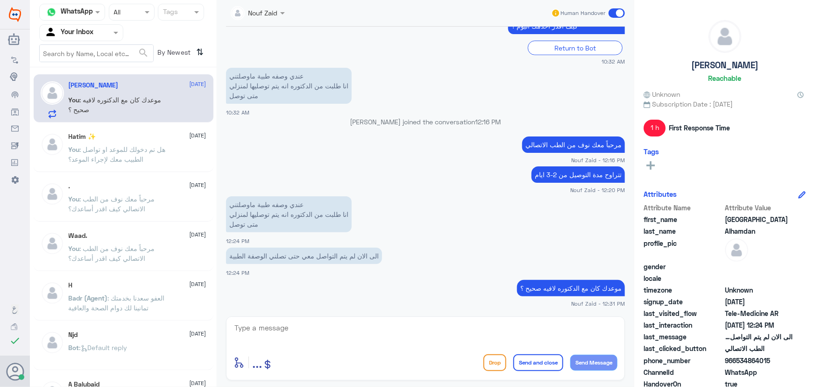
drag, startPoint x: 736, startPoint y: 361, endPoint x: 778, endPoint y: 363, distance: 41.6
click at [778, 363] on span "966534864015" at bounding box center [759, 361] width 68 height 10
copy span "534864015"
click at [159, 142] on div "Hatim ✨ [DATE] You : هل تم دخولك للموعد او تواصل الطبيب معك لإجراء الموعد؟" at bounding box center [138, 150] width 138 height 35
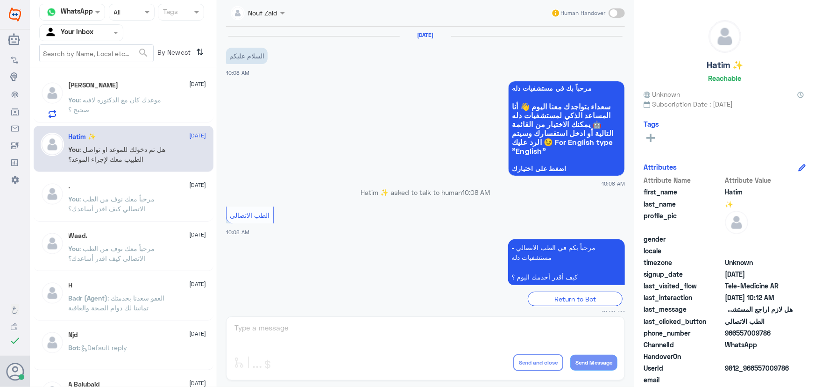
scroll to position [305, 0]
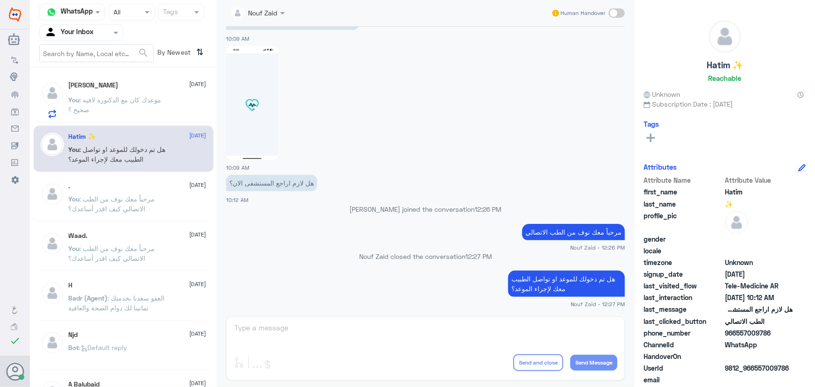
drag, startPoint x: 755, startPoint y: 368, endPoint x: 798, endPoint y: 369, distance: 43.0
click at [798, 369] on div "UserId 9812_966557009786" at bounding box center [725, 369] width 162 height 12
copy span "557009786"
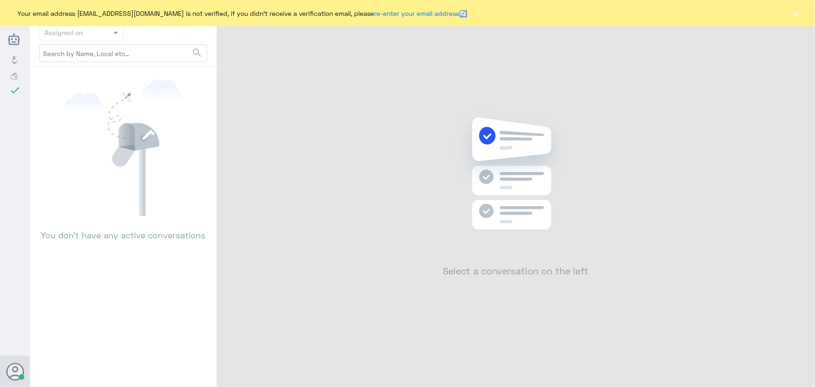
click at [791, 13] on div "Your email address [EMAIL_ADDRESS][DOMAIN_NAME] is not verified, if you didn't …" at bounding box center [407, 13] width 815 height 26
click at [793, 11] on button "×" at bounding box center [796, 12] width 9 height 9
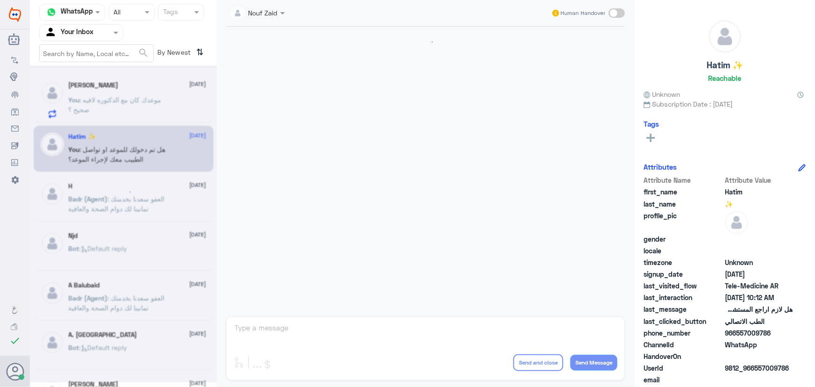
scroll to position [251, 0]
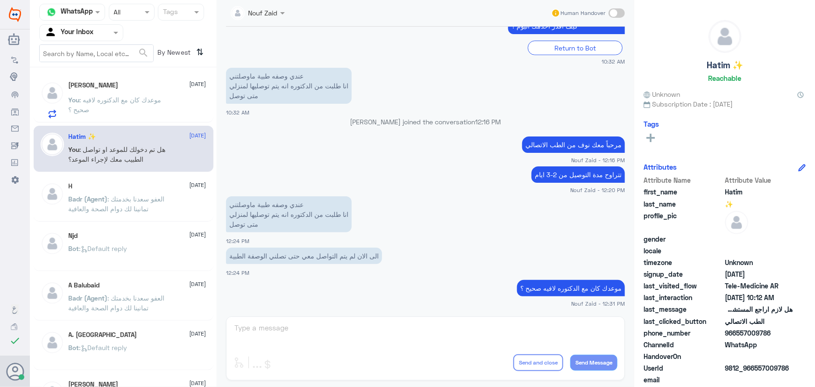
click at [128, 181] on div "H 10 August Badr (Agent) : العفو سعدنا بخدمتك تمانينا لك دوام الصحة والعافية" at bounding box center [124, 198] width 180 height 46
click at [129, 196] on span ": العفو سعدنا بخدمتك تمانينا لك دوام الصحة والعافية" at bounding box center [117, 204] width 96 height 18
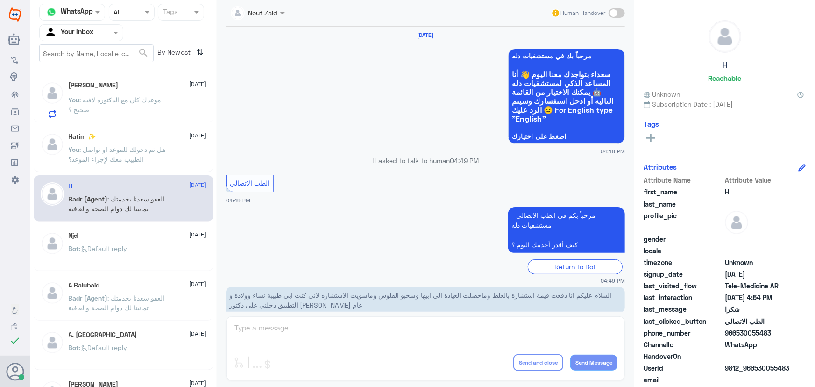
scroll to position [445, 0]
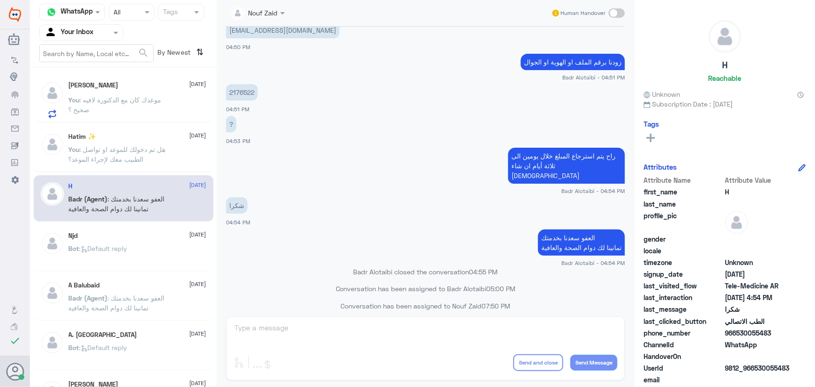
click at [128, 96] on span ": موعدك كان مع الدكتوره لافيه صحيح ؟" at bounding box center [115, 105] width 93 height 18
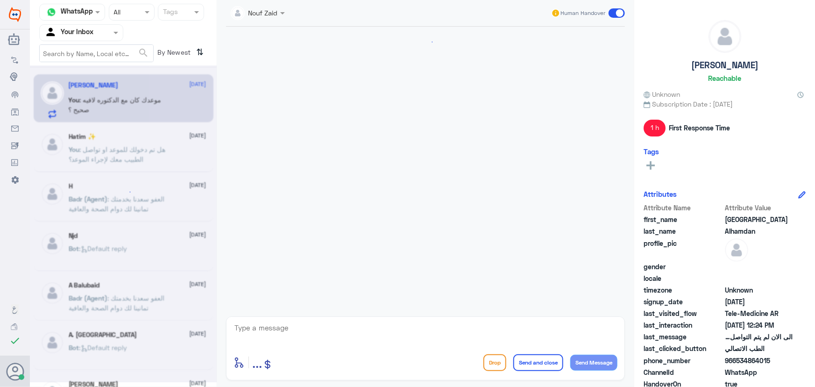
scroll to position [251, 0]
click at [139, 149] on span ": هل تم دخولك للموعد او تواصل الطبيب معك لإجراء الموعد؟" at bounding box center [117, 154] width 97 height 18
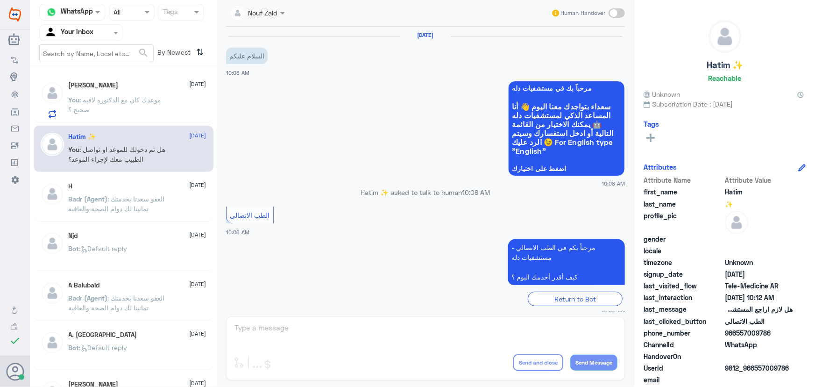
scroll to position [305, 0]
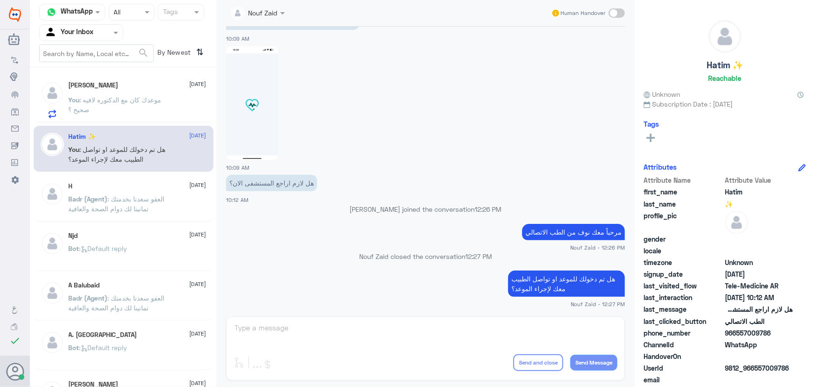
click at [619, 14] on span at bounding box center [617, 12] width 16 height 9
click at [0, 0] on input "checkbox" at bounding box center [0, 0] width 0 height 0
click at [618, 12] on span at bounding box center [617, 12] width 16 height 9
click at [0, 0] on input "checkbox" at bounding box center [0, 0] width 0 height 0
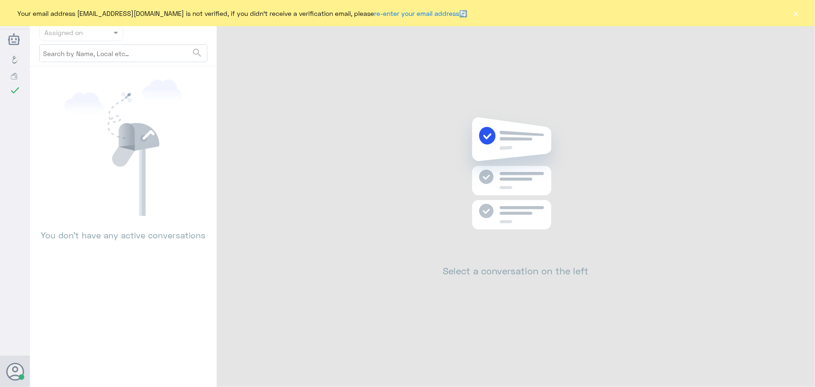
click at [794, 14] on button "×" at bounding box center [796, 12] width 9 height 9
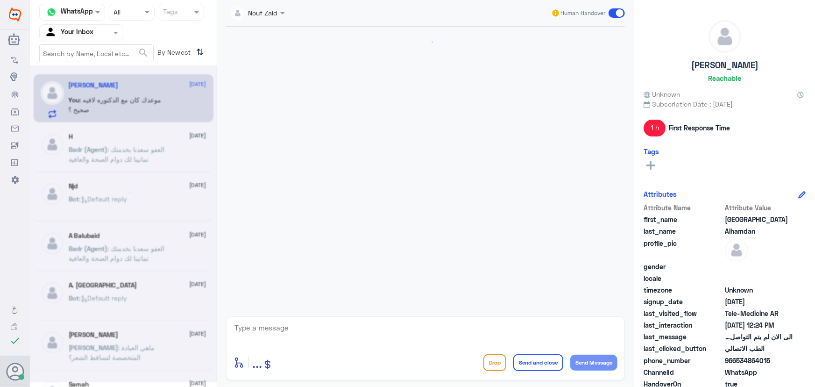
scroll to position [251, 0]
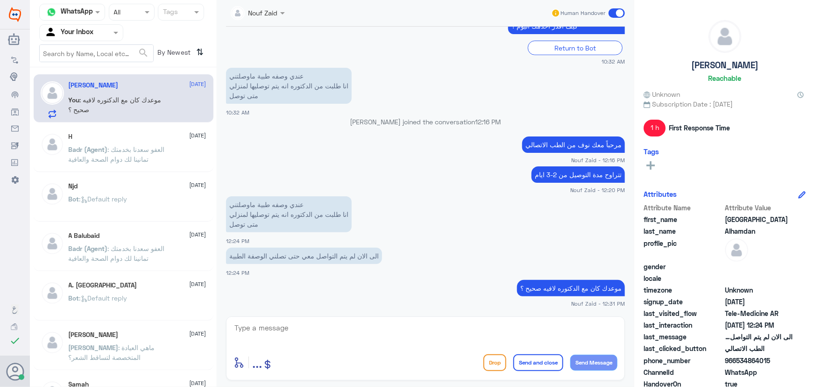
click at [142, 152] on span ": العفو سعدنا بخدمتك تمانينا لك دوام الصحة والعافية" at bounding box center [117, 154] width 96 height 18
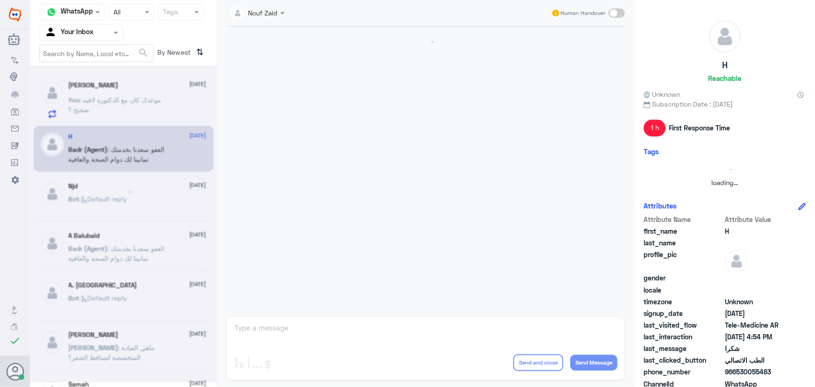
scroll to position [445, 0]
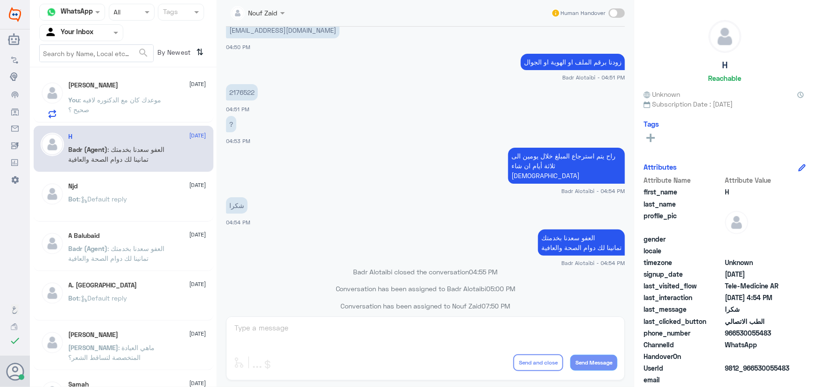
click at [145, 102] on span ": موعدك كان مع الدكتوره لافيه صحيح ؟" at bounding box center [115, 105] width 93 height 18
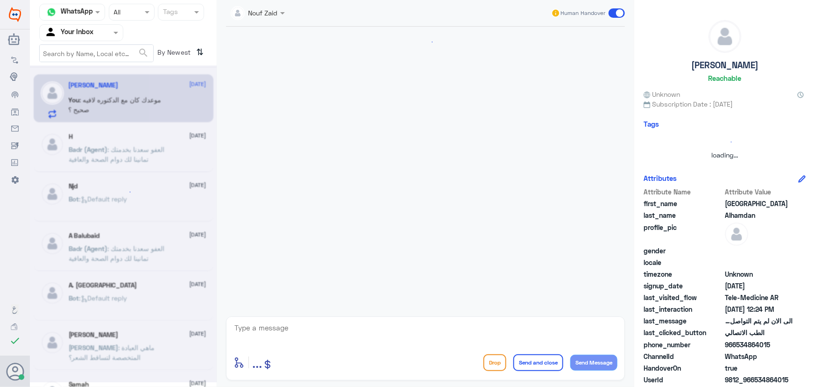
scroll to position [251, 0]
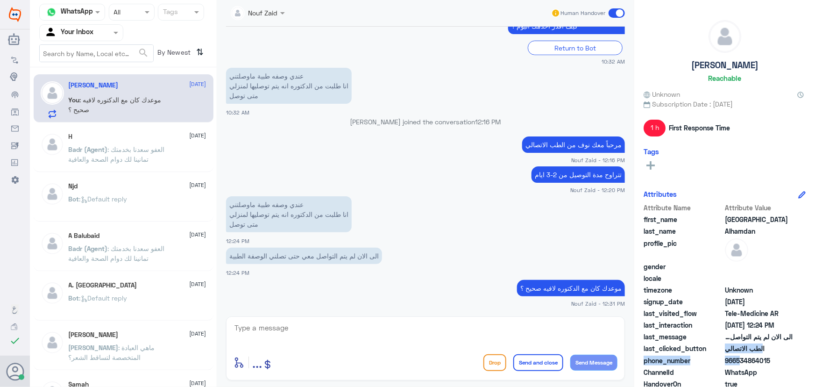
drag, startPoint x: 736, startPoint y: 360, endPoint x: 815, endPoint y: 355, distance: 78.7
click at [815, 355] on div "[PERSON_NAME] Reachable Unknown Subscription Date : [DATE] 1 h First Response T…" at bounding box center [724, 195] width 181 height 390
click at [756, 360] on span "966534864015" at bounding box center [759, 361] width 68 height 10
drag, startPoint x: 736, startPoint y: 361, endPoint x: 773, endPoint y: 365, distance: 37.1
click at [773, 365] on div "phone_number [PHONE_NUMBER]" at bounding box center [725, 362] width 162 height 12
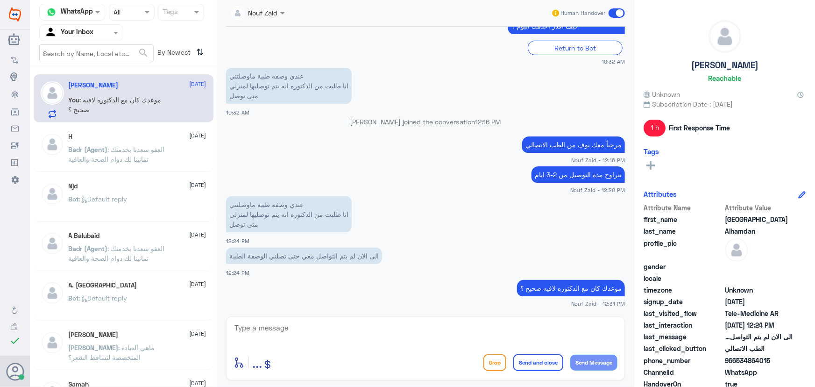
copy span "534864015"
click at [420, 328] on textarea at bounding box center [426, 332] width 384 height 23
type textarea "ت"
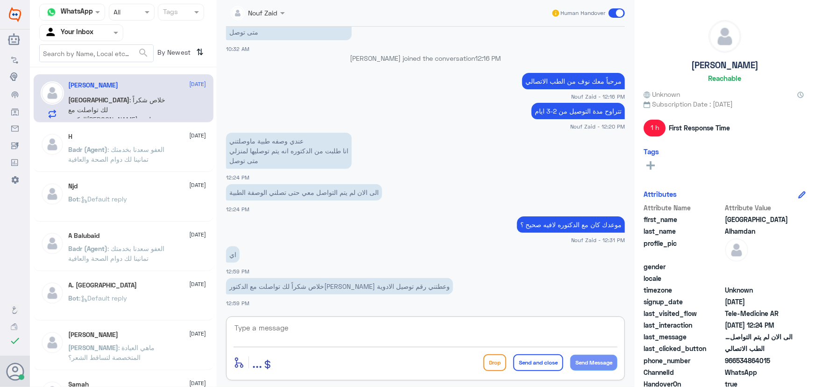
click at [430, 322] on textarea at bounding box center [426, 332] width 384 height 23
click at [284, 336] on textarea at bounding box center [426, 332] width 384 height 23
type textarea "ا"
type textarea "تم التواصل مع الصيدلية عزيزتي"
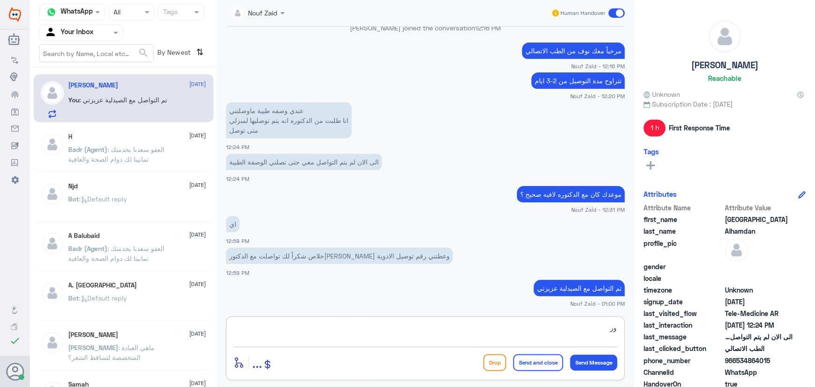
type textarea "و"
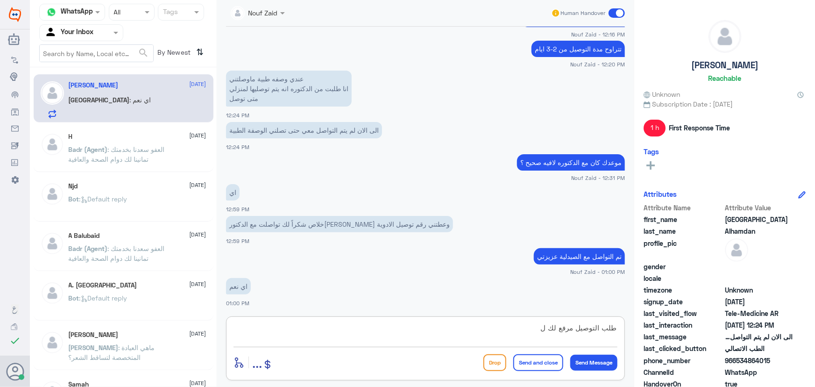
type textarea "طلب التوصيل مرفع لك"
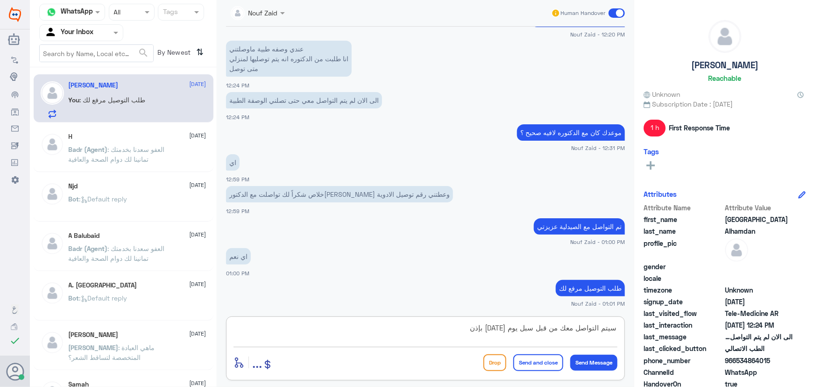
scroll to position [439, 0]
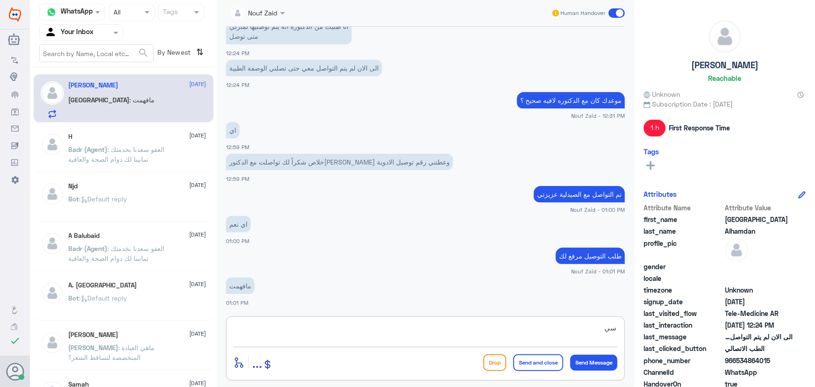
type textarea "س"
click at [370, 321] on textarea at bounding box center [426, 332] width 384 height 23
click at [366, 335] on textarea at bounding box center [426, 332] width 384 height 23
click at [287, 334] on textarea at bounding box center [426, 332] width 384 height 23
paste textarea "العفو, نسعد بخدمتكم ونتمنى لك دوام الصحه والعافيه"
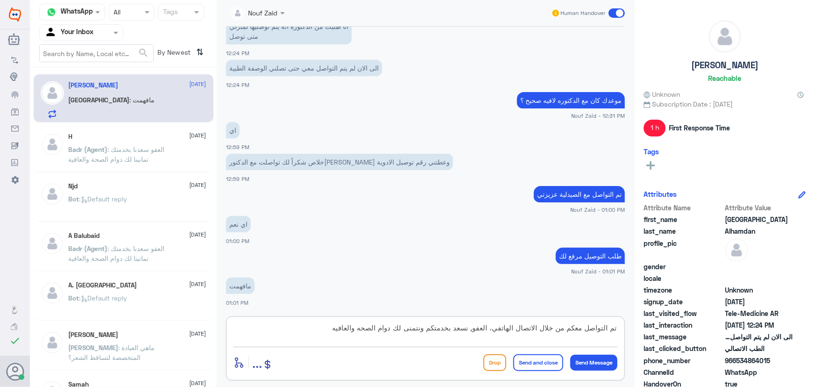
scroll to position [0, 0]
drag, startPoint x: 444, startPoint y: 328, endPoint x: 486, endPoint y: 329, distance: 41.6
click at [486, 329] on textarea "تم التواصل معكم من خلال الاتصال الهاتفي، العفو, نسعد بخدمتكم ونتمنى لك دوام الص…" at bounding box center [426, 332] width 384 height 23
type textarea "تم التواصل معكم من خلال الاتصال الهاتفي، [PERSON_NAME] بخدمتكم ونتمنى لك دوام ا…"
click at [545, 363] on button "Send and close" at bounding box center [538, 362] width 50 height 17
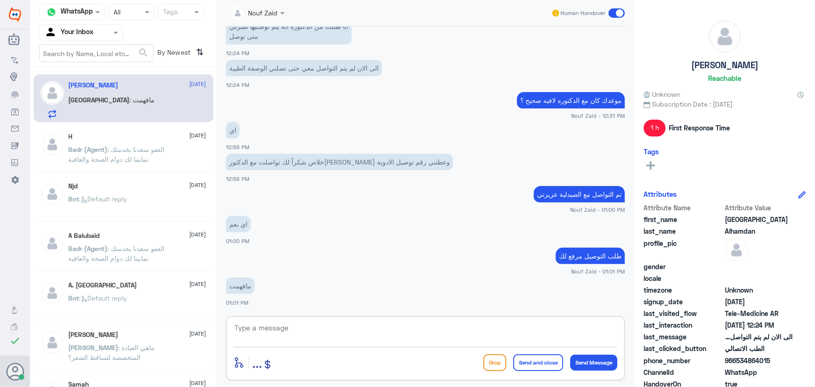
scroll to position [488, 0]
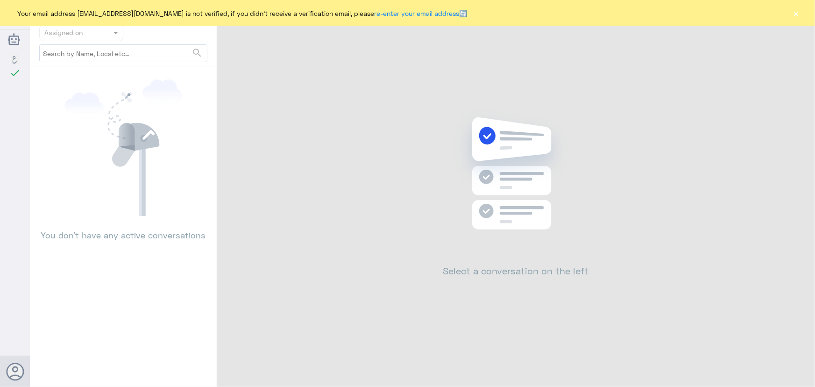
click at [800, 11] on button "×" at bounding box center [796, 12] width 9 height 9
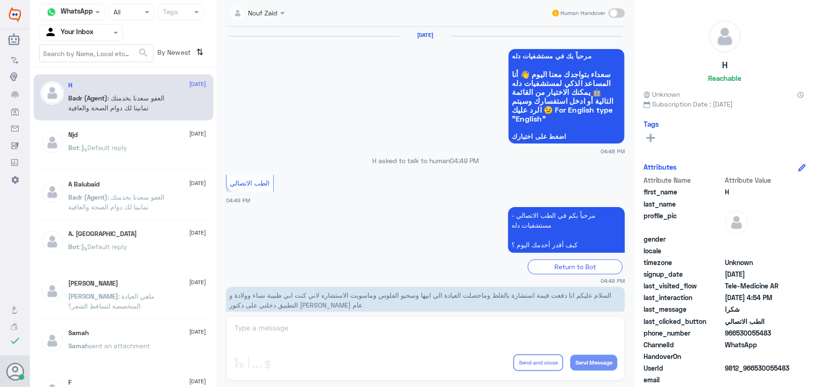
scroll to position [445, 0]
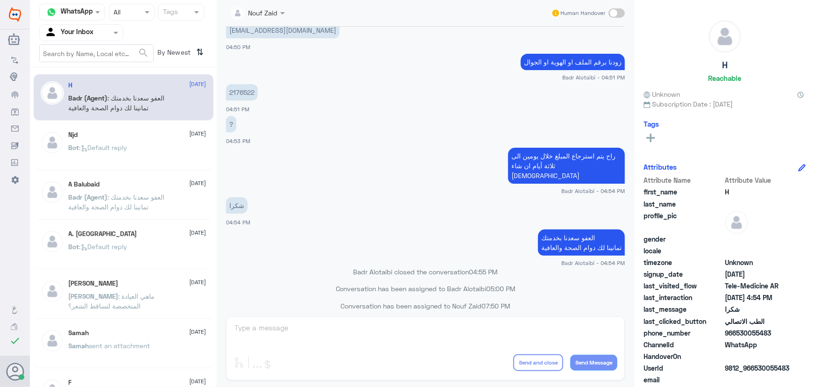
click at [141, 121] on div "H [DATE][PERSON_NAME] (Agent) : العفو سعدنا بخدمتك تمانينا لك دوام الصحة والعاف…" at bounding box center [123, 230] width 187 height 319
click at [143, 177] on div "A Balubaid [DATE] Badr (Agent) : العفو سعدنا بخدمتك تمانينا لك دوام الصحة والعا…" at bounding box center [124, 196] width 180 height 46
click at [136, 155] on div "Bot : Default reply" at bounding box center [138, 155] width 138 height 21
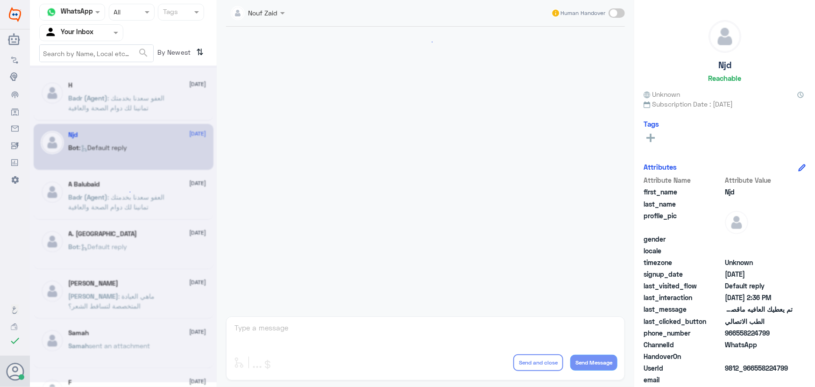
scroll to position [619, 0]
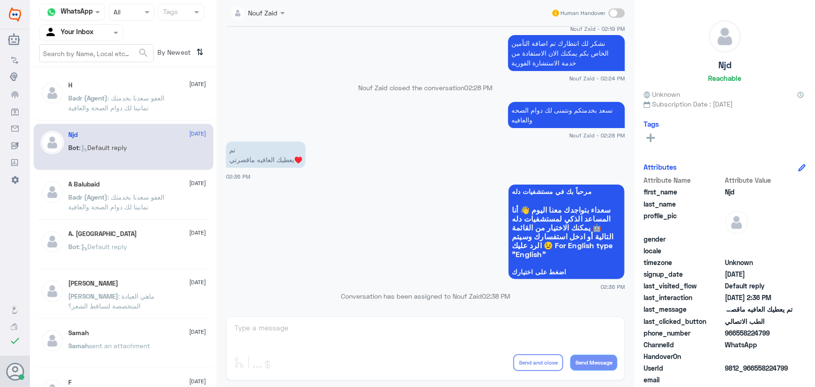
click at [178, 93] on div "H [DATE][PERSON_NAME] (Agent) : العفو سعدنا بخدمتك تمانينا لك دوام الصحة والعاف…" at bounding box center [138, 98] width 138 height 35
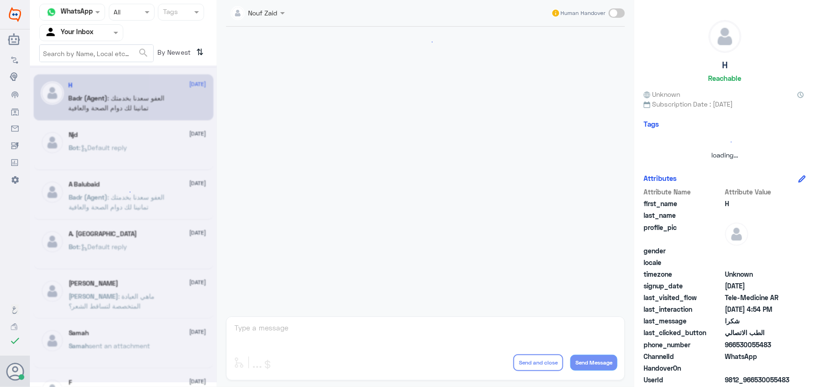
scroll to position [445, 0]
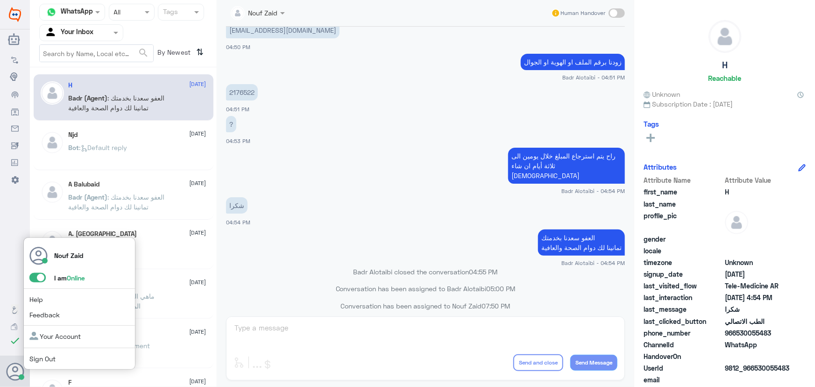
click at [43, 280] on span at bounding box center [37, 277] width 16 height 9
click at [0, 0] on input "checkbox" at bounding box center [0, 0] width 0 height 0
click at [42, 281] on span at bounding box center [37, 277] width 16 height 9
click at [0, 0] on input "checkbox" at bounding box center [0, 0] width 0 height 0
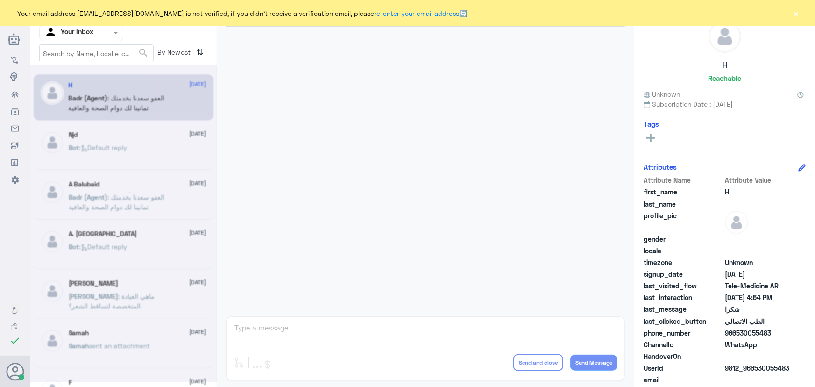
scroll to position [445, 0]
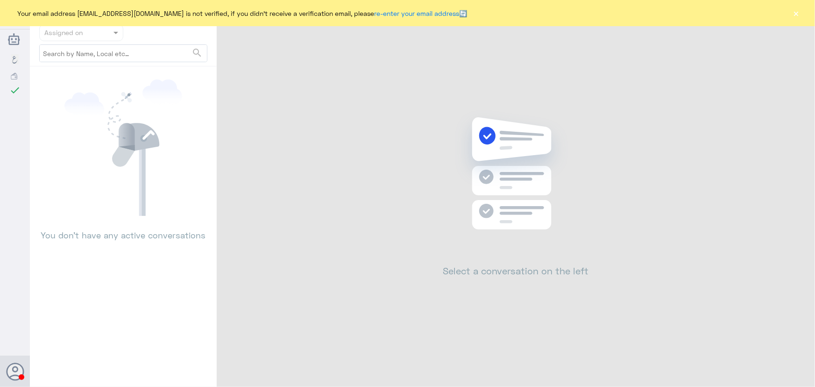
click at [794, 11] on button "×" at bounding box center [796, 12] width 9 height 9
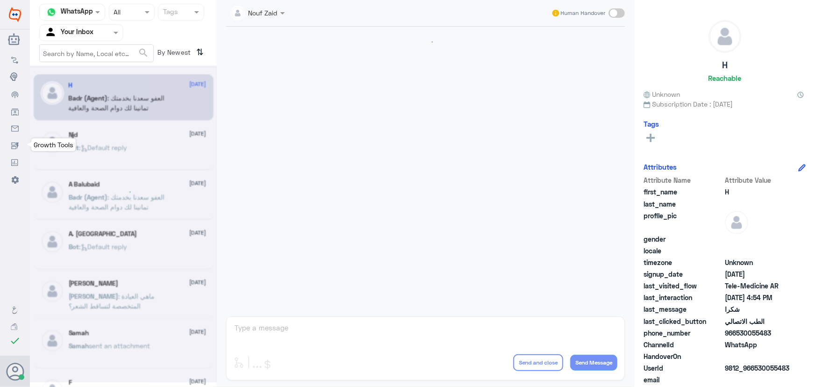
scroll to position [445, 0]
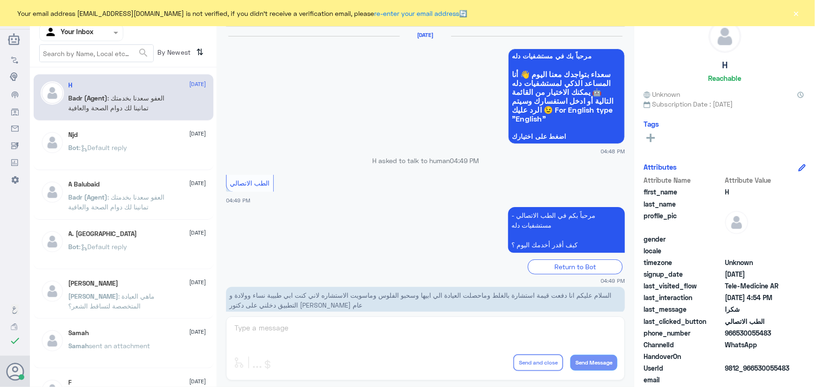
scroll to position [445, 0]
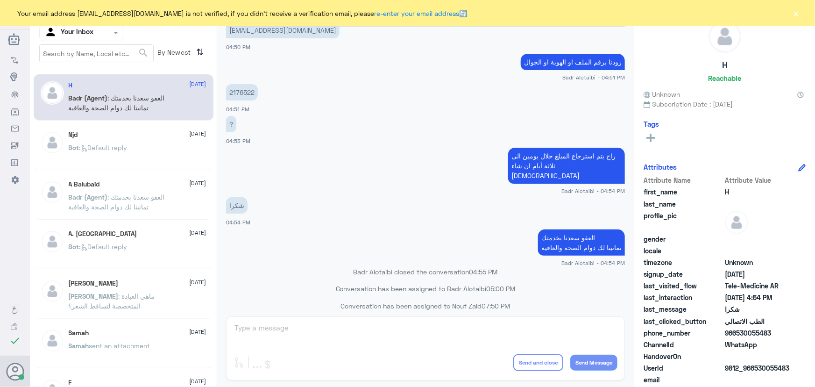
click at [792, 14] on button "×" at bounding box center [796, 12] width 9 height 9
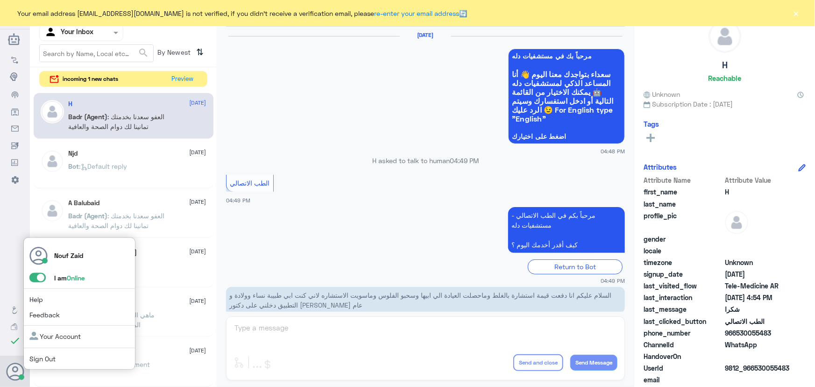
scroll to position [445, 0]
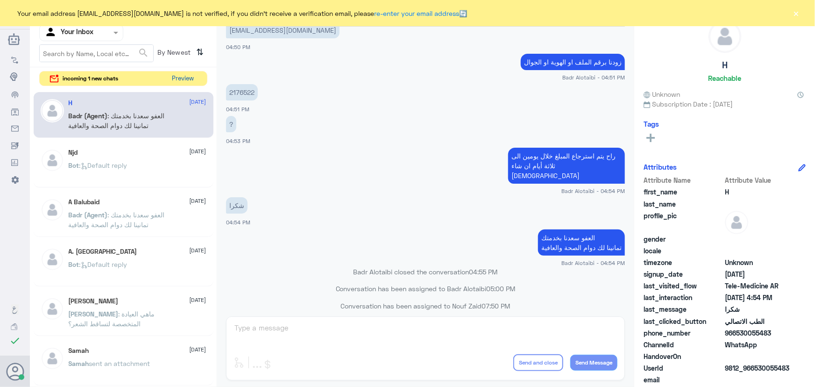
click at [178, 74] on button "Preview" at bounding box center [183, 78] width 29 height 14
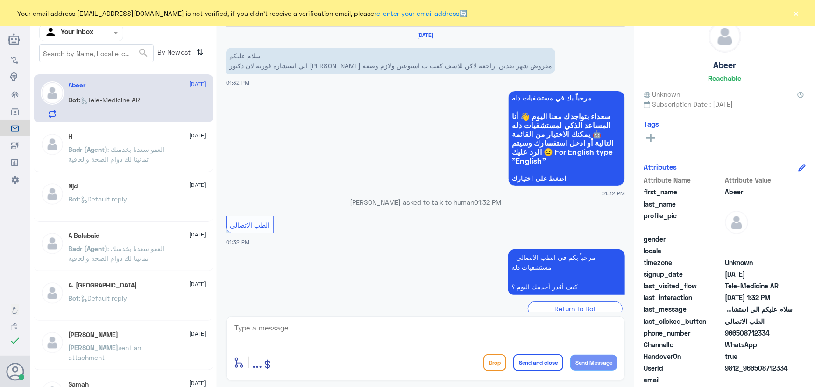
scroll to position [19, 0]
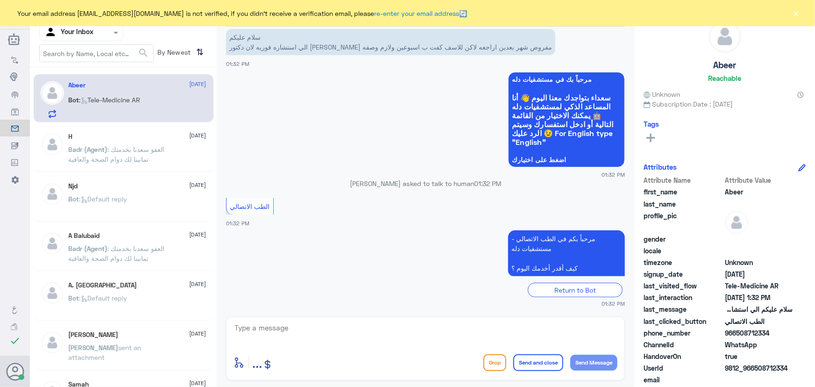
click at [311, 331] on textarea at bounding box center [426, 332] width 384 height 23
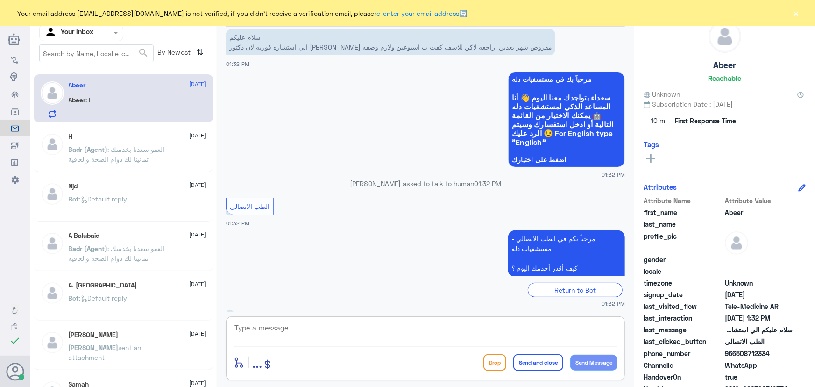
scroll to position [51, 0]
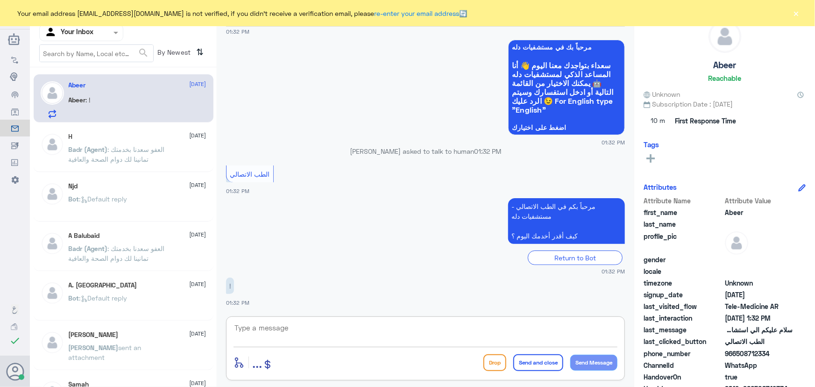
paste textarea "مرحباً معك نوف من الطب الاتصالي كيف اقدر أساعدك؟"
type textarea "مرحباً معك نوف من الطب الاتصالي كيف اقدر أساعدك؟"
click at [599, 364] on button "Send Message" at bounding box center [593, 363] width 47 height 16
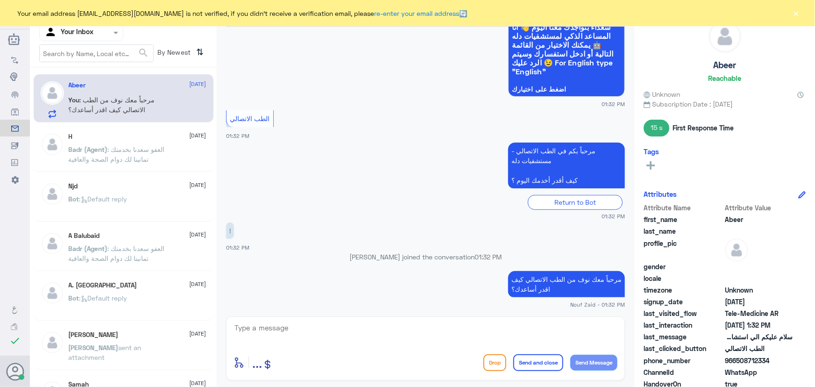
scroll to position [90, 0]
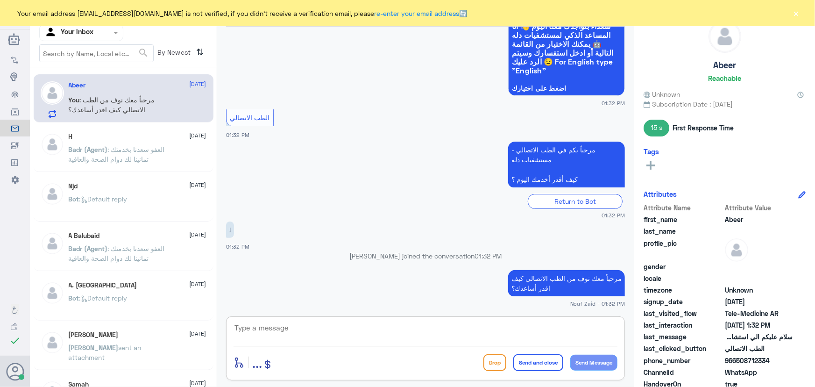
click at [358, 327] on textarea at bounding box center [426, 332] width 384 height 23
click at [743, 357] on span "966508712334" at bounding box center [759, 361] width 68 height 10
drag, startPoint x: 737, startPoint y: 361, endPoint x: 782, endPoint y: 359, distance: 44.4
click at [782, 359] on span "966508712334" at bounding box center [759, 361] width 68 height 10
copy span "508712334"
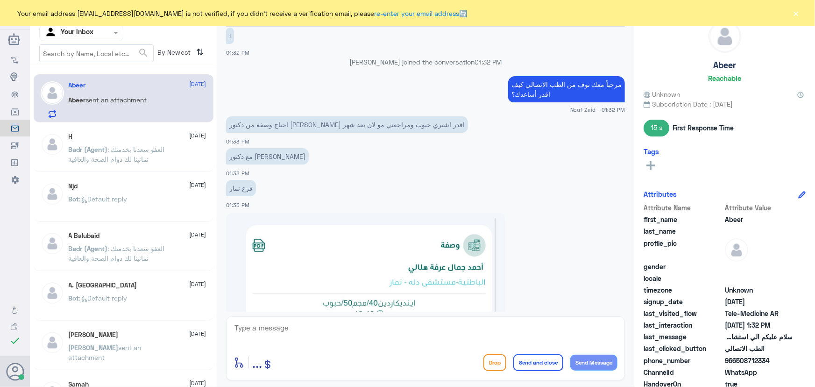
scroll to position [297, 0]
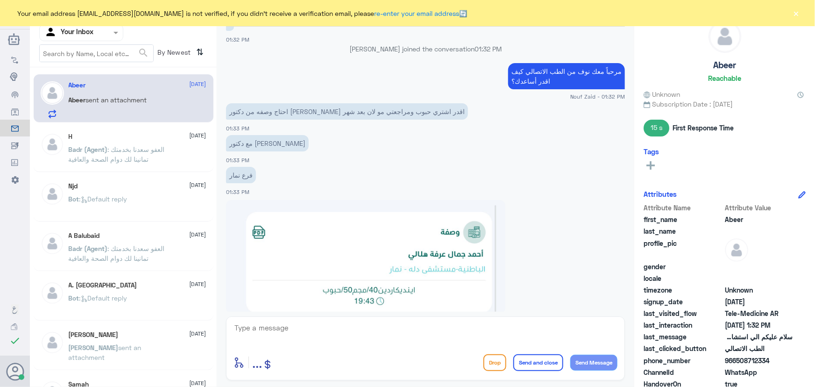
click at [340, 332] on textarea at bounding box center [426, 332] width 384 height 23
type textarea "l"
paste textarea "من خلال رقم دله -نمار 0546022896"
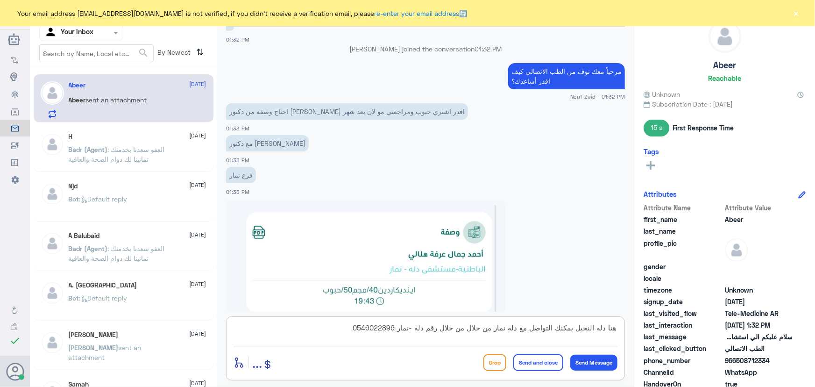
drag, startPoint x: 401, startPoint y: 327, endPoint x: 466, endPoint y: 334, distance: 65.3
click at [466, 334] on textarea "هنا دله النخيل يمكنك التواصل مع دله نمار من خلال من خلال رقم دله -نمار 05460228…" at bounding box center [426, 332] width 384 height 23
type textarea "هنا دله النخيل يمكنك التواصل مع دله نمار من خلال 0546022896"
click at [589, 360] on button "Send Message" at bounding box center [593, 363] width 47 height 16
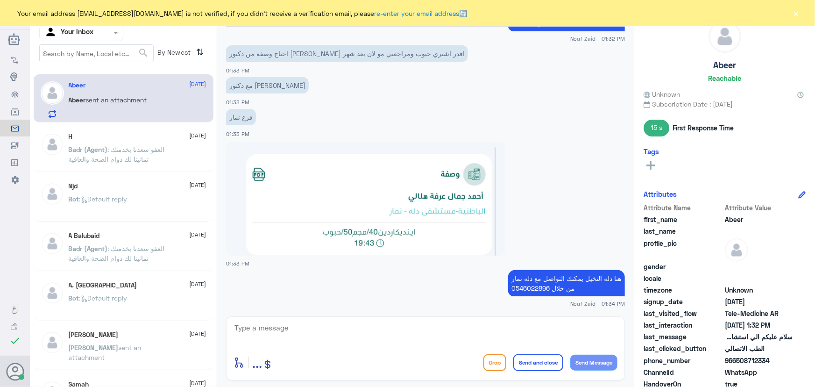
click at [738, 360] on span "966508712334" at bounding box center [759, 361] width 68 height 10
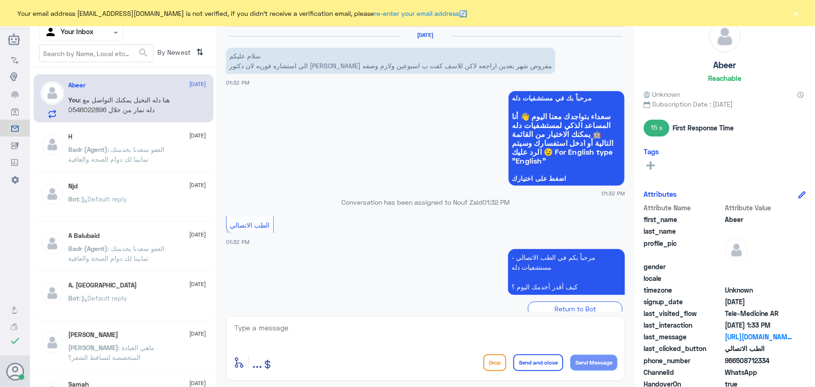
scroll to position [372, 0]
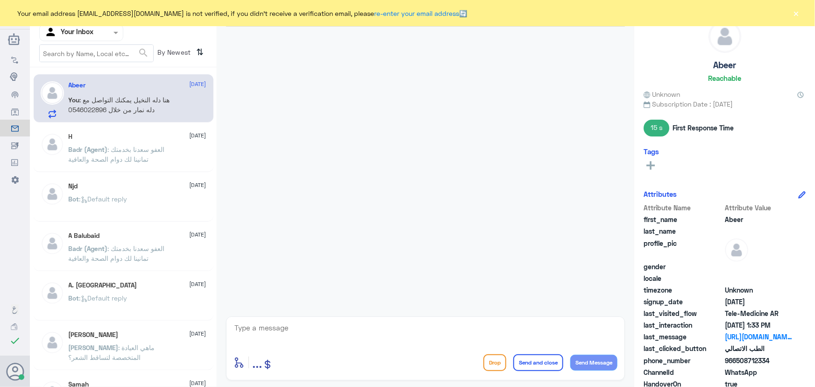
drag, startPoint x: 797, startPoint y: 14, endPoint x: 782, endPoint y: 15, distance: 15.9
click at [797, 14] on button "×" at bounding box center [796, 12] width 9 height 9
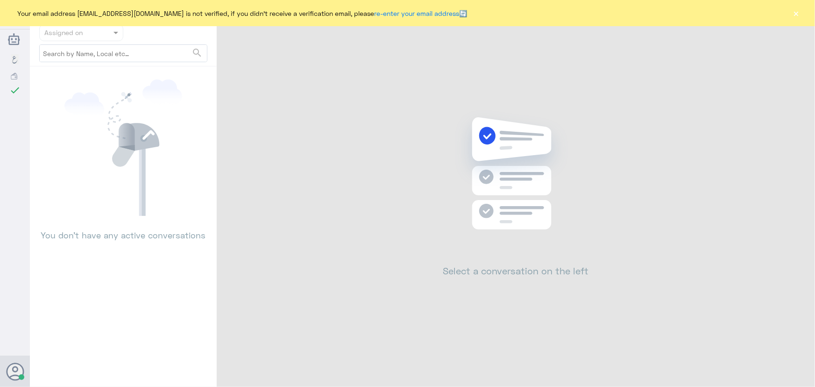
click at [796, 16] on button "×" at bounding box center [796, 12] width 9 height 9
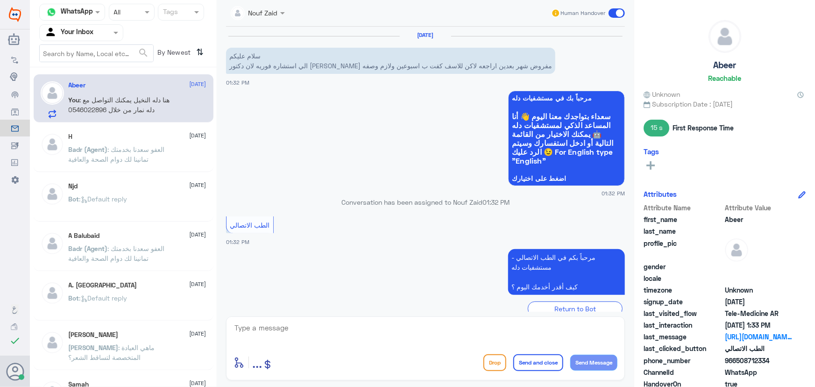
scroll to position [372, 0]
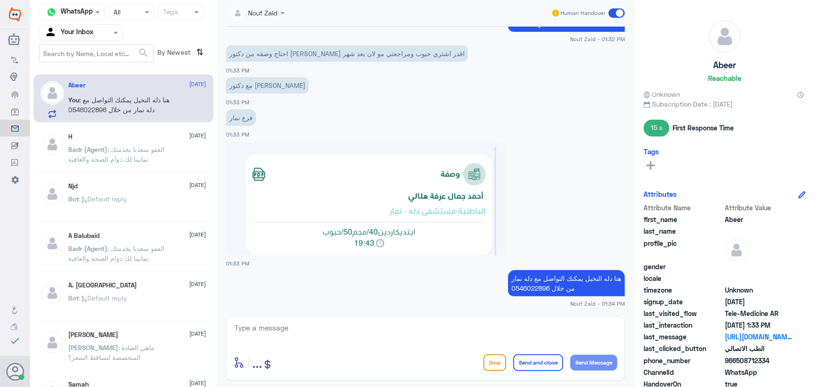
click at [609, 14] on span at bounding box center [617, 12] width 16 height 9
click at [0, 0] on input "checkbox" at bounding box center [0, 0] width 0 height 0
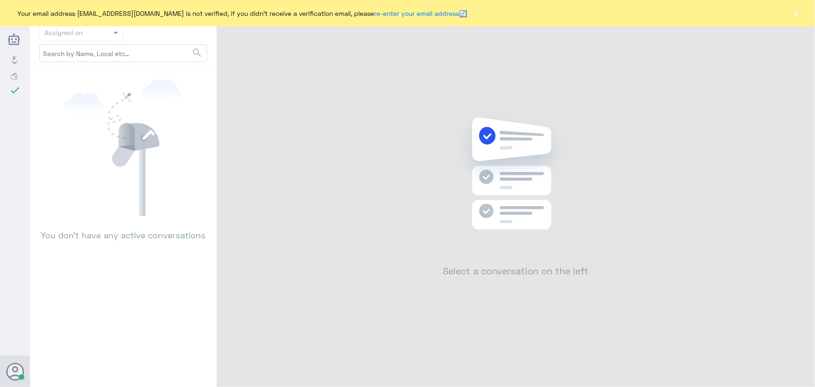
click at [792, 12] on button "×" at bounding box center [796, 12] width 9 height 9
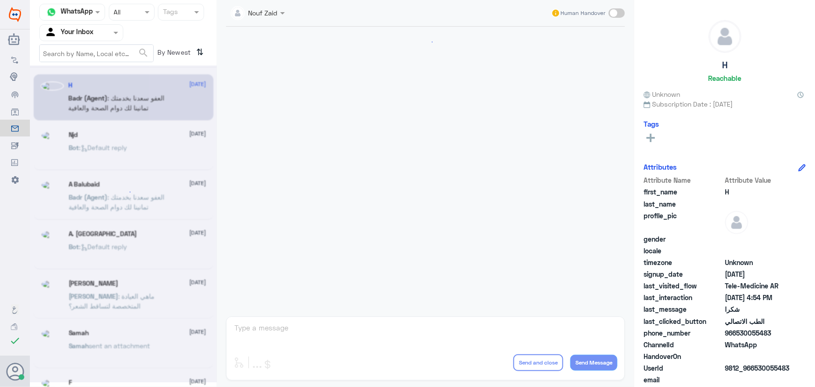
scroll to position [445, 0]
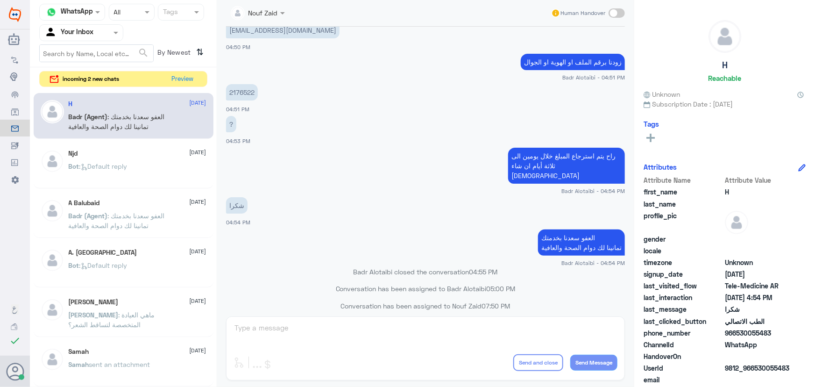
click at [186, 88] on div "Channel WhatsApp Status × All Tags Agent Filter Your Inbox search By Newest ⇅ i…" at bounding box center [123, 195] width 187 height 390
click at [182, 82] on button "Preview" at bounding box center [183, 78] width 29 height 14
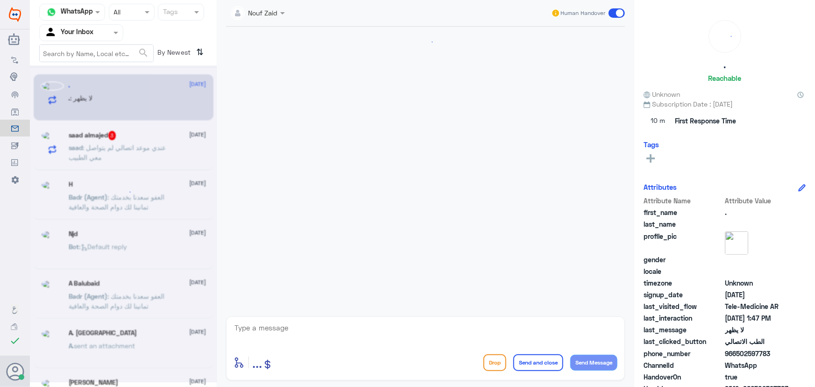
scroll to position [73, 0]
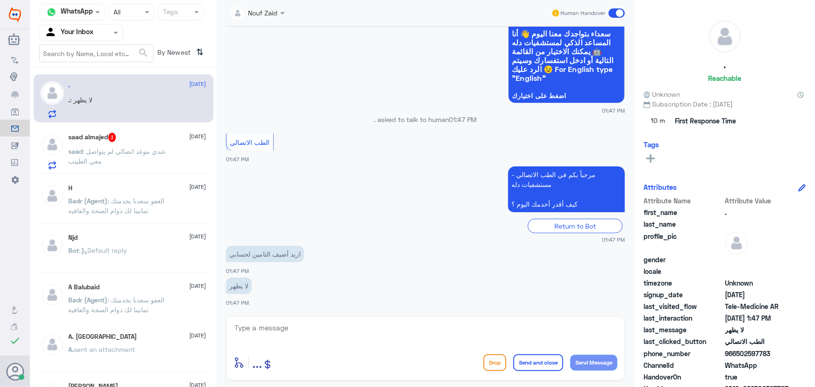
click at [302, 320] on div "enter flow name ... Drop Send and close Send Message" at bounding box center [425, 348] width 399 height 64
click at [302, 329] on textarea at bounding box center [426, 332] width 384 height 23
click at [339, 332] on textarea at bounding box center [426, 332] width 384 height 23
drag, startPoint x: 383, startPoint y: 322, endPoint x: 560, endPoint y: 322, distance: 177.1
click at [556, 323] on textarea "ر" at bounding box center [426, 332] width 384 height 23
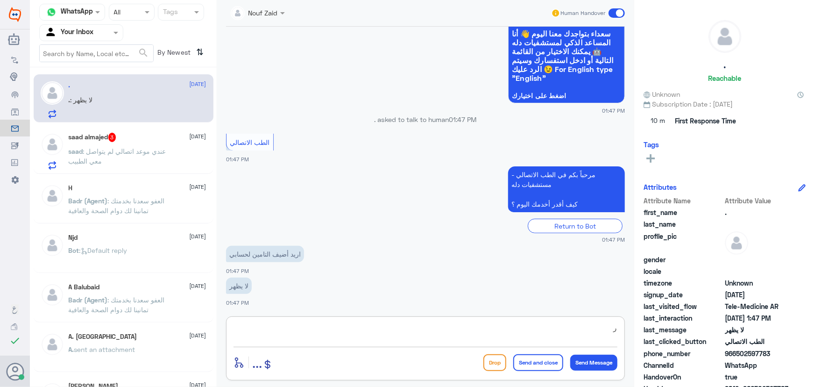
type textarea "ر"
drag, startPoint x: 565, startPoint y: 322, endPoint x: 633, endPoint y: 322, distance: 67.3
click at [633, 322] on div "Nouf Zaid Human Handover 14 Aug 2025 السلام عليكم 01:47 PM مرحباً بك في مستشفيا…" at bounding box center [426, 195] width 418 height 390
paste textarea "مرحباً معك نوف من الطب الاتصالي"
type textarea "مرحباً معك نوف من الطب الاتصالي"
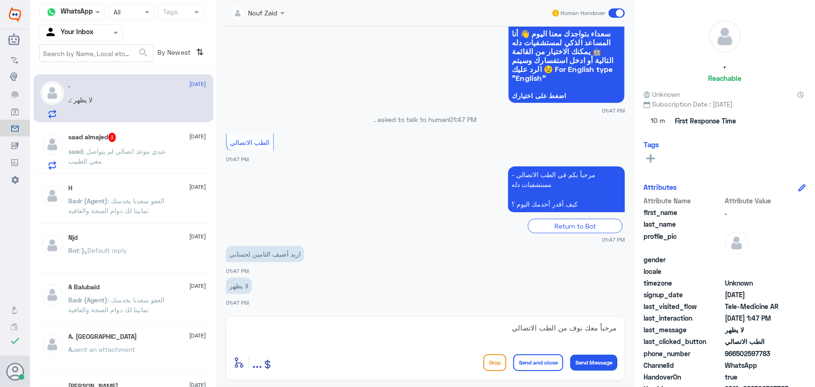
drag, startPoint x: 596, startPoint y: 365, endPoint x: 594, endPoint y: 360, distance: 6.1
click at [596, 364] on button "Send Message" at bounding box center [593, 363] width 47 height 16
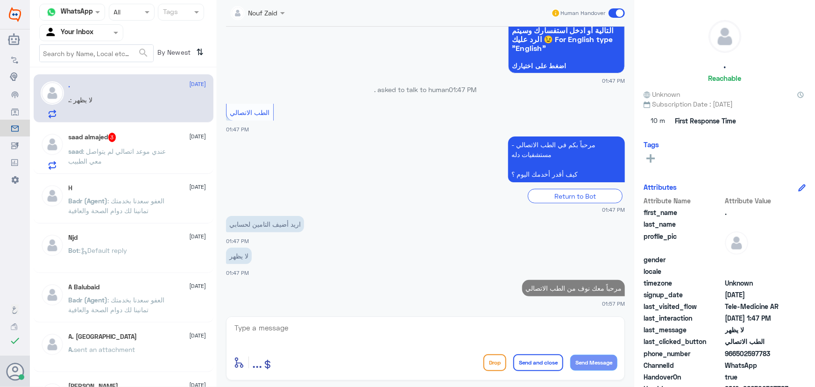
click at [530, 322] on textarea at bounding box center [426, 332] width 384 height 23
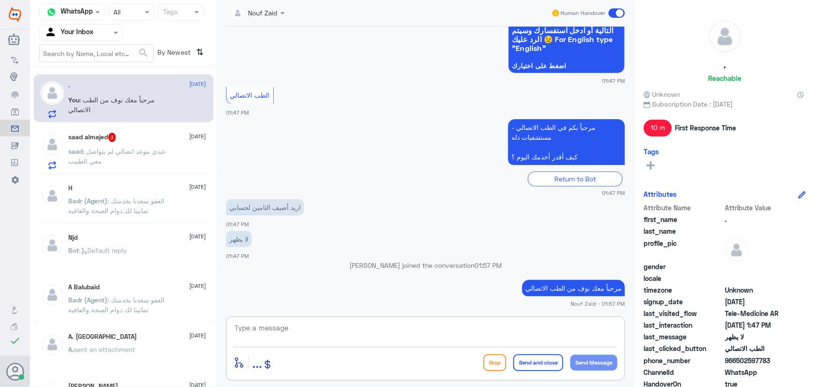
click at [157, 151] on span ": عندي موعد اتصالي لم يتواصل معي الطبيب" at bounding box center [118, 156] width 98 height 18
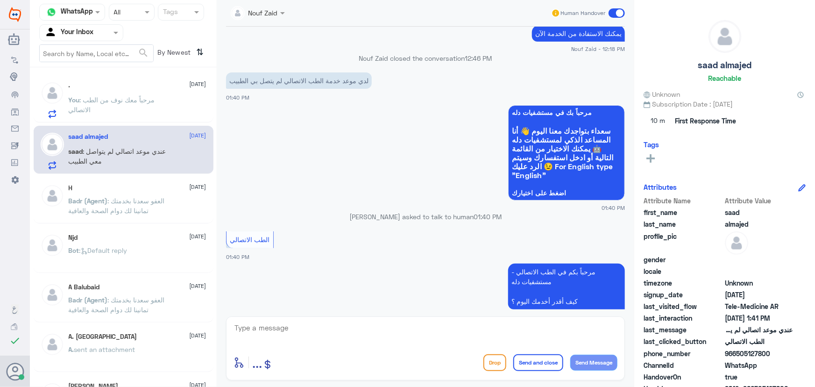
scroll to position [499, 0]
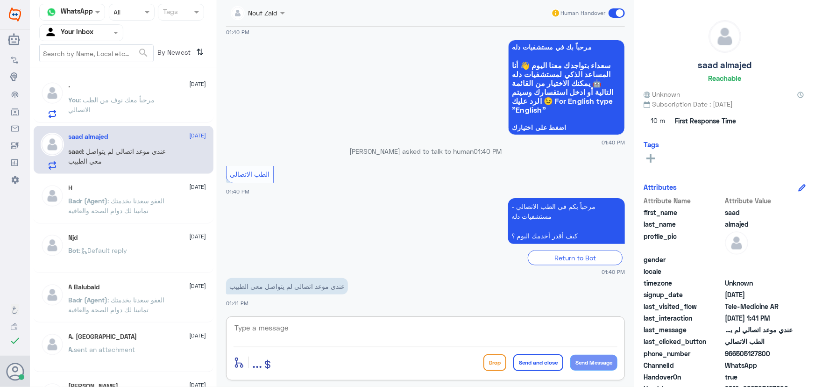
click at [326, 327] on textarea at bounding box center [426, 332] width 384 height 23
paste textarea "مرحباً معك نوف من الطب الاتصالي"
type textarea "مرحباً معك نوف من الطب الاتصالي"
click at [608, 363] on button "Send Message" at bounding box center [593, 363] width 47 height 16
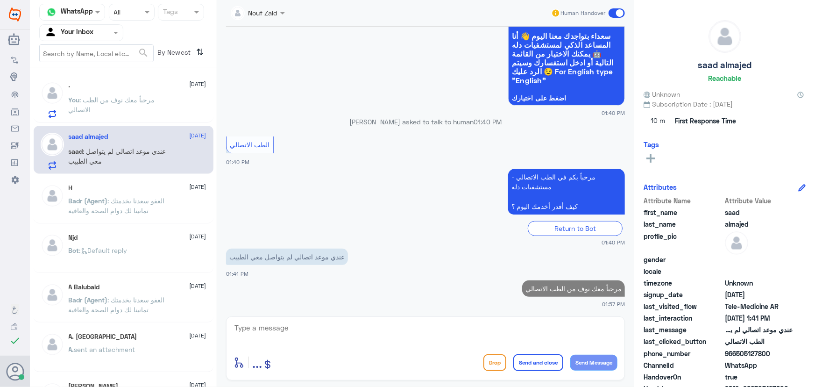
drag, startPoint x: 737, startPoint y: 354, endPoint x: 785, endPoint y: 356, distance: 48.2
click at [785, 356] on span "966505127800" at bounding box center [759, 354] width 68 height 10
copy span "505127800"
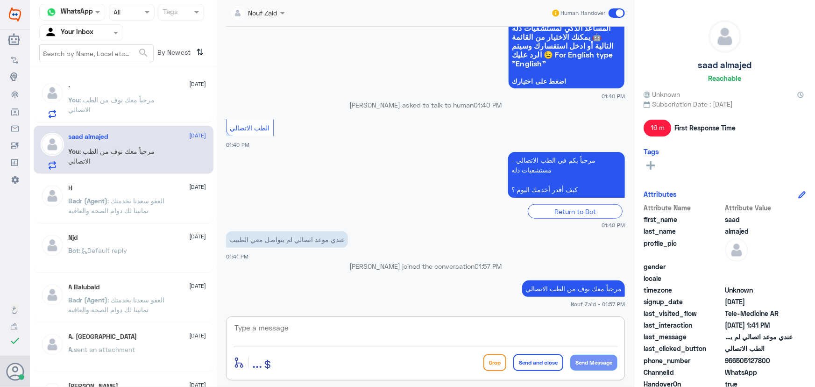
click at [402, 332] on textarea at bounding box center [426, 332] width 384 height 23
type textarea "ل"
click at [412, 332] on textarea at bounding box center [426, 332] width 384 height 23
type textarea "ي"
type textarea "س"
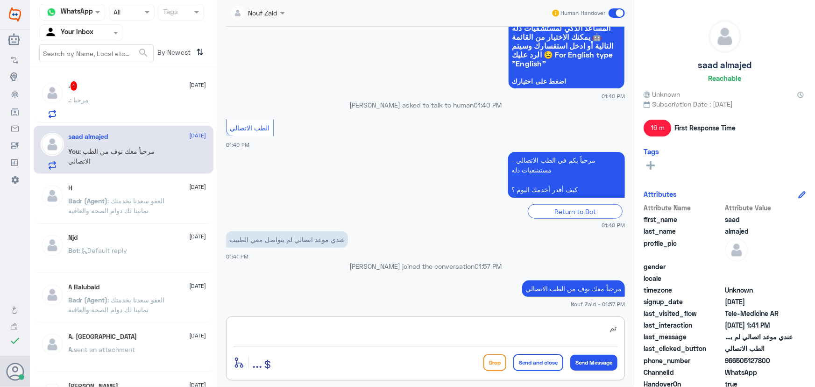
type textarea "ت"
click at [584, 324] on textarea "تم التواصل من خلال الاتصال" at bounding box center [426, 332] width 384 height 23
click at [481, 332] on textarea "تم التواصل معكم من خلال الاتصال" at bounding box center [426, 332] width 384 height 23
paste textarea "العفو, نسعد بخدمتكم ونتمنى لك دوام الصحه والعافيه"
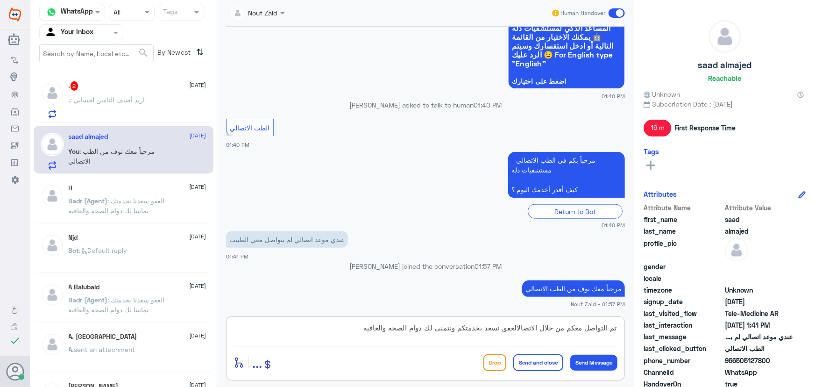
drag, startPoint x: 477, startPoint y: 329, endPoint x: 514, endPoint y: 325, distance: 38.1
click at [514, 325] on textarea "تم التواصل معكم من خلال الاتصالالعفو, نسعد بخدمتكم ونتمنى لك دوام الصحه والعافيه" at bounding box center [426, 332] width 384 height 23
type textarea "تم التواصل معكم من خلال الاتصال، سعدنا بخدمتكم ونتمنى لك دوام الصحه والعافيه"
click at [525, 365] on button "Send and close" at bounding box center [538, 362] width 50 height 17
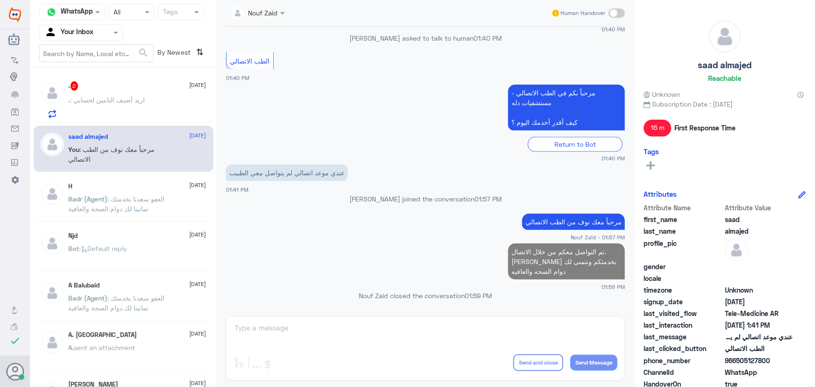
click at [135, 99] on span ": اريد أضيف التامين لحسابي" at bounding box center [108, 100] width 75 height 8
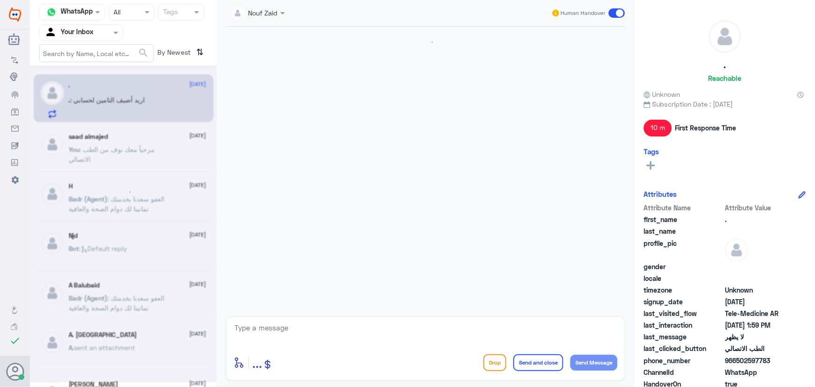
scroll to position [183, 0]
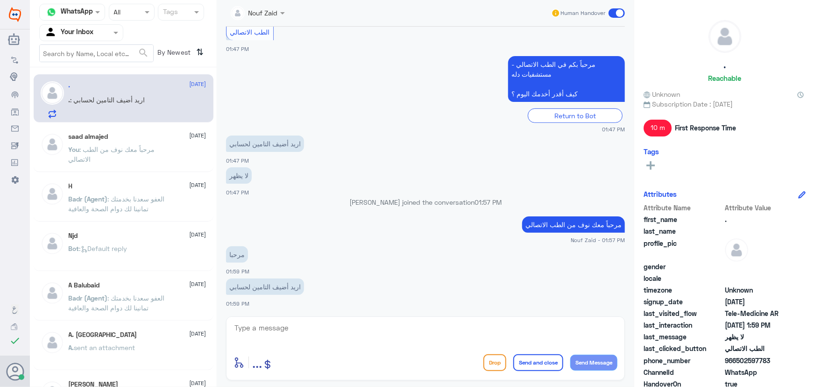
click at [363, 327] on textarea at bounding box center [426, 332] width 384 height 23
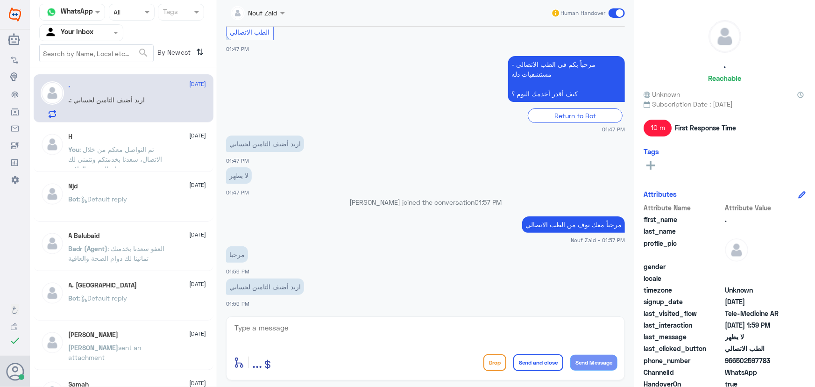
drag, startPoint x: 736, startPoint y: 360, endPoint x: 803, endPoint y: 357, distance: 66.8
click at [803, 357] on div ". Reachable Unknown Subscription Date : 08/14/2025 10 m First Response Time Tag…" at bounding box center [724, 195] width 181 height 390
copy span "502597783"
click at [345, 330] on textarea at bounding box center [426, 332] width 384 height 23
type textarea "يرجى تزويدنا برقم الملف او رقم الهوية من فضلك"
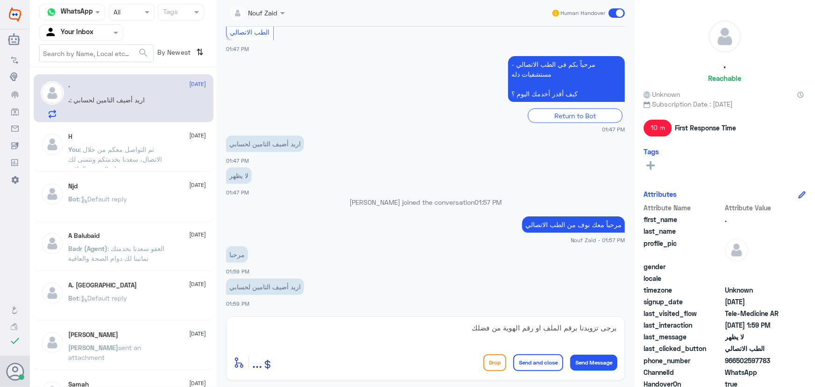
click at [577, 358] on button "Send Message" at bounding box center [593, 363] width 47 height 16
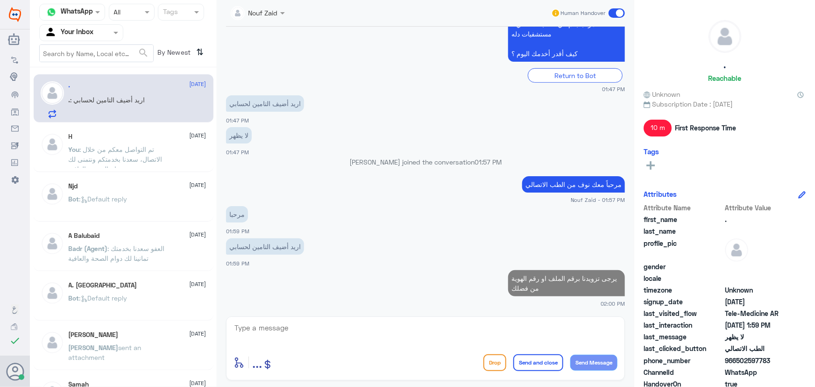
click at [157, 157] on span ": تم التواصل معكم من خلال الاتصال، سعدنا بخدمتكم ونتمنى لك دوام الصحه والعافيه" at bounding box center [116, 159] width 94 height 28
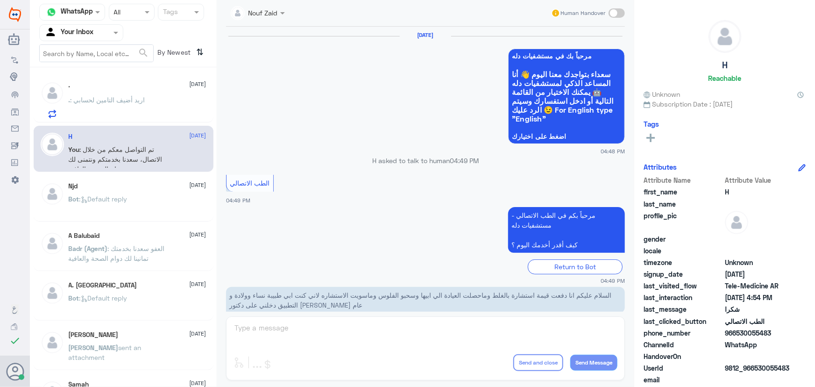
scroll to position [445, 0]
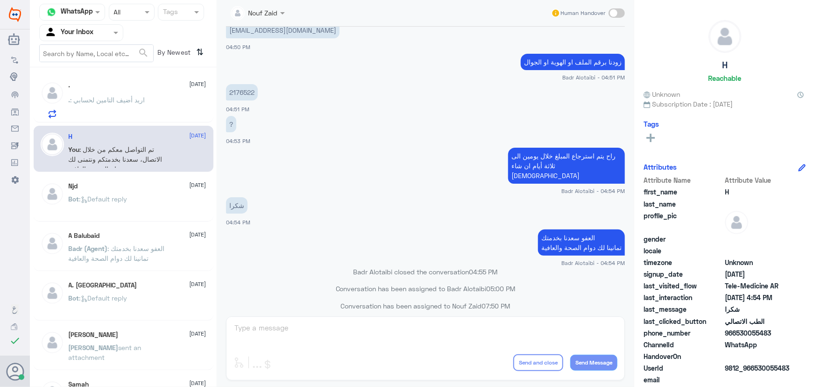
click at [132, 92] on div ". 14 August . : اريد أضيف التامين لحسابي" at bounding box center [138, 99] width 138 height 37
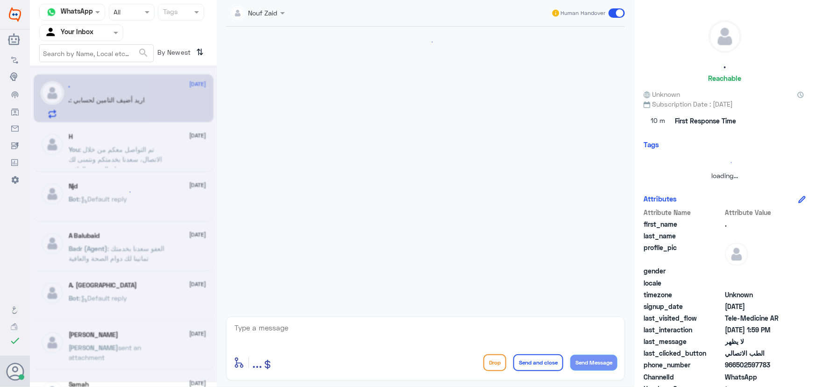
click at [137, 147] on div at bounding box center [123, 223] width 187 height 317
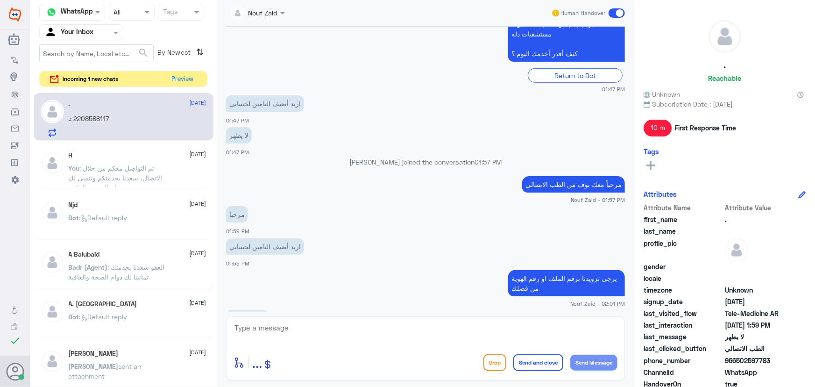
scroll to position [255, 0]
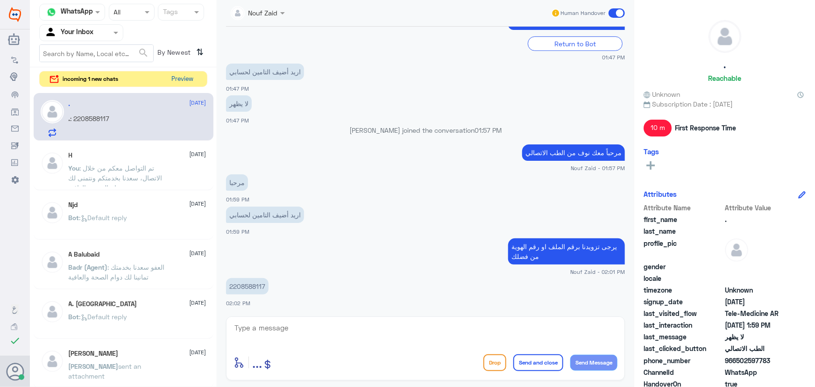
drag, startPoint x: 199, startPoint y: 71, endPoint x: 185, endPoint y: 83, distance: 18.3
click at [191, 77] on div "incoming 1 new chats Preview" at bounding box center [123, 79] width 168 height 16
click at [183, 84] on button "Preview" at bounding box center [183, 78] width 29 height 14
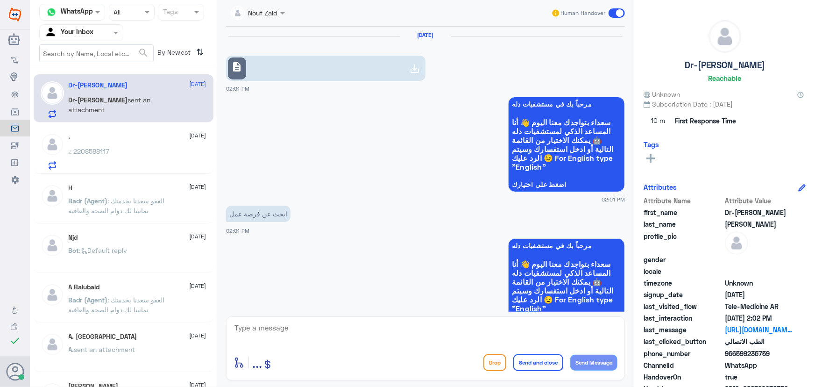
scroll to position [531, 0]
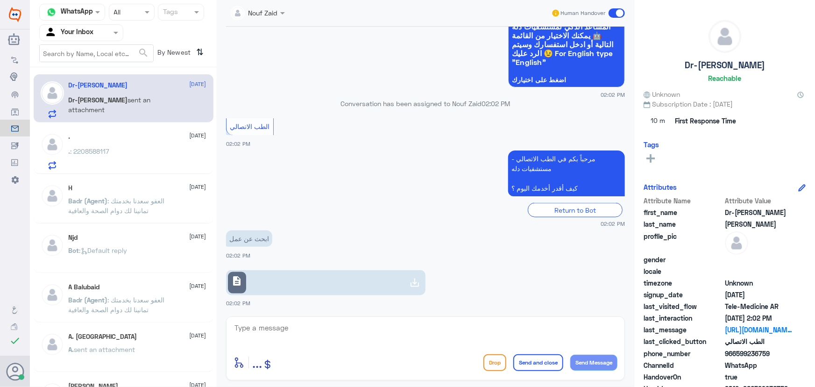
click at [359, 336] on textarea at bounding box center [426, 332] width 384 height 23
paste textarea "مرحباً معك نوف من الطب الاتصالي"
type textarea "مرحباً معك نوف من الطب الاتصالي"
drag, startPoint x: 594, startPoint y: 369, endPoint x: 585, endPoint y: 361, distance: 11.9
click at [592, 369] on button "Send Message" at bounding box center [593, 363] width 47 height 16
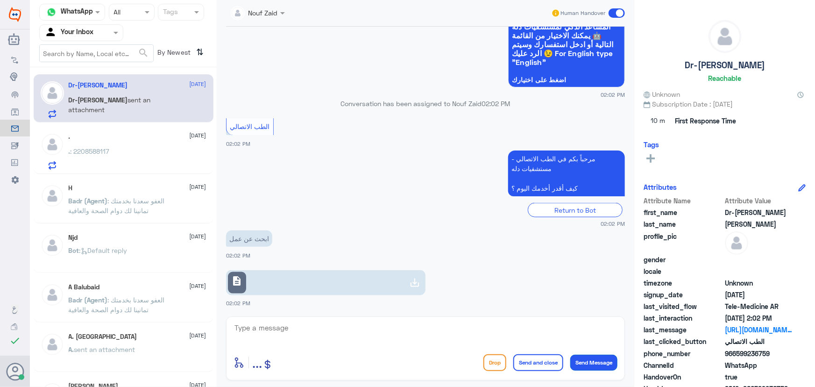
scroll to position [561, 0]
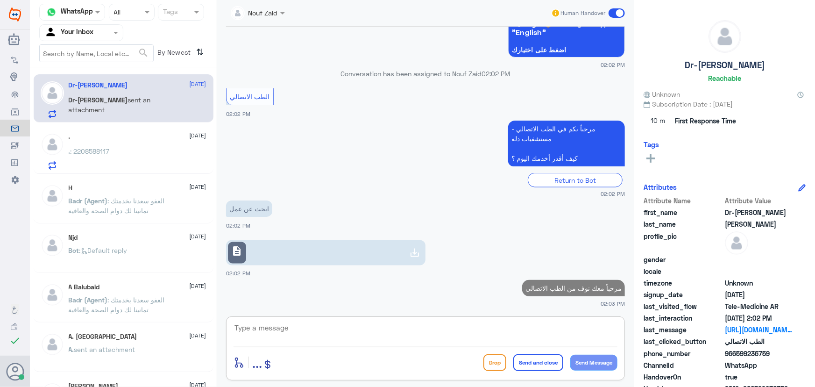
drag, startPoint x: 472, startPoint y: 325, endPoint x: 465, endPoint y: 322, distance: 7.4
click at [471, 325] on textarea at bounding box center [426, 332] width 384 height 23
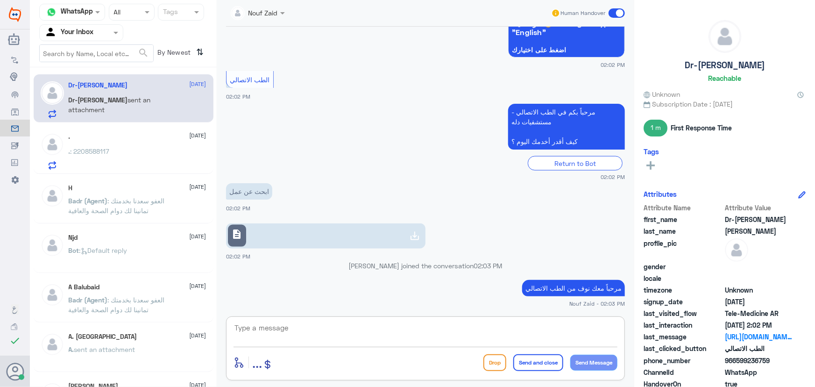
click at [360, 327] on textarea at bounding box center [426, 332] width 384 height 23
paste textarea "https://www.dallahhealth.com/arabic/careers"
click at [593, 328] on textarea "يمكنك الاطلاع على الوظائف من خلال https://www.dallahhealth.com/arabic/careers" at bounding box center [426, 332] width 384 height 23
click at [591, 330] on textarea "يمكنك الاطلاع على الوظائف من خلال https://www.dallahhealth.com/arabic/careers" at bounding box center [426, 332] width 384 height 23
type textarea "يمكنك الإطلاع على الوظائف من خلال https://www.dallahhealth.com/arabic/careers"
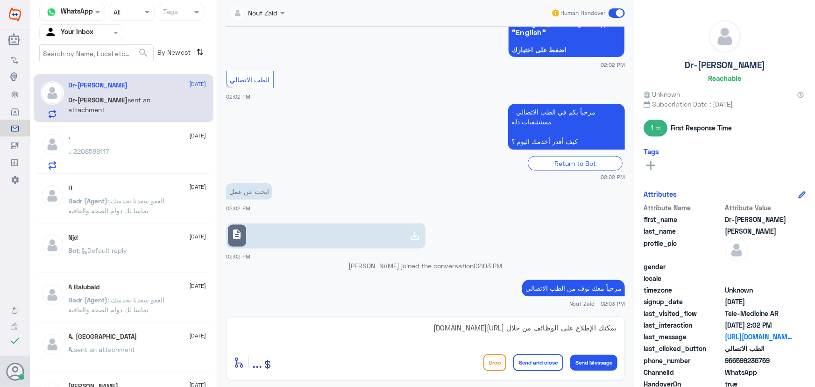
drag, startPoint x: 529, startPoint y: 363, endPoint x: 472, endPoint y: 339, distance: 61.8
click at [529, 363] on button "Send and close" at bounding box center [538, 362] width 50 height 17
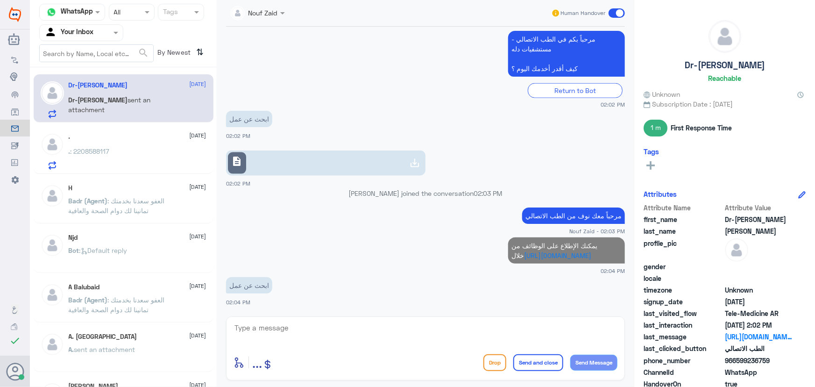
scroll to position [594, 0]
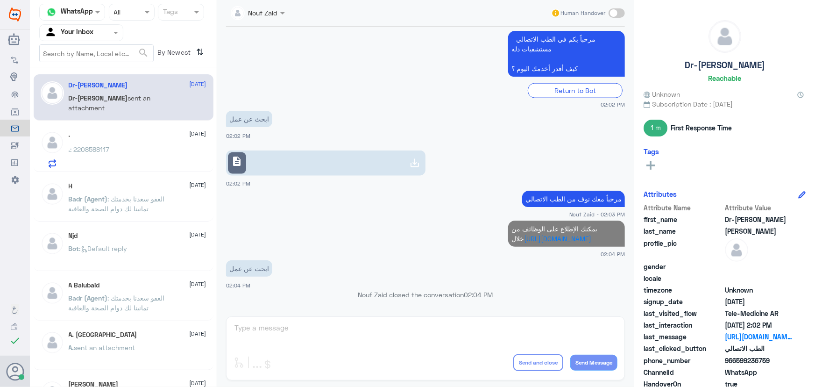
click at [167, 160] on div ". : 2208588117" at bounding box center [138, 157] width 138 height 21
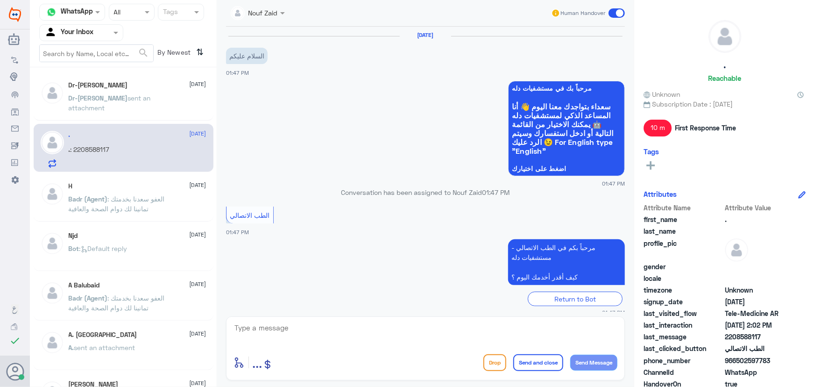
scroll to position [255, 0]
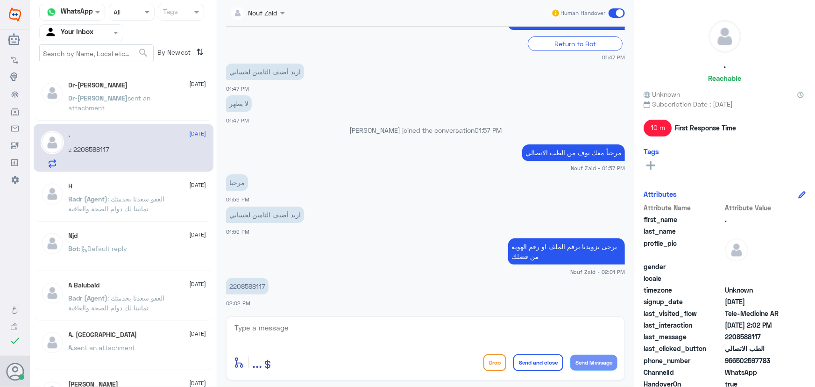
click at [274, 321] on div "Nouf Zaid Human Handover 14 Aug 2025 السلام عليكم 01:47 PM مرحباً بك في مستشفيا…" at bounding box center [426, 195] width 418 height 390
click at [276, 333] on textarea at bounding box center [426, 332] width 384 height 23
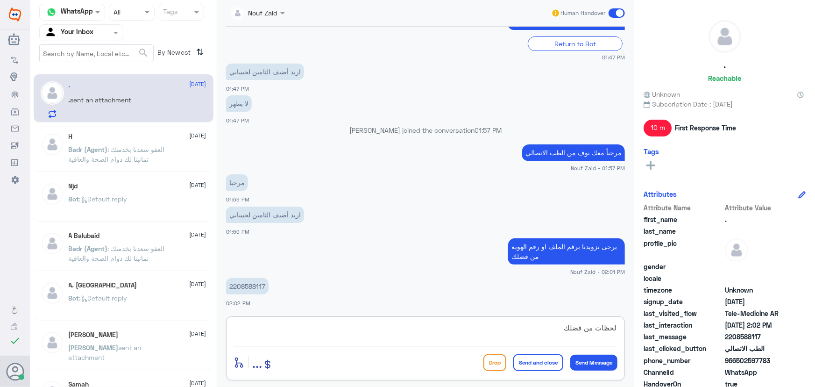
type textarea "لحظات من فضلك"
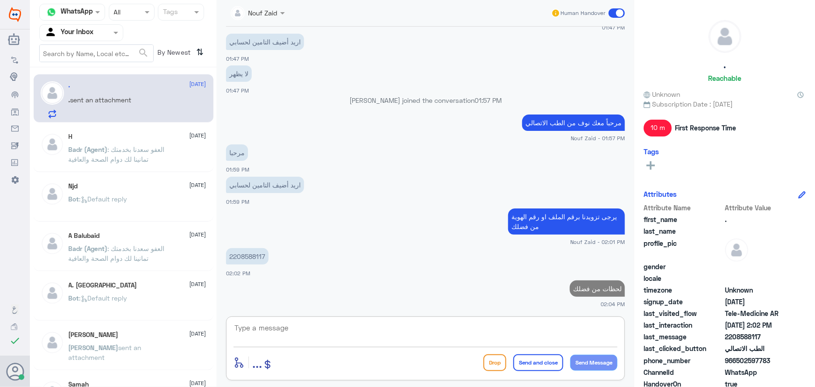
click at [248, 258] on p "2208588117" at bounding box center [247, 256] width 43 height 16
copy p "2208588117"
drag, startPoint x: 378, startPoint y: 343, endPoint x: 371, endPoint y: 334, distance: 11.3
click at [377, 342] on textarea at bounding box center [426, 332] width 384 height 23
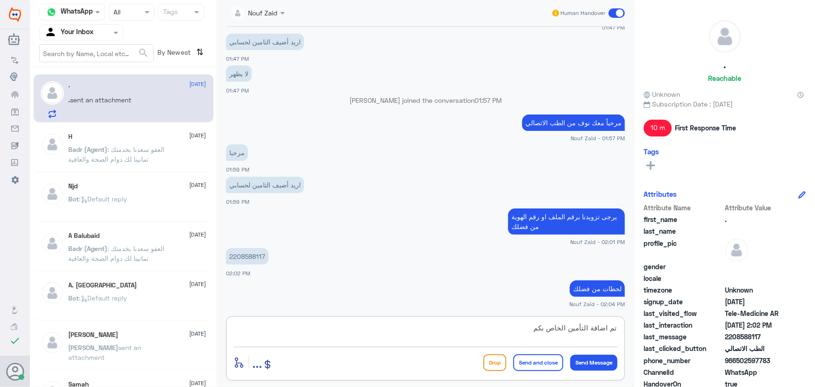
type textarea "تم اضافة التأمين الخاص بكم"
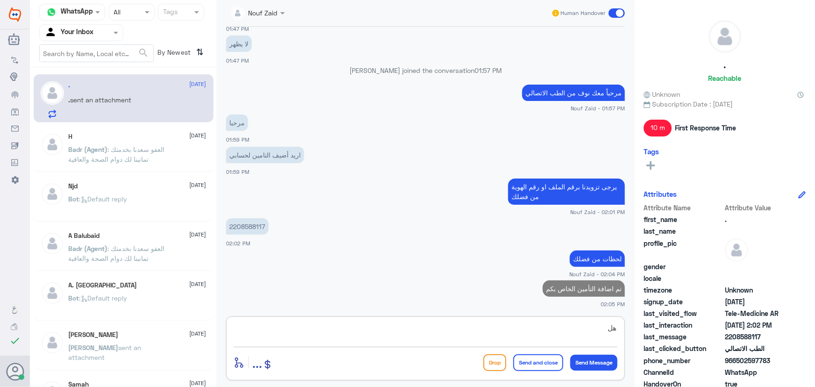
type textarea "ه"
drag, startPoint x: 590, startPoint y: 328, endPoint x: 618, endPoint y: 332, distance: 28.3
click at [618, 332] on div "هل يوجد اي خدمه آخرى؟ enter flow name ... Drop Send and close Send Message" at bounding box center [425, 348] width 399 height 64
type textarea "اي خدمه آخرى؟"
drag, startPoint x: 536, startPoint y: 336, endPoint x: 626, endPoint y: 320, distance: 91.3
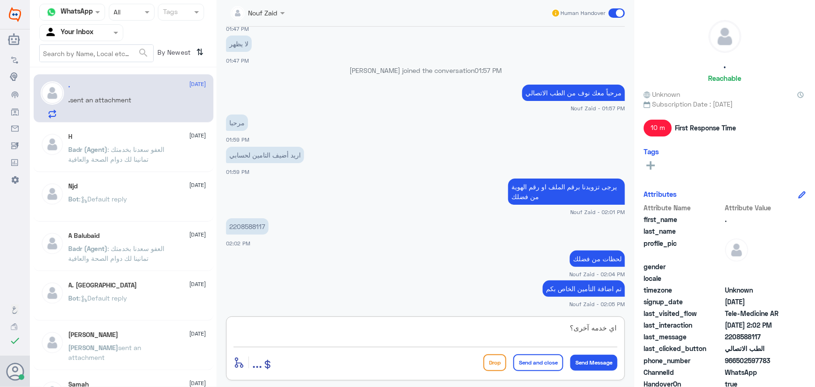
click at [626, 320] on div "Nouf Zaid Human Handover 14 Aug 2025 السلام عليكم 01:47 PM مرحباً بك في مستشفيا…" at bounding box center [426, 195] width 418 height 390
click at [64, 102] on div at bounding box center [52, 99] width 23 height 37
click at [79, 134] on div "H 10 August" at bounding box center [138, 137] width 138 height 8
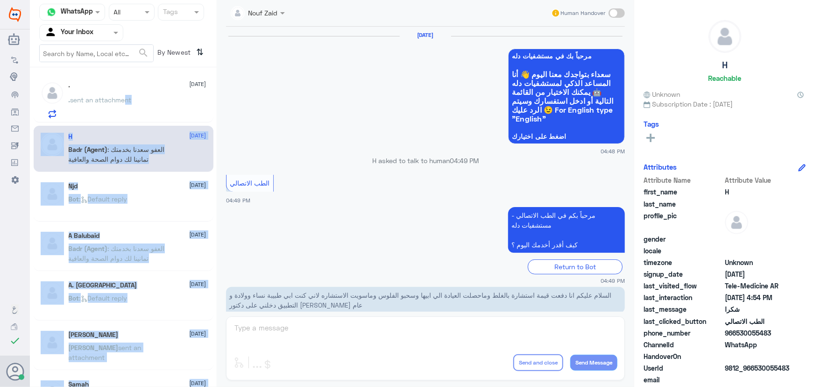
scroll to position [445, 0]
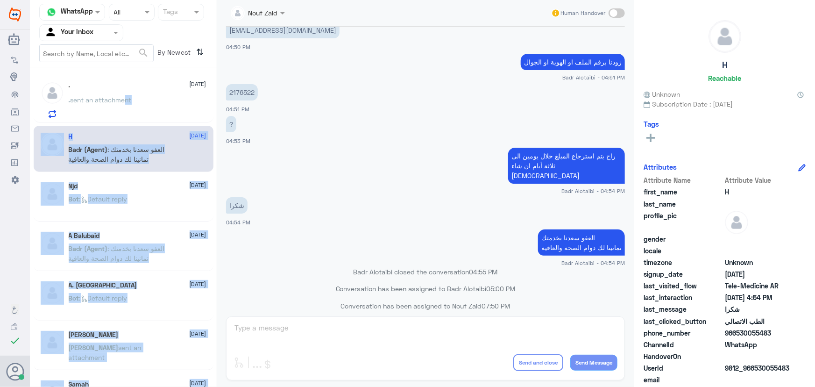
click at [149, 102] on div ". sent an attachment" at bounding box center [138, 107] width 138 height 21
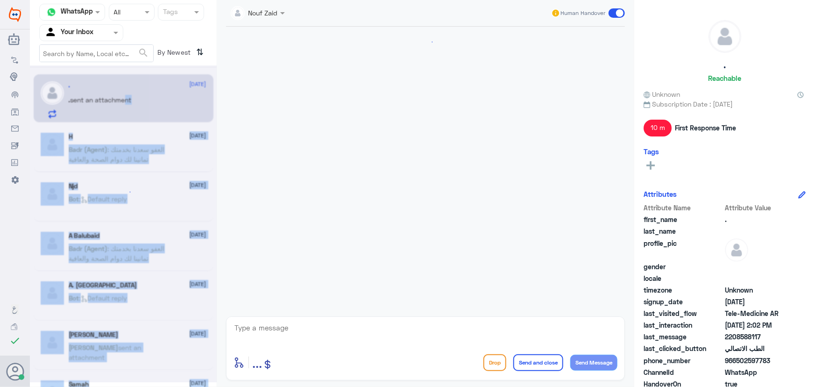
scroll to position [315, 0]
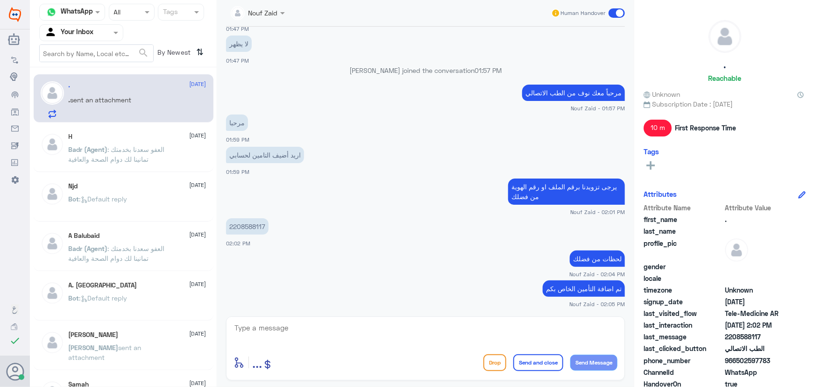
click at [257, 241] on div "2208588117 02:02 PM" at bounding box center [425, 232] width 399 height 32
click at [420, 328] on textarea at bounding box center [426, 332] width 384 height 23
click at [492, 338] on textarea at bounding box center [426, 332] width 384 height 23
type textarea "ؤ"
drag, startPoint x: 417, startPoint y: 327, endPoint x: 641, endPoint y: 324, distance: 224.3
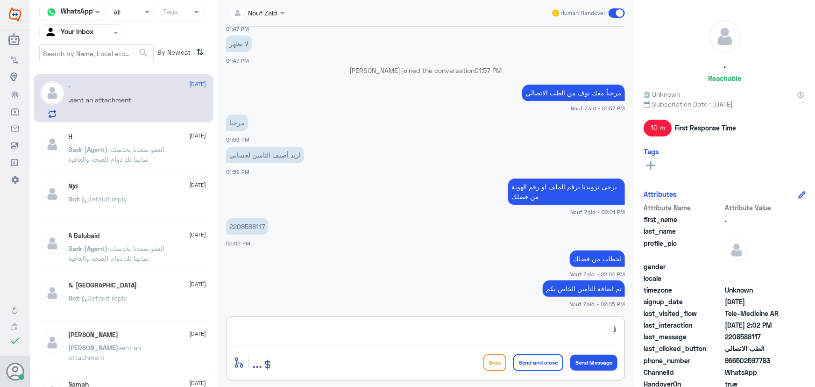
click at [639, 326] on div "Channel WhatsApp Status × All Tags Agent Filter Your Inbox search By Newest ⇅ .…" at bounding box center [422, 195] width 785 height 390
type textarea "هل يوجد اي استفسار اخر؟"
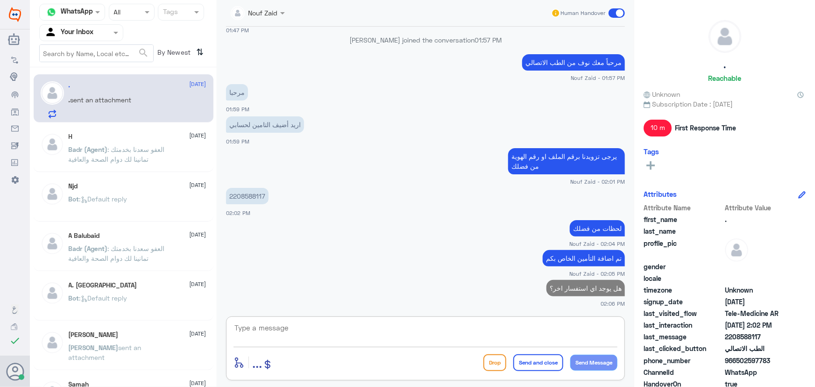
click at [155, 139] on div "H 10 August" at bounding box center [138, 137] width 138 height 8
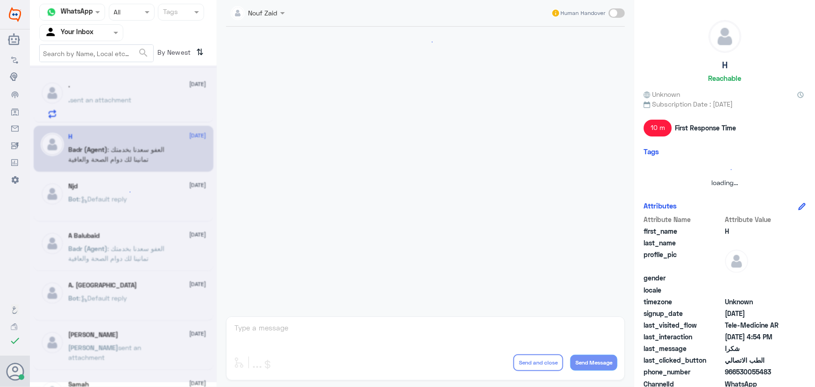
click at [123, 96] on div at bounding box center [123, 223] width 187 height 317
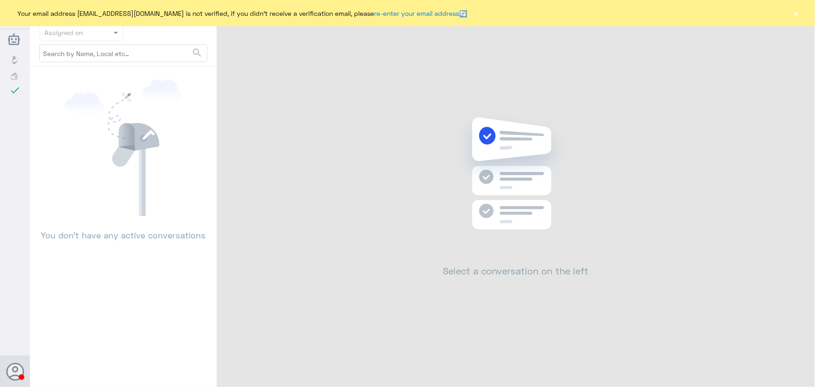
click at [799, 15] on button "×" at bounding box center [796, 12] width 9 height 9
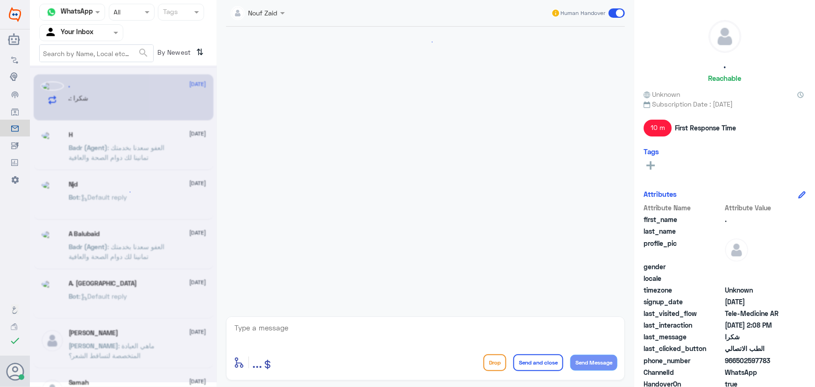
scroll to position [377, 0]
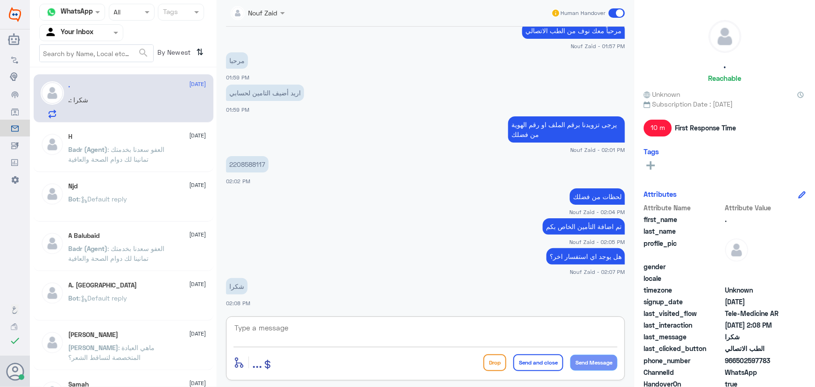
drag, startPoint x: 364, startPoint y: 342, endPoint x: 359, endPoint y: 331, distance: 11.9
click at [364, 341] on textarea at bounding box center [426, 332] width 384 height 23
click at [359, 330] on textarea at bounding box center [426, 332] width 384 height 23
paste textarea "العفو, نسعد بخدمتكم ونتمنى لك دوام الصحه والعافيه"
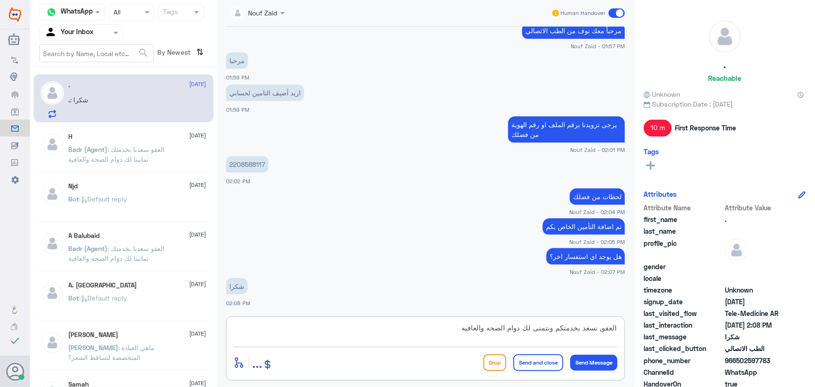
type textarea "العفو, نسعد بخدمتكم ونتمنى لك دوام الصحه والعافيه"
drag, startPoint x: 541, startPoint y: 359, endPoint x: 531, endPoint y: 353, distance: 11.9
click at [541, 360] on button "Send and close" at bounding box center [538, 362] width 50 height 17
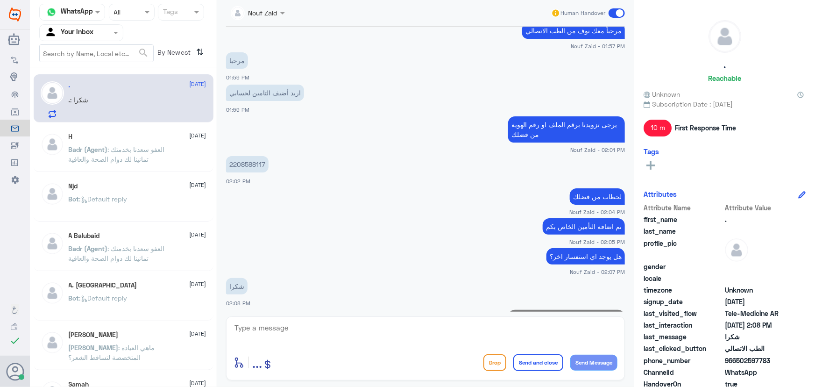
scroll to position [417, 0]
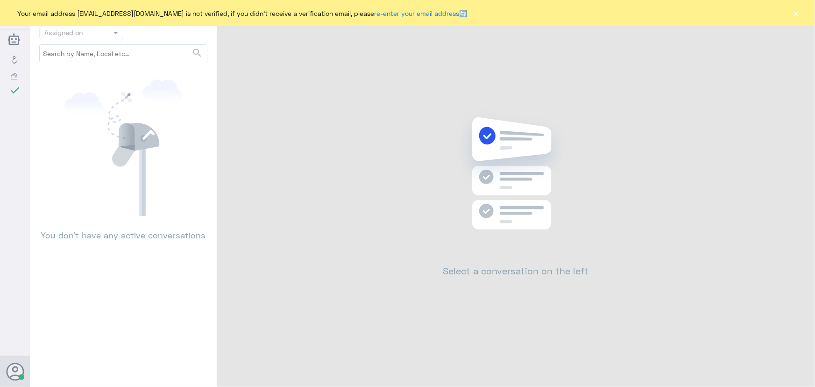
click at [794, 15] on button "×" at bounding box center [796, 12] width 9 height 9
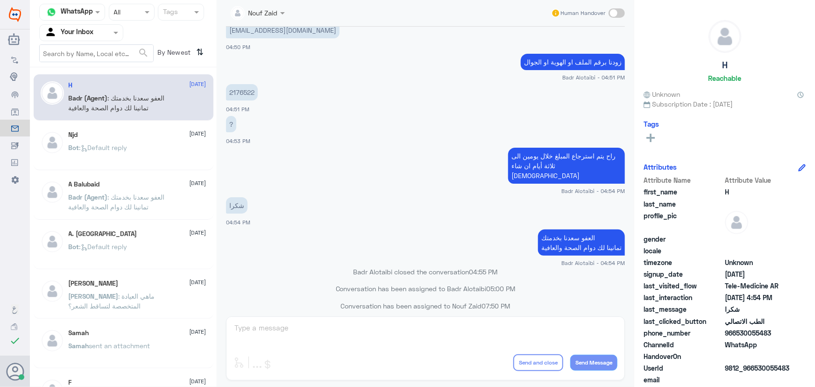
click at [123, 137] on div "Njd [DATE]" at bounding box center [138, 135] width 138 height 8
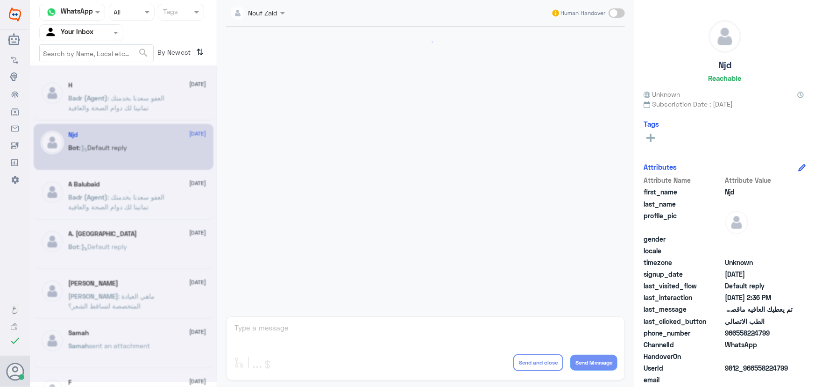
scroll to position [619, 0]
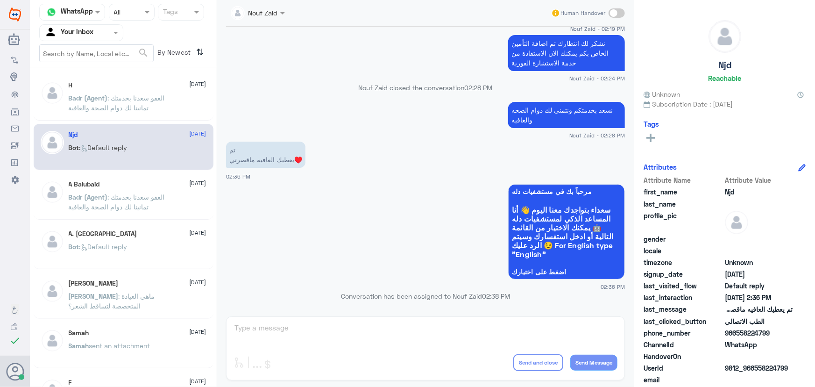
click at [129, 216] on div "A Balubaid [DATE][PERSON_NAME] (Agent) : العفو [PERSON_NAME] بخدمتك تمانينا لك …" at bounding box center [124, 196] width 180 height 46
drag, startPoint x: 128, startPoint y: 213, endPoint x: 129, endPoint y: 218, distance: 5.2
click at [129, 218] on div "A Balubaid [DATE][PERSON_NAME] (Agent) : العفو [PERSON_NAME] بخدمتك تمانينا لك …" at bounding box center [124, 196] width 180 height 46
click at [130, 207] on span ": العفو سعدنا بخدمتك تمانينا لك دوام الصحة والعافية" at bounding box center [117, 202] width 96 height 18
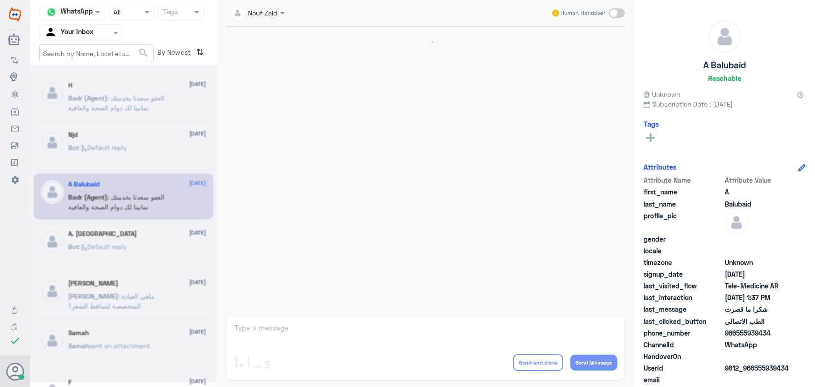
scroll to position [401, 0]
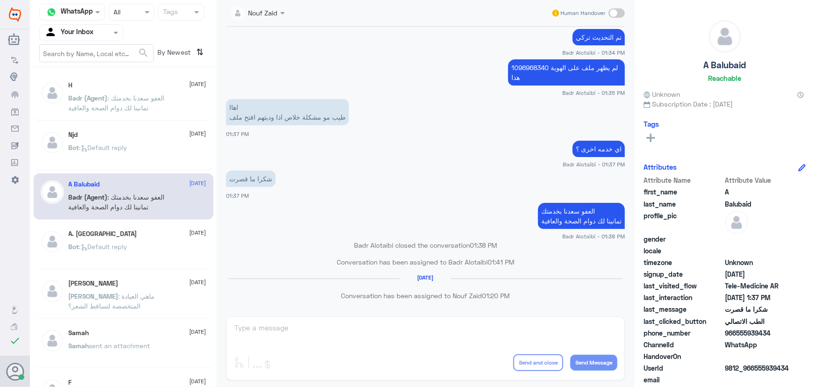
click at [101, 92] on div "H [DATE][PERSON_NAME] (Agent) : العفو [PERSON_NAME] بخدمتك تمانينا لك دوام الصح…" at bounding box center [138, 98] width 138 height 35
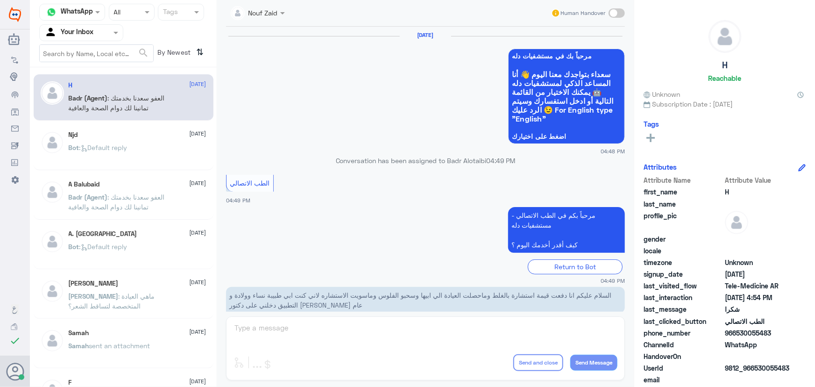
scroll to position [445, 0]
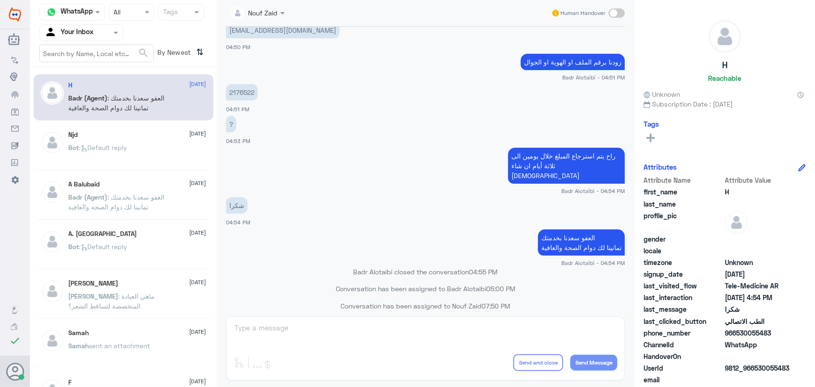
click at [103, 96] on span "Badr (Agent)" at bounding box center [88, 98] width 39 height 8
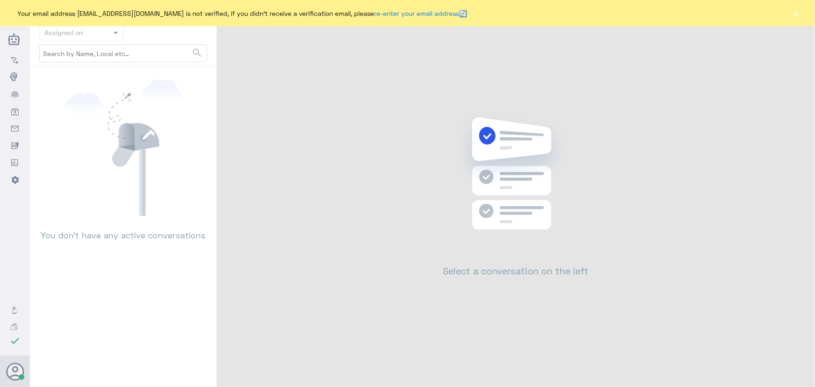
click at [797, 14] on button "×" at bounding box center [796, 12] width 9 height 9
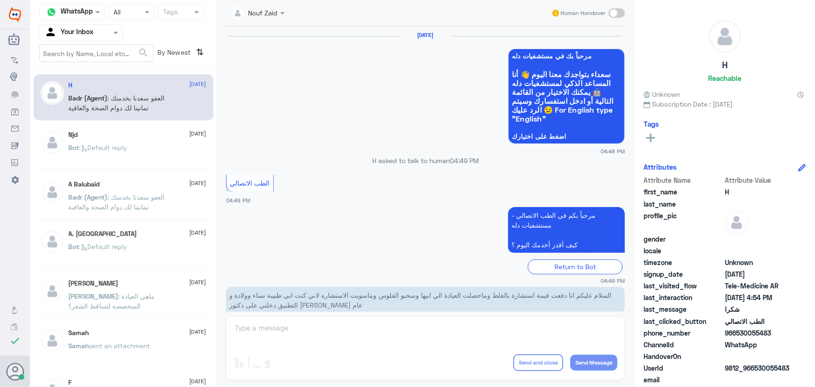
scroll to position [445, 0]
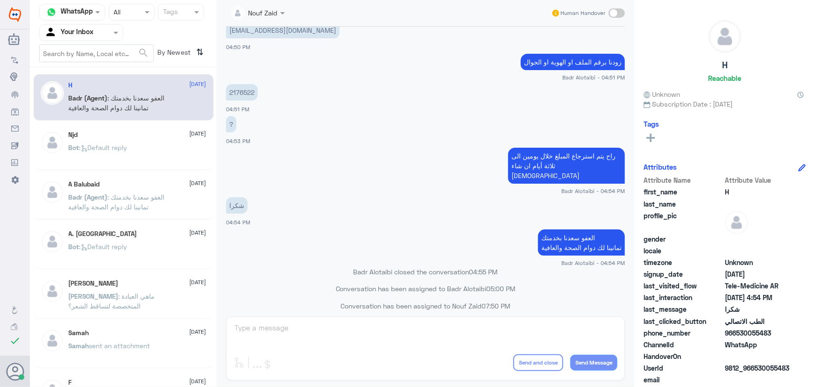
drag, startPoint x: 64, startPoint y: 28, endPoint x: 65, endPoint y: 42, distance: 13.1
click at [64, 31] on input "text" at bounding box center [69, 32] width 51 height 11
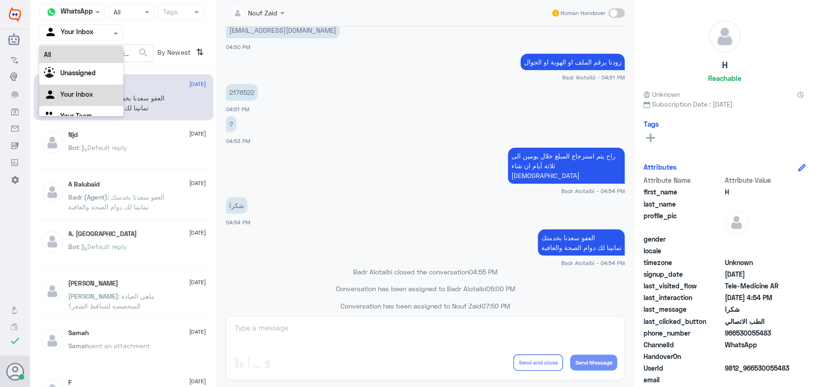
click at [66, 46] on div "All" at bounding box center [81, 54] width 84 height 17
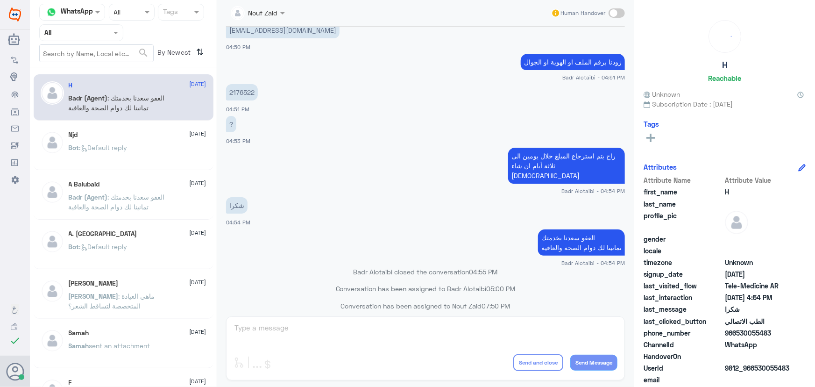
click at [247, 17] on input "text" at bounding box center [248, 12] width 34 height 11
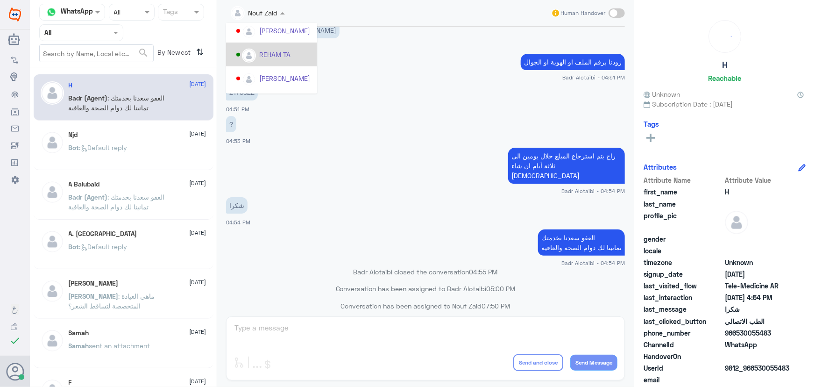
scroll to position [458, 0]
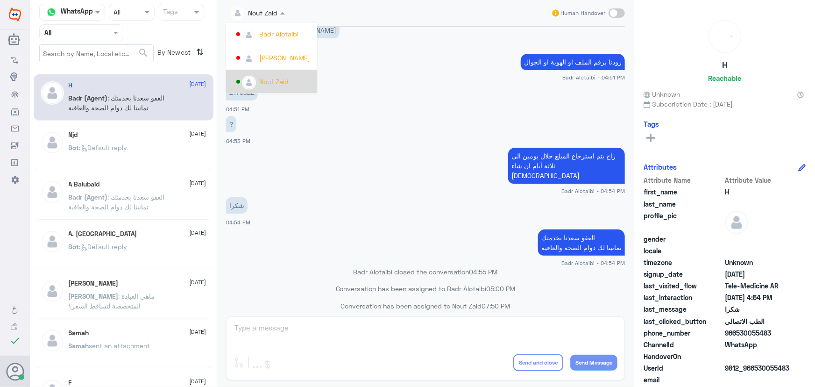
click at [373, 164] on app-msgs-text "راح يتم استرجاع المبلغ خلال يومين الى ثلاثة أيام ان شاء [DEMOGRAPHIC_DATA]" at bounding box center [425, 166] width 399 height 37
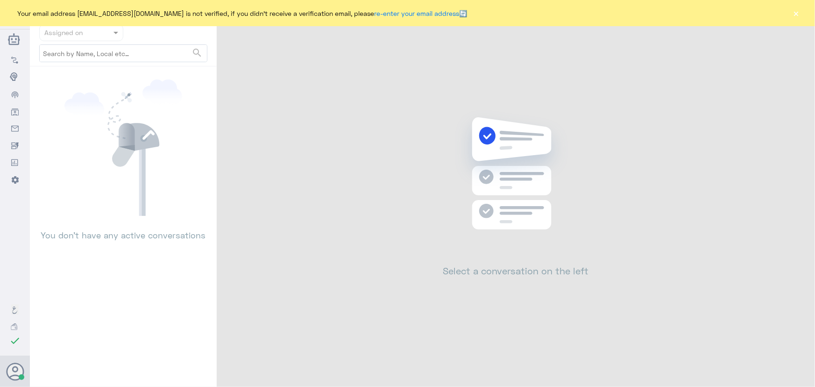
drag, startPoint x: 796, startPoint y: 14, endPoint x: 755, endPoint y: 46, distance: 51.6
click at [796, 21] on div "Your email address [EMAIL_ADDRESS][DOMAIN_NAME] is not verified, if you didn't …" at bounding box center [407, 13] width 815 height 26
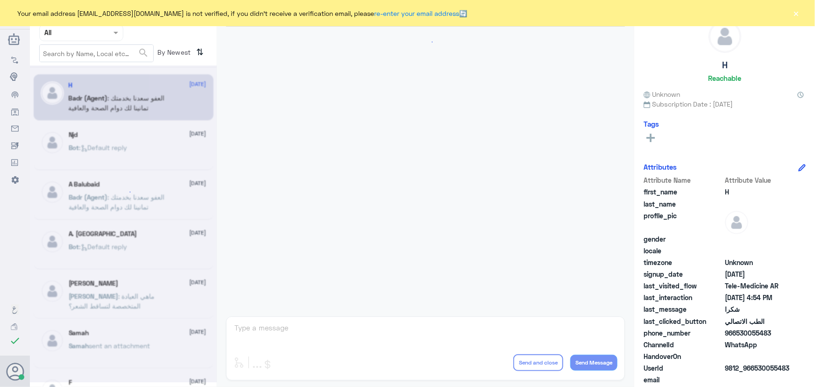
scroll to position [445, 0]
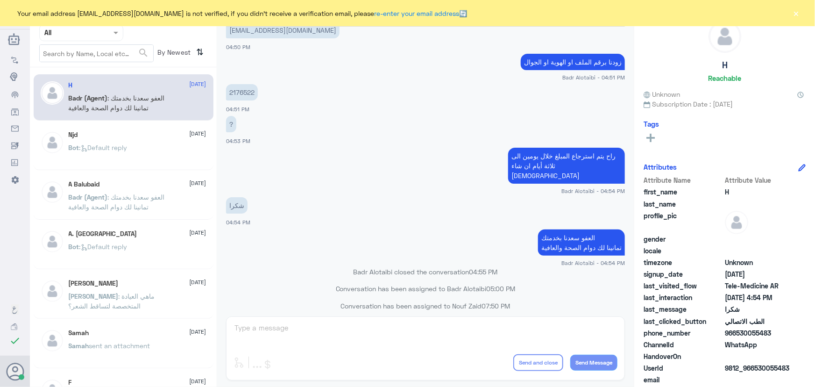
click at [797, 13] on button "×" at bounding box center [796, 12] width 9 height 9
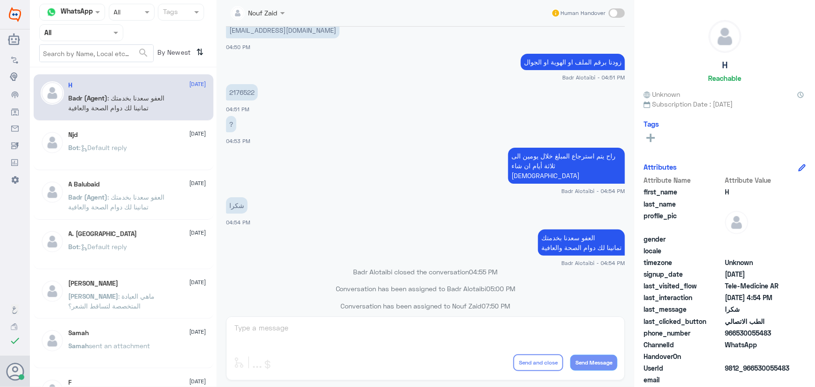
click at [158, 139] on div "Njd [DATE] Bot : Default reply" at bounding box center [138, 148] width 138 height 35
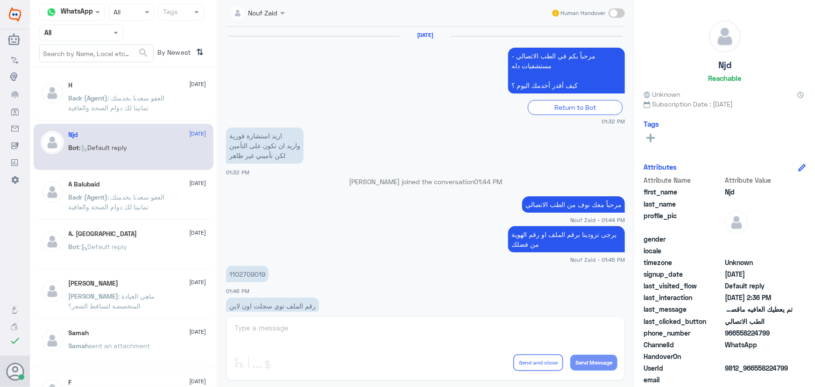
scroll to position [619, 0]
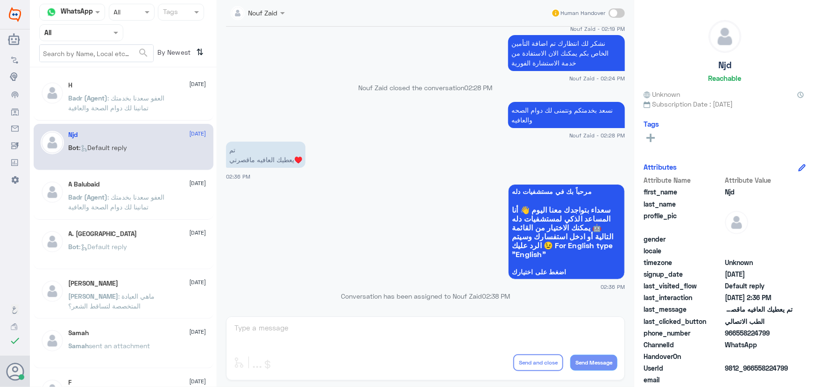
click at [142, 95] on span ": العفو سعدنا بخدمتك تمانينا لك دوام الصحة والعافية" at bounding box center [117, 103] width 96 height 18
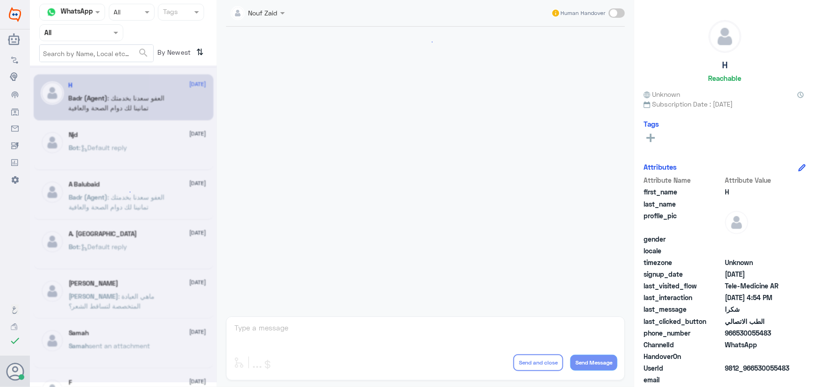
scroll to position [445, 0]
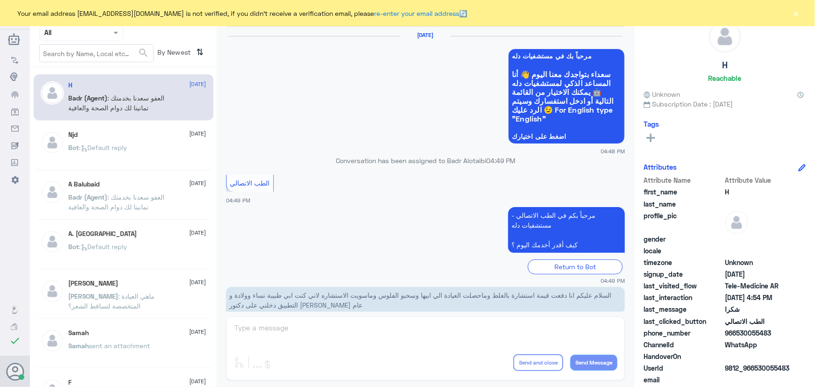
scroll to position [445, 0]
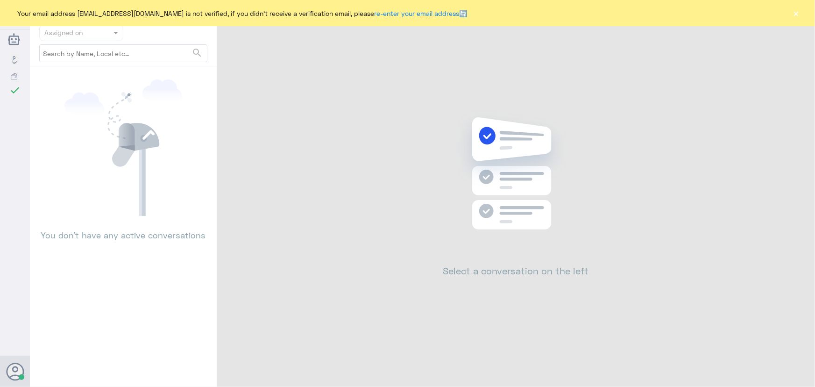
click at [797, 12] on button "×" at bounding box center [796, 12] width 9 height 9
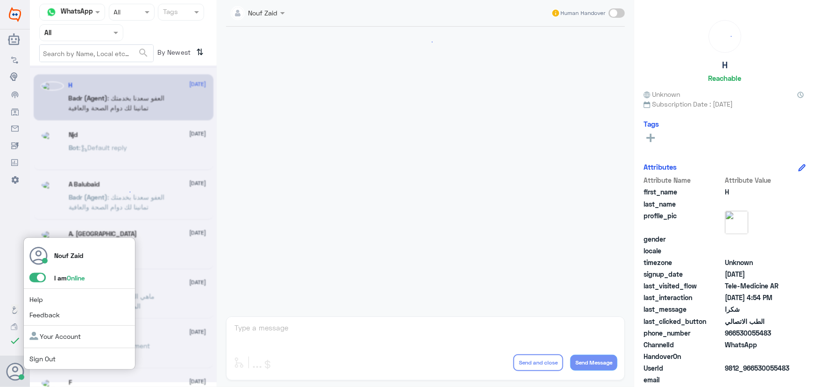
scroll to position [445, 0]
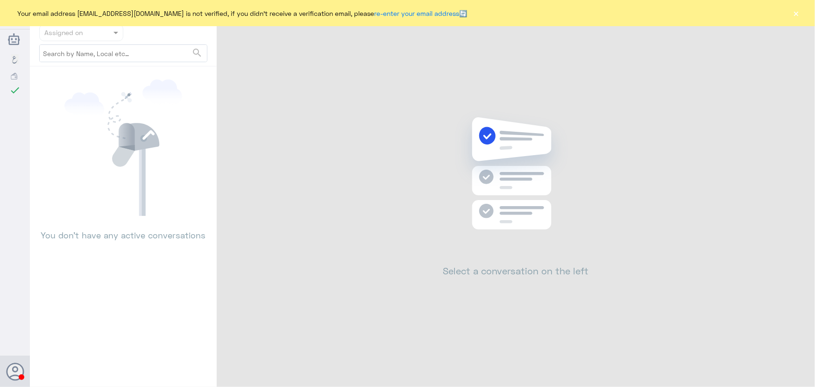
drag, startPoint x: 787, startPoint y: 5, endPoint x: 793, endPoint y: 9, distance: 7.0
click at [788, 7] on div "Your email address [EMAIL_ADDRESS][DOMAIN_NAME] is not verified, if you didn't …" at bounding box center [407, 13] width 815 height 26
click at [798, 12] on button "×" at bounding box center [796, 12] width 9 height 9
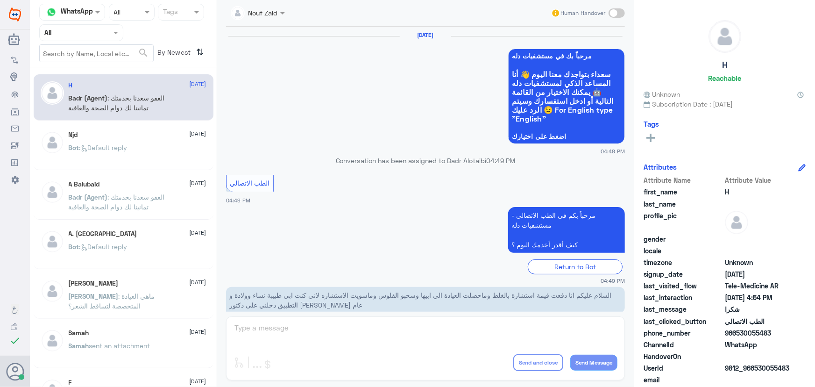
scroll to position [445, 0]
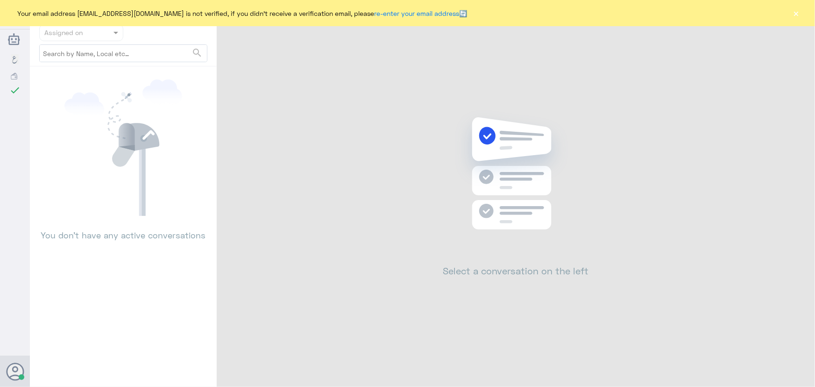
click at [794, 15] on button "×" at bounding box center [796, 12] width 9 height 9
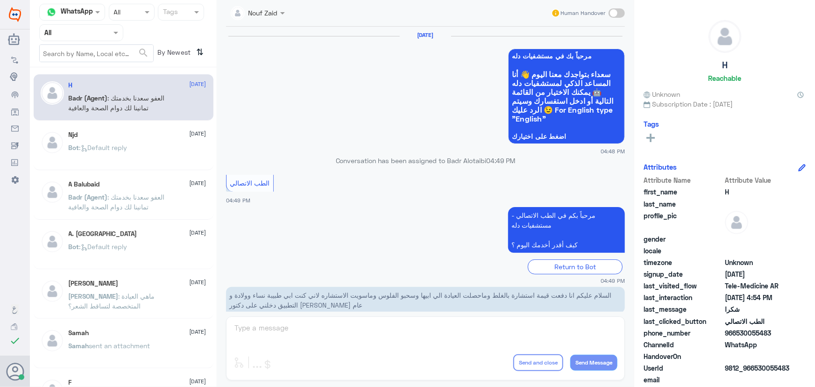
scroll to position [445, 0]
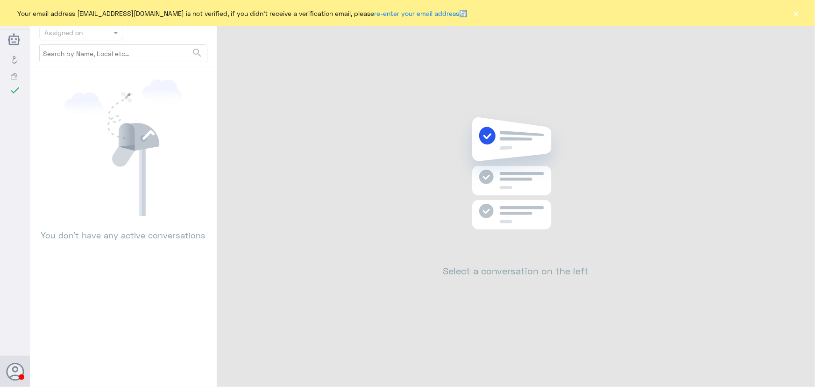
click at [796, 9] on button "×" at bounding box center [796, 12] width 9 height 9
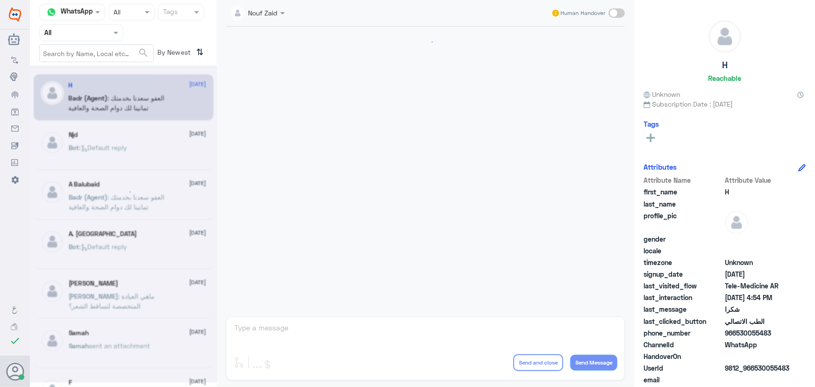
scroll to position [445, 0]
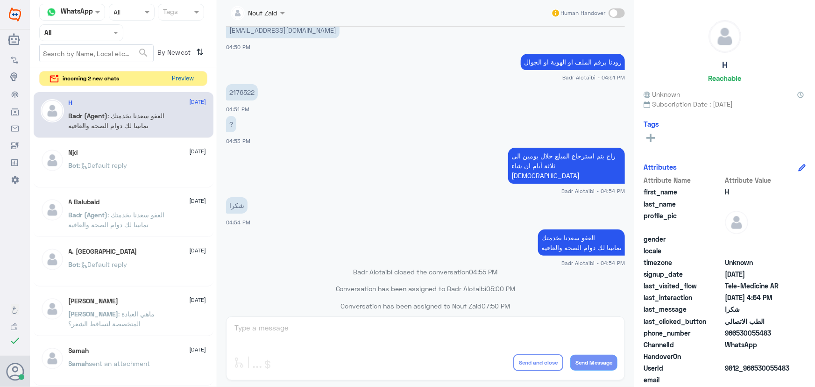
click at [185, 80] on button "Preview" at bounding box center [183, 78] width 29 height 14
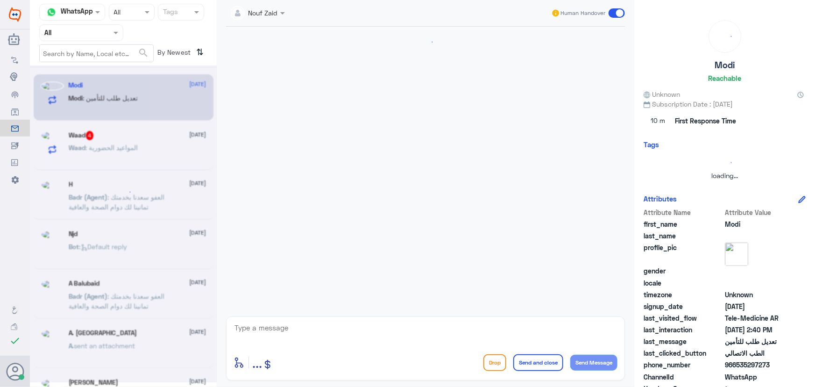
scroll to position [456, 0]
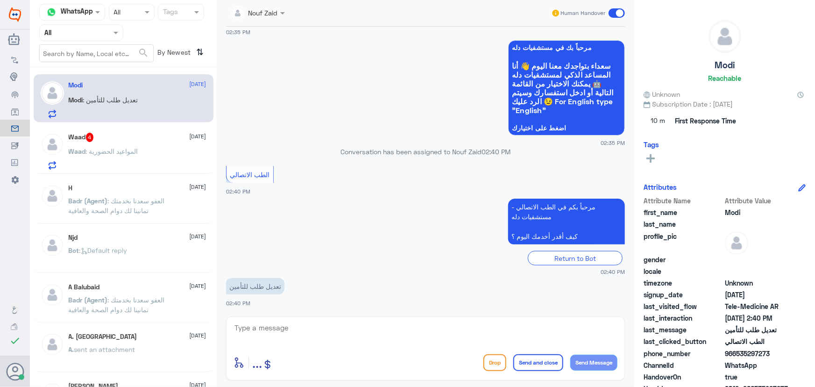
click at [300, 336] on textarea at bounding box center [426, 332] width 384 height 23
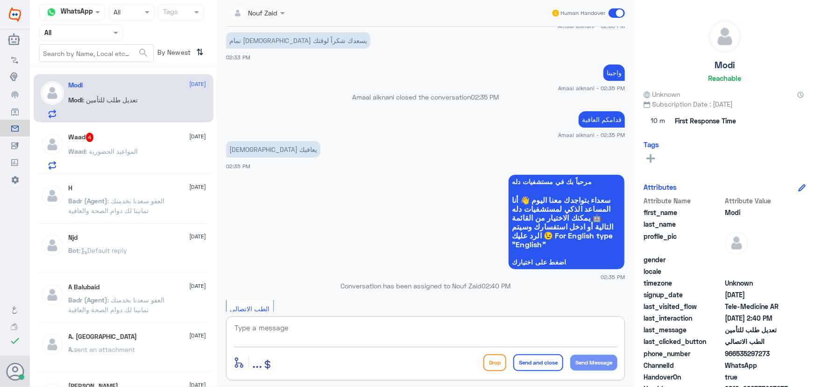
scroll to position [201, 0]
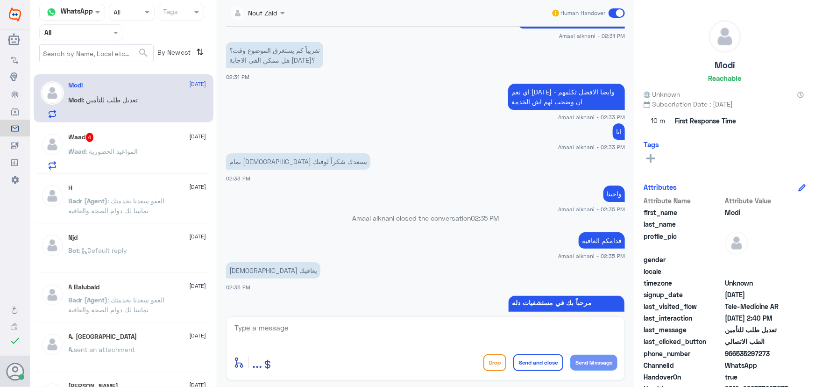
click at [178, 120] on div "Modi 14 August Modi : تعديل طلب للتأمين" at bounding box center [124, 98] width 180 height 48
click at [175, 137] on div "Waad 4 14 August" at bounding box center [138, 137] width 138 height 9
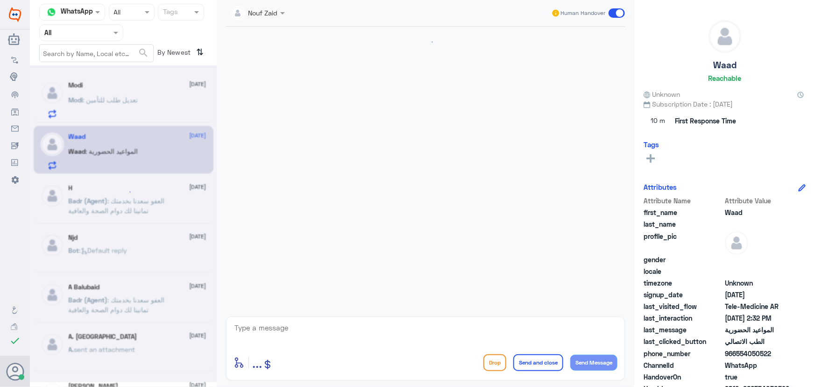
scroll to position [593, 0]
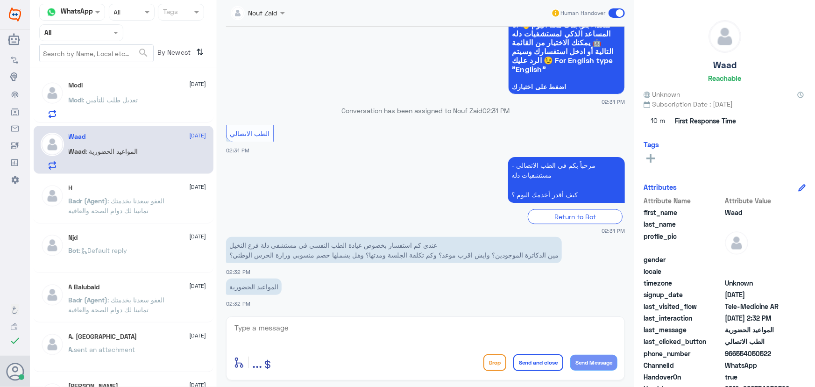
click at [255, 323] on textarea at bounding box center [426, 332] width 384 height 23
click at [113, 100] on span ": تعديل طلب للتأمين" at bounding box center [110, 100] width 55 height 8
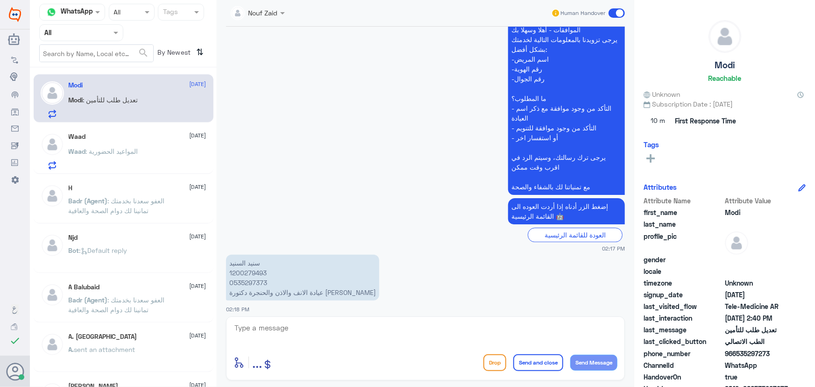
scroll to position [1430, 0]
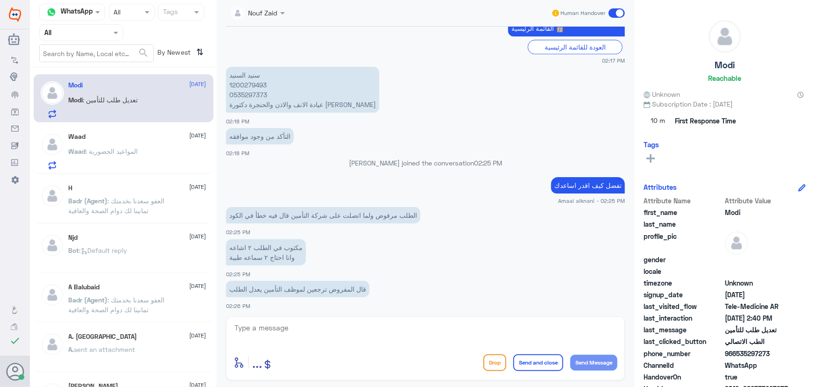
click at [314, 317] on div "enter flow name ... Drop Send and close Send Message" at bounding box center [425, 348] width 399 height 64
click at [317, 320] on div "enter flow name ... Drop Send and close Send Message" at bounding box center [425, 348] width 399 height 64
click at [314, 322] on textarea at bounding box center [426, 332] width 384 height 23
paste textarea "مرحباً معك نوف من الطب الاتصالي"
type textarea "مرحباً معك نوف من الطب الاتصالي"
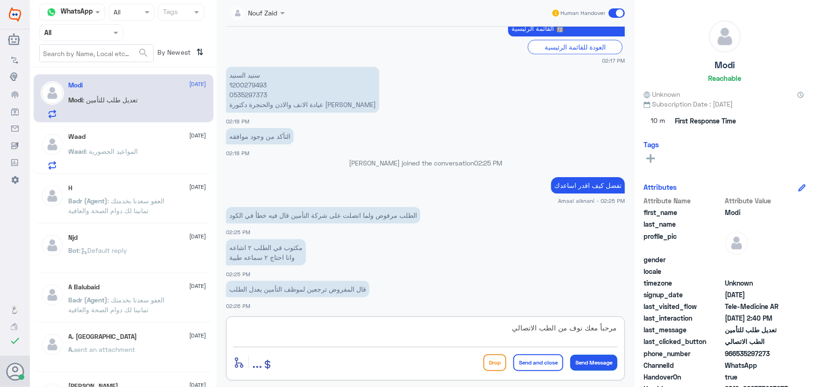
click at [591, 360] on button "Send Message" at bounding box center [593, 363] width 47 height 16
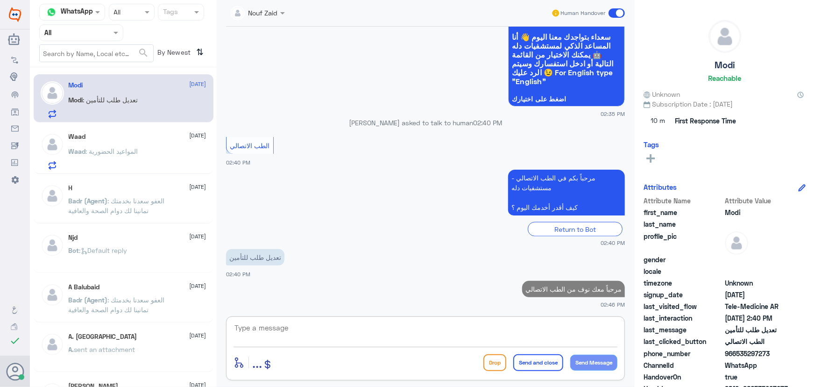
click at [531, 334] on textarea at bounding box center [426, 332] width 384 height 23
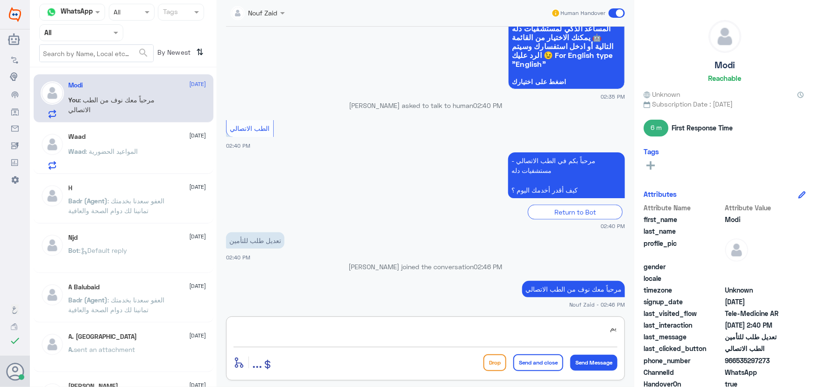
type textarea "ي"
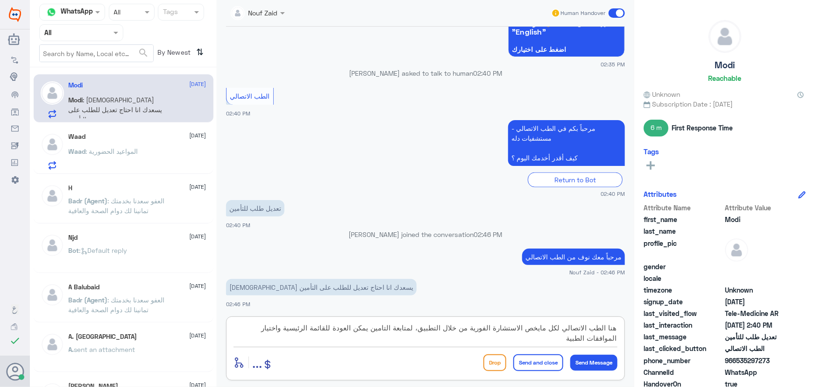
click at [386, 330] on textarea "هنا الطب الاتصالي لكل مايخص الاستشارة الفورية من خلال التطبيق، لمتابعة التامين …" at bounding box center [426, 332] width 384 height 23
click at [359, 330] on textarea "هنا الطب الاتصالي لكل مايخص الاستشارة الفورية من خلال التطبيق، لمتابعة التامين …" at bounding box center [426, 332] width 384 height 23
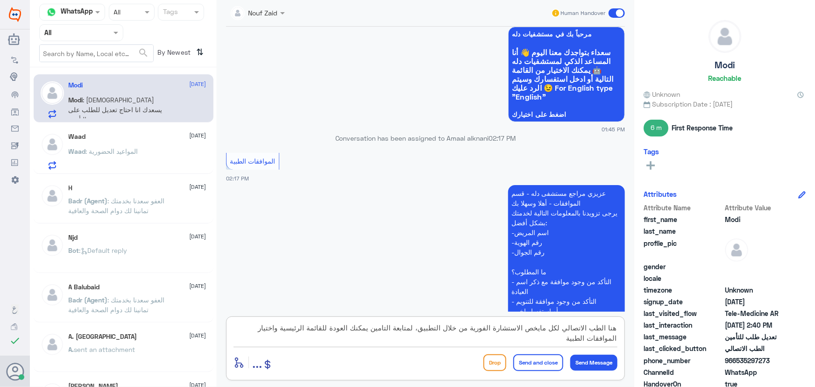
scroll to position [917, 0]
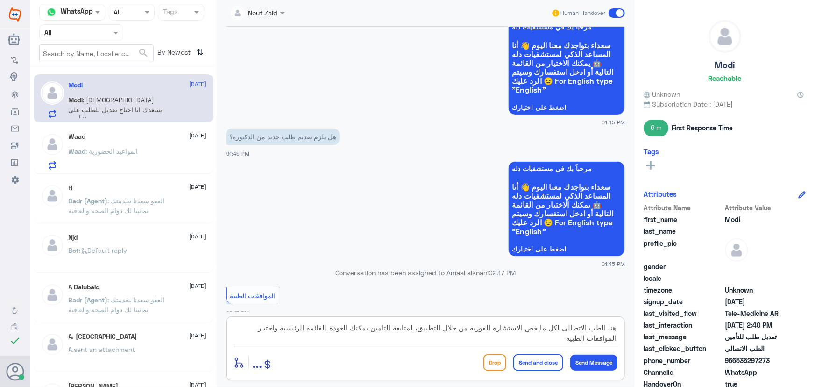
type textarea "هنا الطب الاتصالي لكل مايخص الاستشارة الفورية من خلال التطبيق، لمتابعة التامين …"
click at [540, 361] on button "Send and close" at bounding box center [538, 362] width 50 height 17
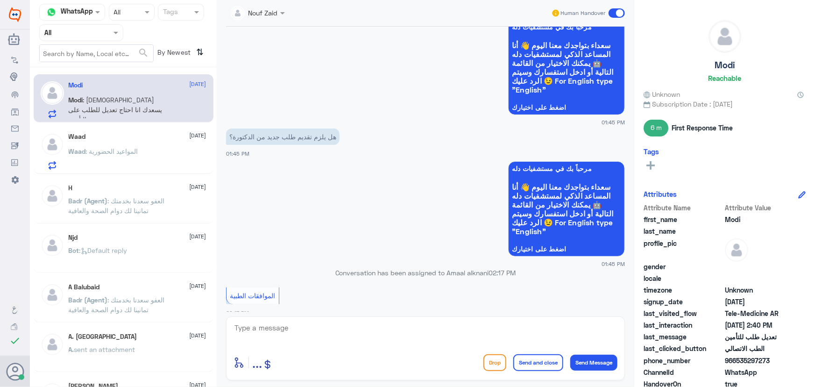
scroll to position [2462, 0]
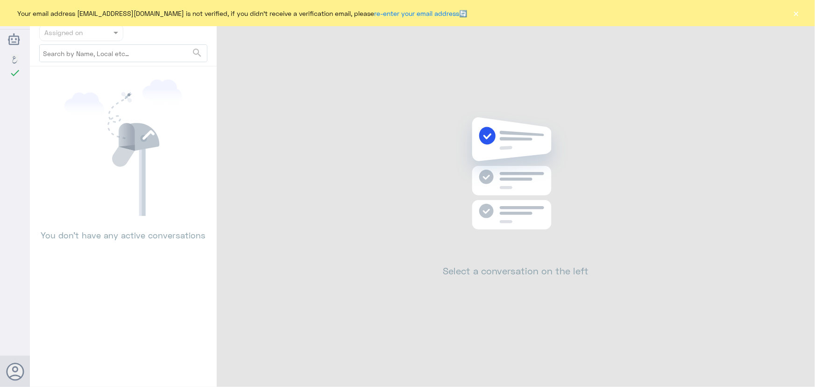
click at [798, 11] on button "×" at bounding box center [796, 12] width 9 height 9
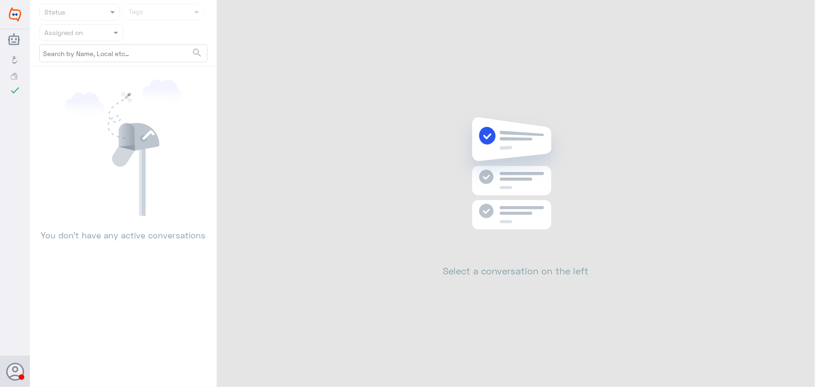
drag, startPoint x: 797, startPoint y: 12, endPoint x: 663, endPoint y: 16, distance: 134.1
click at [792, 13] on div "Status Tags Assigned on search You don’t have any active conversations Select a…" at bounding box center [422, 195] width 785 height 390
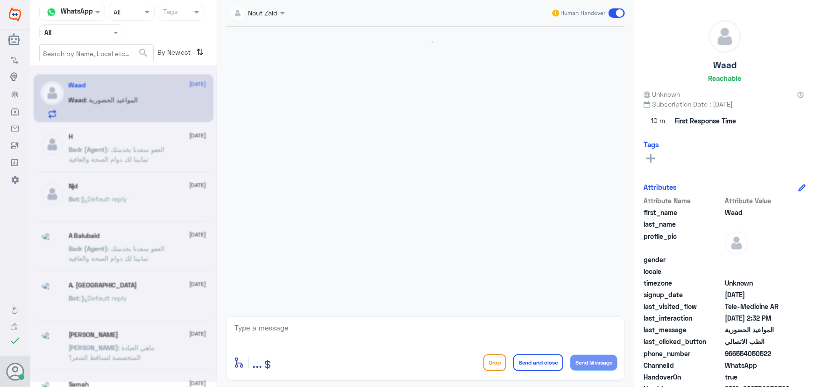
click at [116, 90] on div at bounding box center [123, 223] width 187 height 317
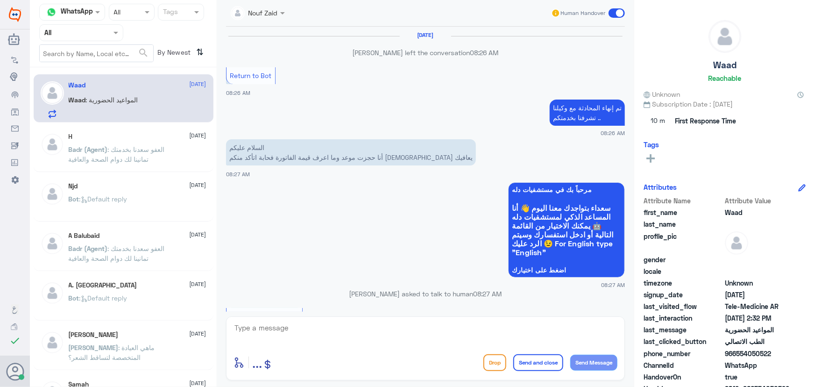
scroll to position [593, 0]
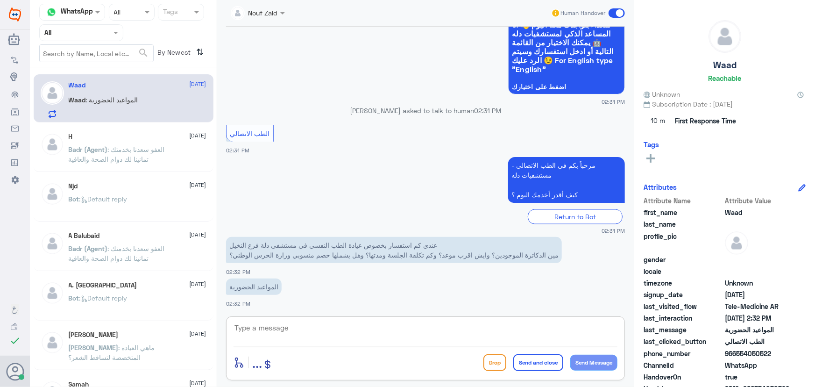
click at [322, 332] on textarea at bounding box center [426, 332] width 384 height 23
paste textarea "مرحباً معك نوف من الطب الاتصالي"
type textarea "مرحباً معك نوف من الطب الاتصالي"
click at [602, 362] on button "Send Message" at bounding box center [593, 363] width 47 height 16
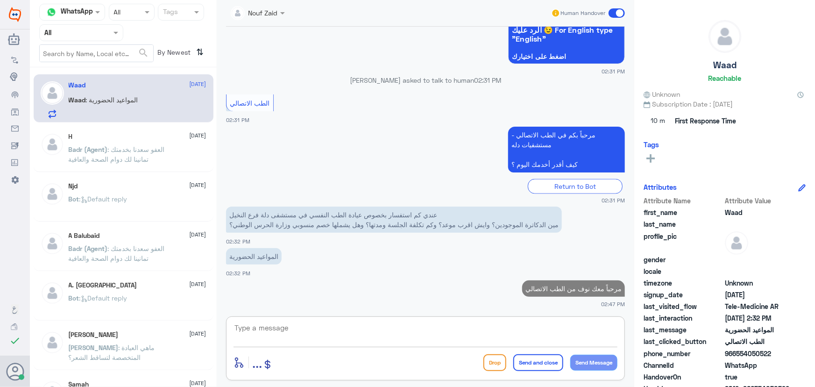
click at [535, 331] on textarea at bounding box center [426, 332] width 384 height 23
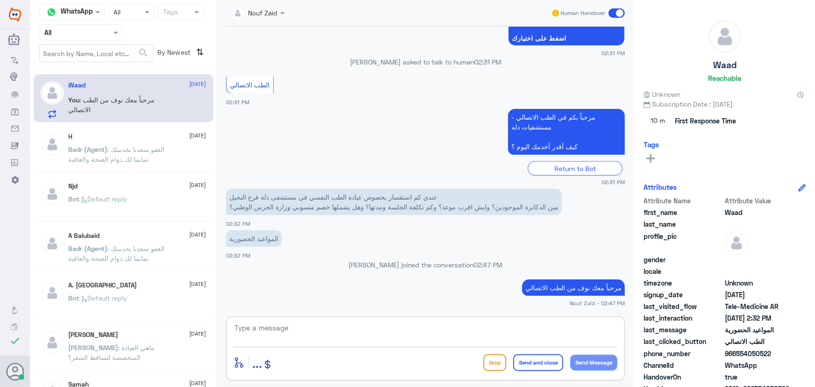
scroll to position [621, 0]
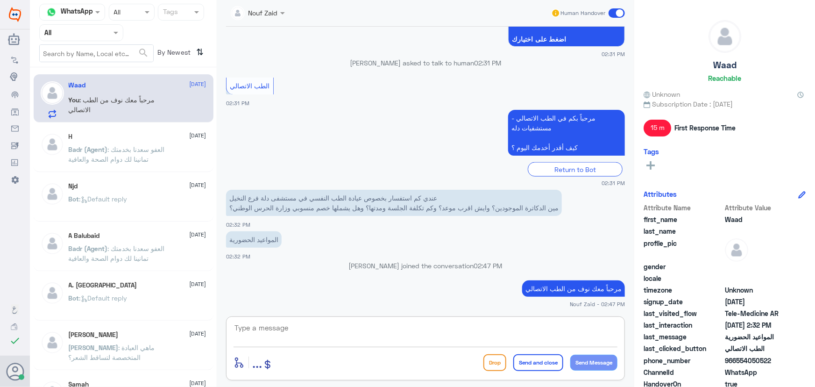
click at [327, 333] on textarea at bounding box center [426, 332] width 384 height 23
click at [82, 165] on p "Badr (Agent) : العفو سعدنا بخدمتك تمانينا لك دوام الصحة والعافية" at bounding box center [121, 155] width 105 height 23
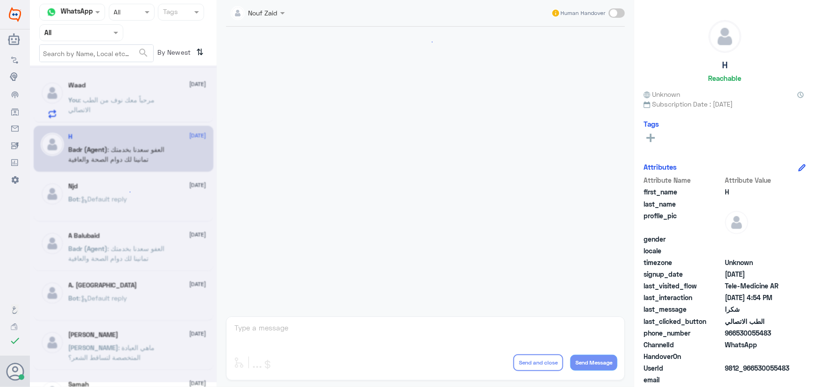
scroll to position [445, 0]
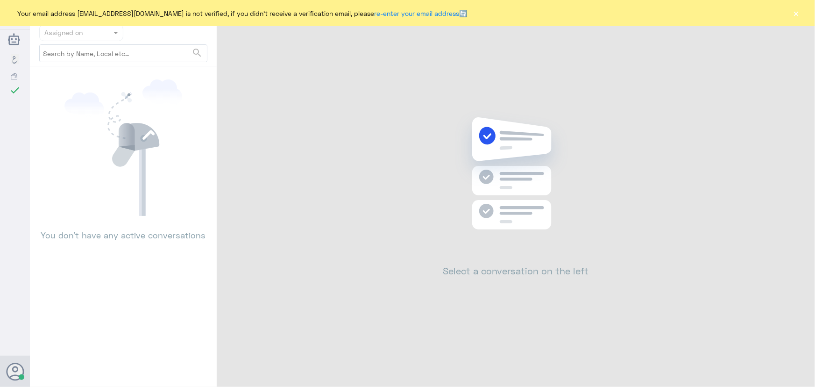
drag, startPoint x: 793, startPoint y: 14, endPoint x: 758, endPoint y: 16, distance: 35.6
click at [794, 14] on button "×" at bounding box center [796, 12] width 9 height 9
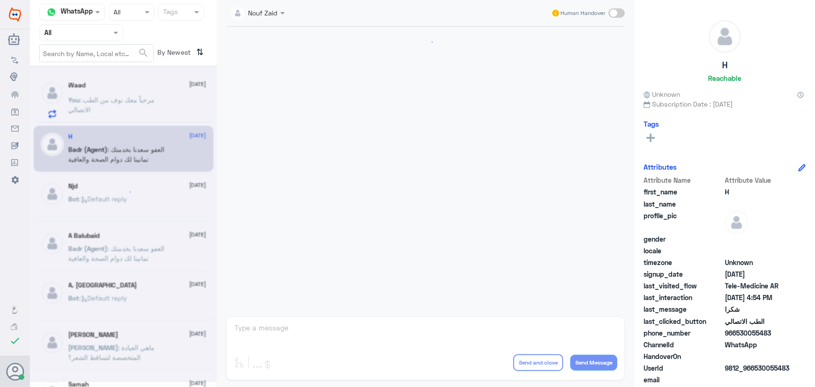
scroll to position [589, 0]
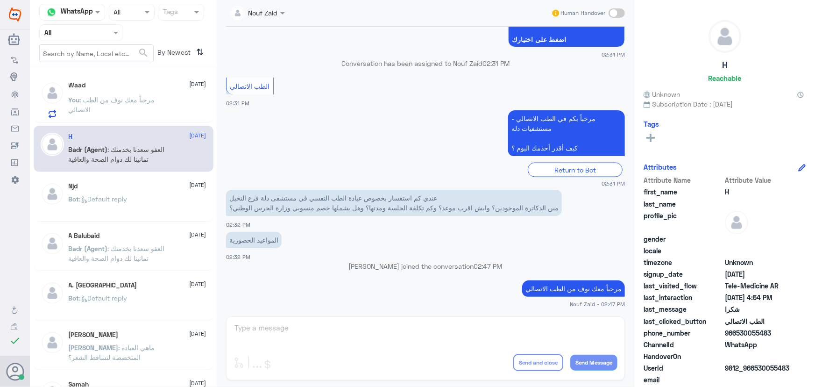
click at [90, 36] on input "text" at bounding box center [69, 32] width 51 height 11
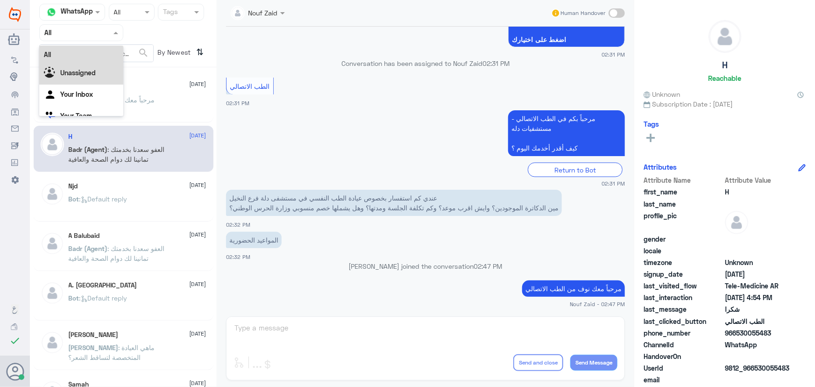
click at [87, 82] on div "Unassigned" at bounding box center [81, 73] width 84 height 21
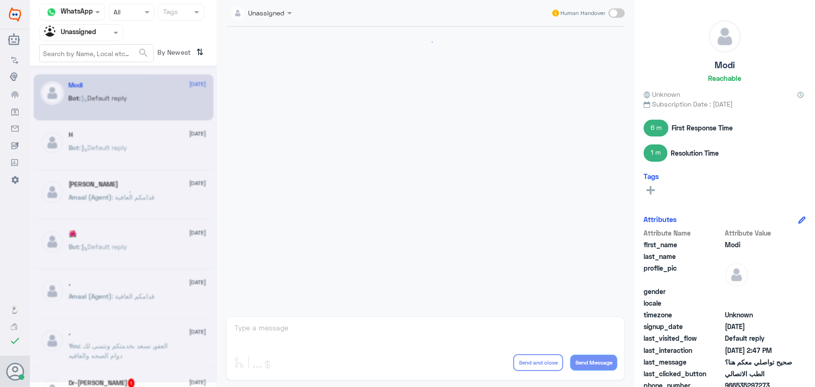
scroll to position [516, 0]
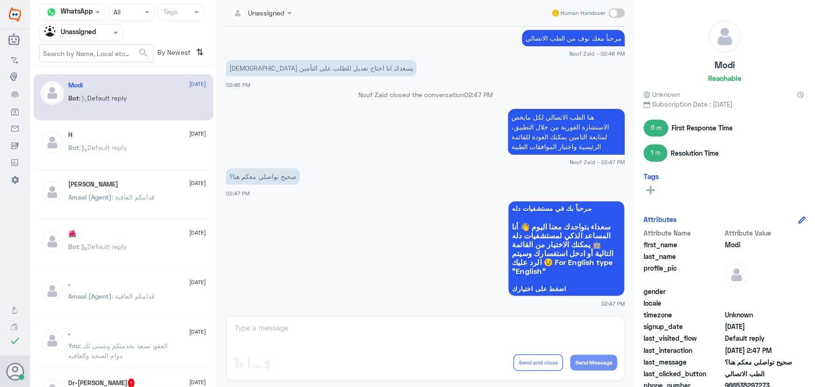
click at [95, 36] on input "text" at bounding box center [69, 32] width 51 height 11
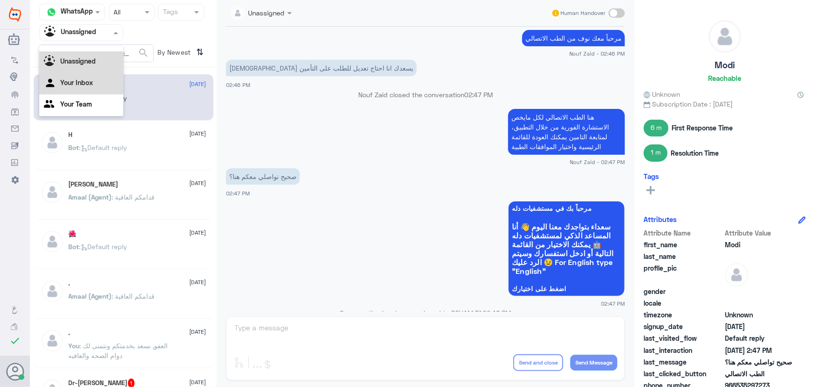
scroll to position [0, 0]
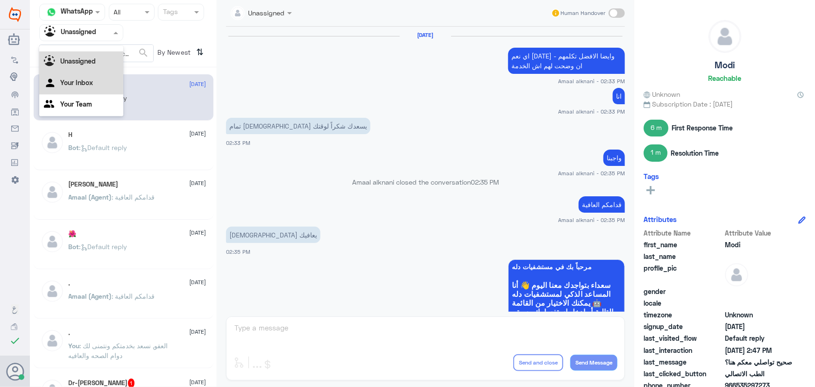
click at [100, 82] on div "Your Inbox" at bounding box center [81, 83] width 84 height 21
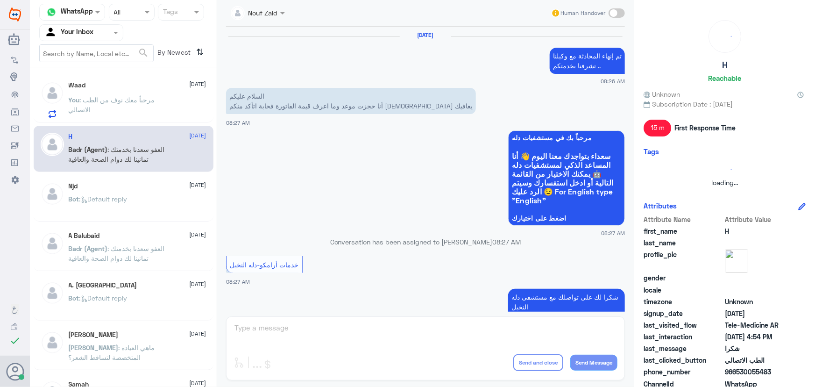
scroll to position [589, 0]
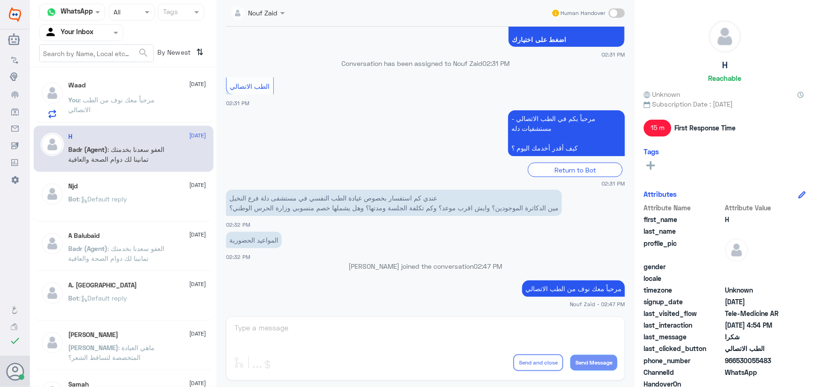
click at [152, 178] on div "Njd [DATE] Bot : Default reply" at bounding box center [124, 198] width 180 height 46
click at [137, 113] on p "You : مرحباً معك نوف من الطب الاتصالي" at bounding box center [121, 106] width 105 height 23
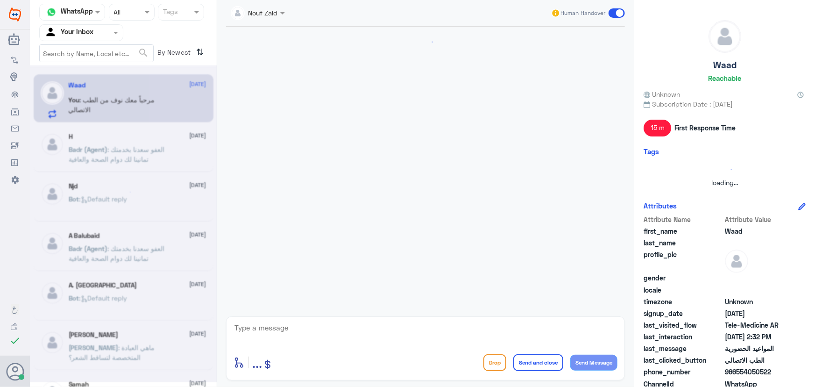
scroll to position [589, 0]
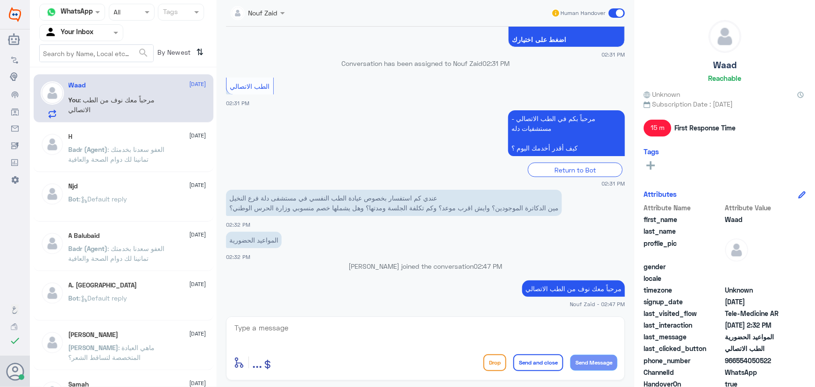
click at [149, 177] on div "Njd [DATE] Bot : Default reply" at bounding box center [124, 198] width 180 height 46
click at [145, 157] on span ": العفو سعدنا بخدمتك تمانينا لك دوام الصحة والعافية" at bounding box center [117, 154] width 96 height 18
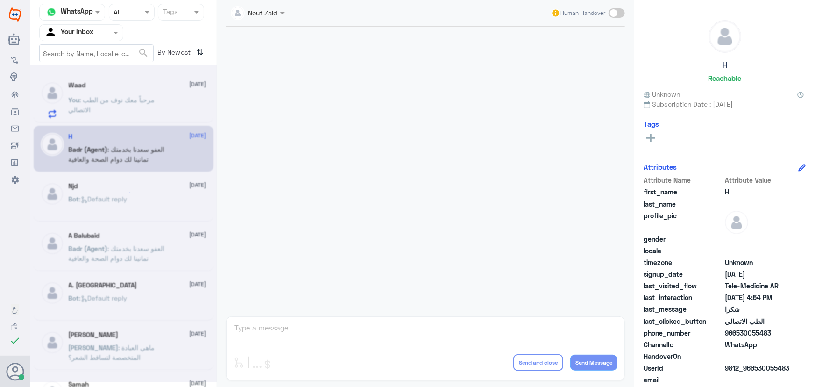
scroll to position [445, 0]
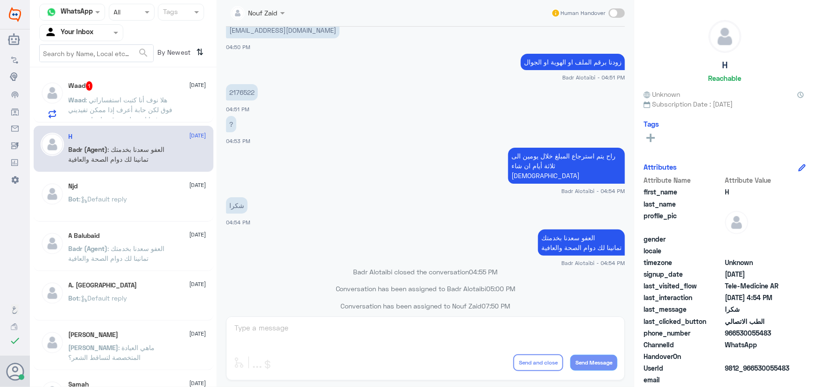
click at [101, 84] on div "Waad 1 [DATE]" at bounding box center [138, 85] width 138 height 9
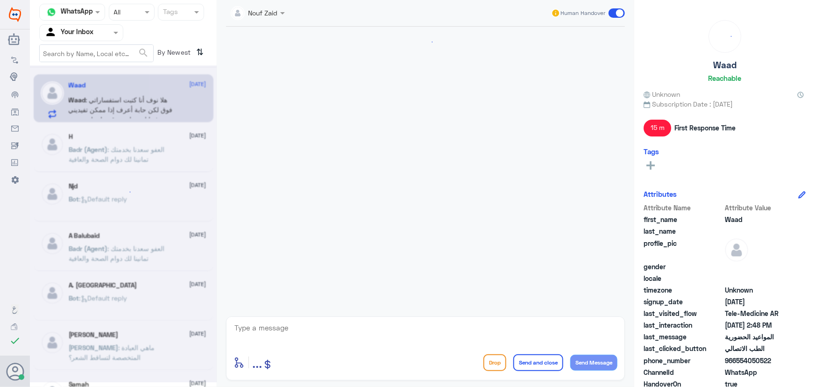
scroll to position [591, 0]
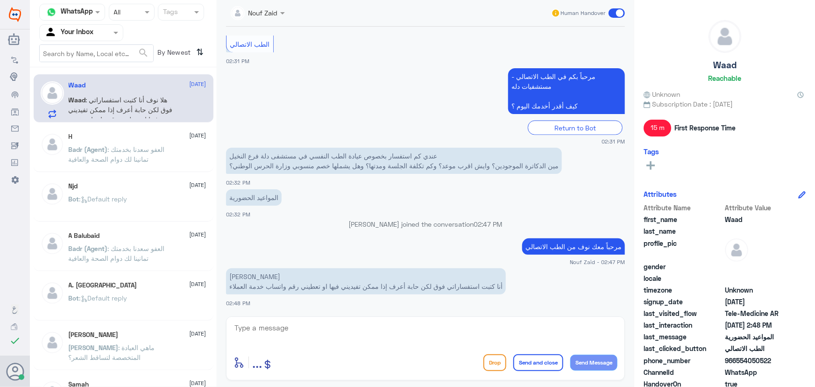
click at [422, 329] on textarea at bounding box center [426, 332] width 384 height 23
click at [333, 327] on textarea at bounding box center [426, 332] width 384 height 23
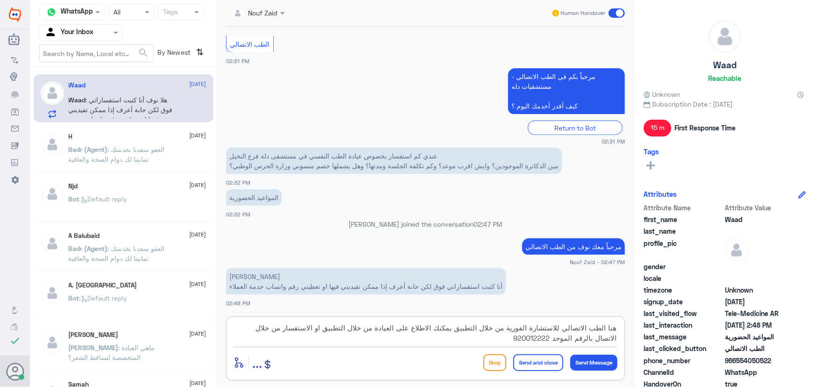
click at [459, 329] on textarea "هنا الطب الاتصالي للاستشارة الفورية من خلال التطبيق يمكنك الاطلاع على العيادة م…" at bounding box center [426, 332] width 384 height 23
type textarea "هنا الطب الاتصالي للاستشارة الفورية من خلال التطبيق، يمكنك الاطلاع على العيادة …"
drag, startPoint x: 541, startPoint y: 360, endPoint x: 531, endPoint y: 364, distance: 11.3
click at [540, 362] on button "Send and close" at bounding box center [538, 362] width 50 height 17
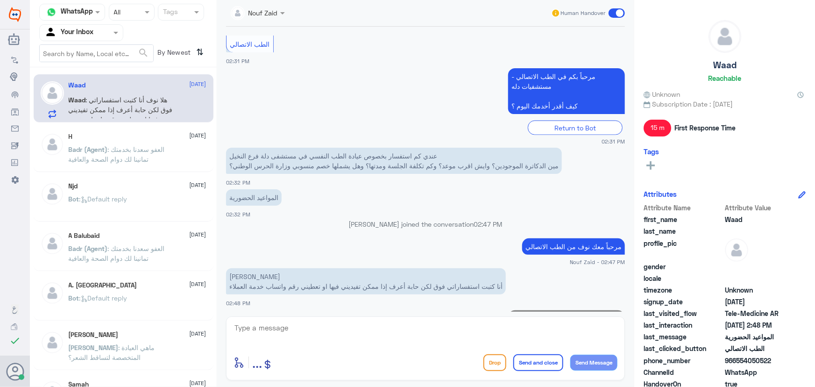
scroll to position [650, 0]
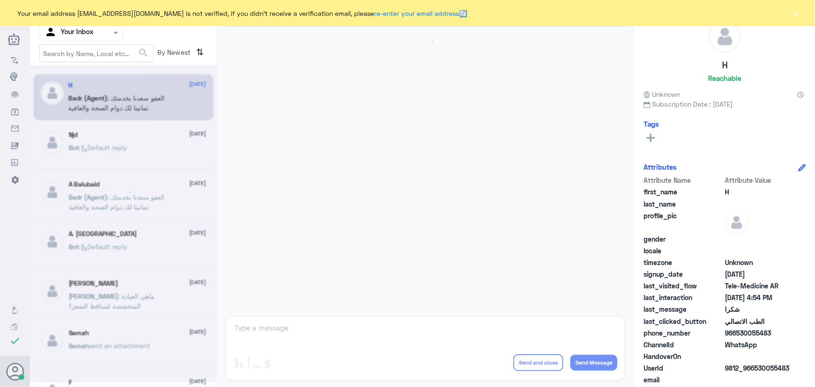
scroll to position [445, 0]
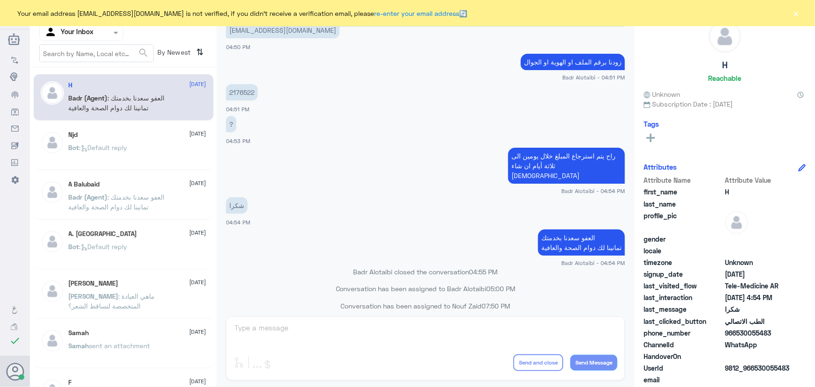
click at [798, 9] on button "×" at bounding box center [796, 12] width 9 height 9
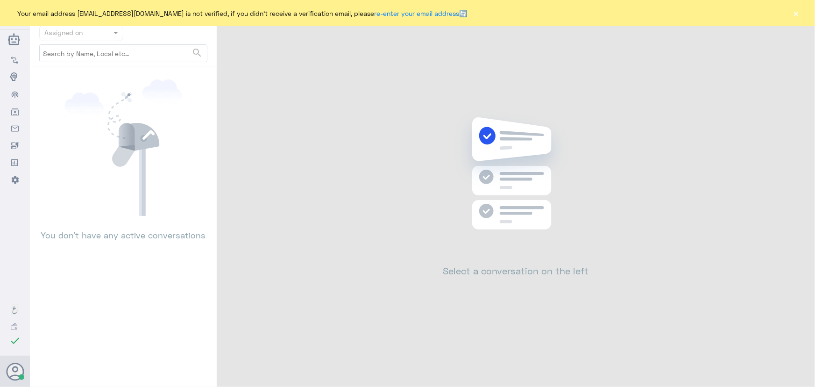
click at [802, 17] on div "Your email address [EMAIL_ADDRESS][DOMAIN_NAME] is not verified, if you didn't …" at bounding box center [407, 13] width 815 height 26
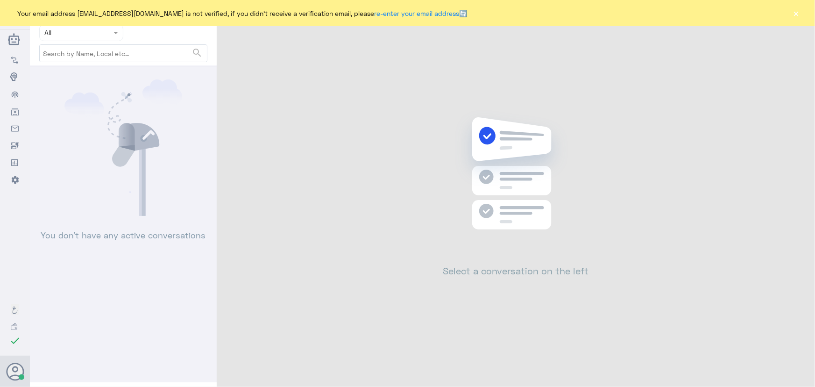
click at [797, 14] on button "×" at bounding box center [796, 12] width 9 height 9
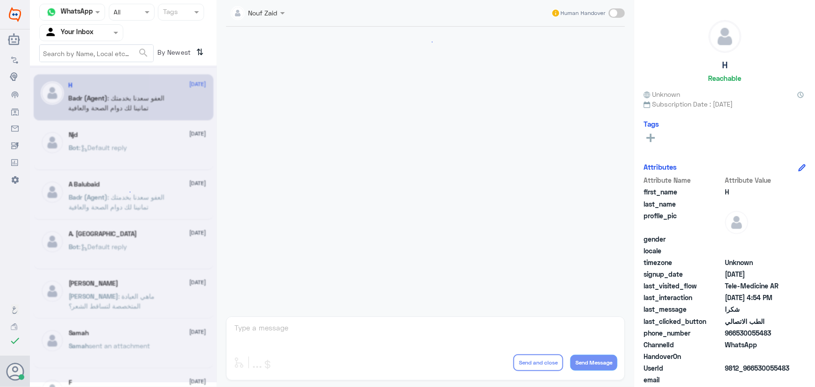
scroll to position [445, 0]
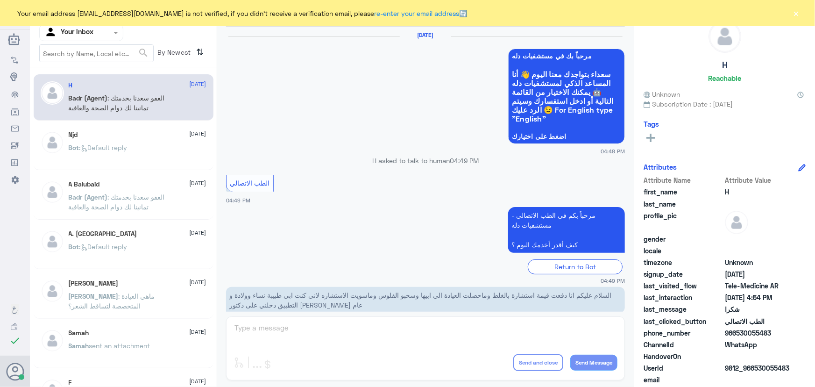
scroll to position [445, 0]
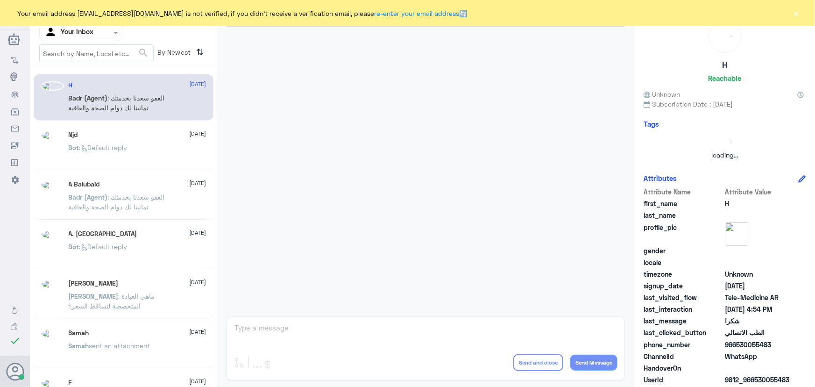
click at [804, 12] on div "Your email address [EMAIL_ADDRESS][DOMAIN_NAME] is not verified, if you didn't …" at bounding box center [407, 13] width 815 height 26
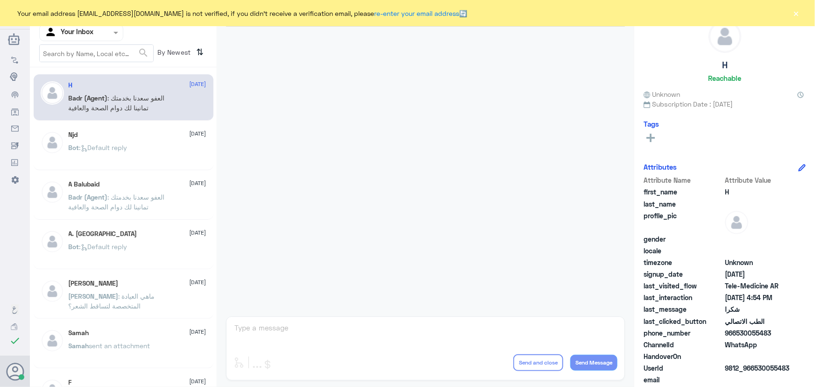
click at [800, 13] on button "×" at bounding box center [796, 12] width 9 height 9
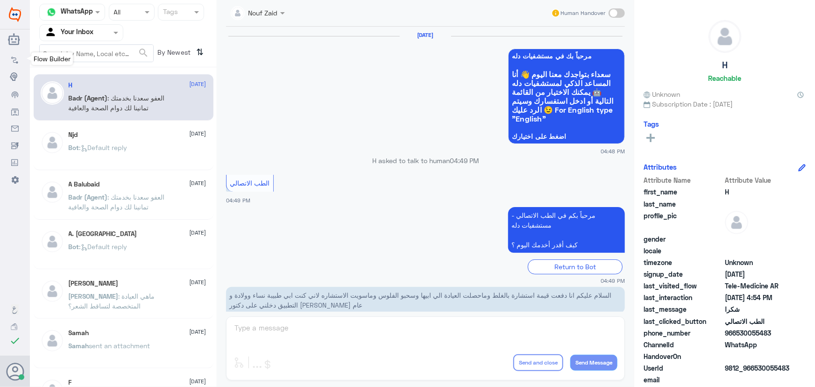
scroll to position [445, 0]
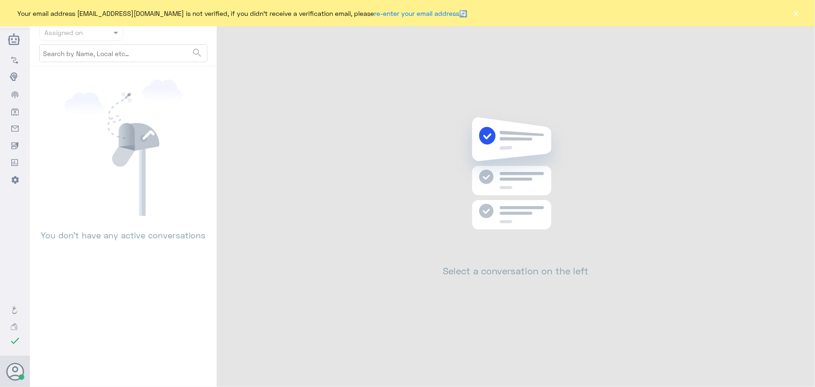
click at [803, 12] on div "Your email address [EMAIL_ADDRESS][DOMAIN_NAME] is not verified, if you didn't …" at bounding box center [407, 13] width 815 height 26
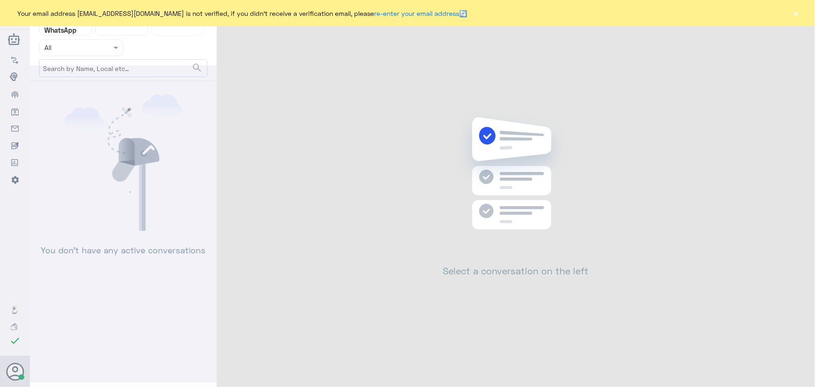
drag, startPoint x: 798, startPoint y: 15, endPoint x: 774, endPoint y: 26, distance: 26.1
click at [798, 16] on button "×" at bounding box center [796, 12] width 9 height 9
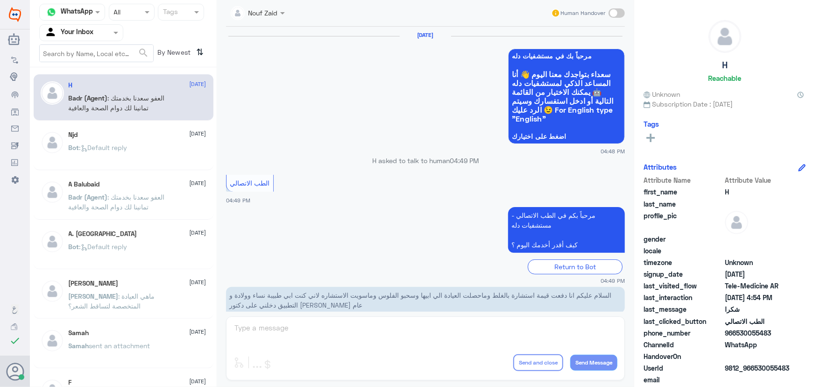
scroll to position [445, 0]
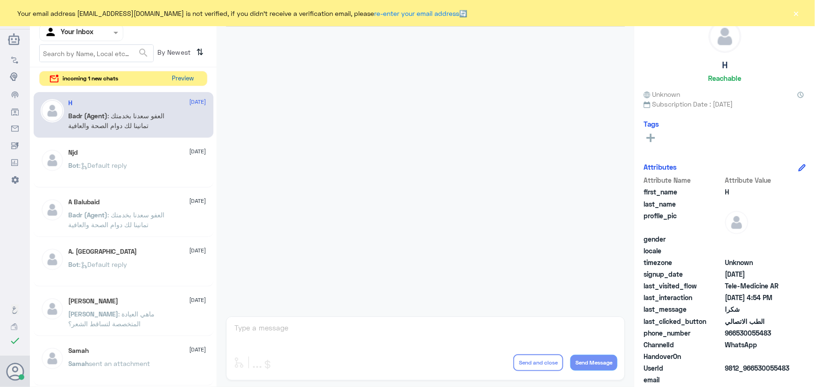
click at [181, 81] on button "Preview" at bounding box center [183, 78] width 29 height 14
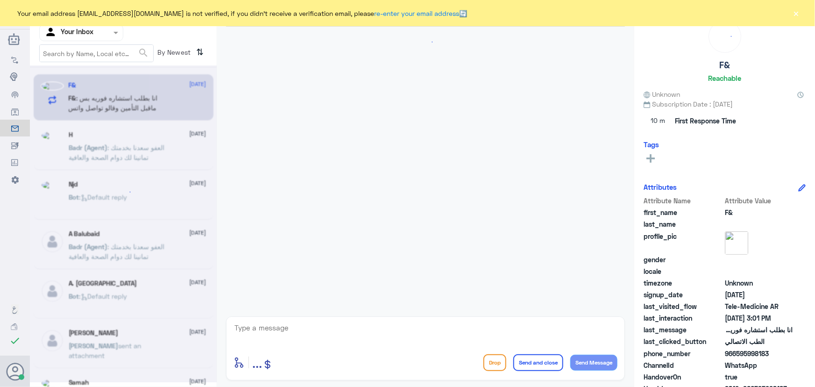
scroll to position [41, 0]
click at [794, 13] on button "×" at bounding box center [796, 12] width 9 height 9
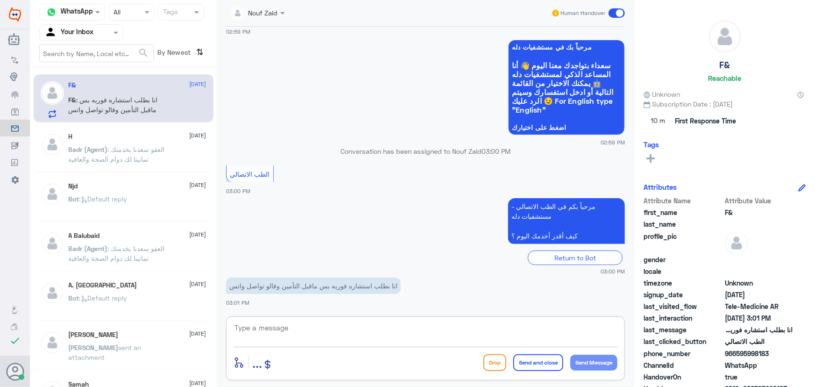
click at [288, 328] on textarea at bounding box center [426, 332] width 384 height 23
paste textarea "مرحباً معك نوف من الطب الاتصالي"
type textarea "مرحباً معك نوف من الطب الاتصالي"
click at [592, 358] on button "Send Message" at bounding box center [593, 363] width 47 height 16
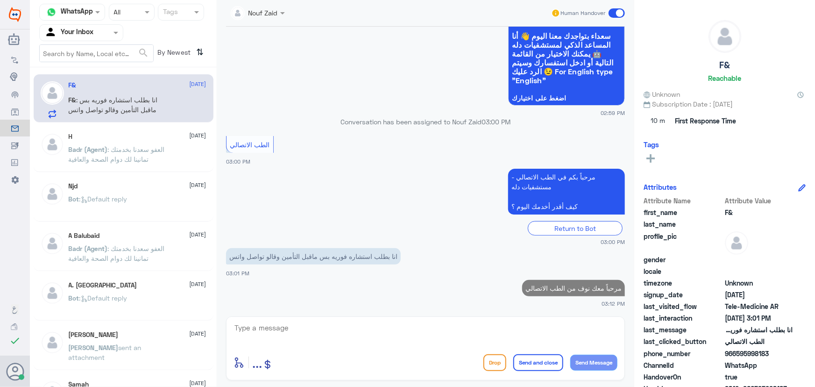
click at [447, 328] on textarea at bounding box center [426, 332] width 384 height 23
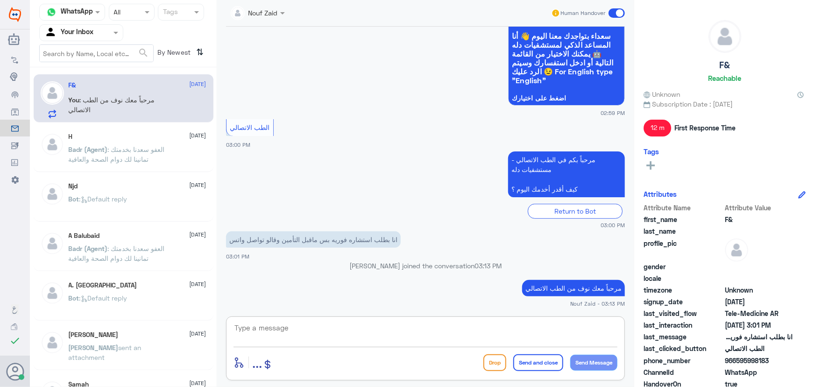
click at [366, 336] on textarea at bounding box center [426, 332] width 384 height 23
click at [406, 327] on textarea at bounding box center [426, 332] width 384 height 23
drag, startPoint x: 738, startPoint y: 361, endPoint x: 795, endPoint y: 356, distance: 57.2
click at [795, 356] on div "phone_number 966595998183" at bounding box center [725, 362] width 162 height 12
copy span "595998183"
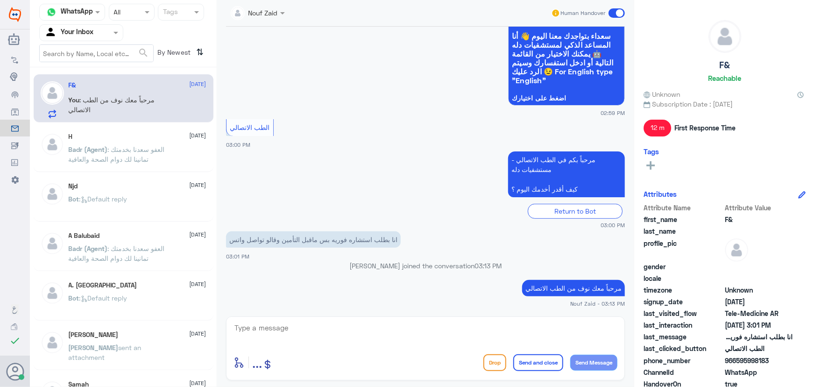
click at [441, 344] on div at bounding box center [426, 333] width 384 height 25
click at [438, 335] on textarea at bounding box center [426, 332] width 384 height 23
type textarea "يرجى تزويدنا برقم الملف او رقم الهوية"
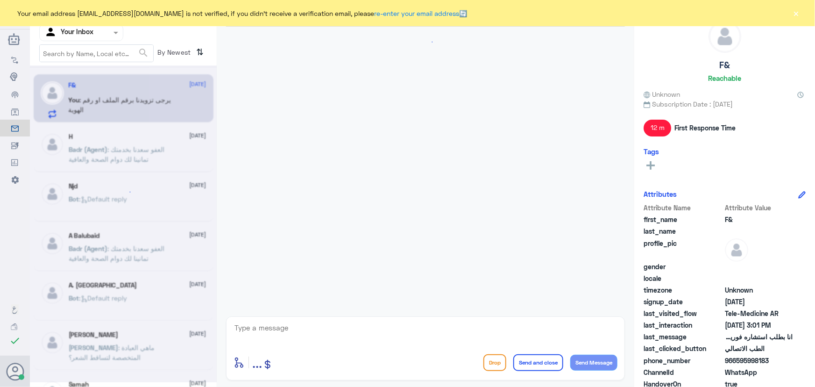
scroll to position [117, 0]
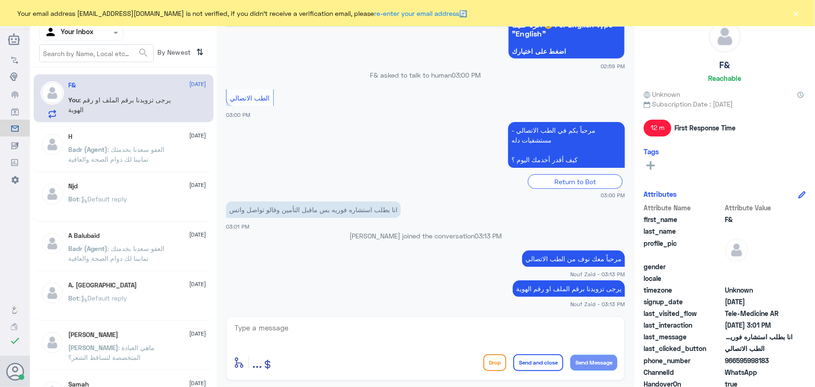
click at [797, 16] on button "×" at bounding box center [796, 12] width 9 height 9
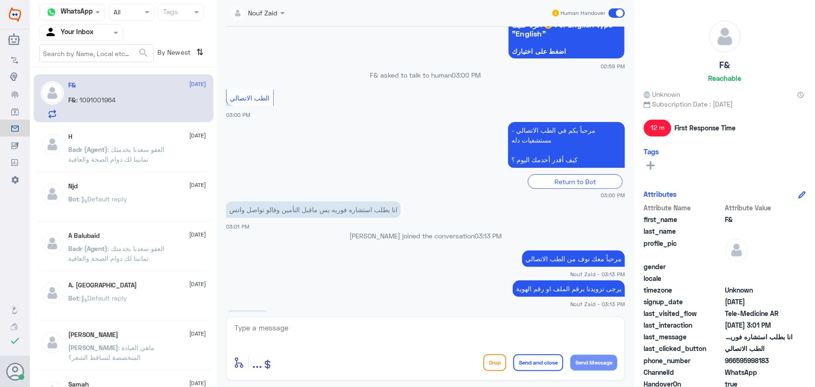
scroll to position [149, 0]
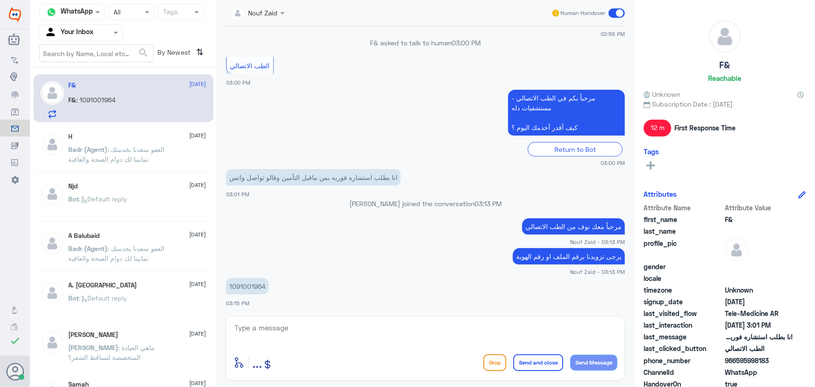
drag, startPoint x: 265, startPoint y: 283, endPoint x: 256, endPoint y: 283, distance: 8.9
click at [262, 283] on p "1091001964" at bounding box center [247, 286] width 43 height 16
click at [256, 282] on p "1091001964" at bounding box center [247, 286] width 43 height 16
copy p "1091001964"
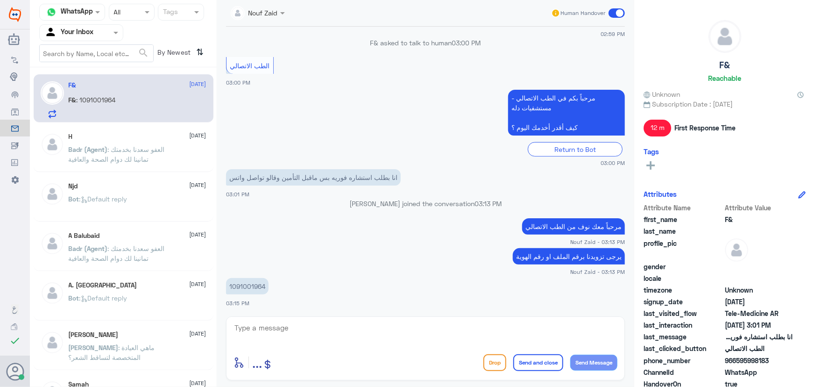
drag, startPoint x: 410, startPoint y: 321, endPoint x: 409, endPoint y: 312, distance: 8.9
click at [409, 314] on div "Nouf Zaid Human Handover [DATE] سلام عليكم 02:59 PM مرحباً بك في مستشفيات دله س…" at bounding box center [426, 195] width 418 height 390
type textarea "لحظات من فضلك"
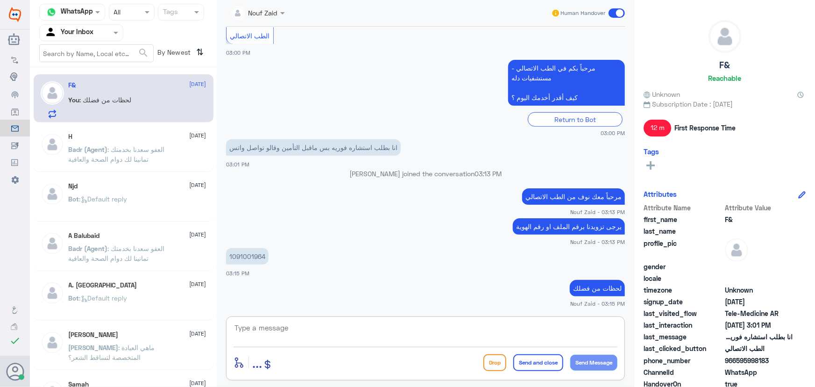
click at [435, 321] on textarea at bounding box center [426, 332] width 384 height 23
type textarea "تم تحديث التامين الخاص بكم"
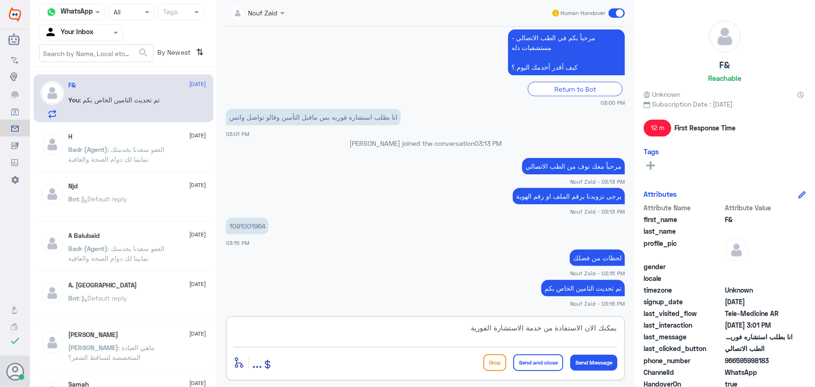
type textarea "يمكنك الان الاستفادة من خدمة الاستشارة الفورية"
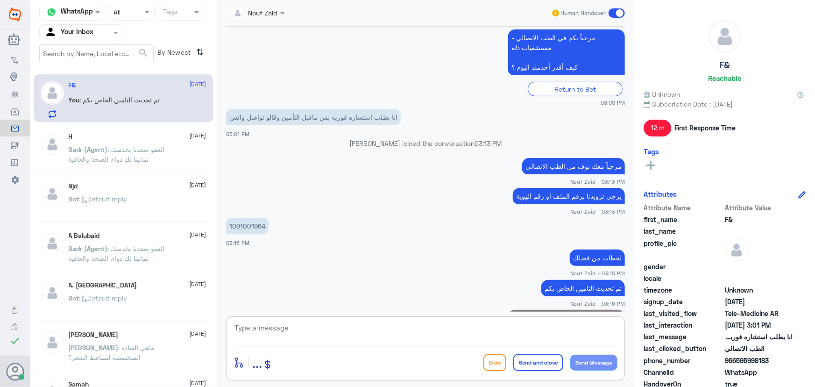
scroll to position [249, 0]
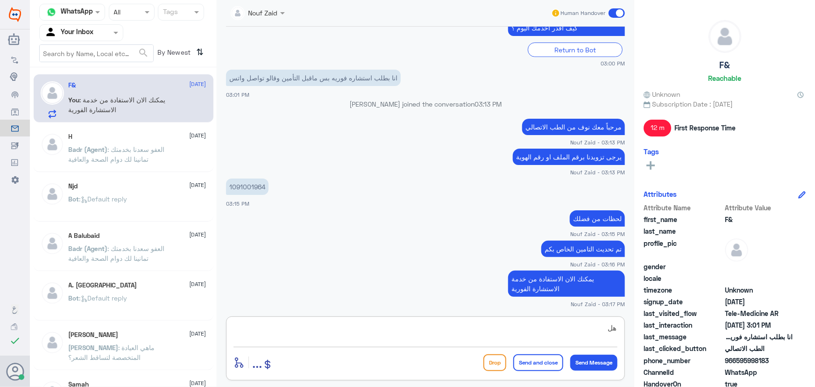
type textarea "ه"
click at [612, 12] on span at bounding box center [617, 12] width 16 height 9
click at [0, 0] on input "checkbox" at bounding box center [0, 0] width 0 height 0
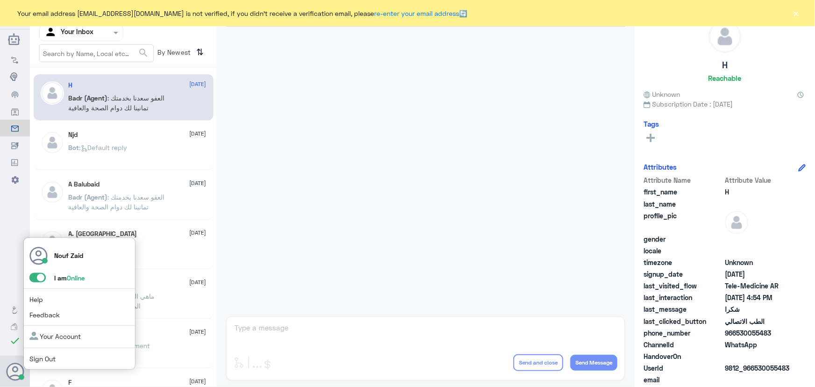
click at [30, 278] on span at bounding box center [37, 277] width 16 height 9
click at [0, 0] on input "checkbox" at bounding box center [0, 0] width 0 height 0
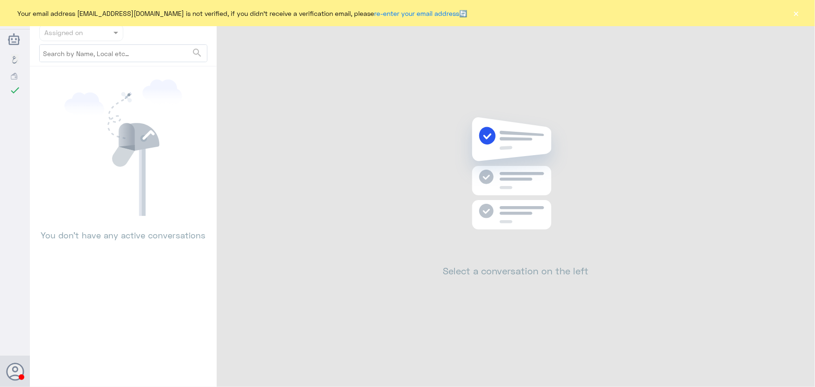
click at [795, 16] on button "×" at bounding box center [796, 12] width 9 height 9
